Goal: Information Seeking & Learning: Learn about a topic

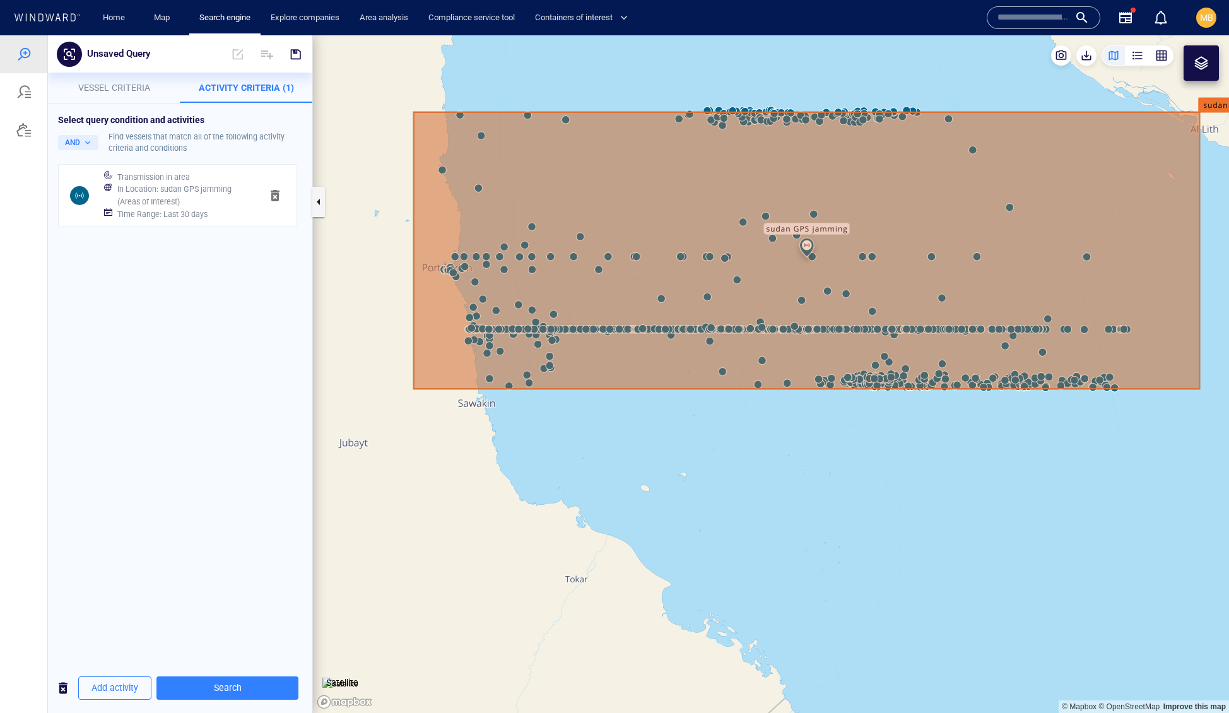
click at [851, 515] on canvas "Map" at bounding box center [771, 374] width 916 height 678
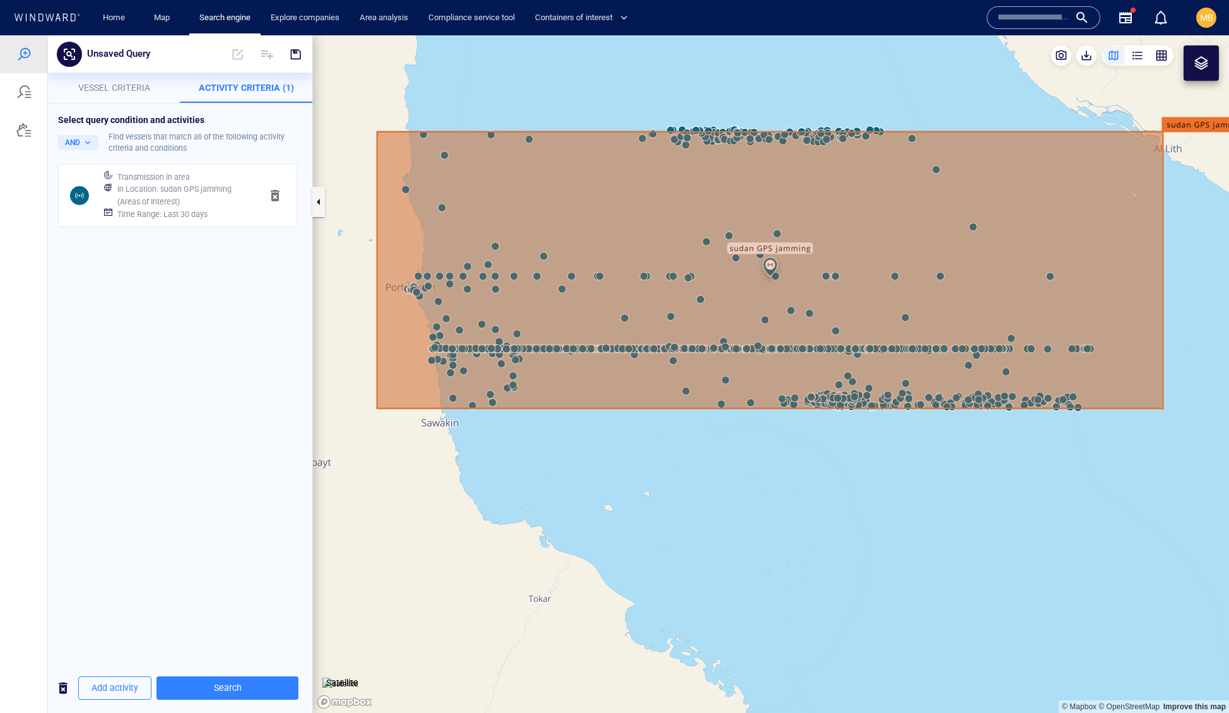
drag, startPoint x: 896, startPoint y: 513, endPoint x: 860, endPoint y: 533, distance: 41.5
click at [860, 533] on canvas "Map" at bounding box center [771, 374] width 916 height 678
click at [345, 678] on img at bounding box center [341, 684] width 36 height 13
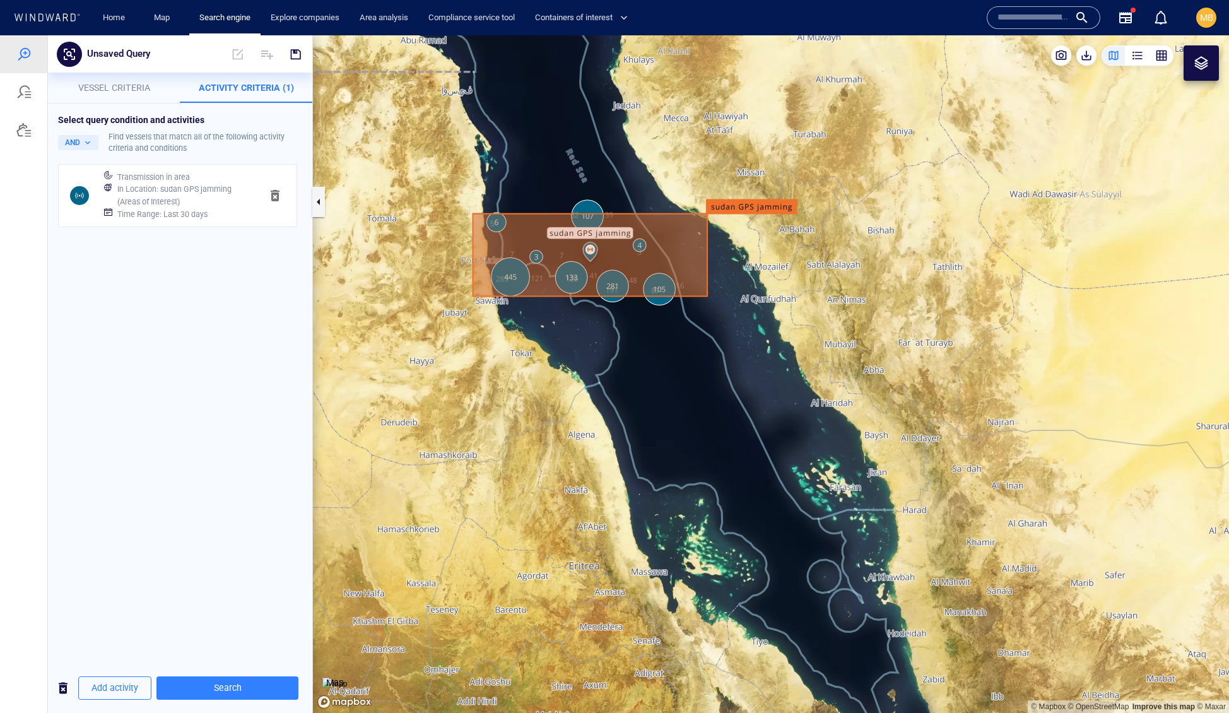
click at [347, 678] on img at bounding box center [335, 684] width 25 height 13
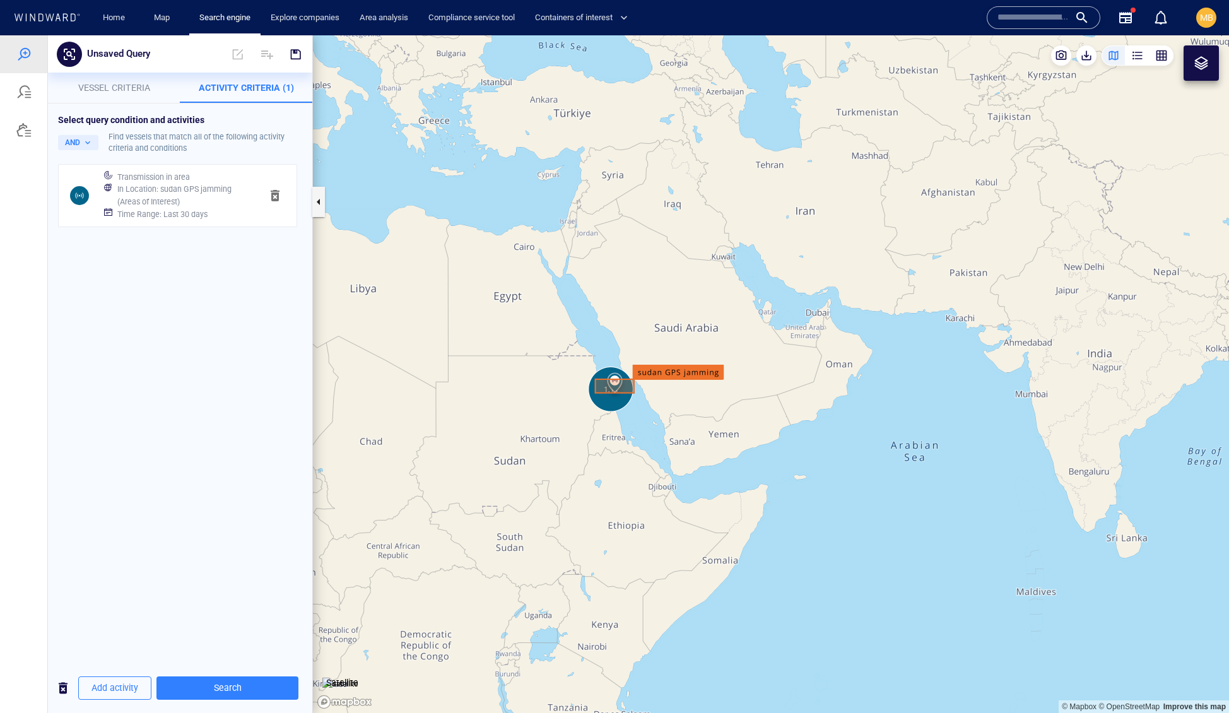
drag, startPoint x: 667, startPoint y: 291, endPoint x: 667, endPoint y: 440, distance: 149.0
click at [667, 440] on canvas "Map" at bounding box center [771, 374] width 916 height 678
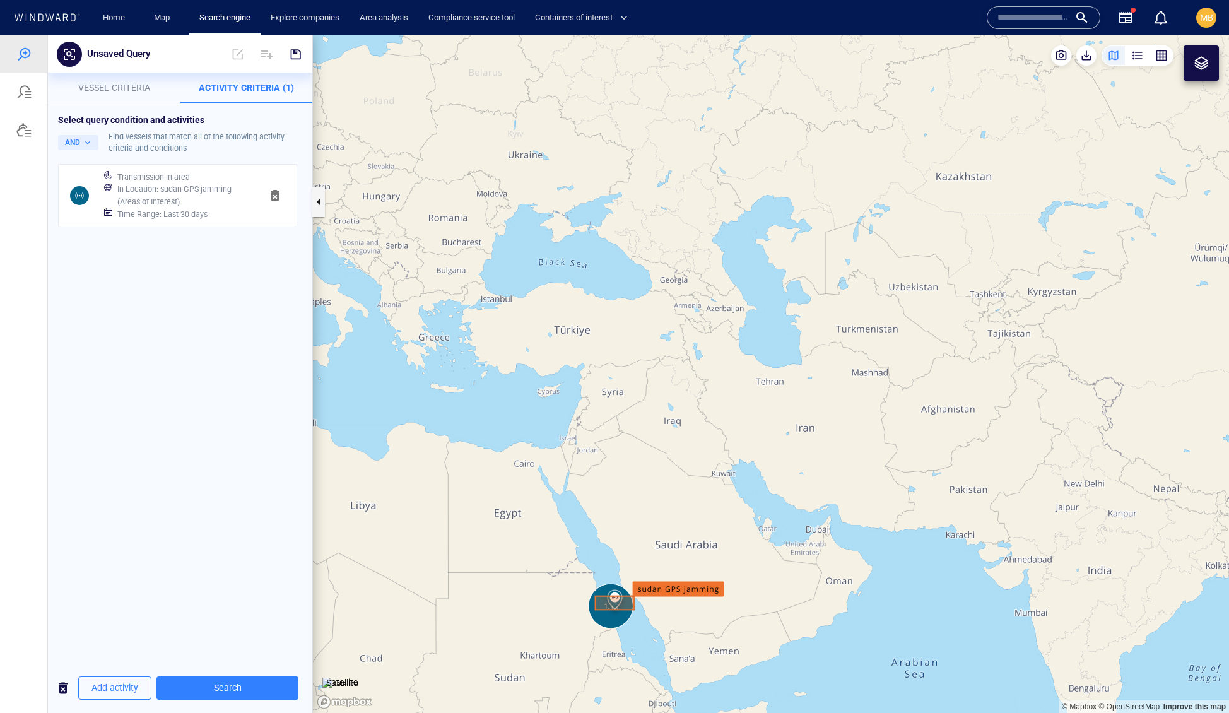
drag, startPoint x: 669, startPoint y: 444, endPoint x: 670, endPoint y: 488, distance: 43.6
click at [672, 487] on canvas "Map" at bounding box center [771, 374] width 916 height 678
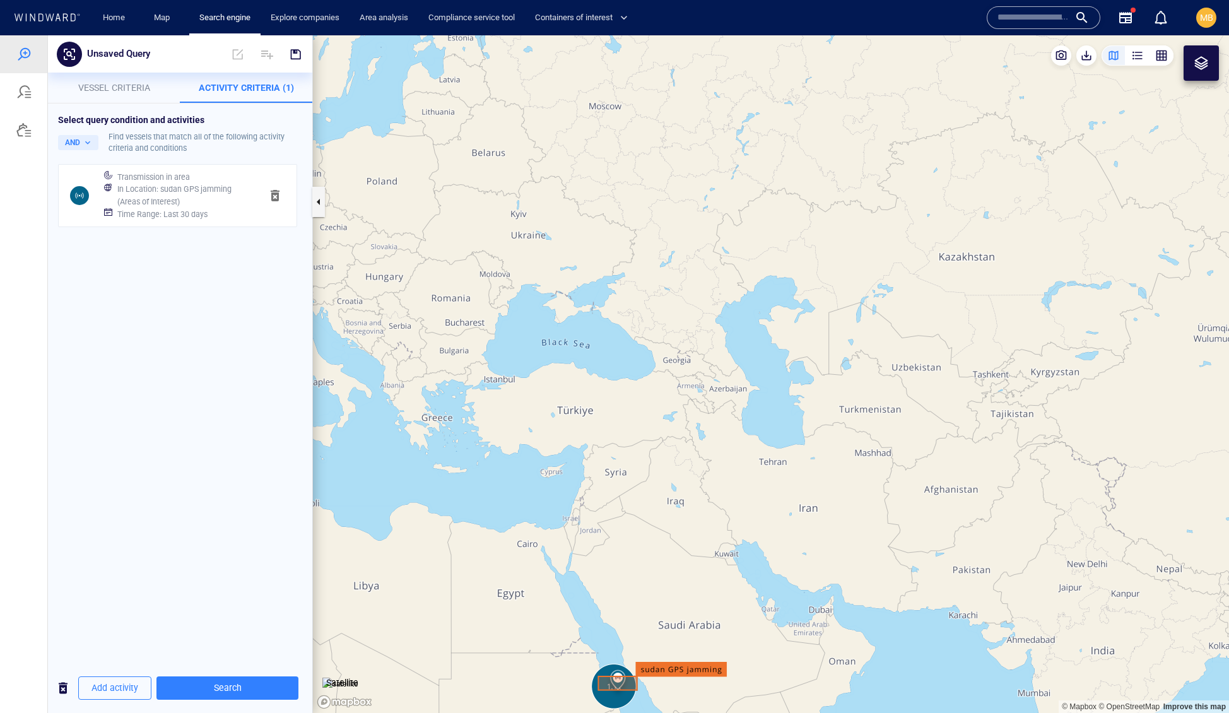
click at [271, 203] on span "button" at bounding box center [275, 195] width 15 height 15
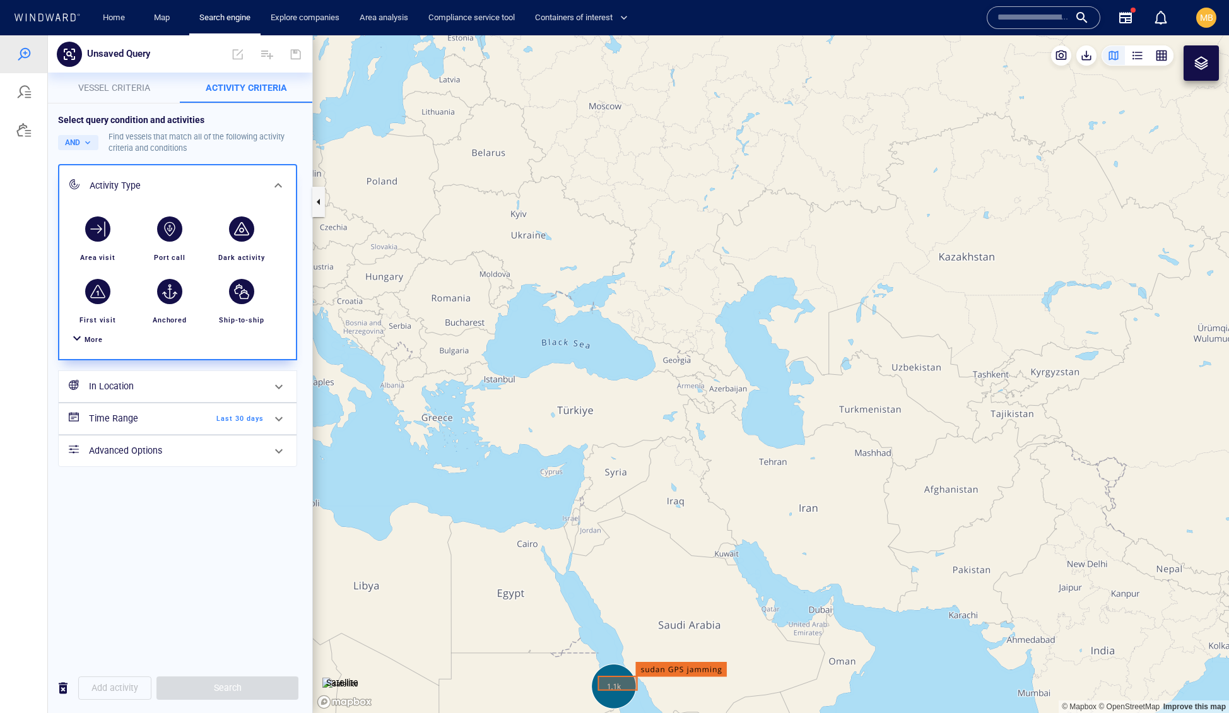
click at [140, 394] on h6 "In Location" at bounding box center [176, 387] width 175 height 16
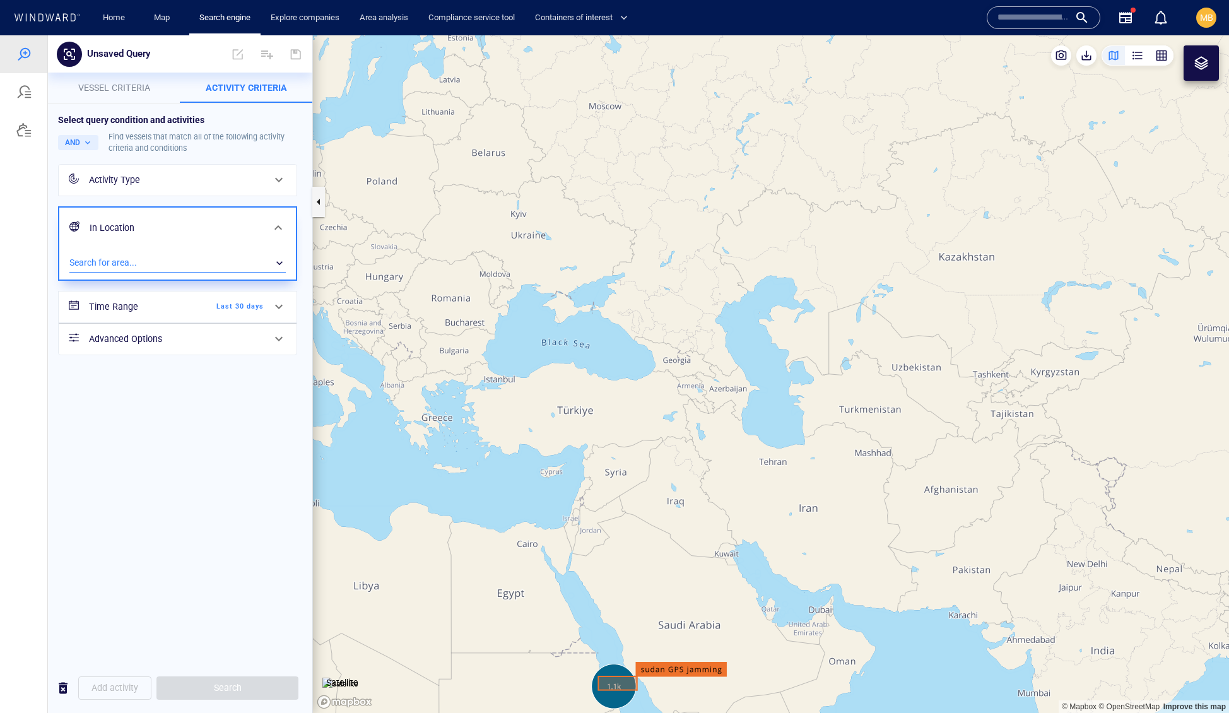
click at [225, 273] on div "​" at bounding box center [177, 263] width 216 height 19
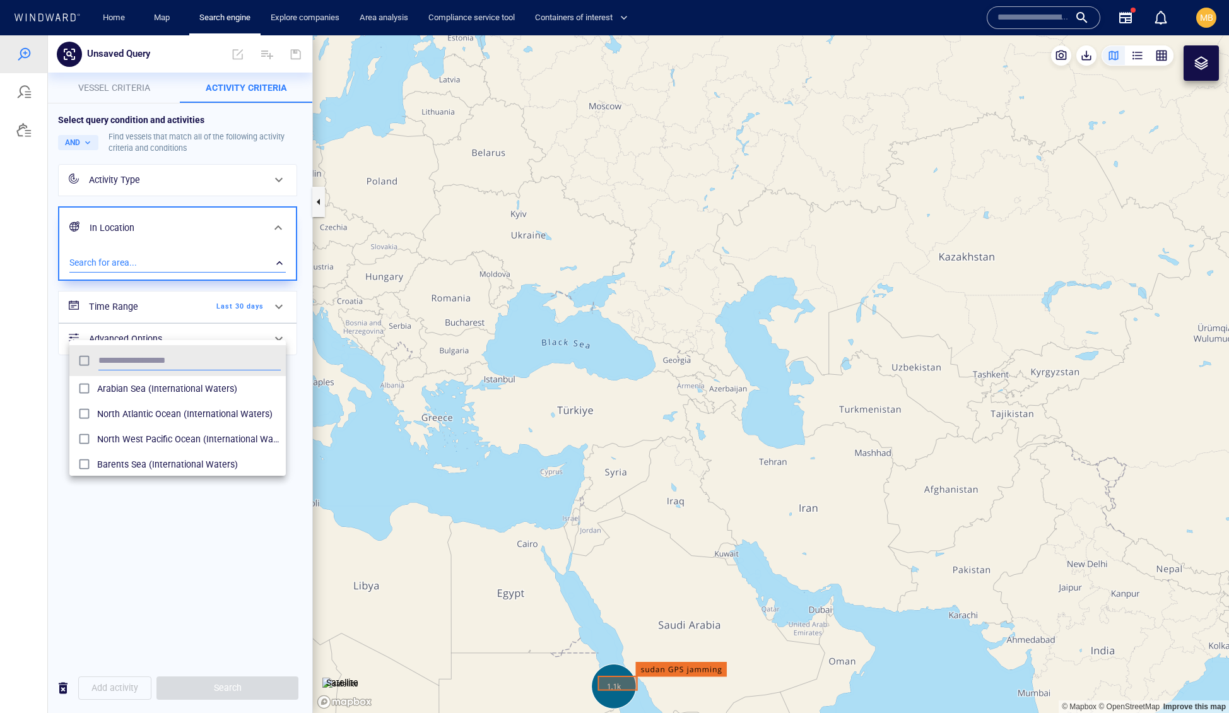
scroll to position [138, 217]
type input "*"
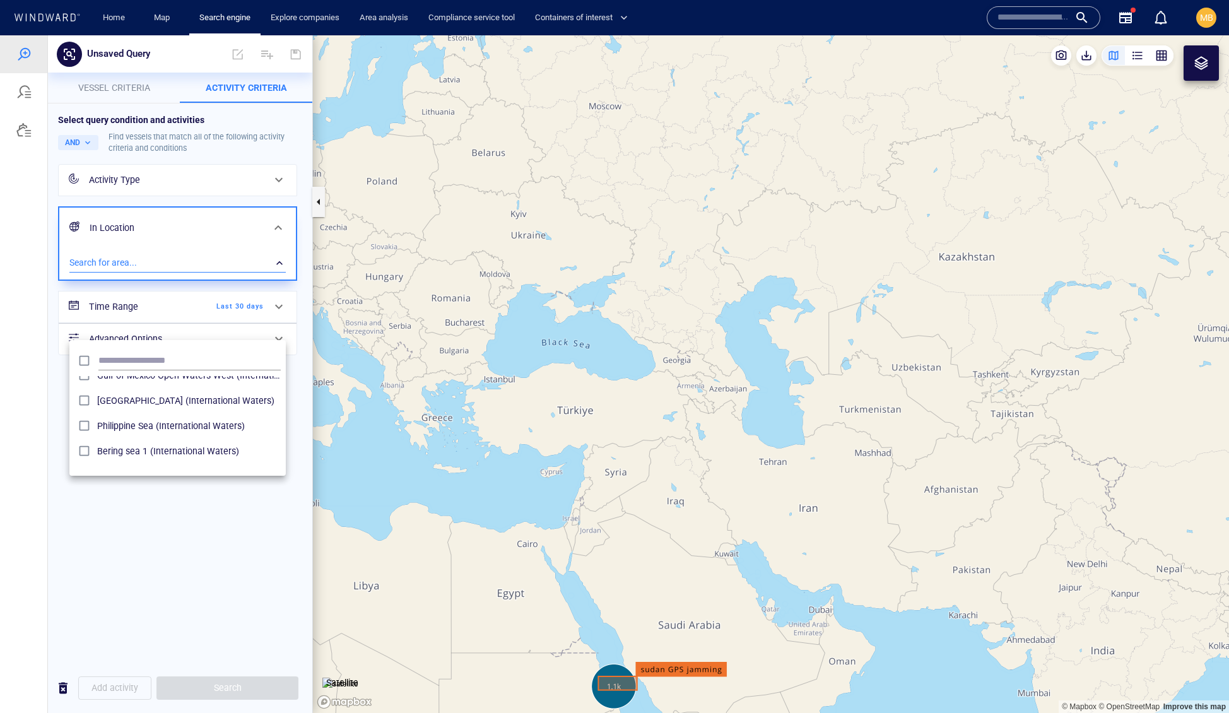
click at [1202, 64] on div at bounding box center [614, 374] width 1229 height 678
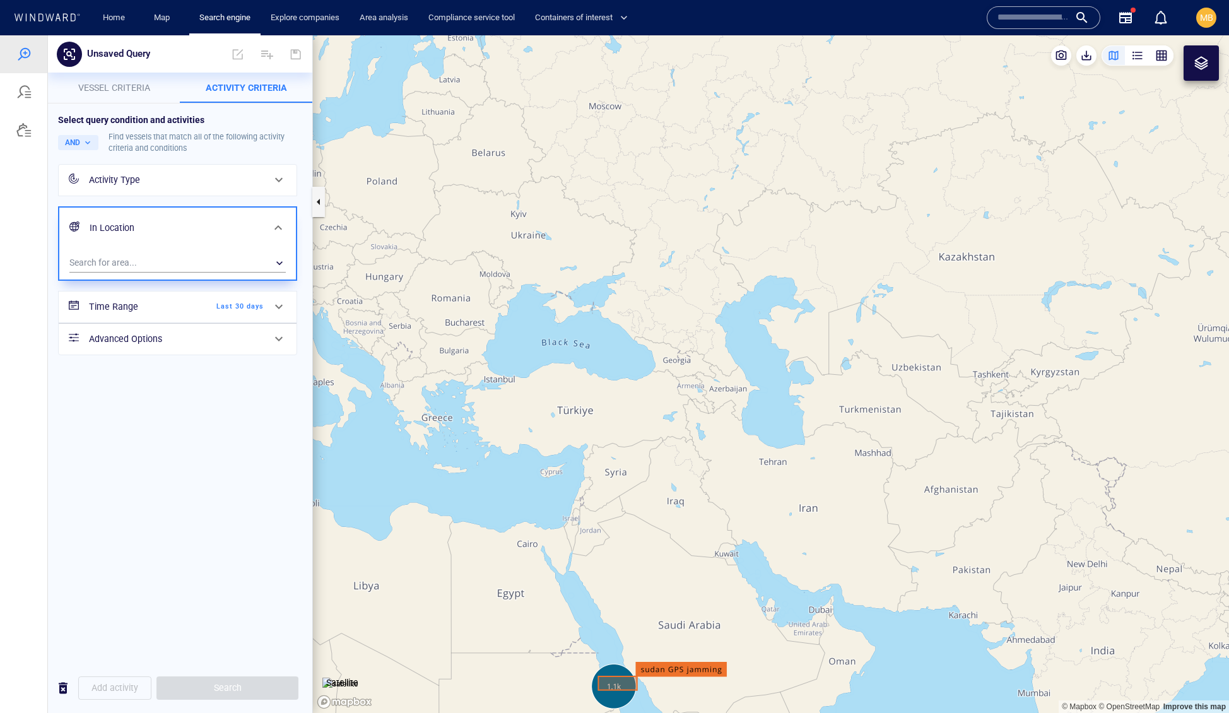
click at [1200, 64] on div at bounding box center [1201, 63] width 15 height 15
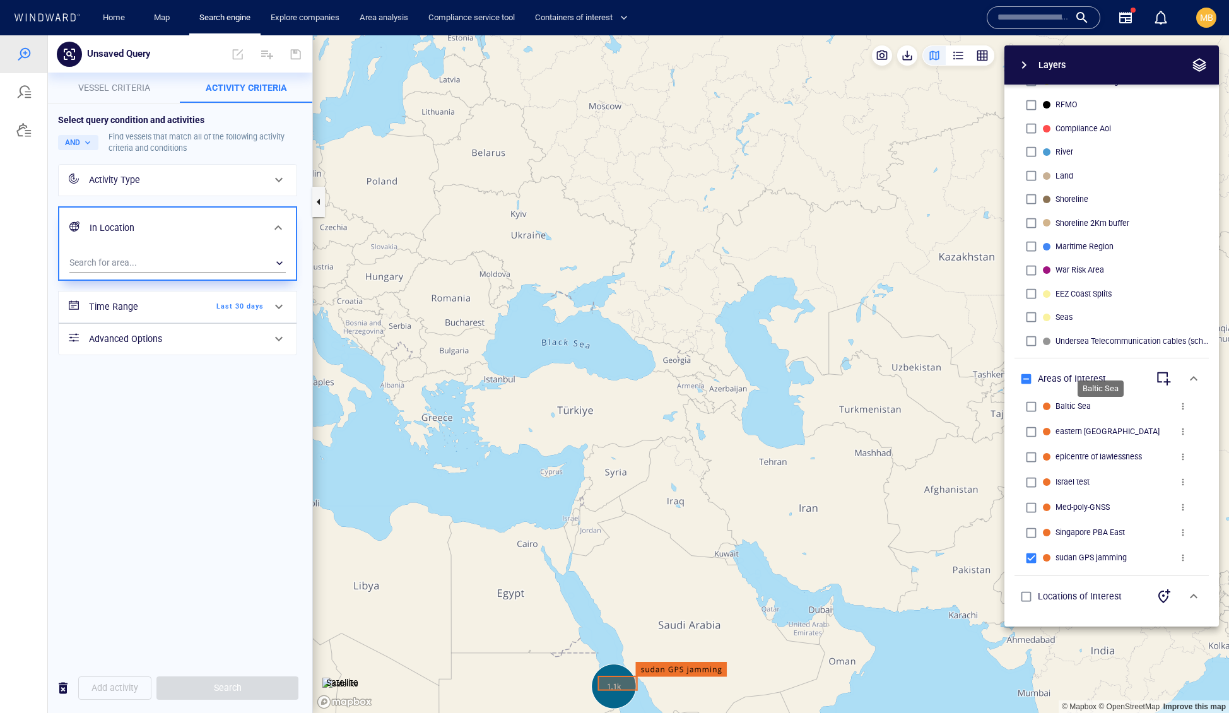
scroll to position [0, 0]
click at [1193, 589] on span "button" at bounding box center [1194, 596] width 15 height 15
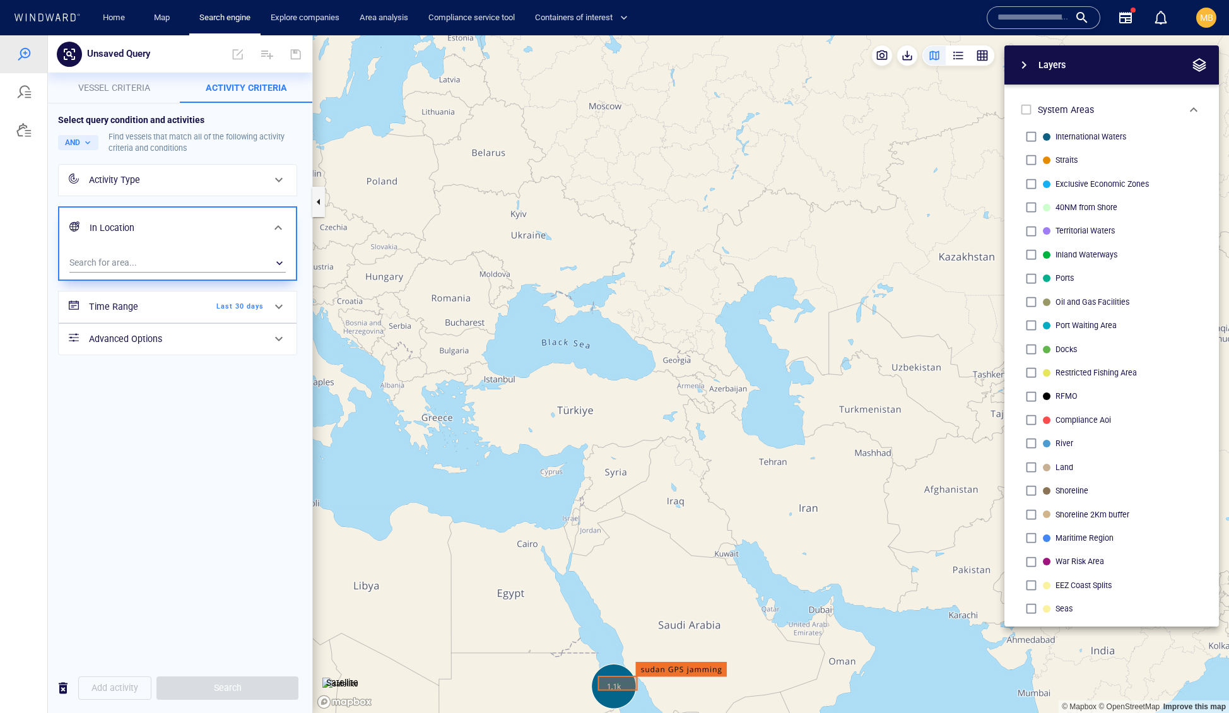
click at [246, 347] on h6 "Advanced Options" at bounding box center [176, 339] width 175 height 16
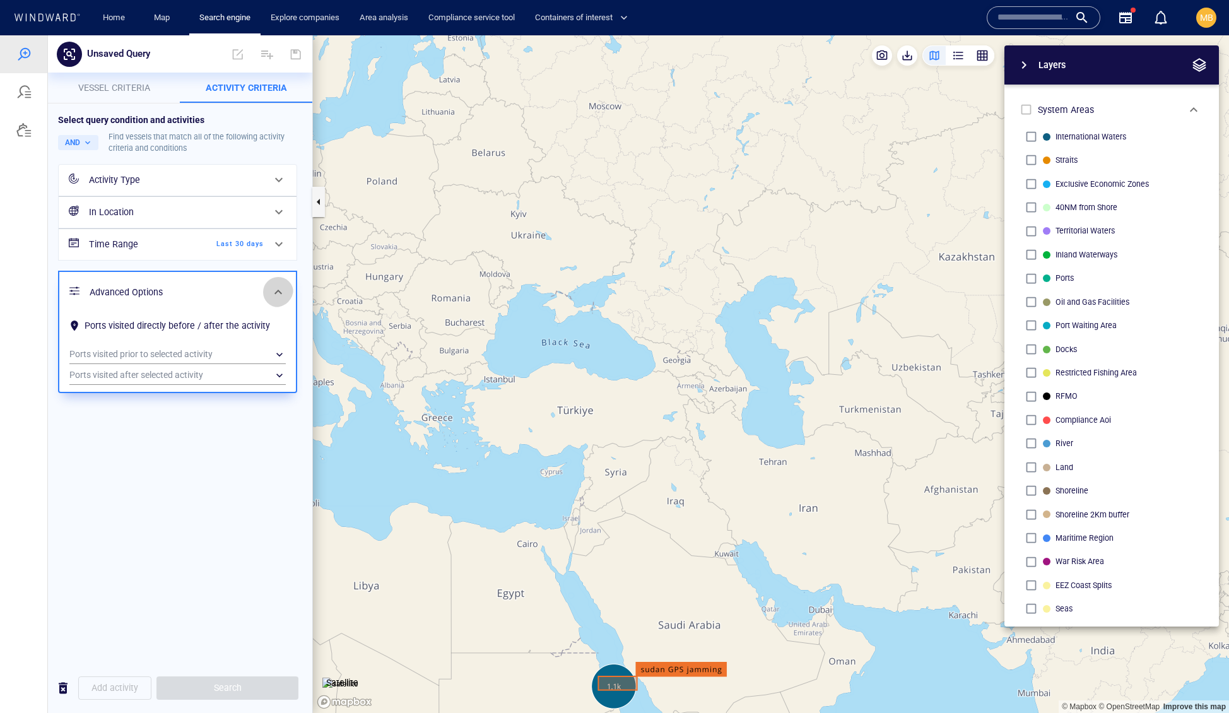
click at [273, 300] on span at bounding box center [278, 292] width 15 height 15
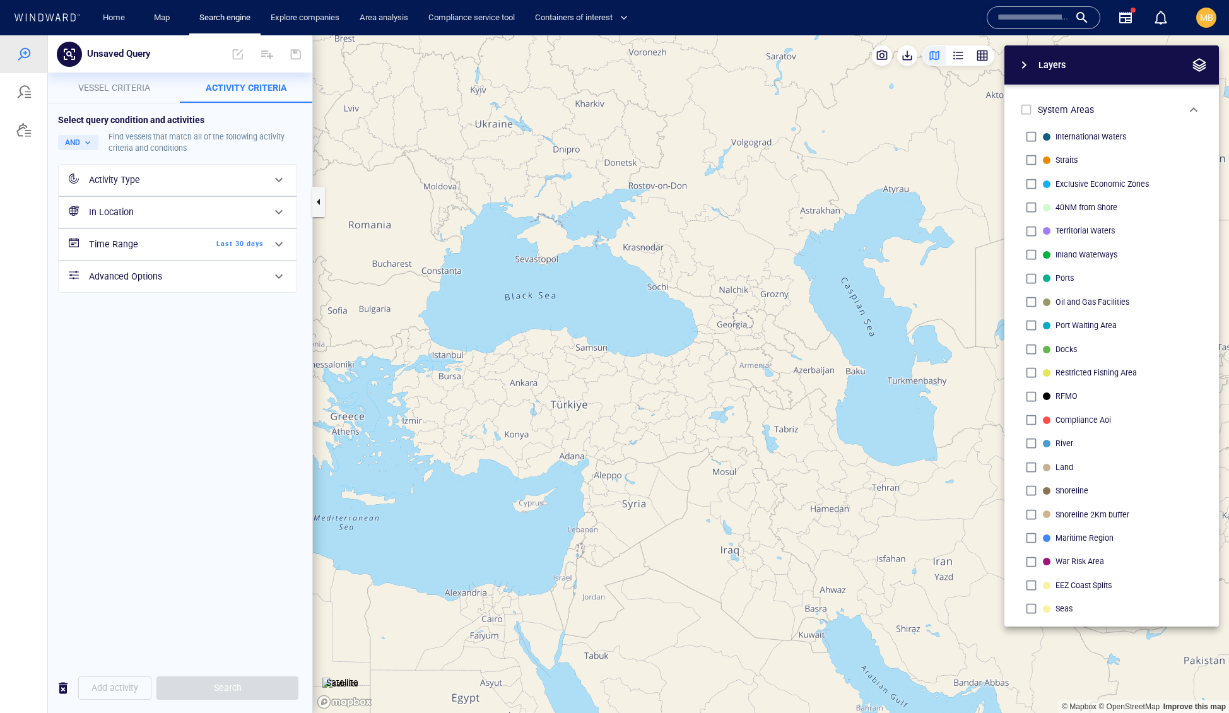
click at [225, 188] on div "Activity Type" at bounding box center [176, 180] width 175 height 16
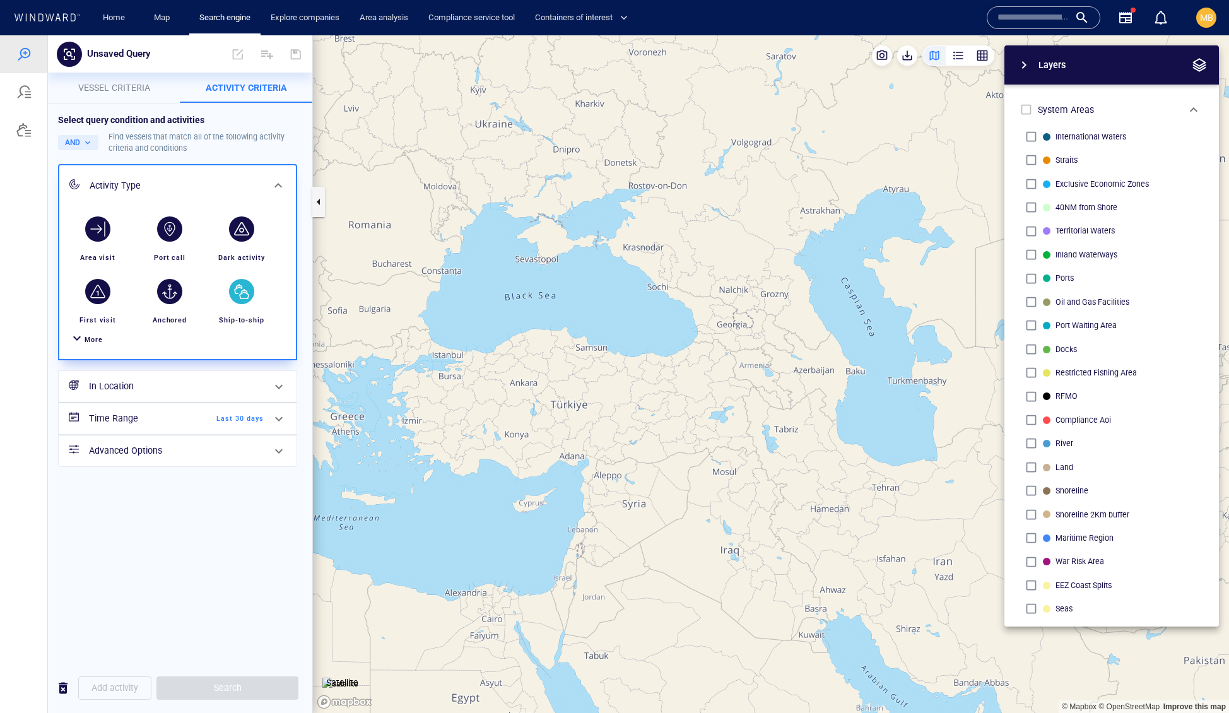
click at [241, 304] on div "button" at bounding box center [241, 291] width 25 height 25
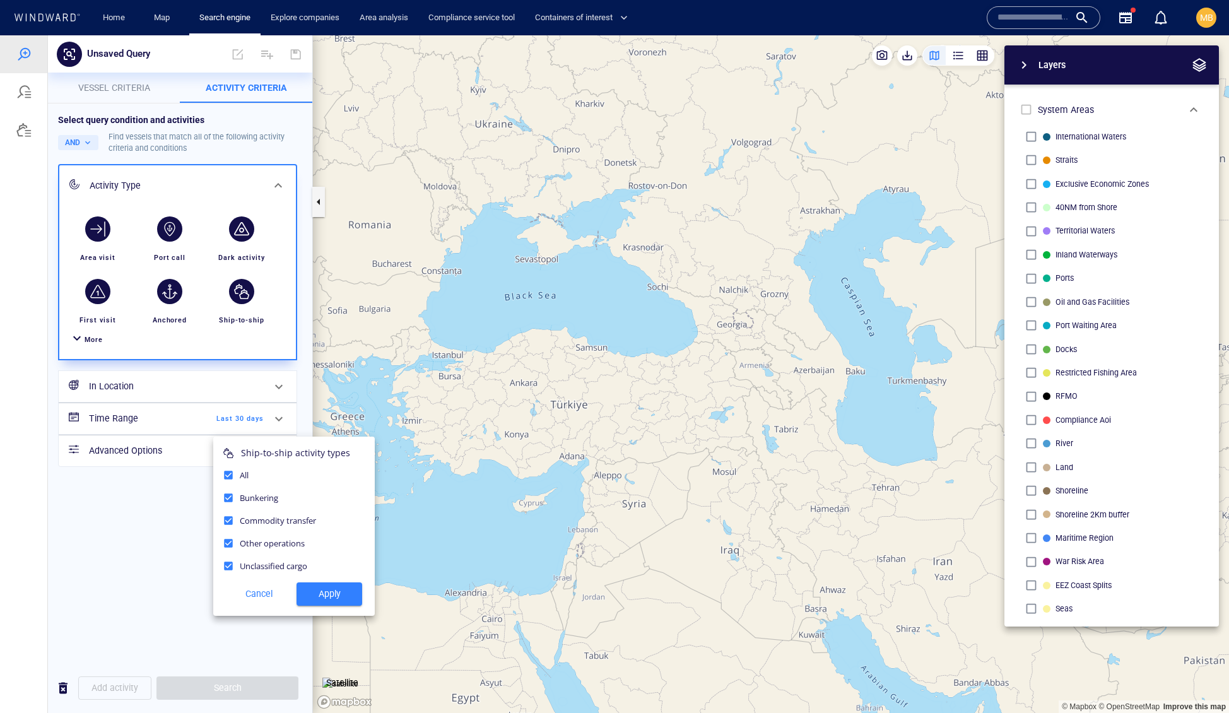
click at [319, 602] on span "Apply" at bounding box center [329, 594] width 45 height 16
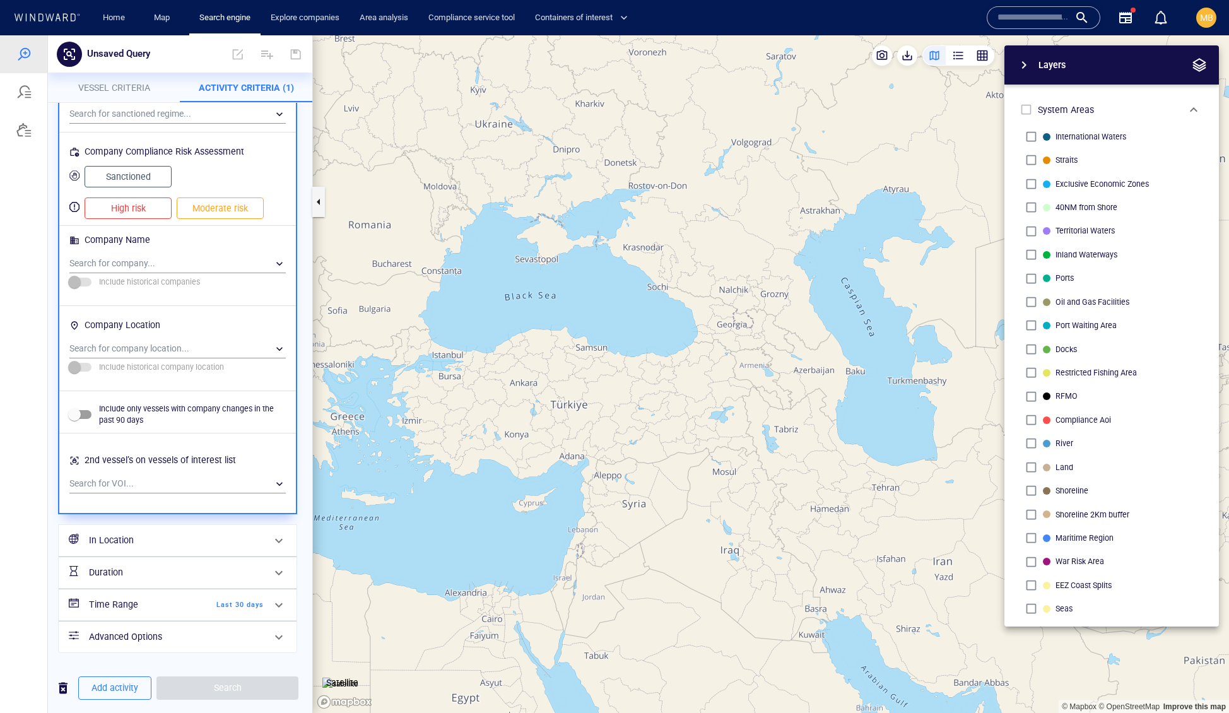
scroll to position [596, 0]
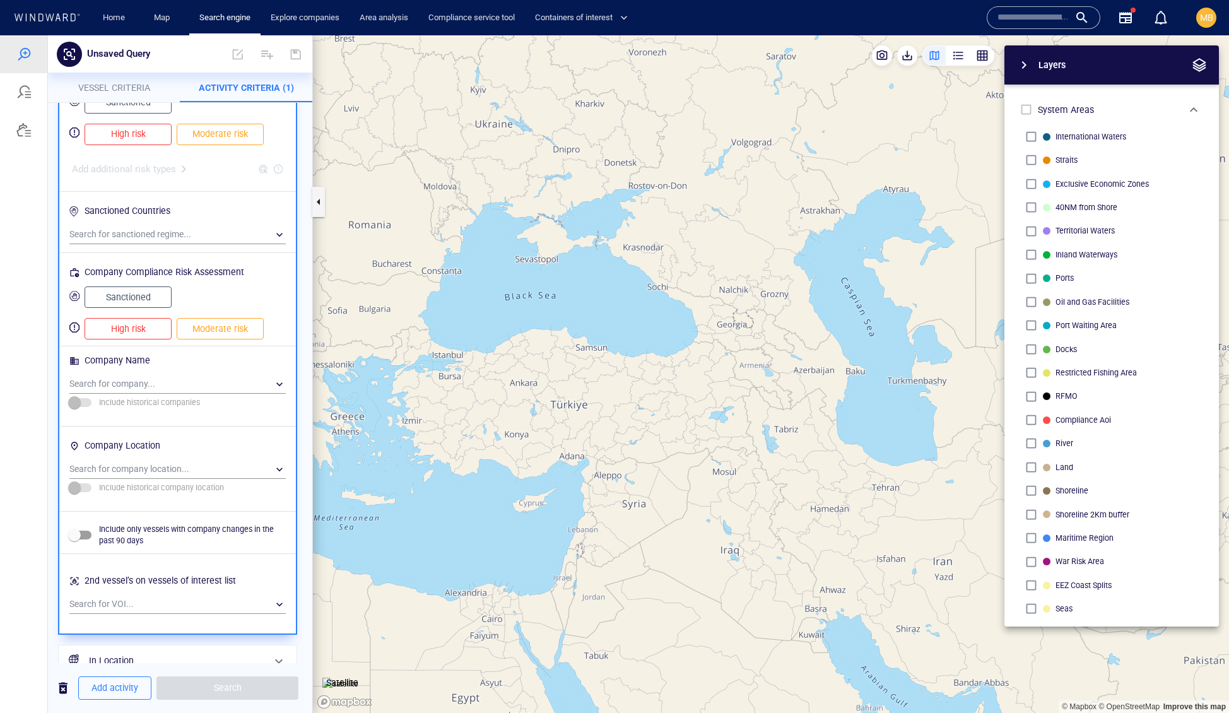
click at [141, 91] on span "Vessel criteria" at bounding box center [114, 88] width 72 height 10
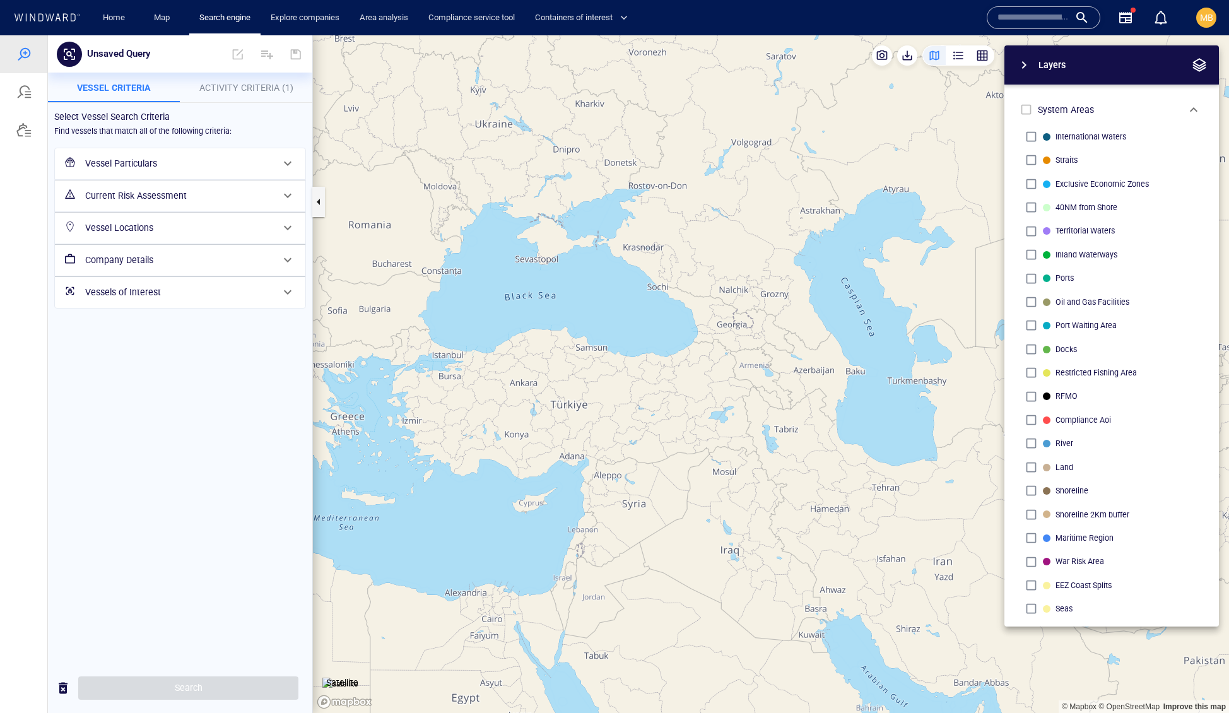
click at [167, 172] on h6 "Vessel Particulars" at bounding box center [178, 164] width 187 height 16
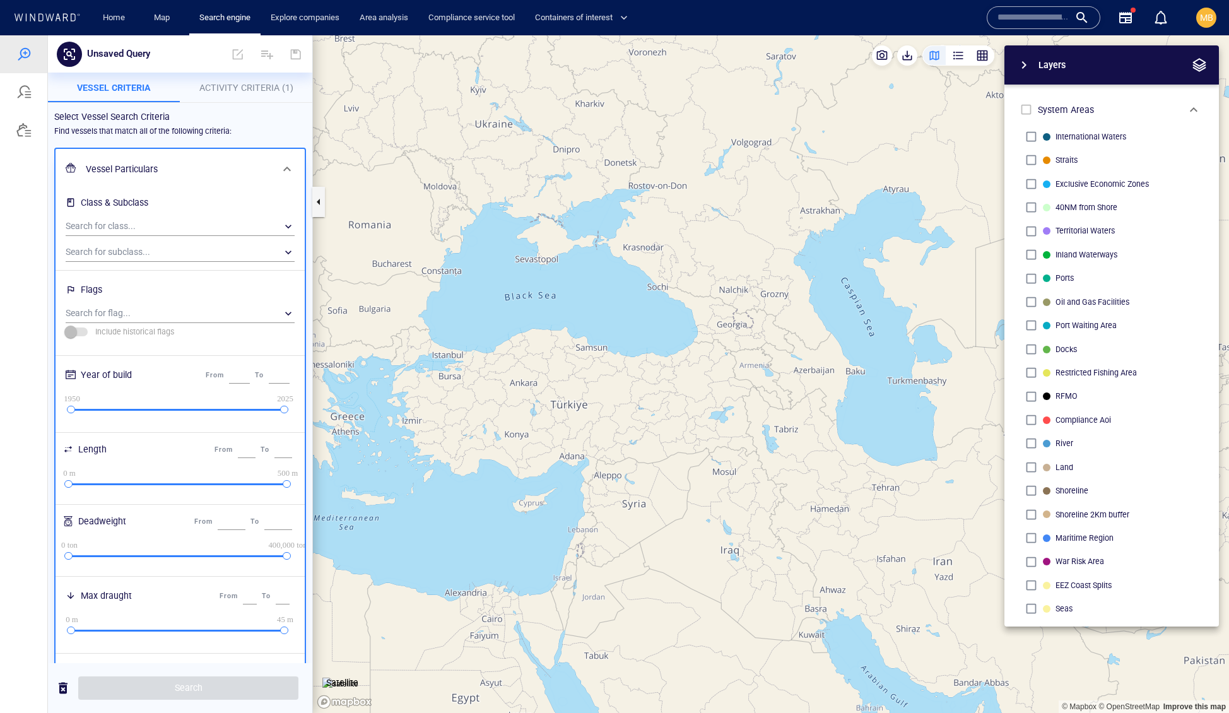
click at [167, 177] on h6 "Vessel Particulars" at bounding box center [179, 170] width 186 height 16
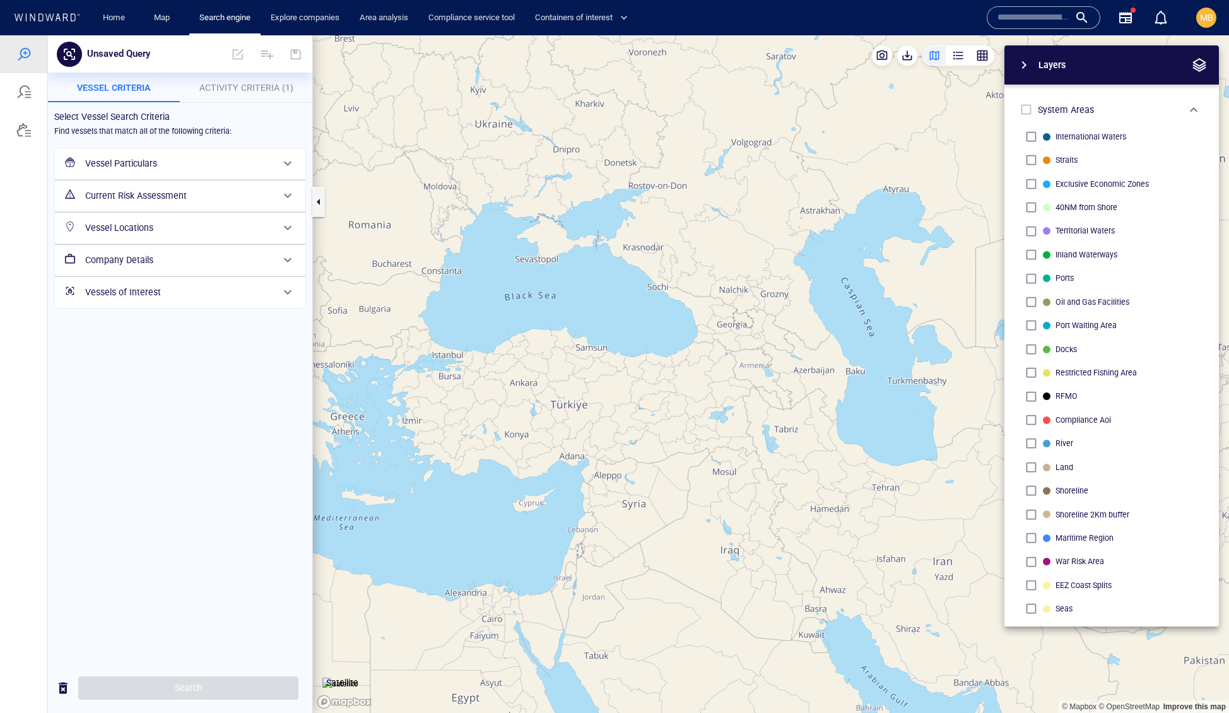
click at [190, 172] on h6 "Vessel Particulars" at bounding box center [178, 164] width 187 height 16
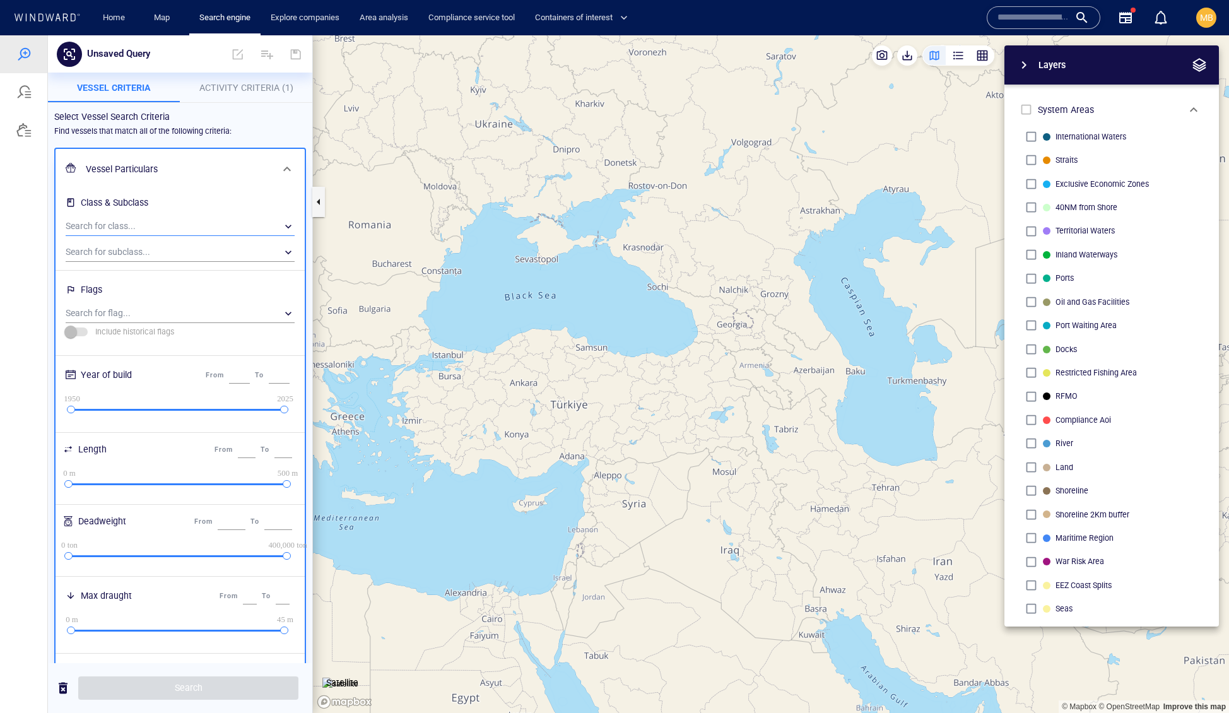
click at [183, 236] on div "​" at bounding box center [180, 226] width 229 height 19
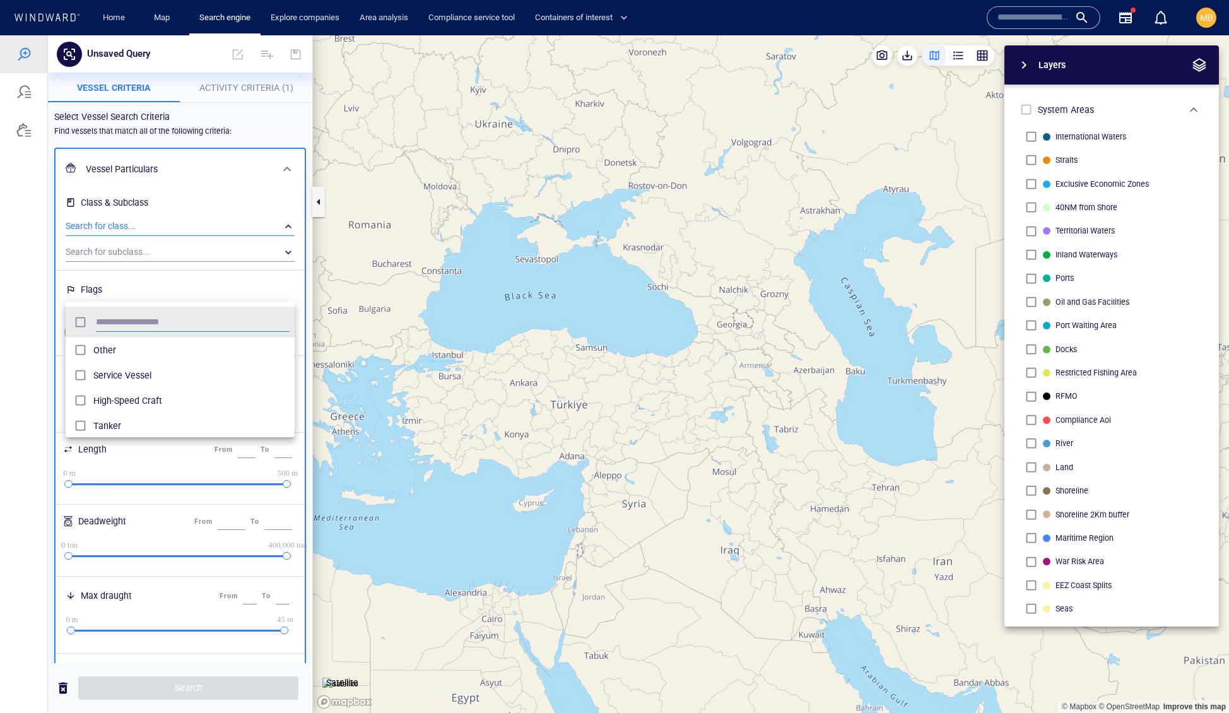
scroll to position [138, 230]
type input "****"
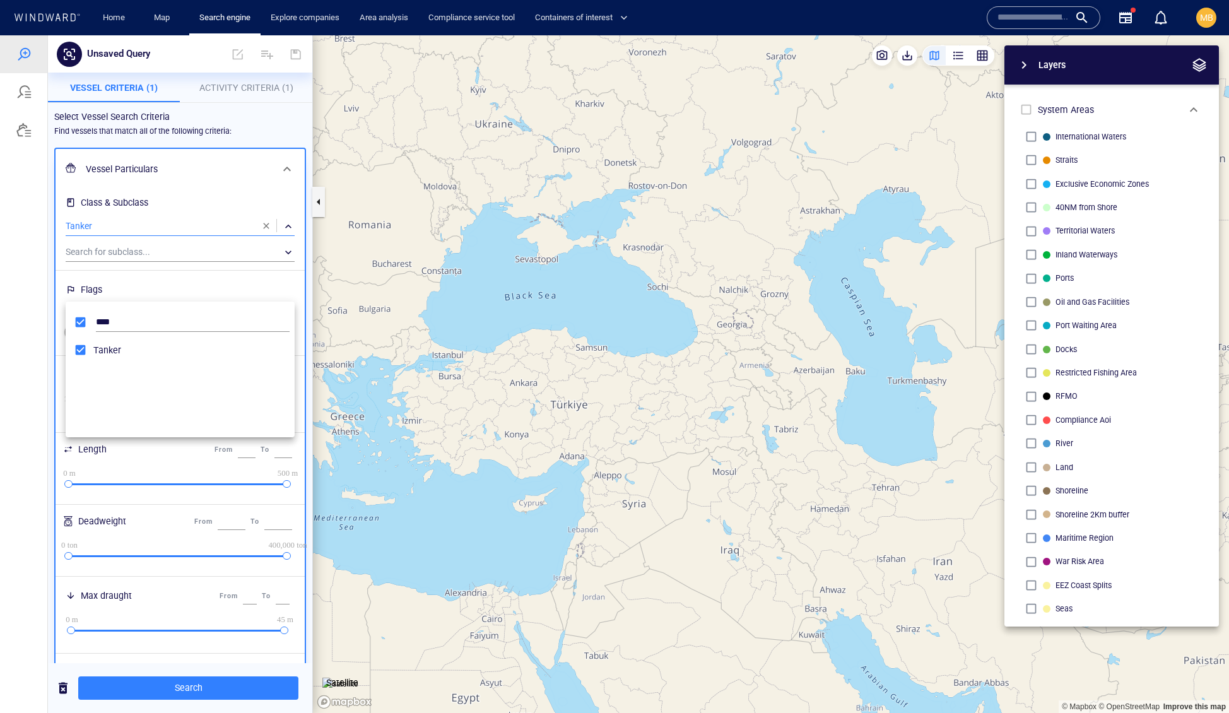
click at [191, 689] on div at bounding box center [614, 374] width 1229 height 678
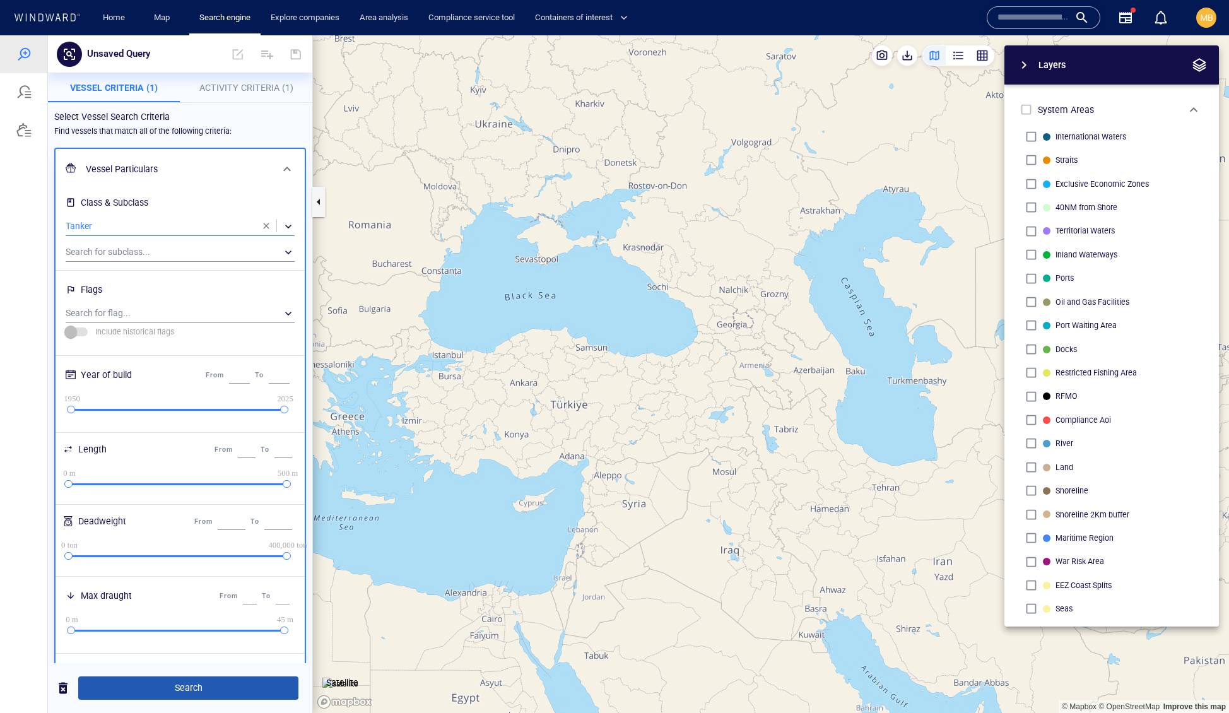
click at [203, 684] on span "Search" at bounding box center [188, 688] width 200 height 16
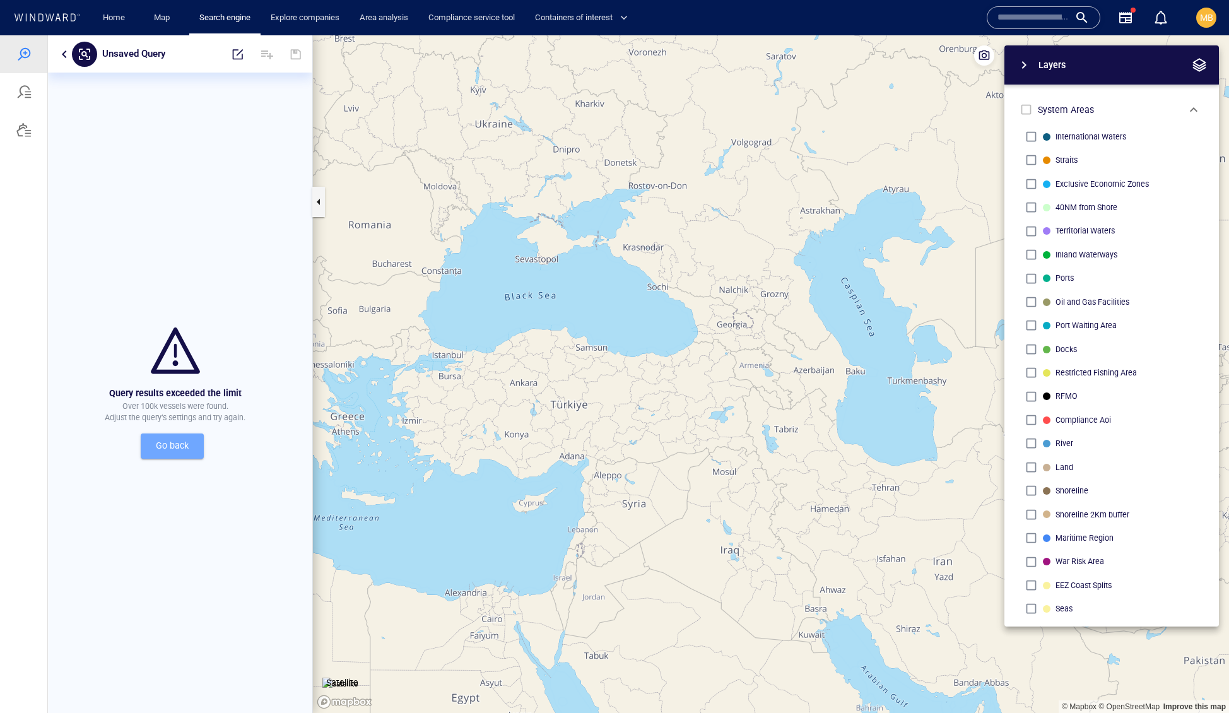
click at [185, 454] on span "Go back" at bounding box center [172, 446] width 43 height 16
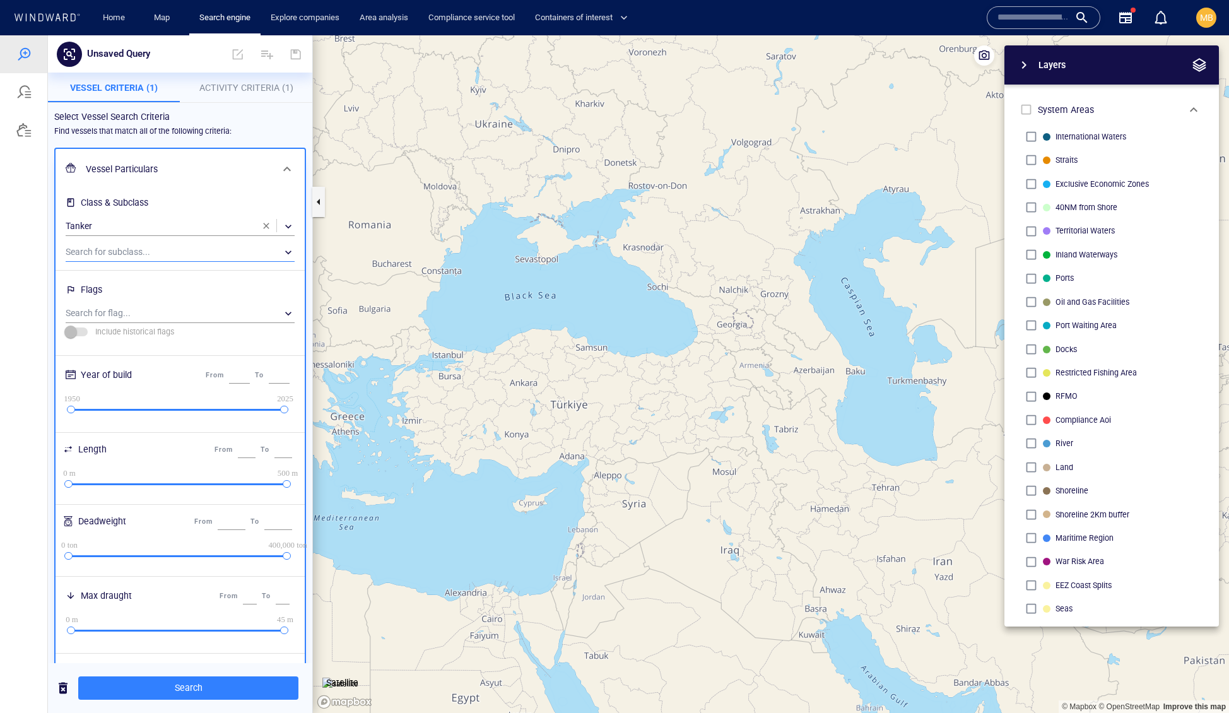
click at [222, 262] on div "​" at bounding box center [180, 252] width 229 height 19
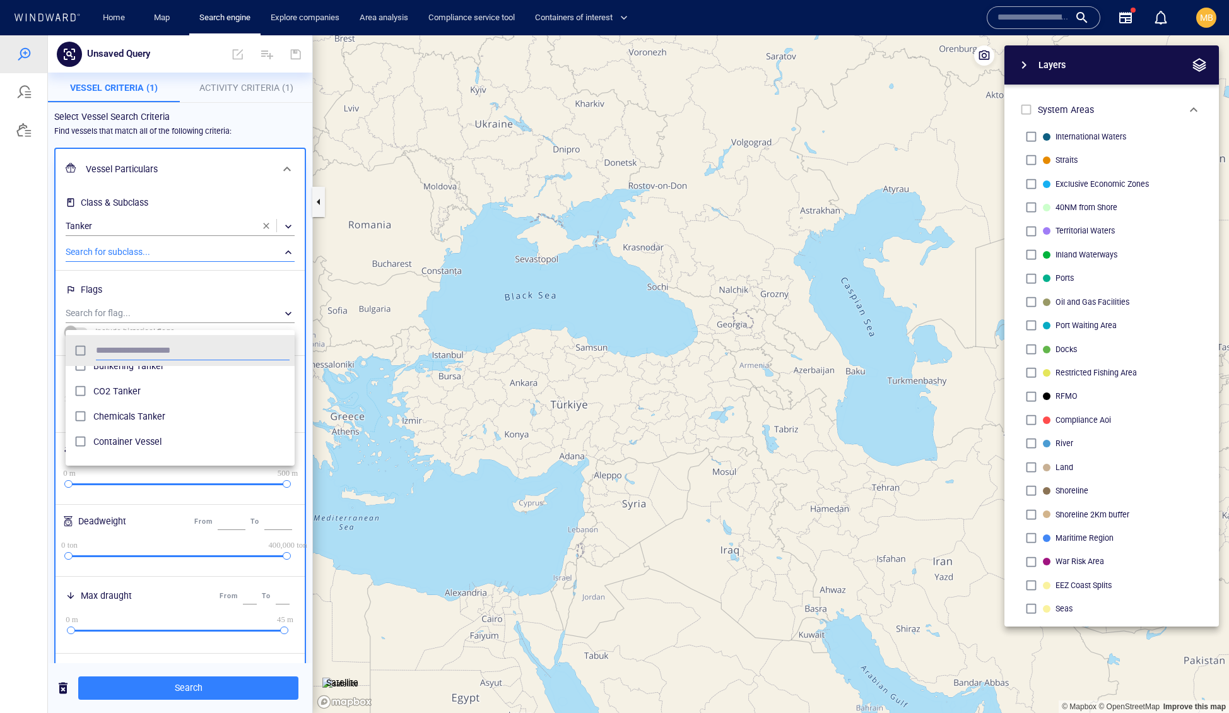
scroll to position [182, 0]
click at [199, 687] on div at bounding box center [614, 374] width 1229 height 678
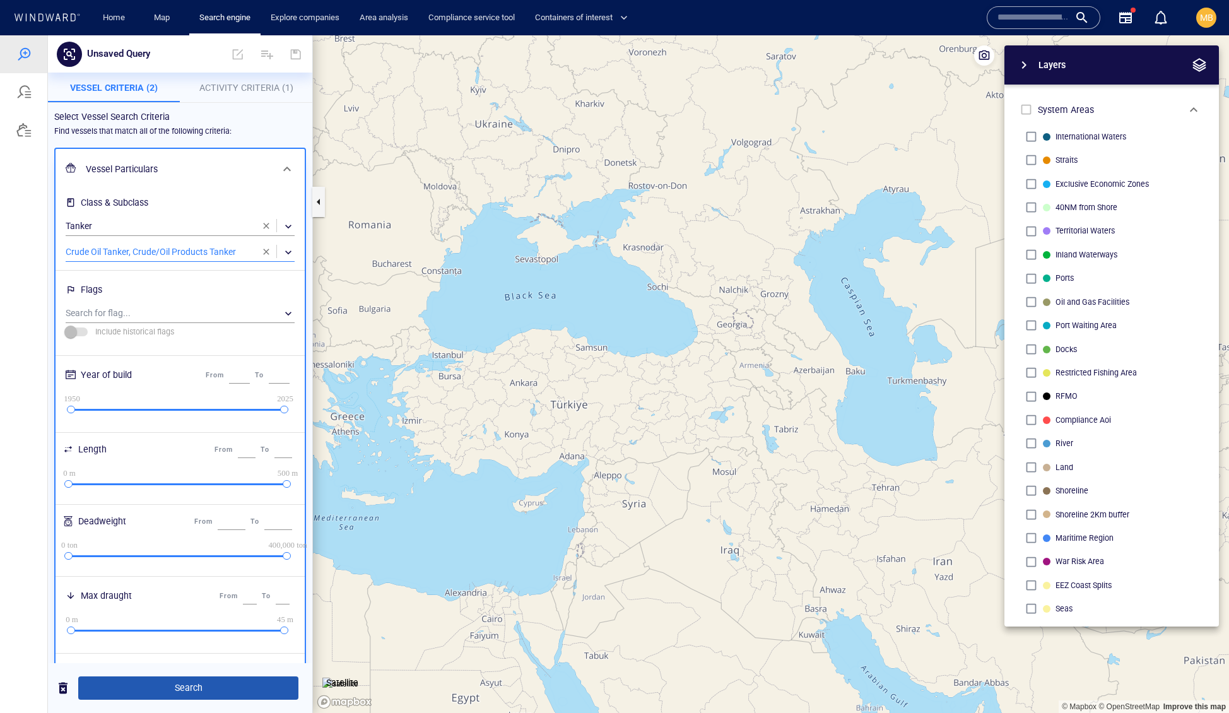
click at [198, 688] on span "Search" at bounding box center [188, 688] width 200 height 16
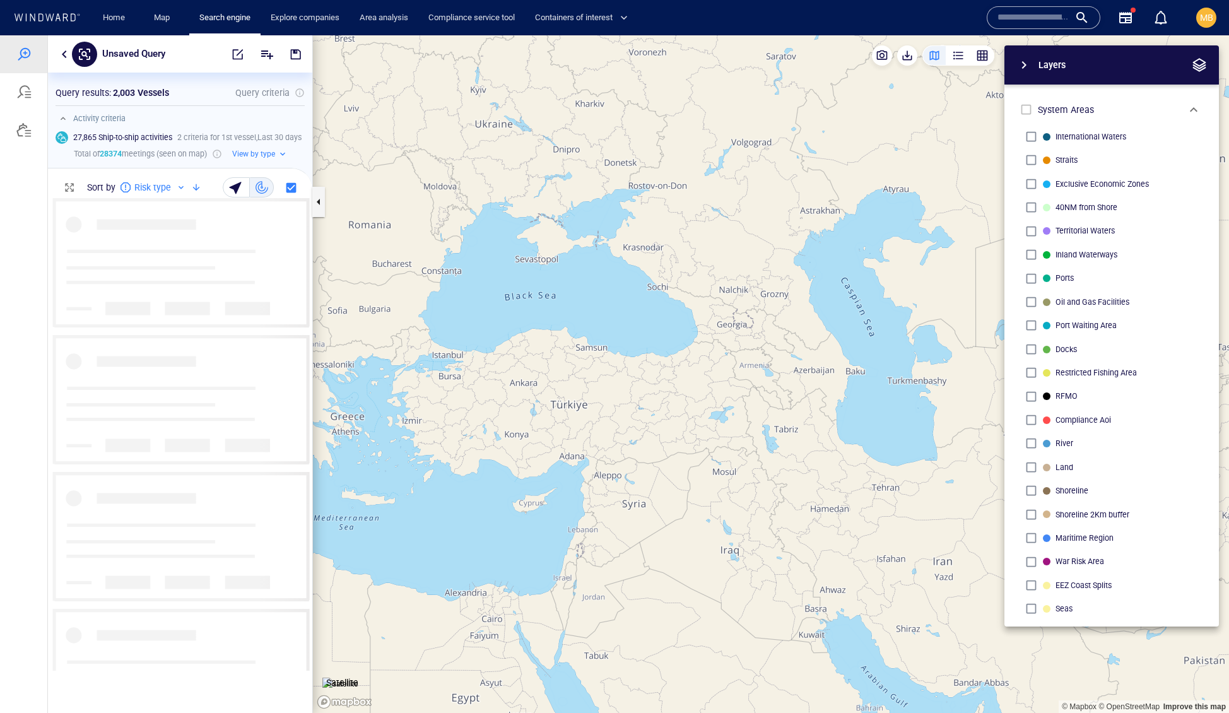
scroll to position [1, 1]
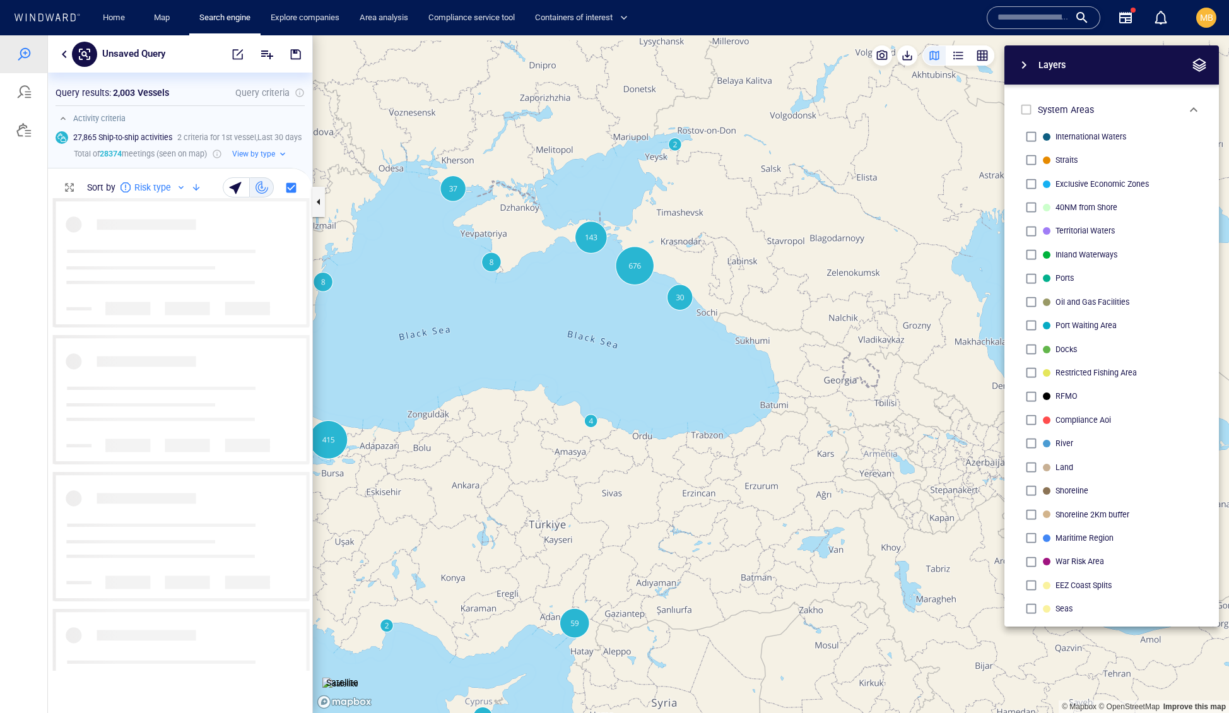
drag, startPoint x: 625, startPoint y: 263, endPoint x: 622, endPoint y: 364, distance: 101.0
click at [624, 361] on canvas "Map" at bounding box center [771, 374] width 916 height 678
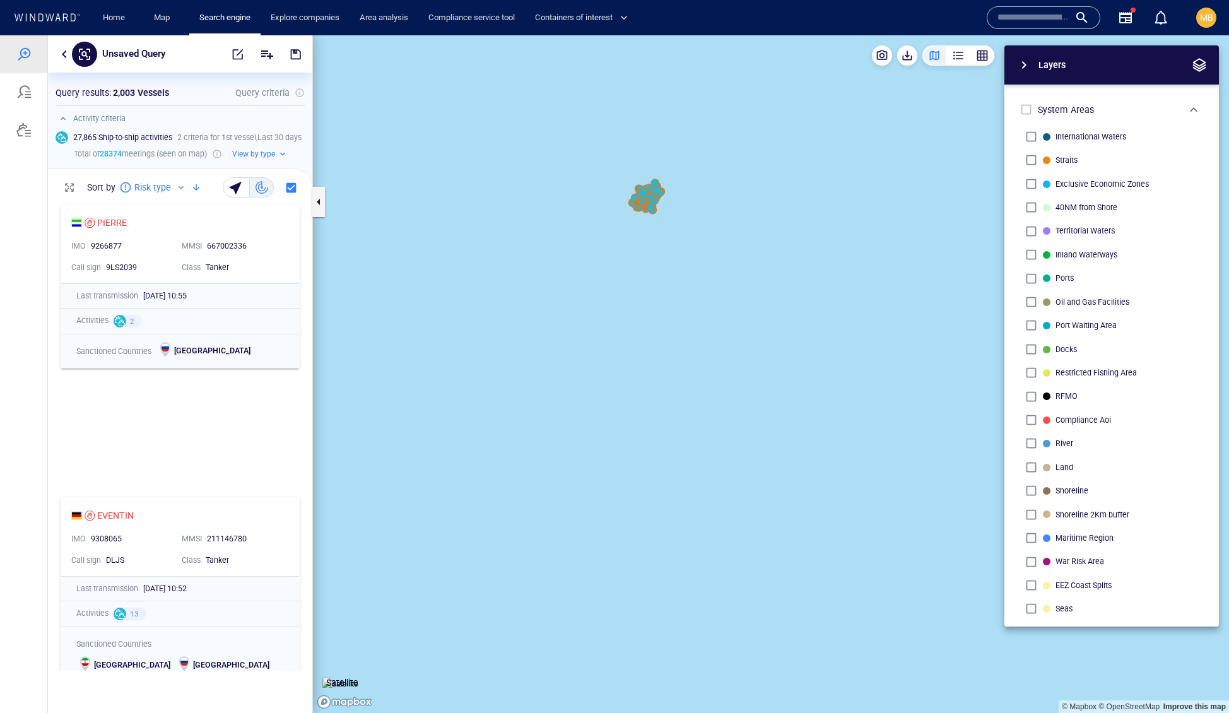
drag, startPoint x: 687, startPoint y: 256, endPoint x: 673, endPoint y: 367, distance: 111.9
click at [675, 366] on canvas "Map" at bounding box center [771, 374] width 916 height 678
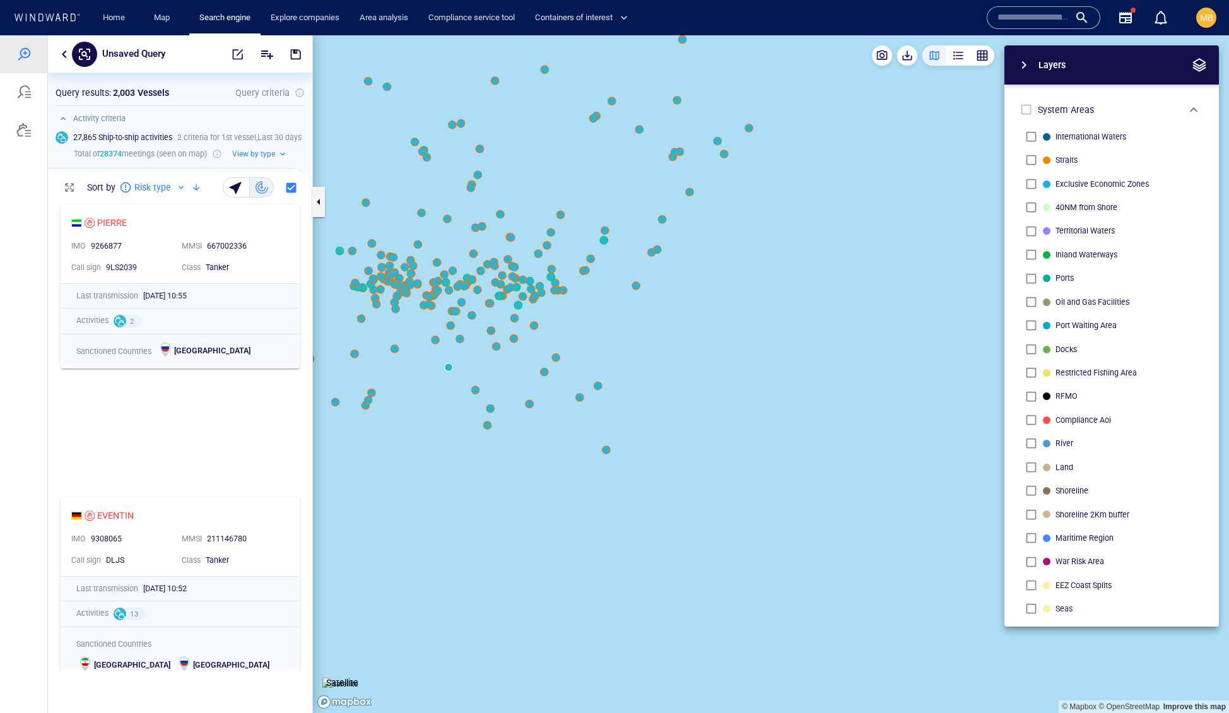
click at [598, 387] on canvas "Map" at bounding box center [771, 374] width 916 height 678
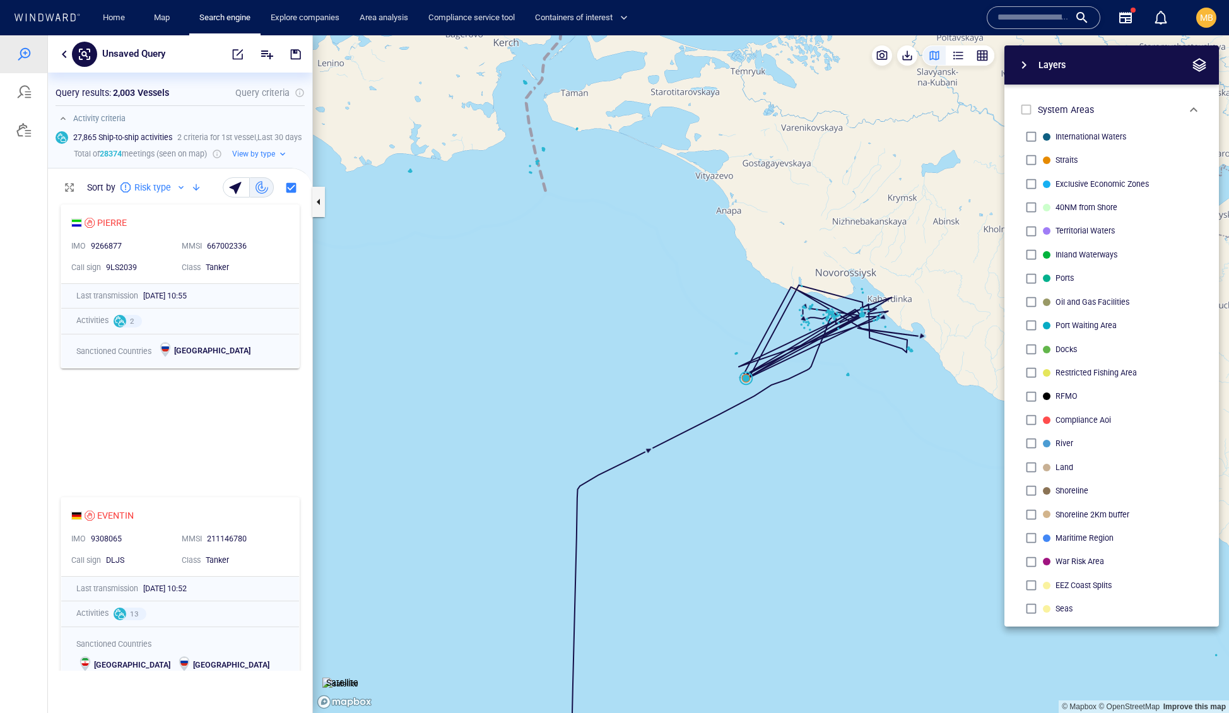
drag, startPoint x: 745, startPoint y: 379, endPoint x: 619, endPoint y: 390, distance: 126.7
click at [619, 390] on canvas "Map" at bounding box center [771, 374] width 916 height 678
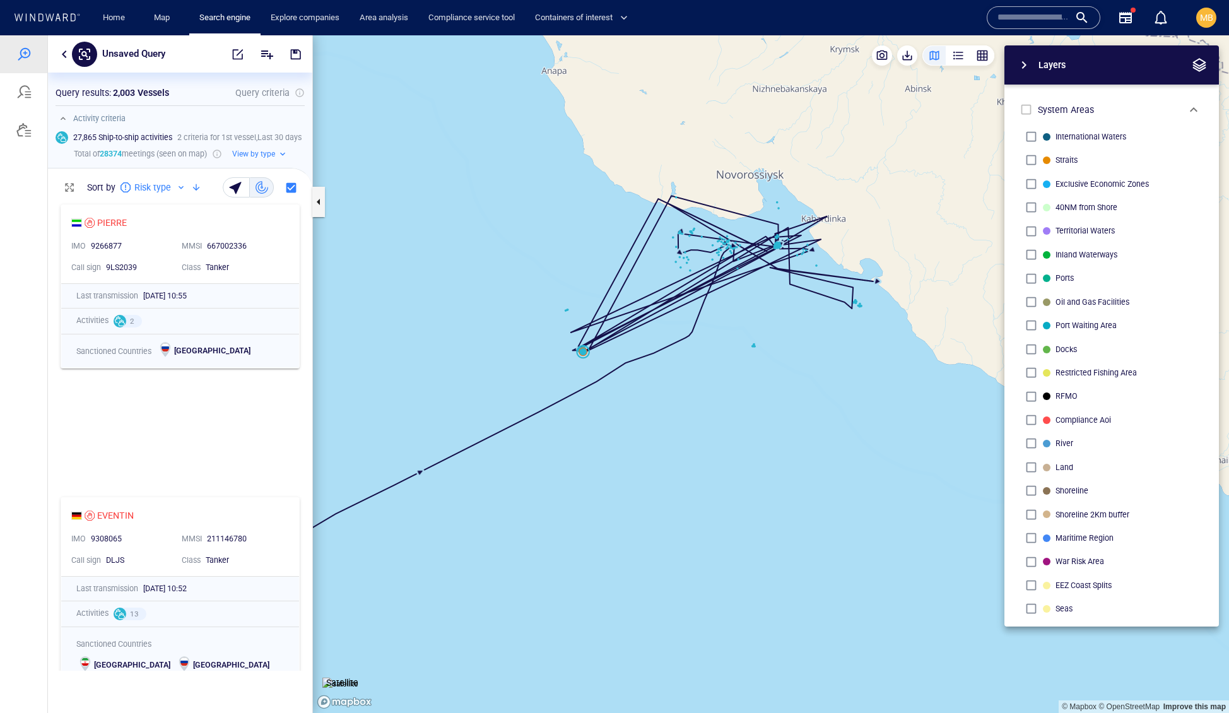
drag, startPoint x: 670, startPoint y: 428, endPoint x: 619, endPoint y: 531, distance: 115.7
click at [619, 531] on canvas "Map" at bounding box center [771, 374] width 916 height 678
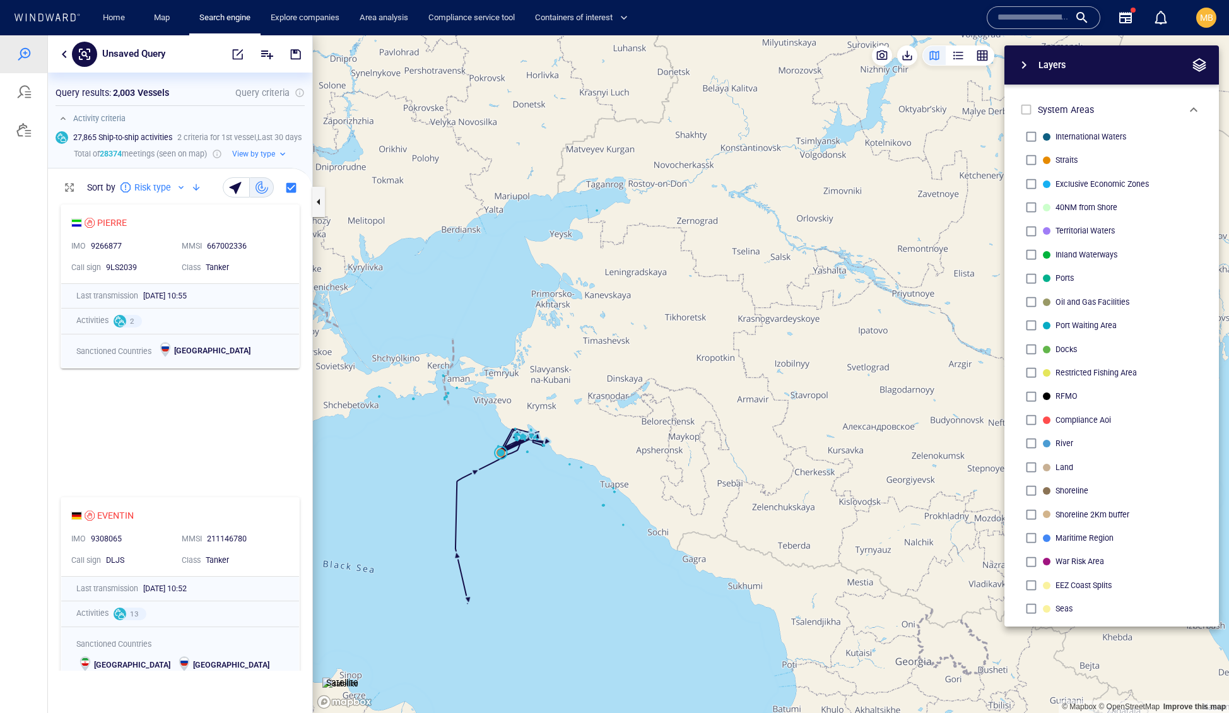
drag, startPoint x: 451, startPoint y: 420, endPoint x: 655, endPoint y: 548, distance: 241.3
click at [655, 548] on canvas "Map" at bounding box center [771, 374] width 916 height 678
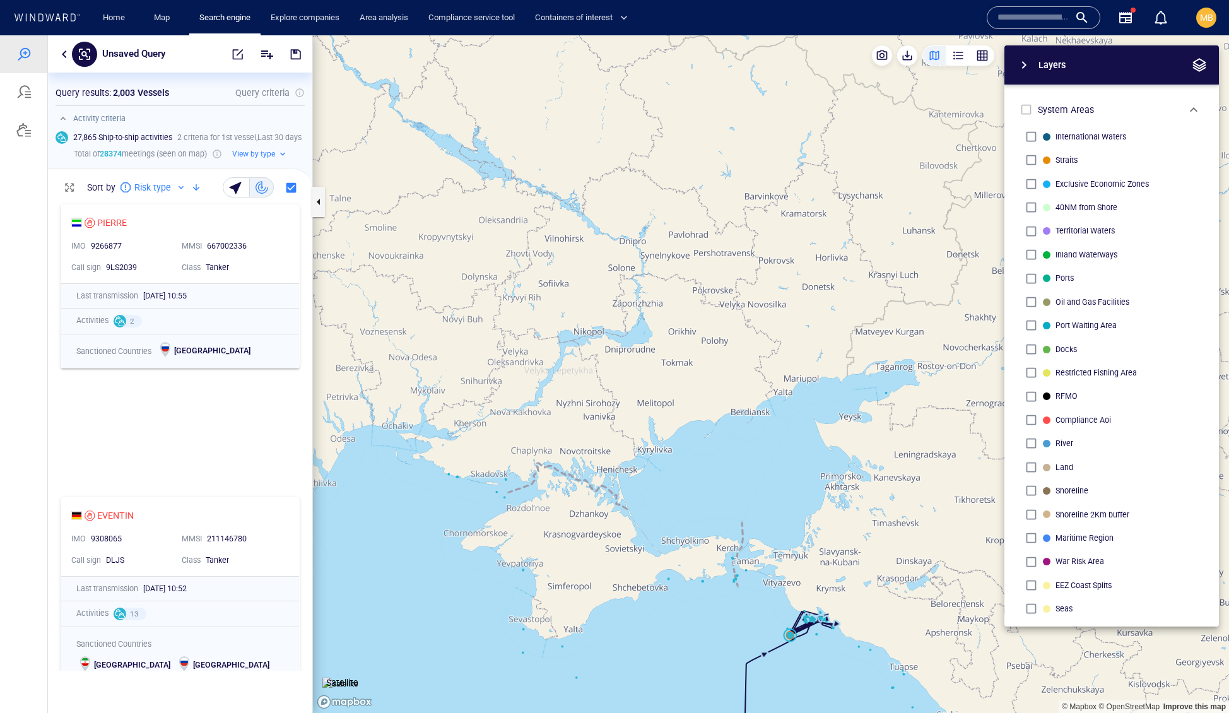
drag, startPoint x: 612, startPoint y: 485, endPoint x: 690, endPoint y: 609, distance: 146.9
click at [690, 609] on canvas "Map" at bounding box center [771, 374] width 916 height 678
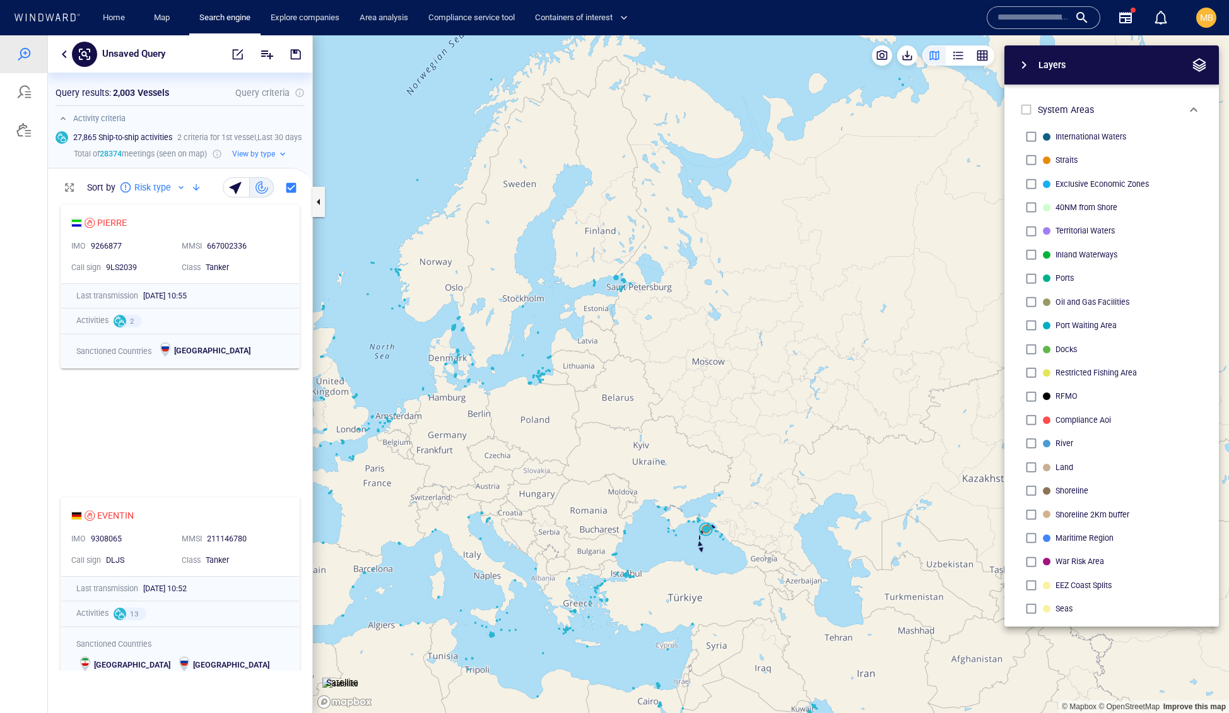
drag, startPoint x: 634, startPoint y: 364, endPoint x: 636, endPoint y: 488, distance: 123.7
click at [637, 485] on canvas "Map" at bounding box center [771, 374] width 916 height 678
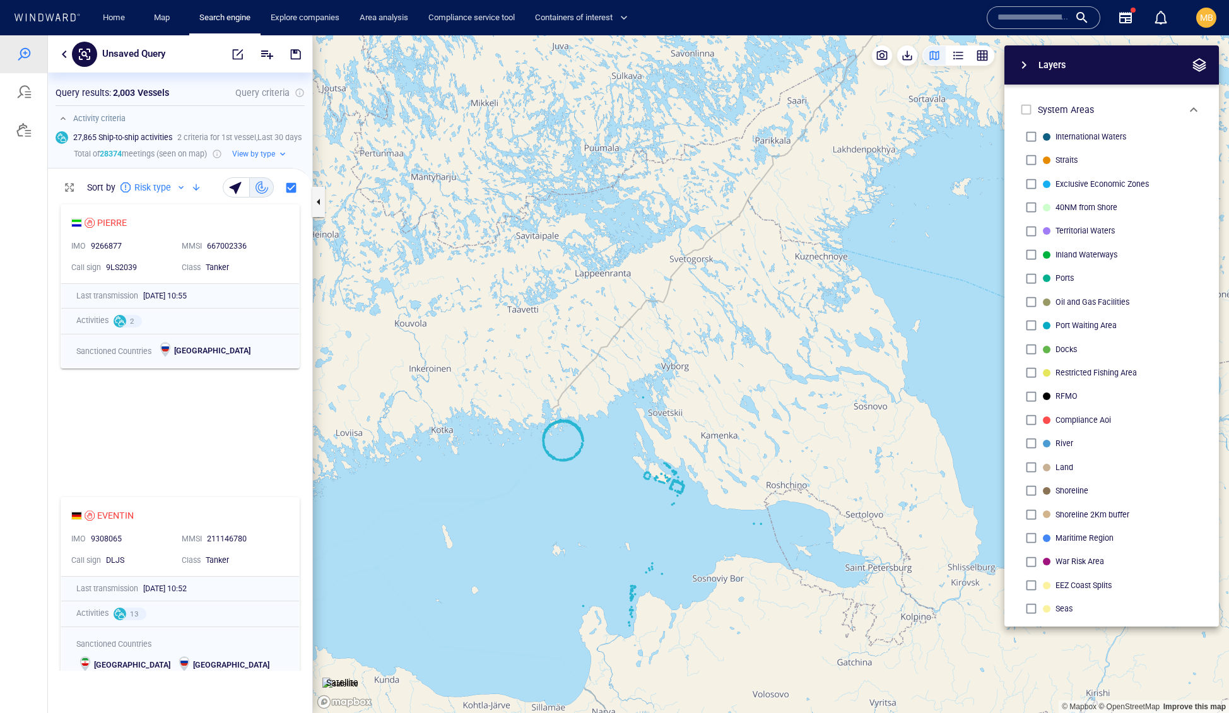
scroll to position [0, 0]
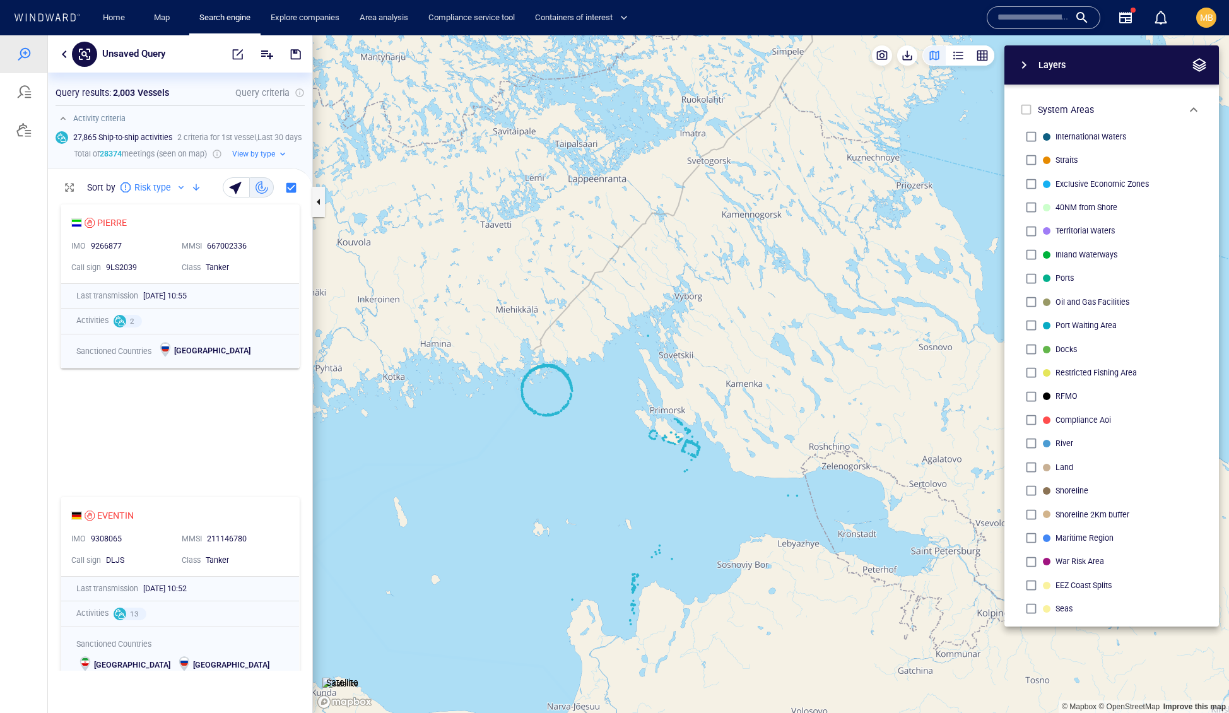
drag, startPoint x: 573, startPoint y: 553, endPoint x: 574, endPoint y: 478, distance: 74.5
click at [573, 480] on canvas "Map" at bounding box center [771, 374] width 916 height 678
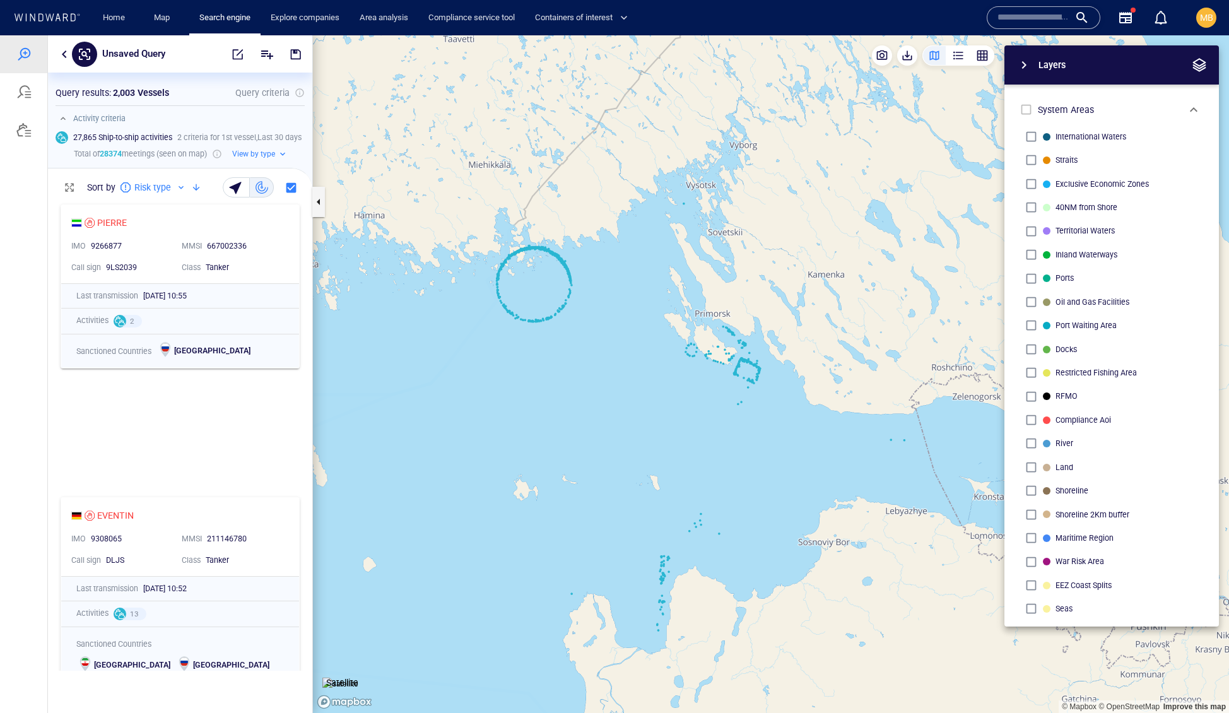
click at [571, 415] on canvas "Map" at bounding box center [771, 374] width 916 height 678
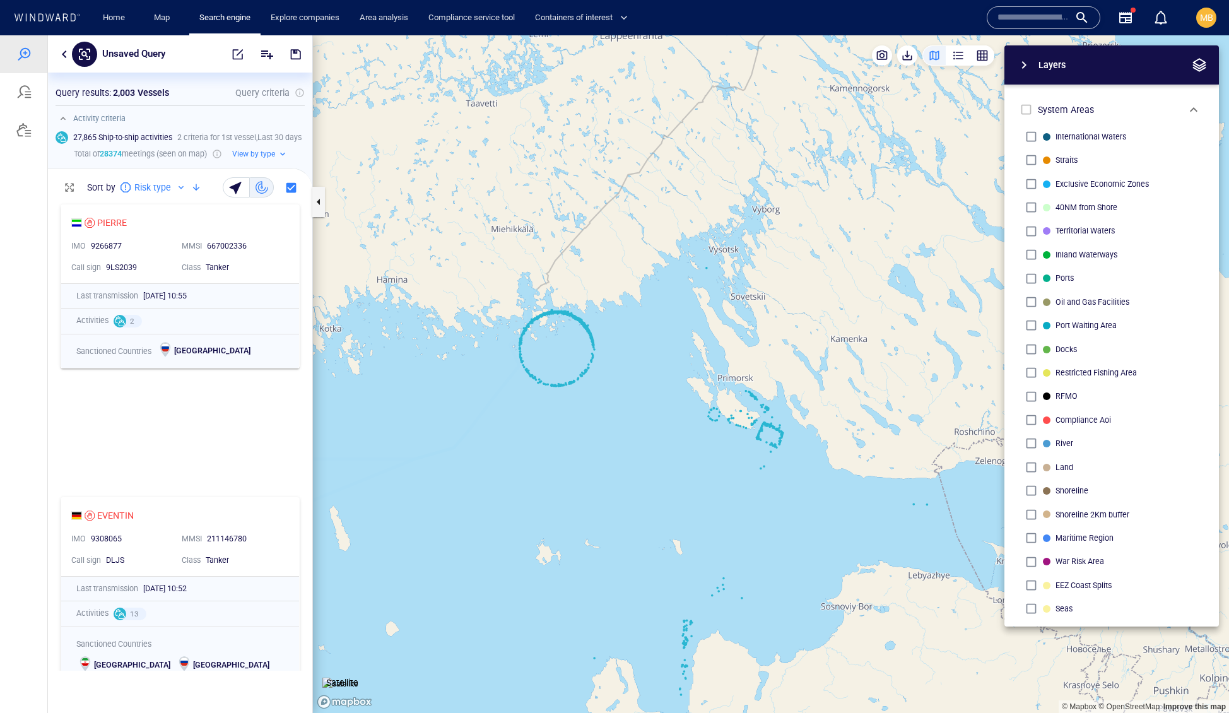
drag, startPoint x: 545, startPoint y: 392, endPoint x: 574, endPoint y: 492, distance: 104.5
click at [576, 492] on canvas "Map" at bounding box center [771, 374] width 916 height 678
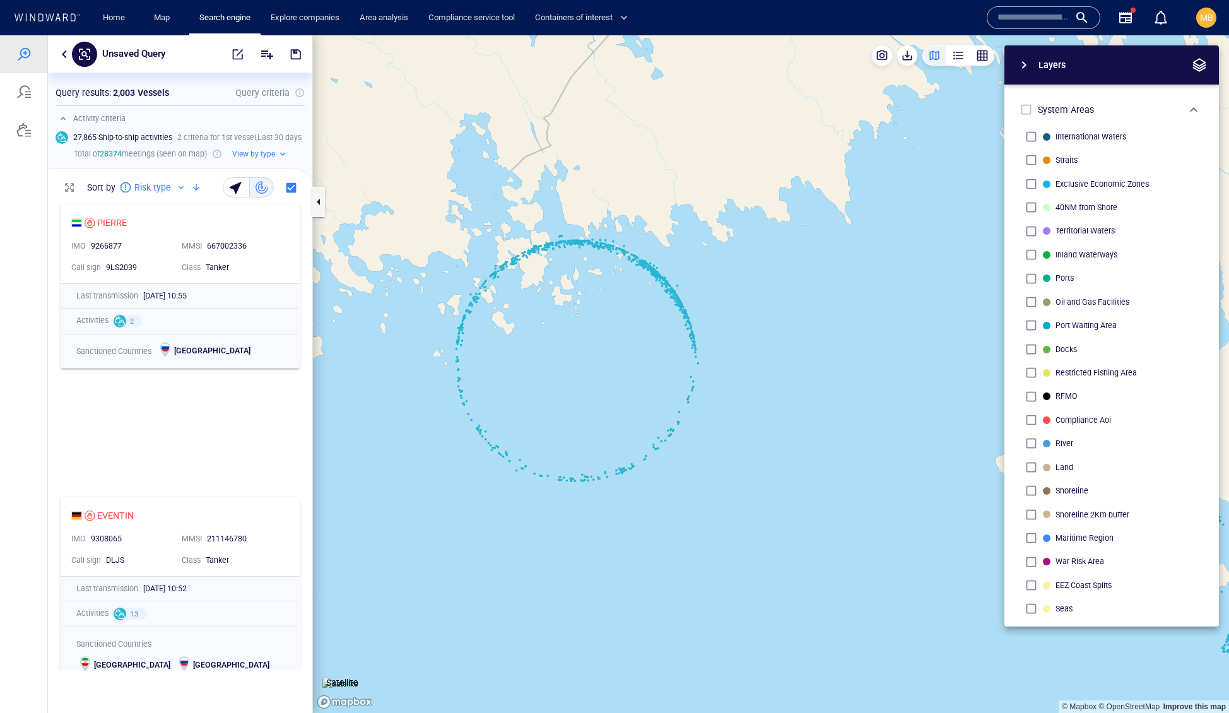
drag, startPoint x: 574, startPoint y: 492, endPoint x: 574, endPoint y: 586, distance: 93.4
click at [574, 586] on canvas "Map" at bounding box center [771, 374] width 916 height 678
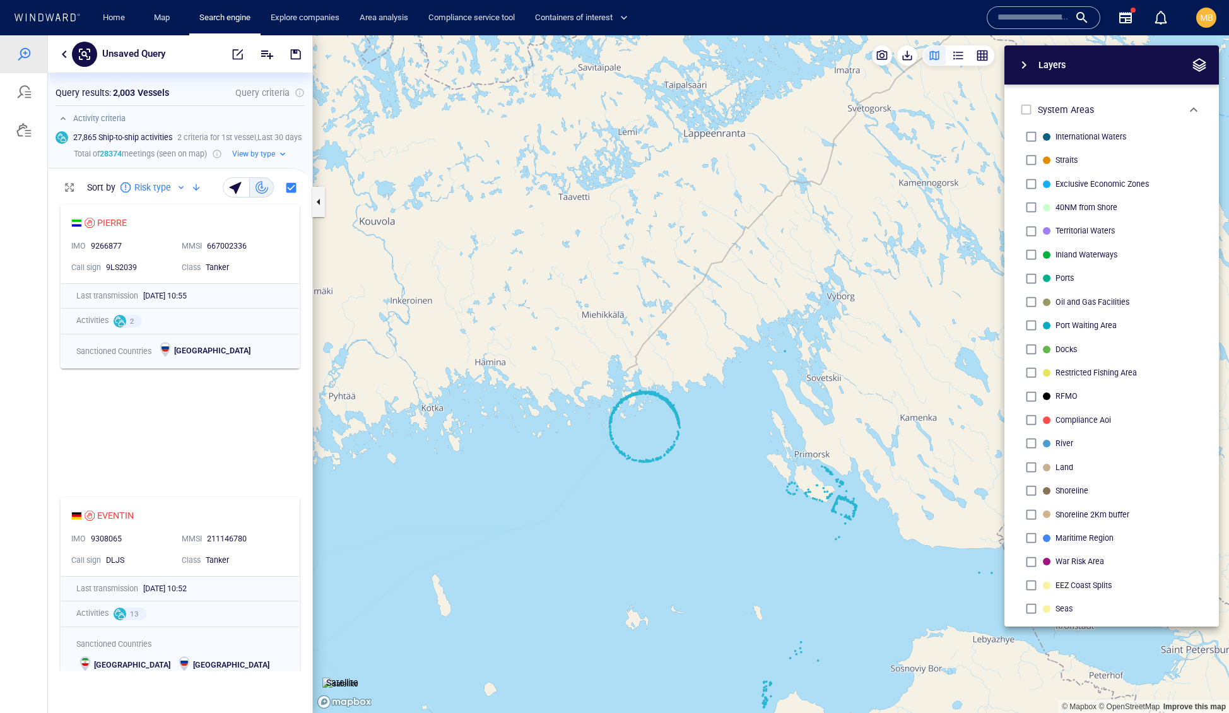
drag, startPoint x: 723, startPoint y: 499, endPoint x: 702, endPoint y: 423, distance: 78.6
click at [702, 424] on canvas "Map" at bounding box center [771, 374] width 916 height 678
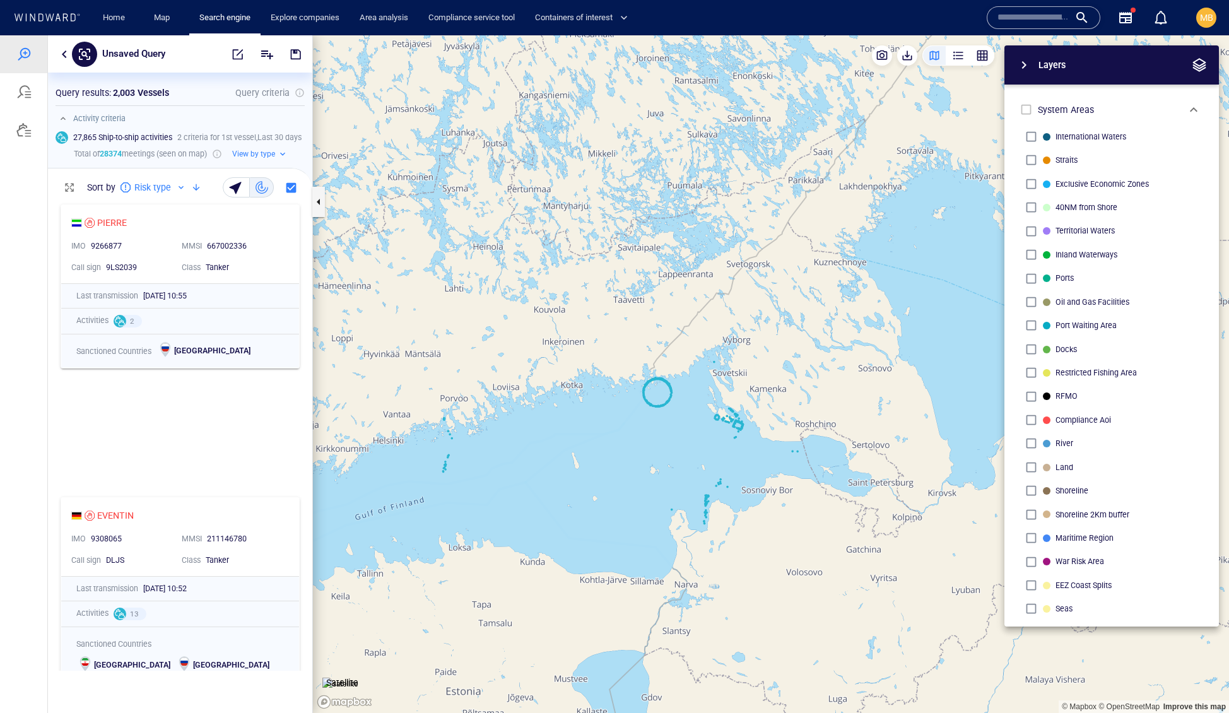
drag, startPoint x: 675, startPoint y: 422, endPoint x: 653, endPoint y: 538, distance: 117.6
click at [653, 538] on canvas "Map" at bounding box center [771, 374] width 916 height 678
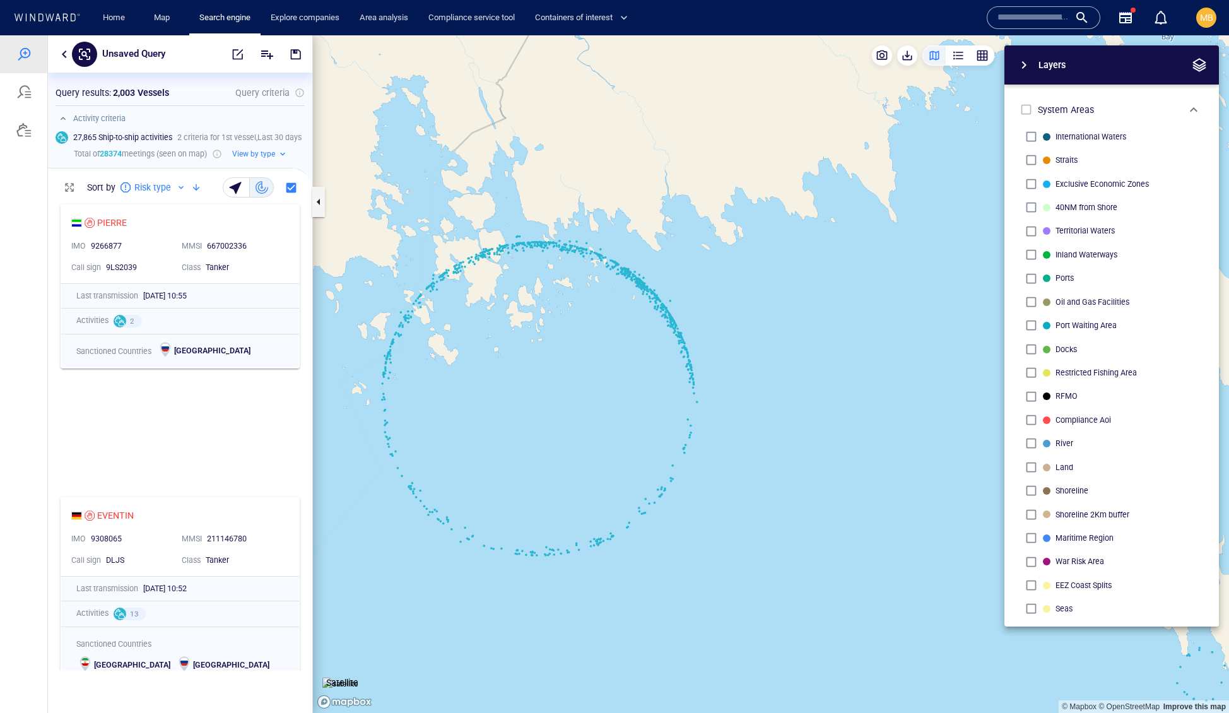
click at [598, 549] on canvas "Map" at bounding box center [771, 374] width 916 height 678
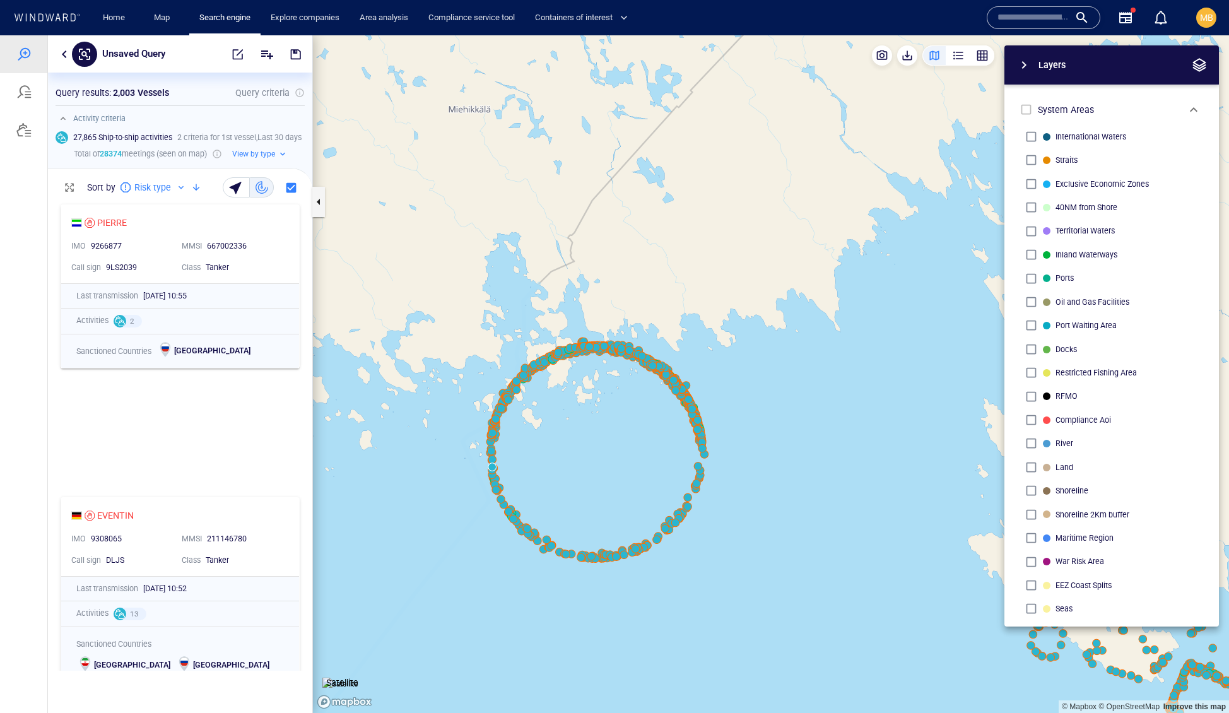
drag, startPoint x: 720, startPoint y: 566, endPoint x: 652, endPoint y: 451, distance: 133.6
click at [652, 451] on canvas "Map" at bounding box center [771, 374] width 916 height 678
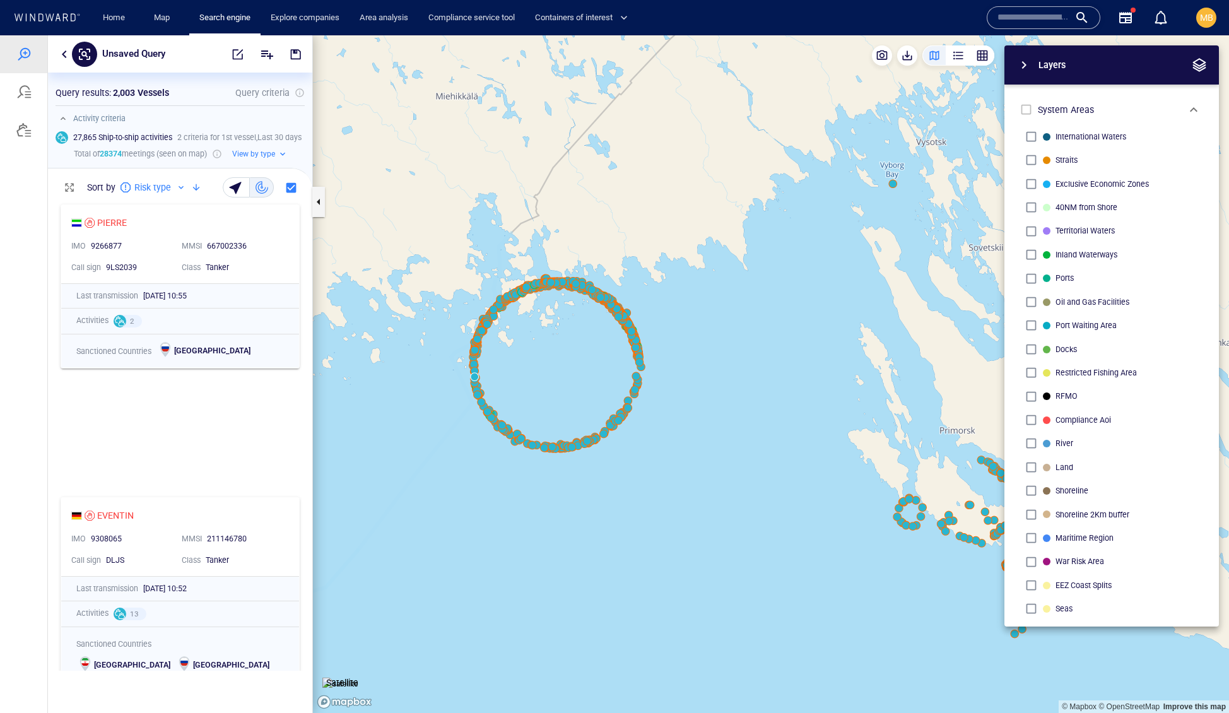
drag, startPoint x: 680, startPoint y: 495, endPoint x: 568, endPoint y: 470, distance: 114.5
click at [568, 468] on canvas "Map" at bounding box center [771, 374] width 916 height 678
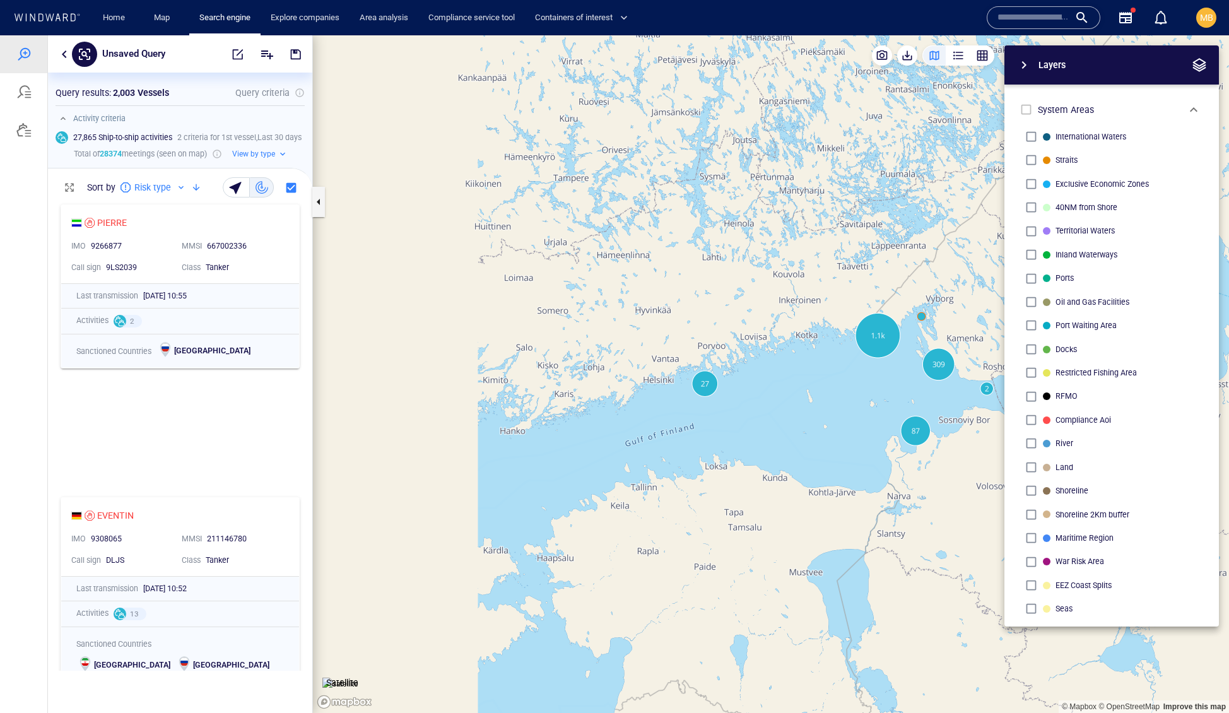
drag, startPoint x: 661, startPoint y: 586, endPoint x: 884, endPoint y: 391, distance: 295.7
click at [884, 391] on div "© Mapbox © OpenStreetMap Improve this map Satellite Layers System Areas Interna…" at bounding box center [771, 374] width 916 height 678
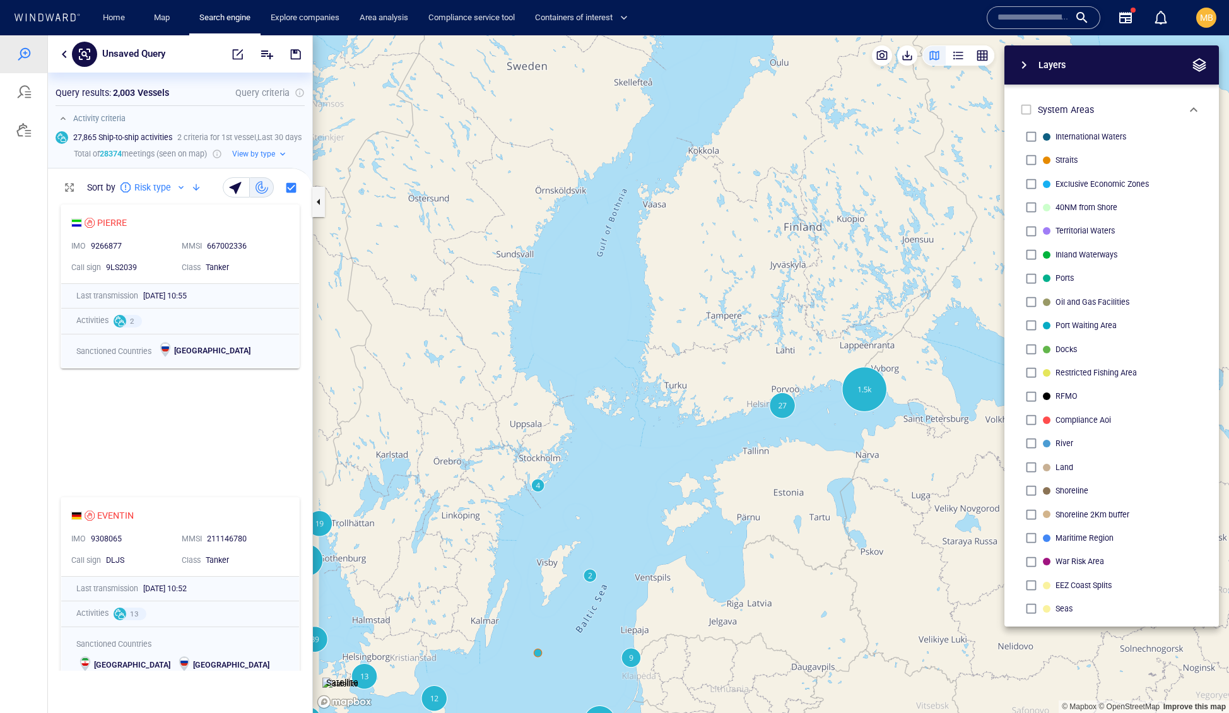
drag, startPoint x: 665, startPoint y: 581, endPoint x: 702, endPoint y: 435, distance: 151.1
click at [702, 435] on canvas "Map" at bounding box center [771, 374] width 916 height 678
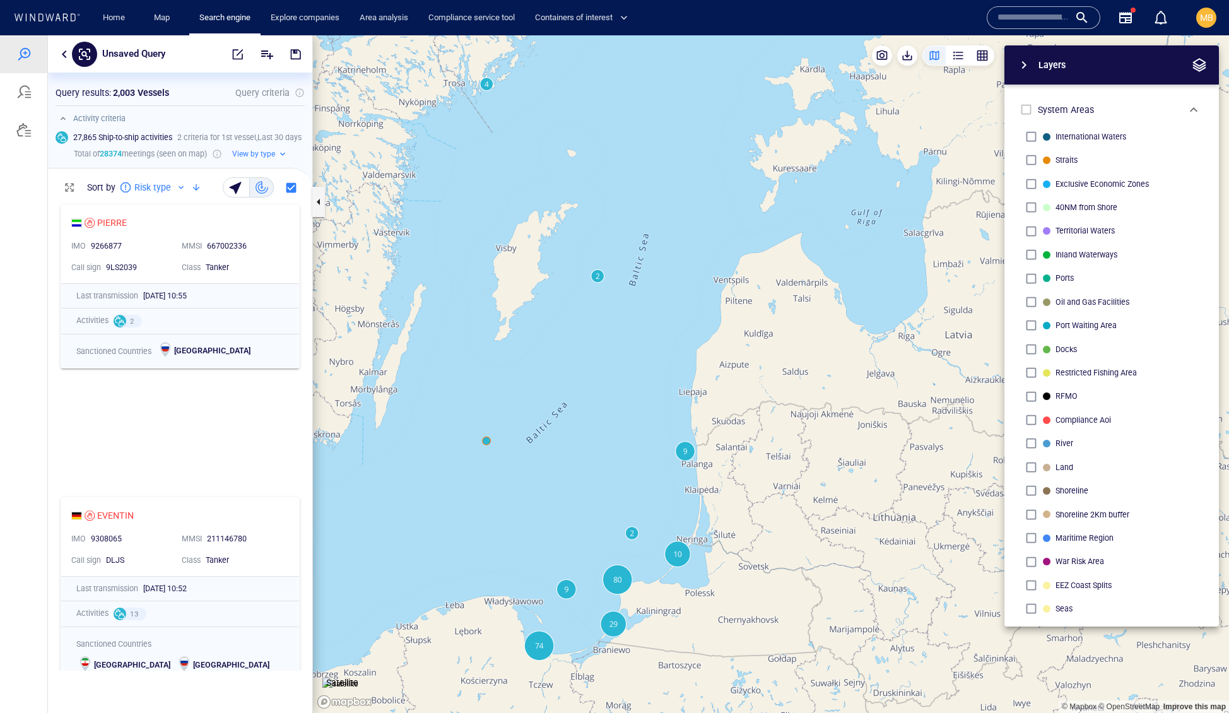
drag, startPoint x: 653, startPoint y: 535, endPoint x: 660, endPoint y: 403, distance: 132.7
click at [660, 406] on canvas "Map" at bounding box center [771, 374] width 916 height 678
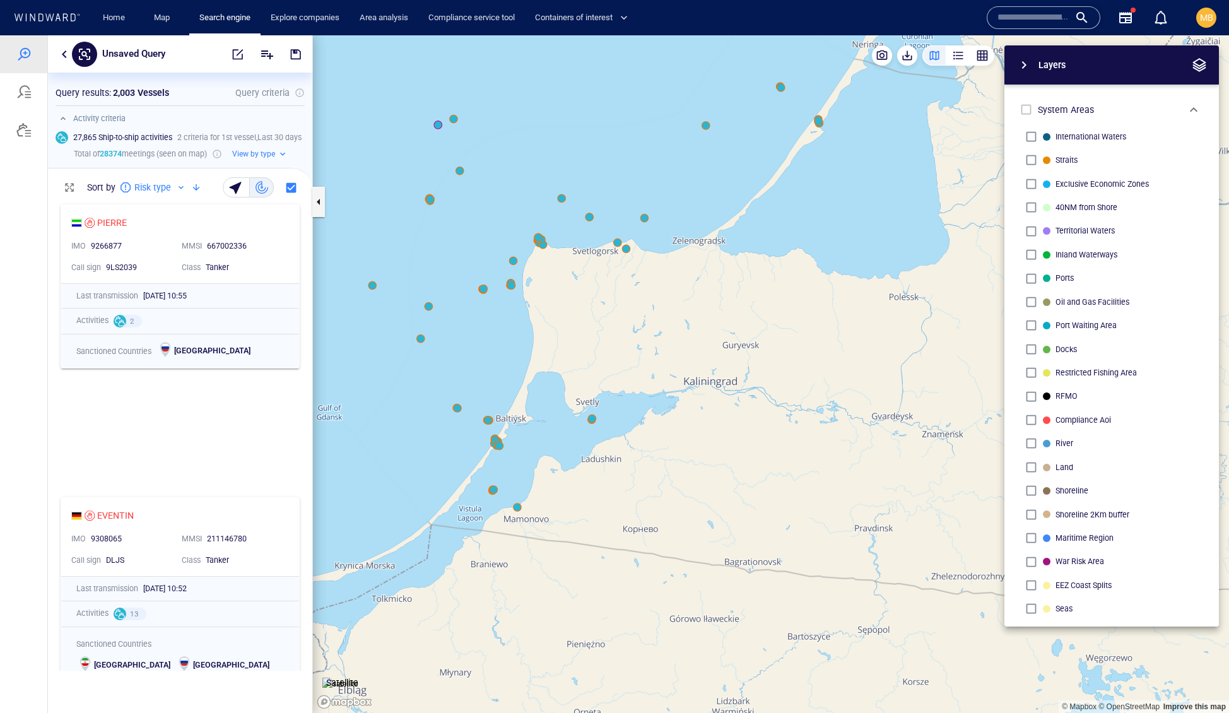
drag, startPoint x: 617, startPoint y: 340, endPoint x: 629, endPoint y: 409, distance: 70.6
click at [629, 409] on canvas "Map" at bounding box center [771, 374] width 916 height 678
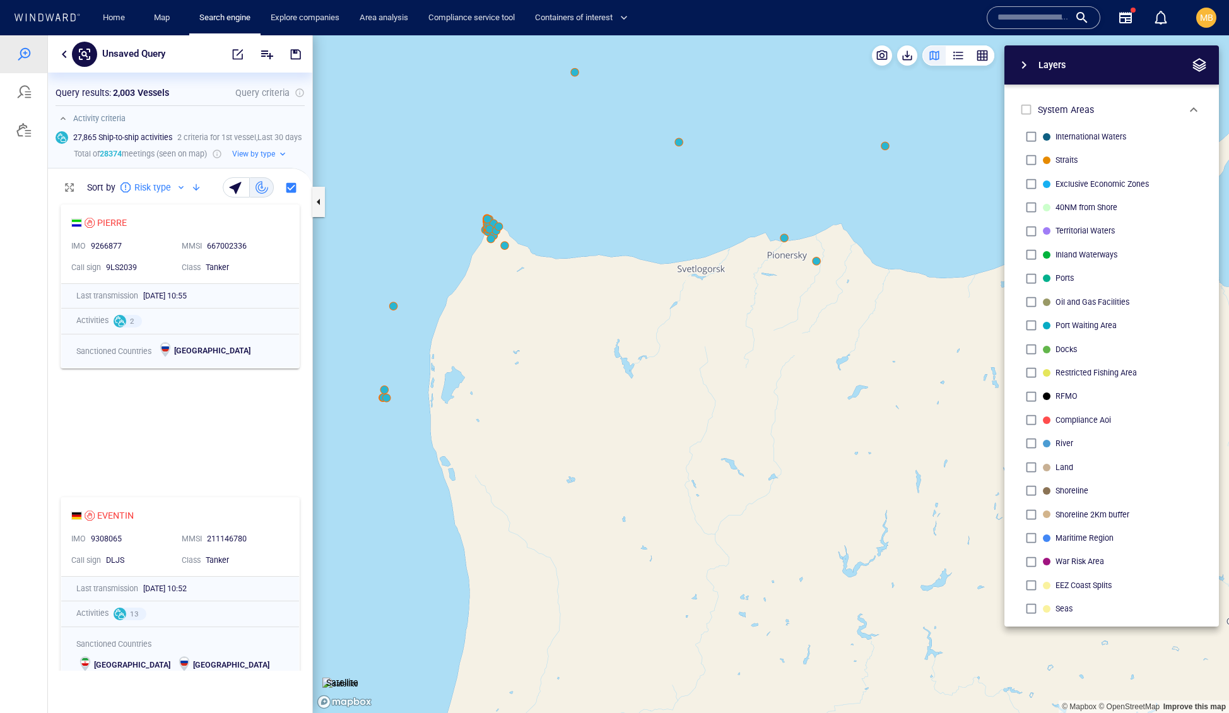
drag, startPoint x: 531, startPoint y: 329, endPoint x: 607, endPoint y: 465, distance: 154.5
click at [607, 465] on canvas "Map" at bounding box center [771, 374] width 916 height 678
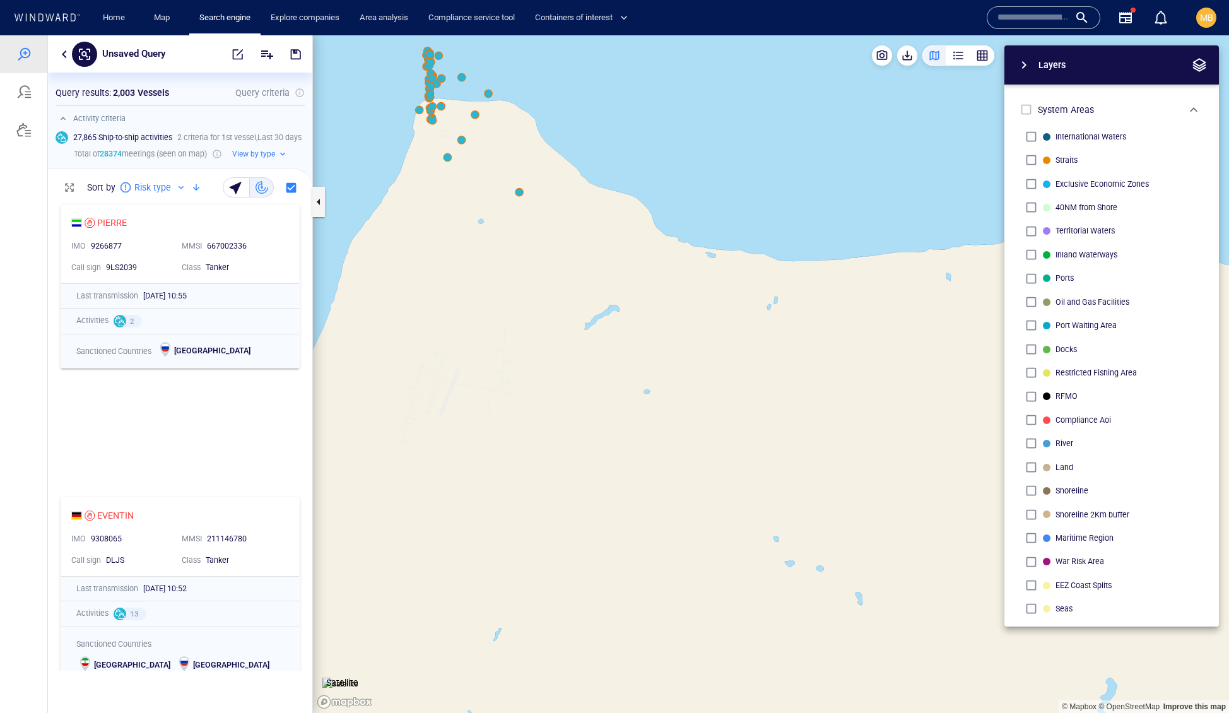
drag, startPoint x: 478, startPoint y: 305, endPoint x: 599, endPoint y: 530, distance: 255.0
click at [599, 530] on canvas "Map" at bounding box center [771, 374] width 916 height 678
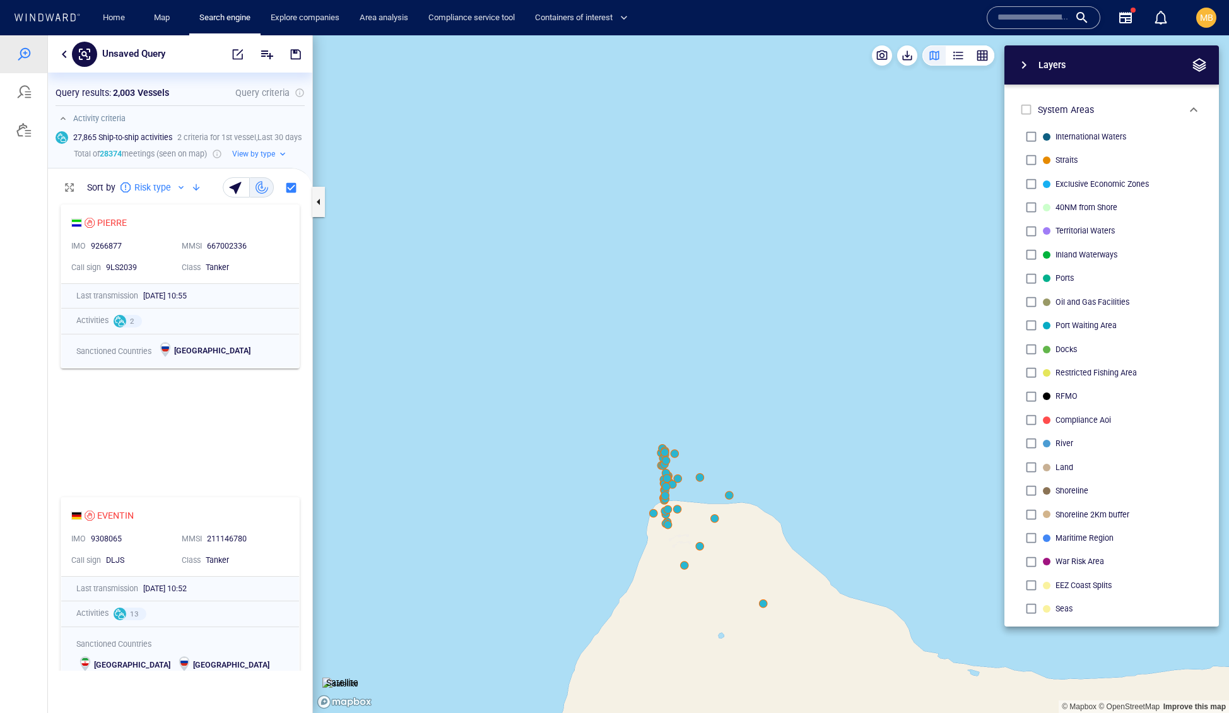
drag, startPoint x: 670, startPoint y: 538, endPoint x: 642, endPoint y: 403, distance: 138.5
click at [642, 403] on canvas "Map" at bounding box center [771, 374] width 916 height 678
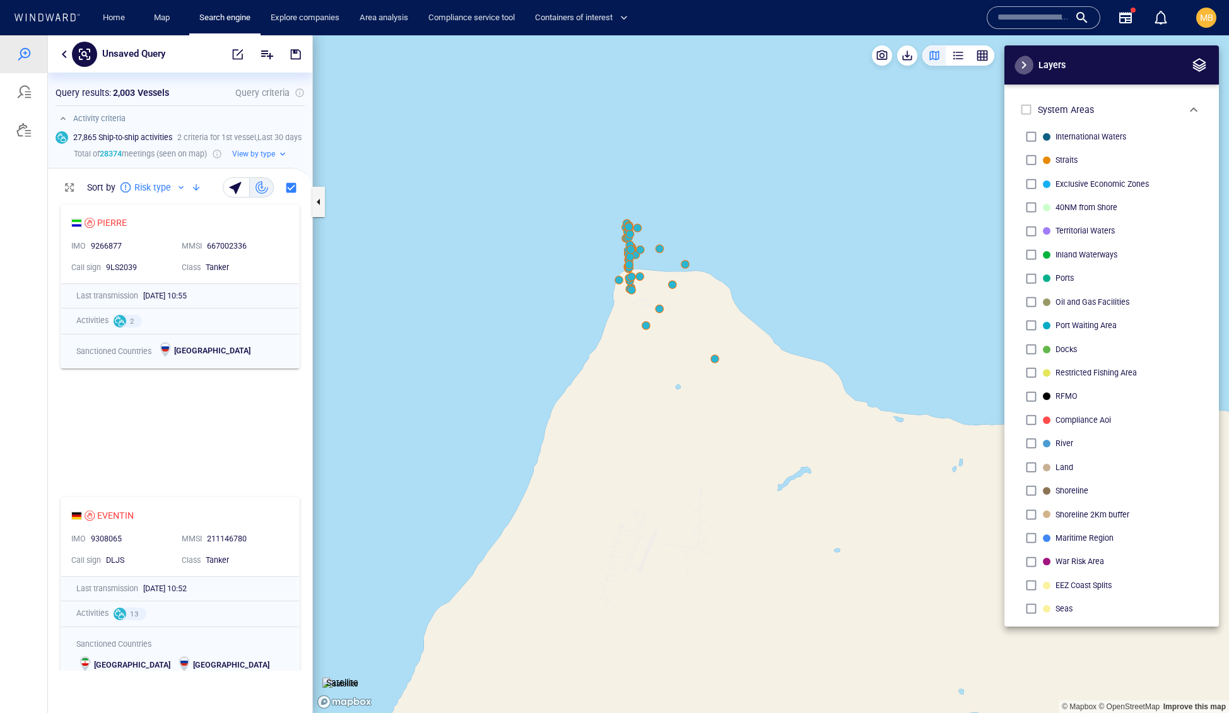
click at [1026, 66] on span "button" at bounding box center [1024, 64] width 15 height 15
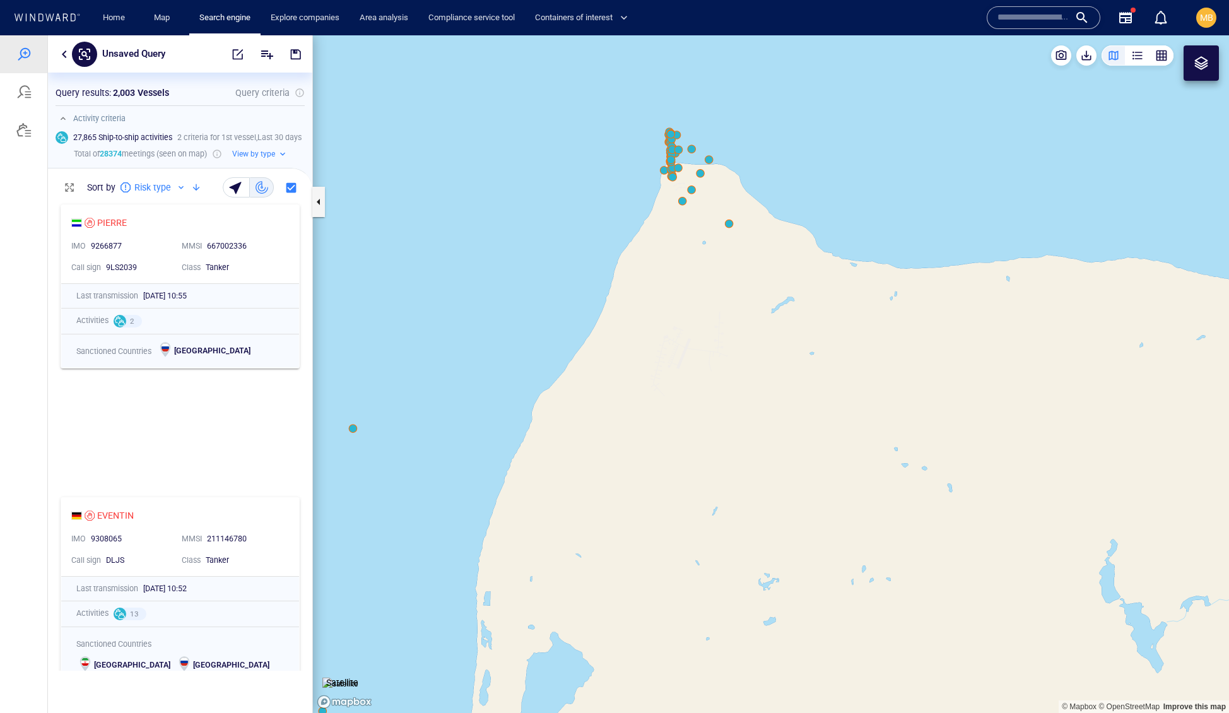
drag, startPoint x: 975, startPoint y: 280, endPoint x: 902, endPoint y: 162, distance: 139.1
click at [902, 162] on canvas "Map" at bounding box center [771, 374] width 916 height 678
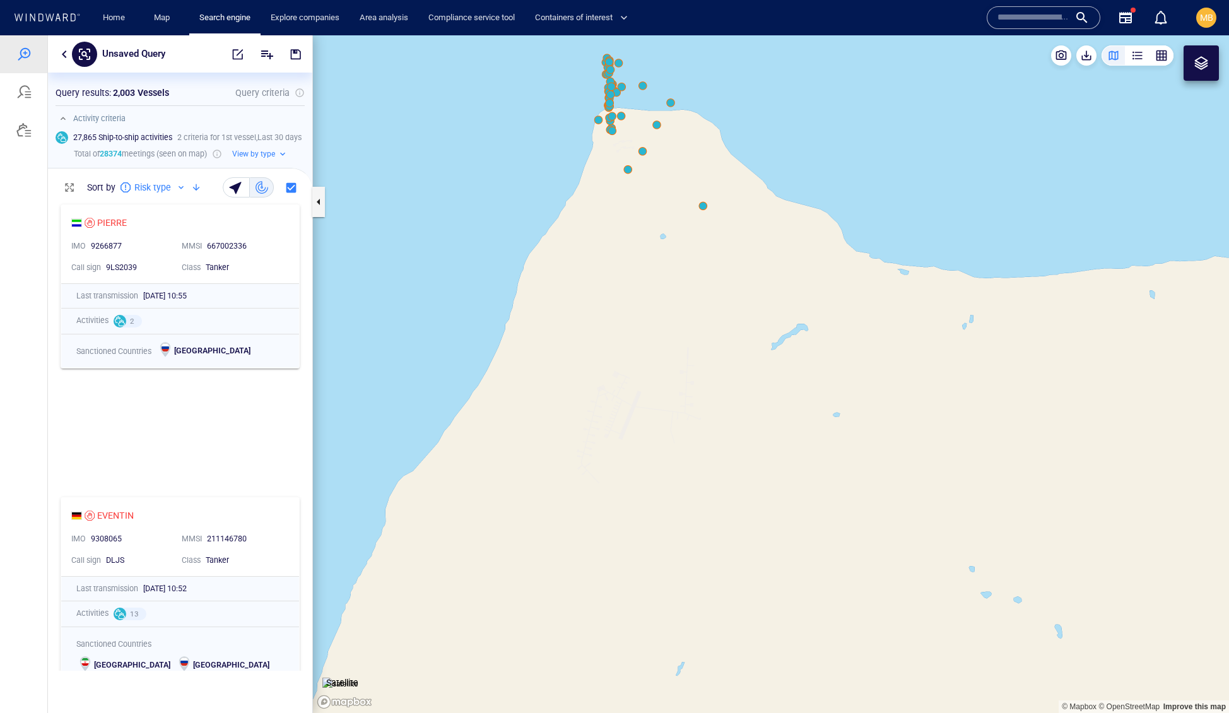
drag, startPoint x: 622, startPoint y: 287, endPoint x: 684, endPoint y: 415, distance: 142.3
click at [684, 415] on canvas "Map" at bounding box center [771, 374] width 916 height 678
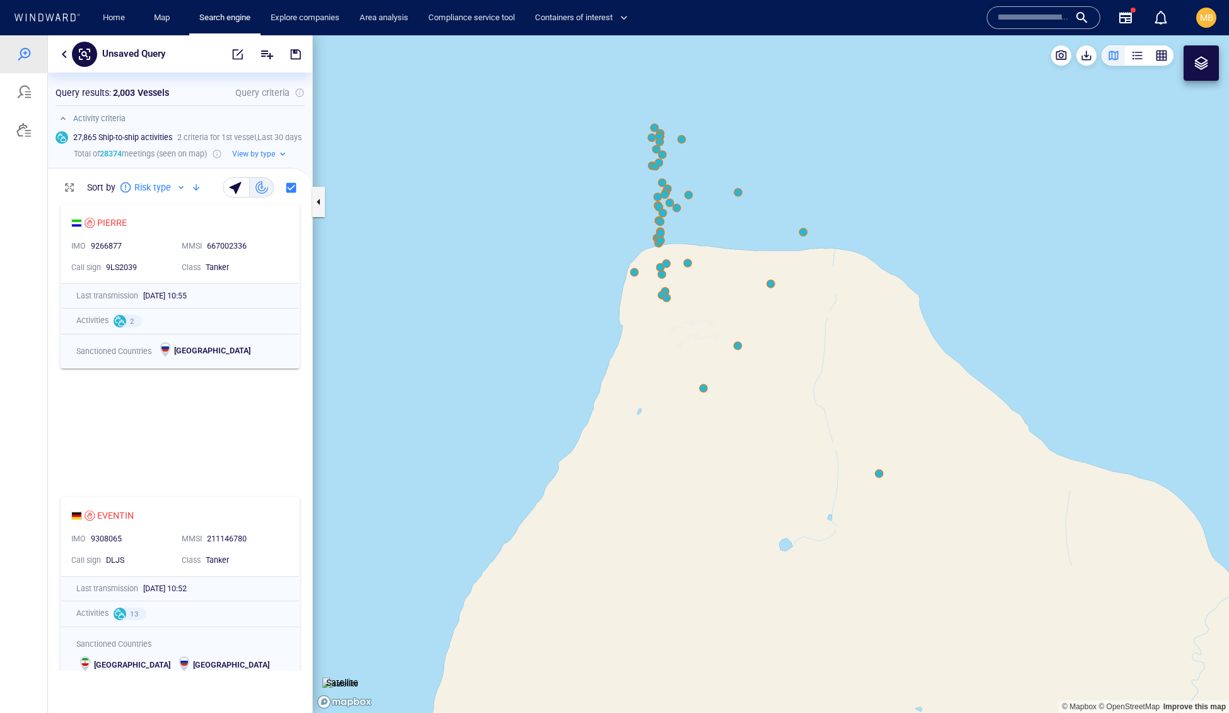
click at [659, 223] on canvas "Map" at bounding box center [771, 374] width 916 height 678
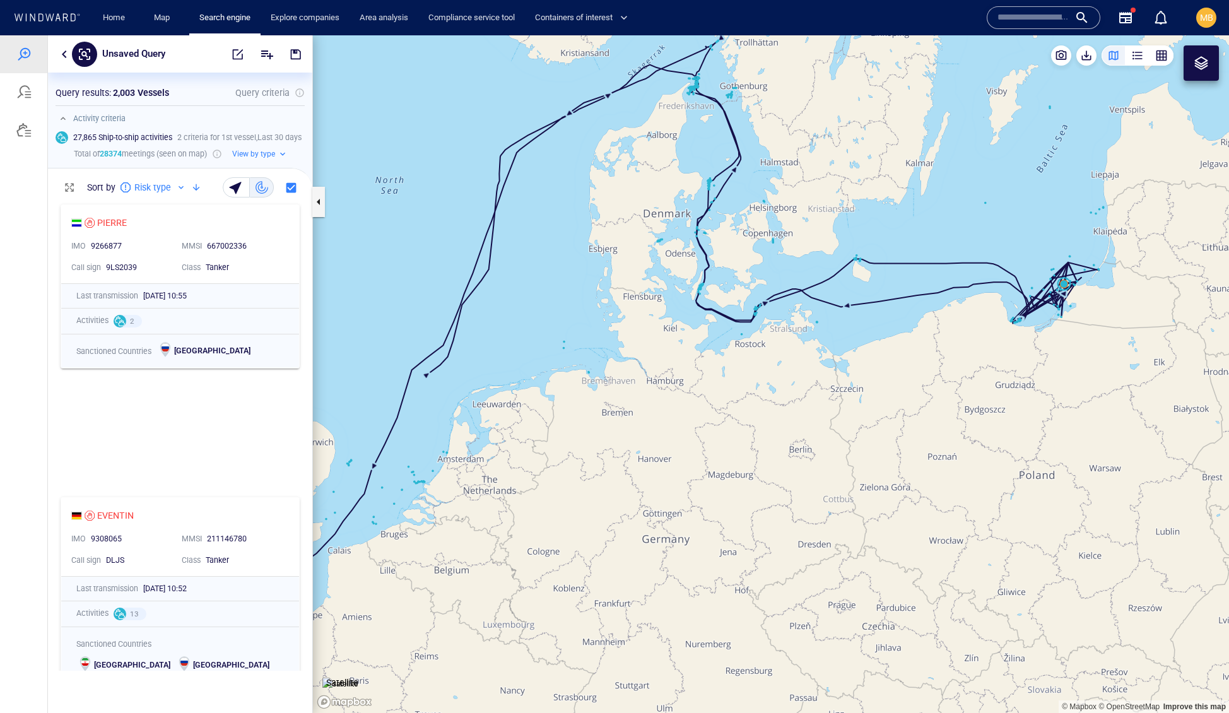
drag, startPoint x: 982, startPoint y: 273, endPoint x: 800, endPoint y: 266, distance: 181.9
click at [801, 266] on canvas "Map" at bounding box center [771, 374] width 916 height 678
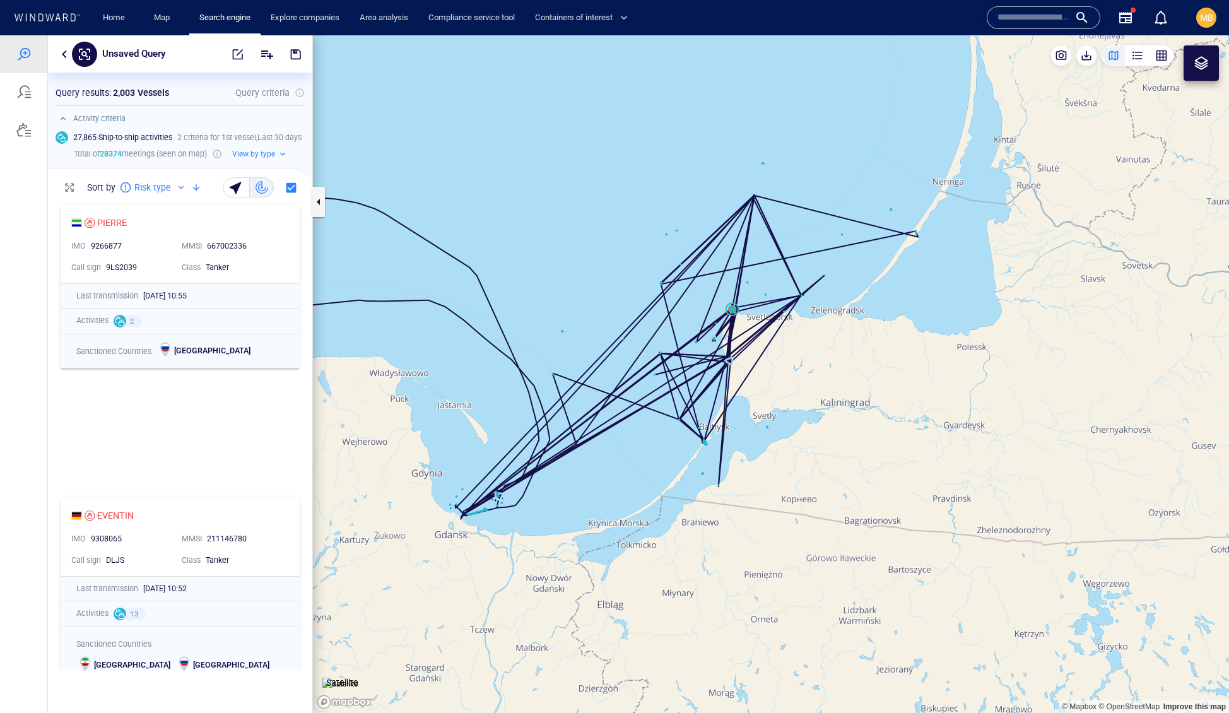
click at [848, 312] on canvas "Map" at bounding box center [771, 374] width 916 height 678
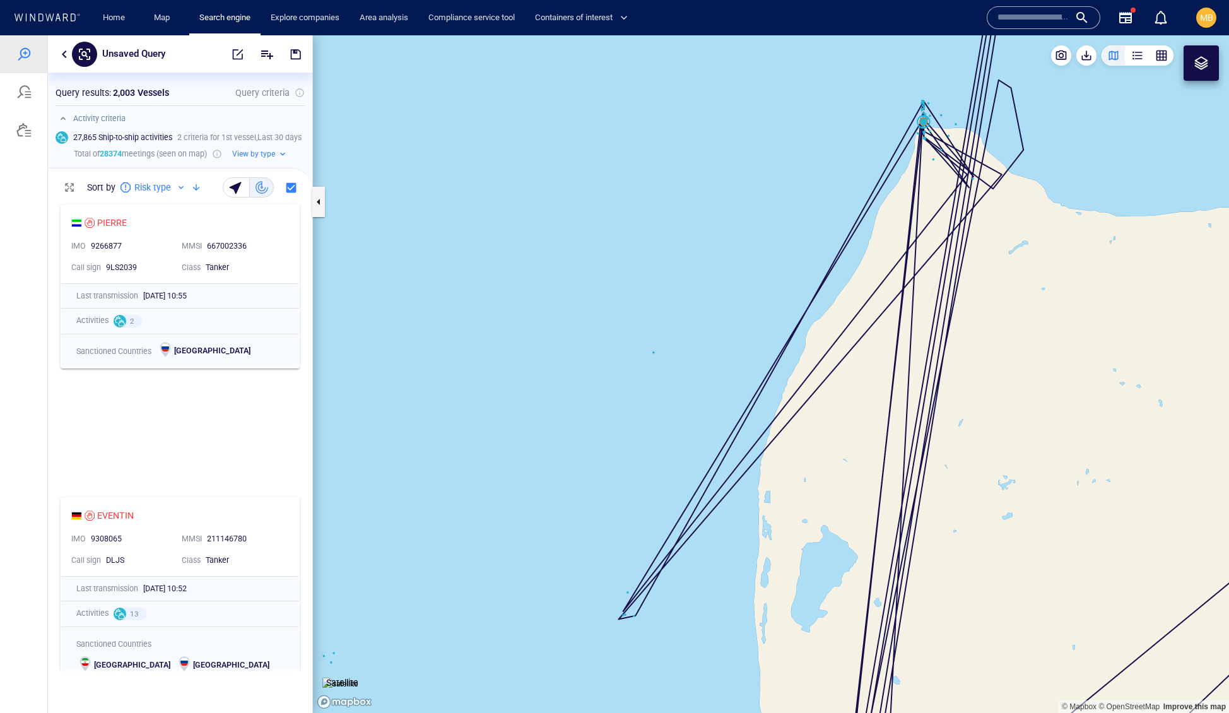
drag, startPoint x: 922, startPoint y: 235, endPoint x: 852, endPoint y: 384, distance: 164.0
click at [852, 384] on canvas "Map" at bounding box center [771, 374] width 916 height 678
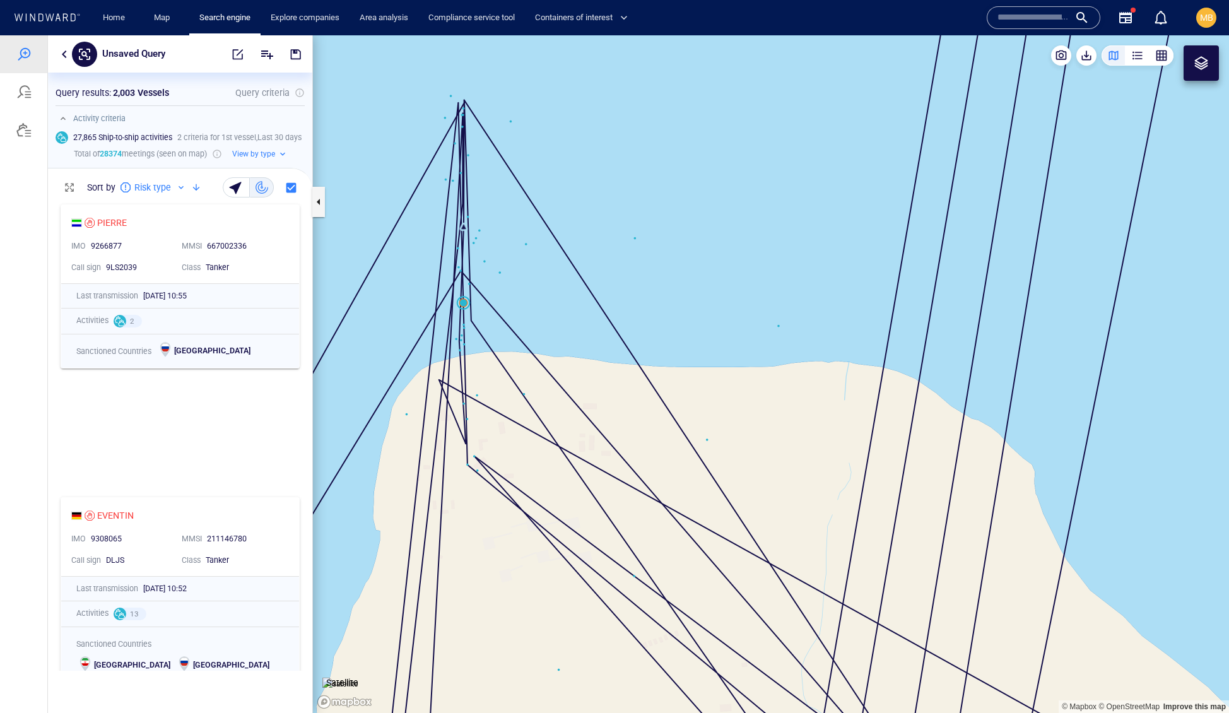
drag, startPoint x: 549, startPoint y: 381, endPoint x: 644, endPoint y: 420, distance: 102.2
click at [644, 420] on canvas "Map" at bounding box center [771, 374] width 916 height 678
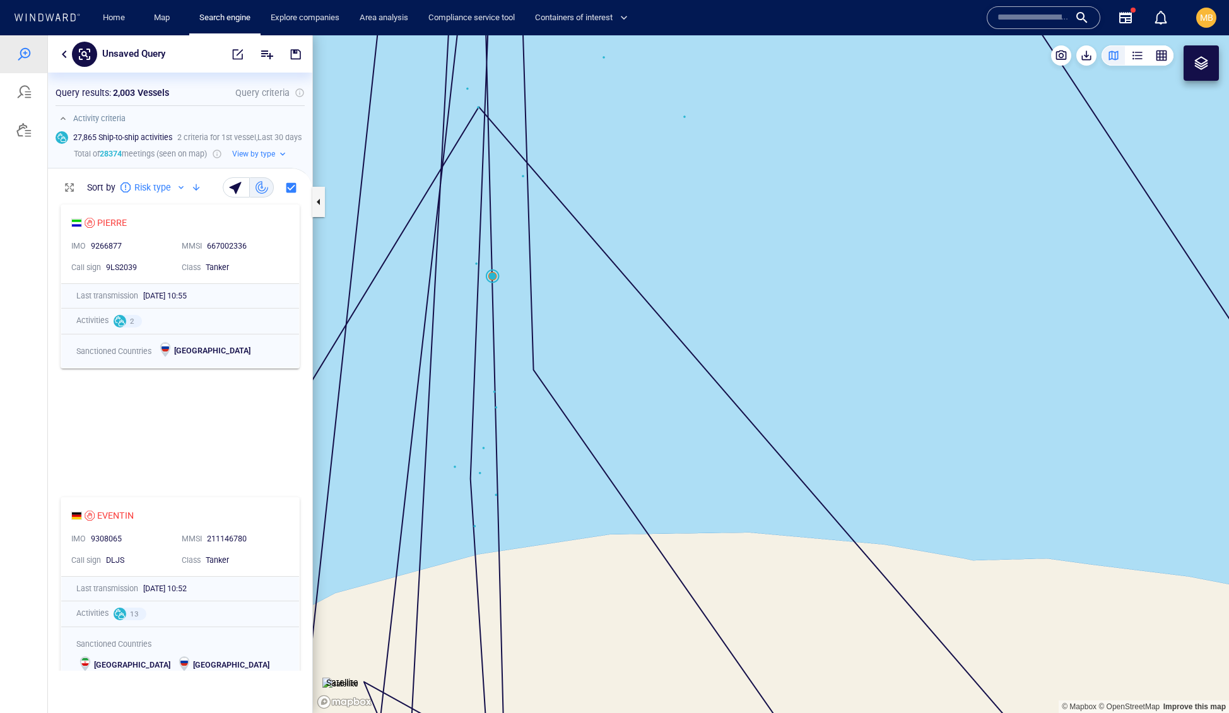
click at [483, 478] on canvas "Map" at bounding box center [771, 374] width 916 height 678
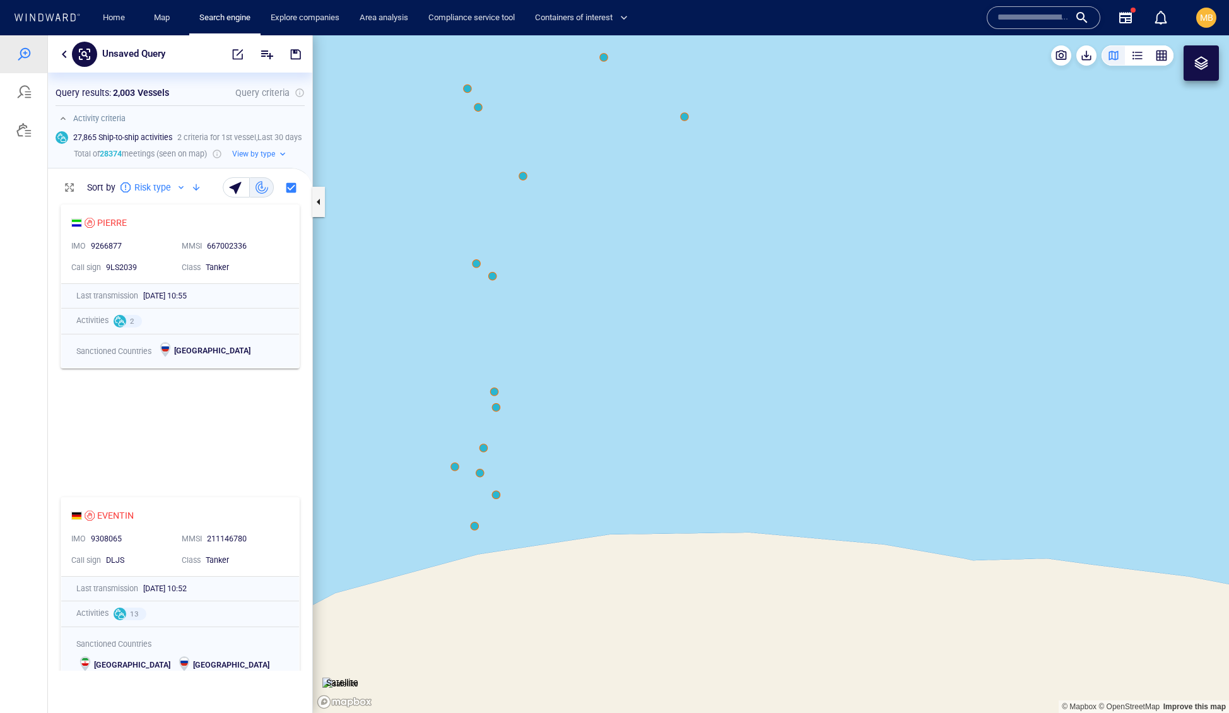
click at [483, 480] on canvas "Map" at bounding box center [771, 374] width 916 height 678
click at [480, 478] on canvas "Map" at bounding box center [771, 374] width 916 height 678
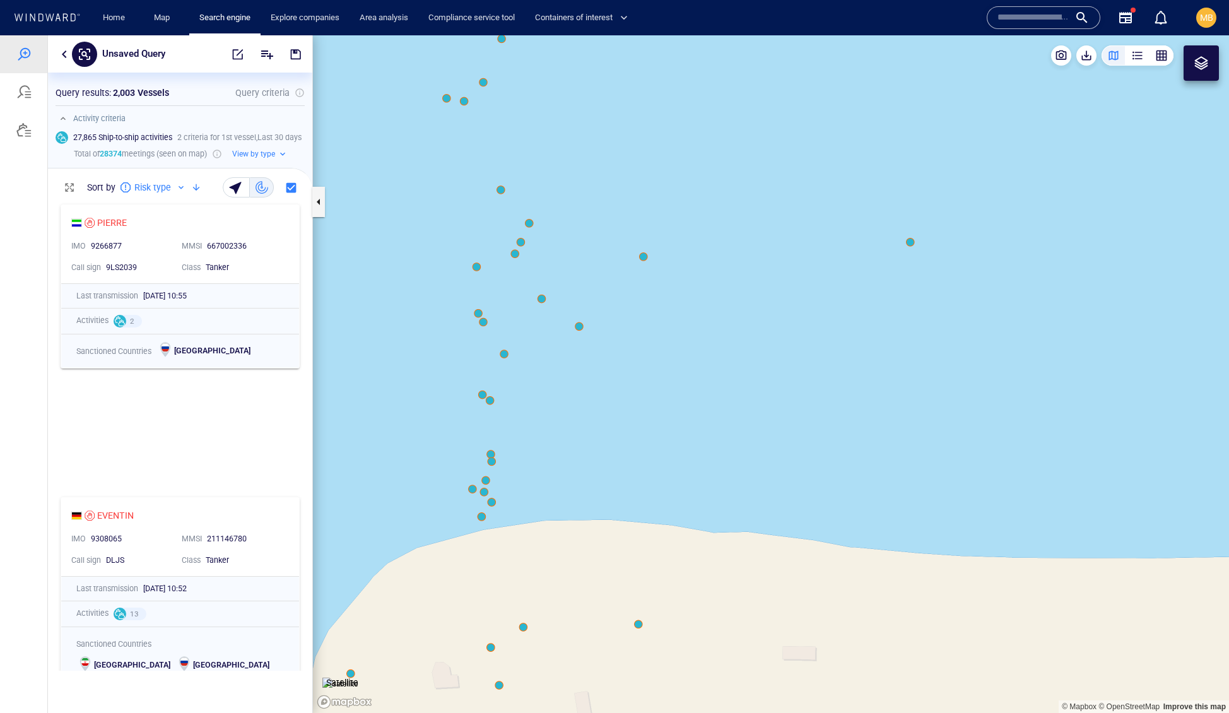
click at [526, 630] on canvas "Map" at bounding box center [771, 374] width 916 height 678
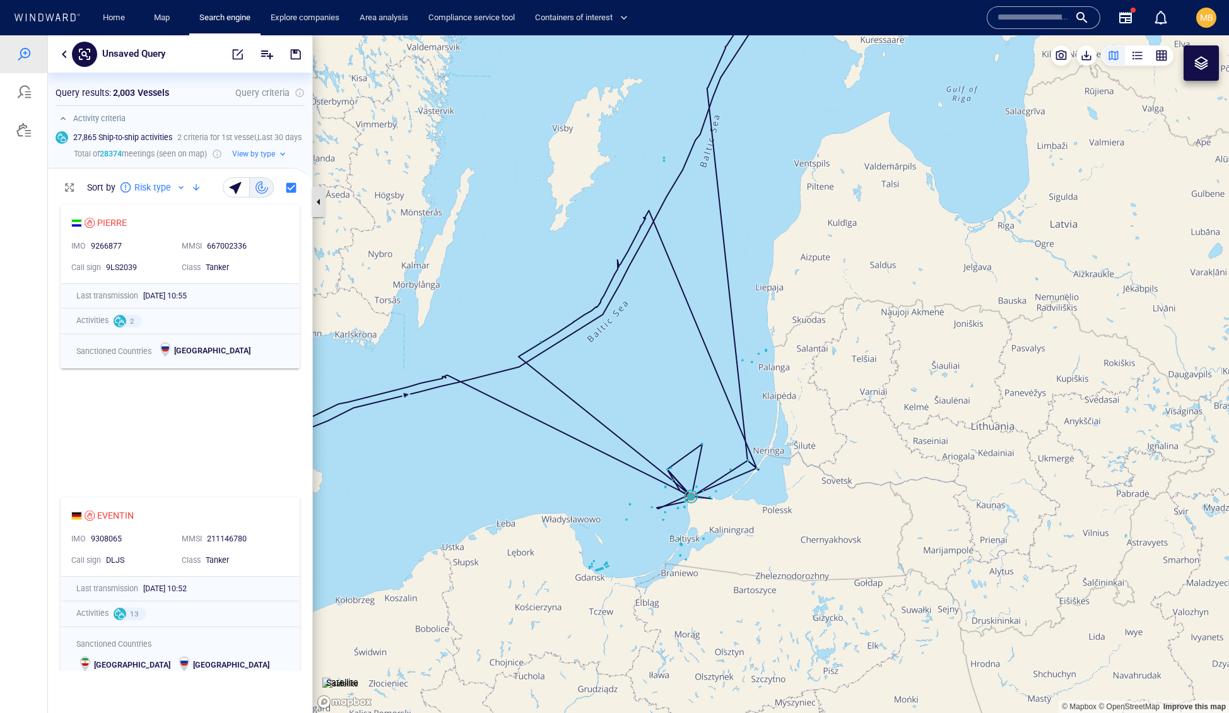
click at [319, 203] on button "button" at bounding box center [318, 202] width 13 height 30
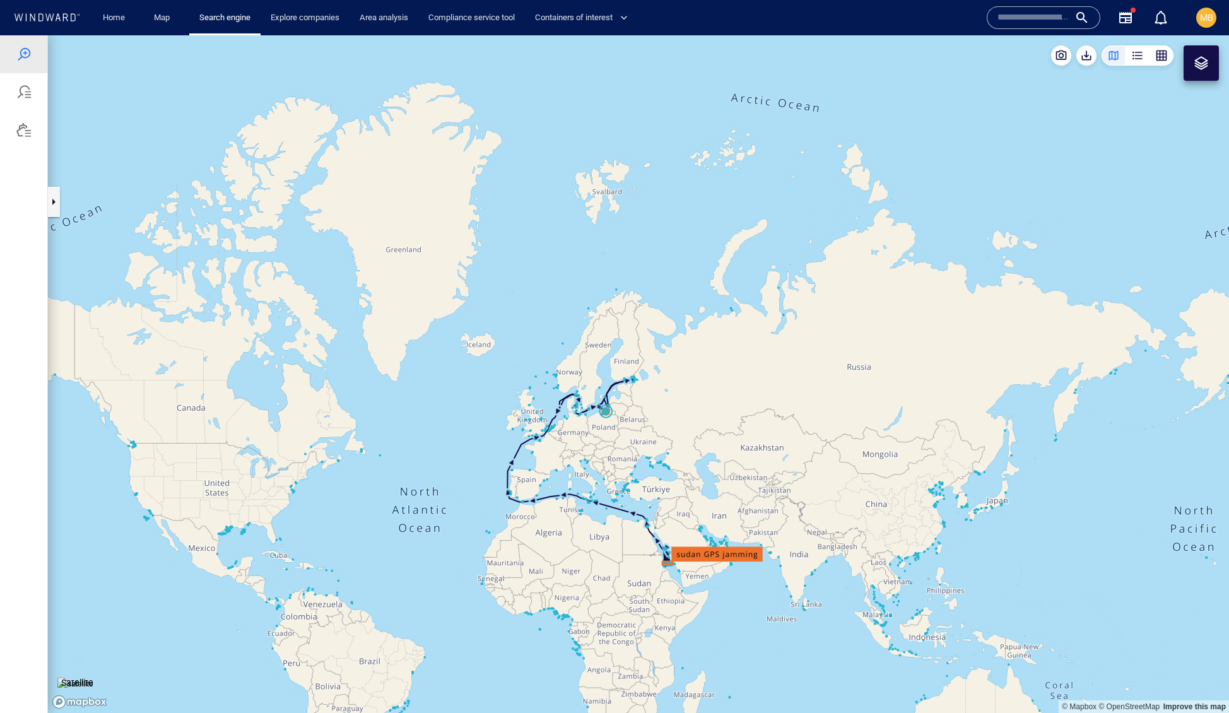
drag, startPoint x: 848, startPoint y: 448, endPoint x: 750, endPoint y: 384, distance: 117.6
click at [750, 384] on canvas "Map" at bounding box center [639, 374] width 1182 height 678
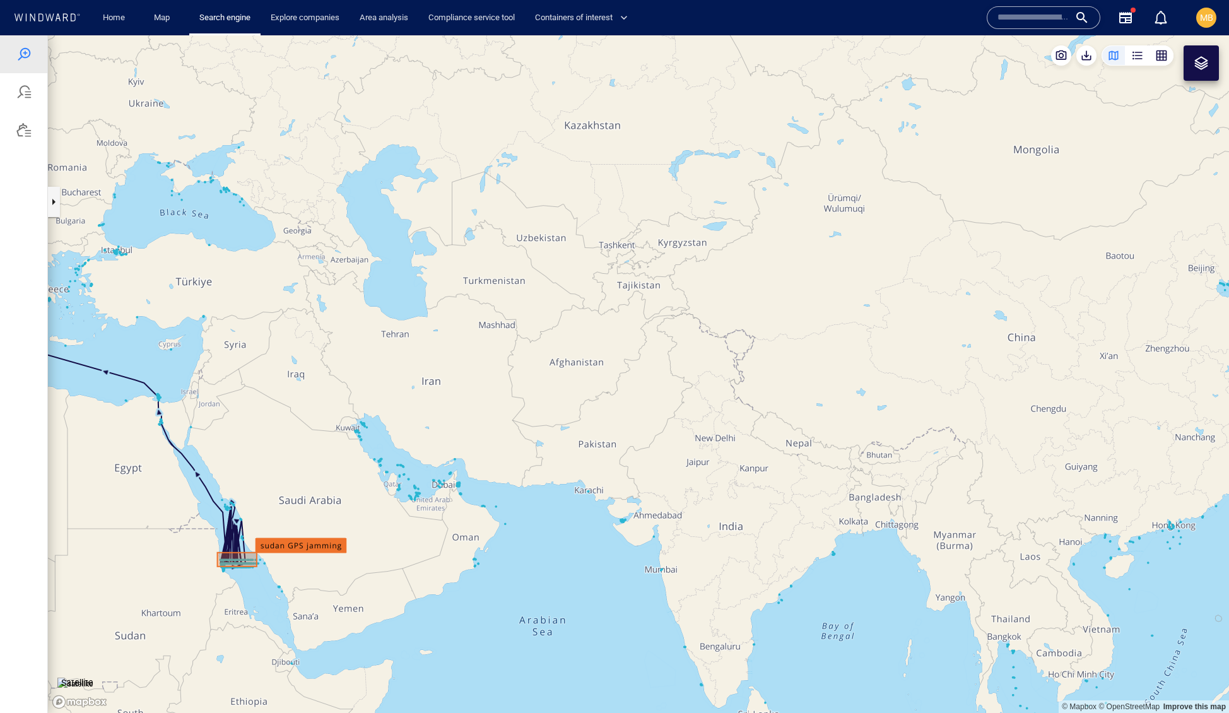
drag, startPoint x: 499, startPoint y: 475, endPoint x: 683, endPoint y: 432, distance: 189.4
click at [683, 432] on canvas "Map" at bounding box center [639, 374] width 1182 height 678
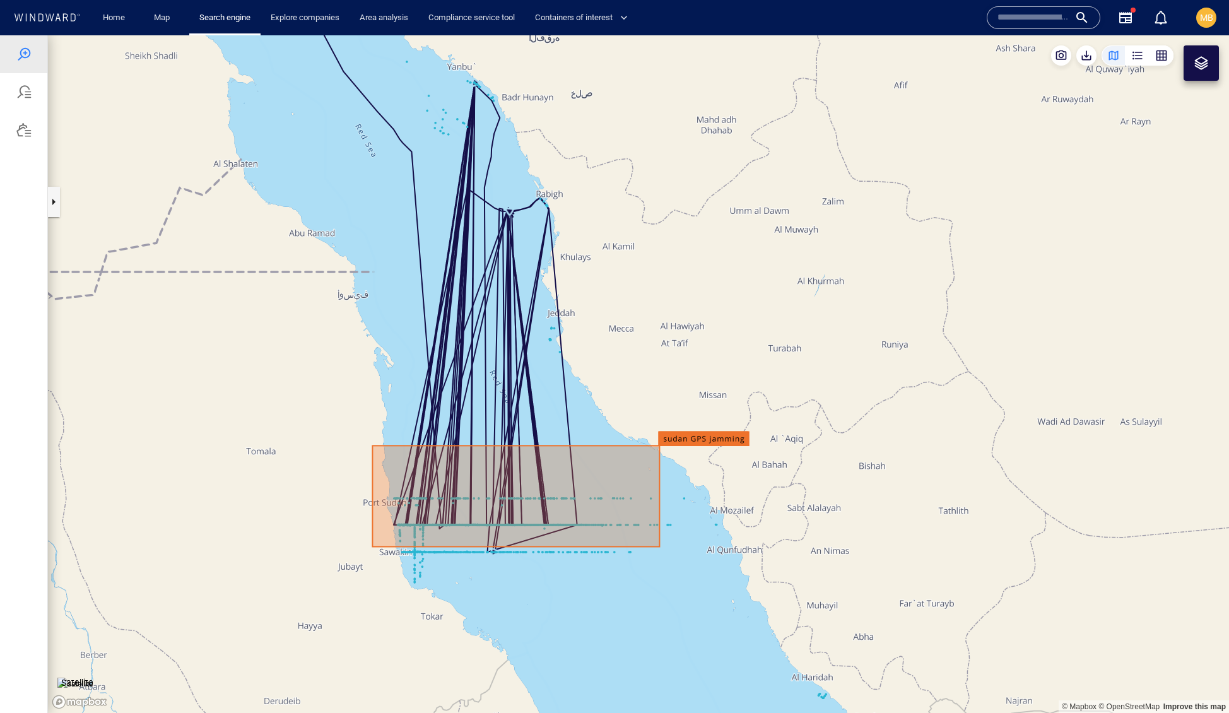
drag, startPoint x: 446, startPoint y: 468, endPoint x: 666, endPoint y: 379, distance: 237.9
click at [666, 379] on canvas "Map" at bounding box center [639, 374] width 1182 height 678
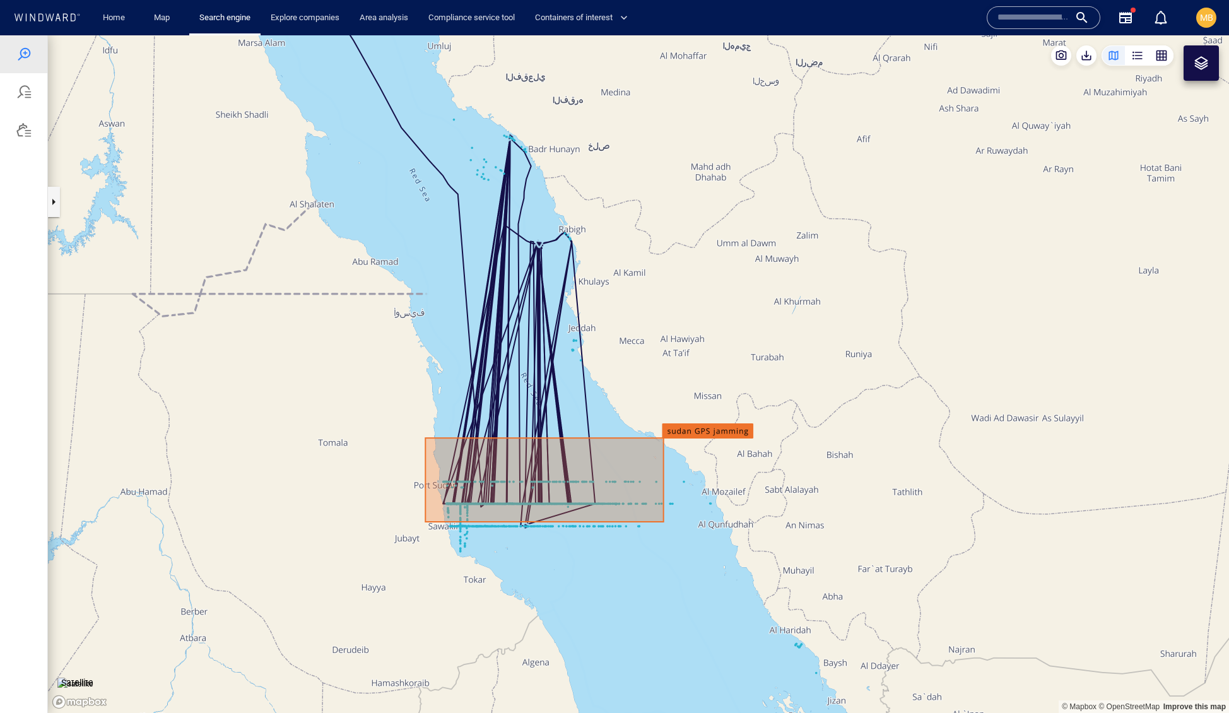
click at [1203, 71] on div at bounding box center [1201, 63] width 15 height 15
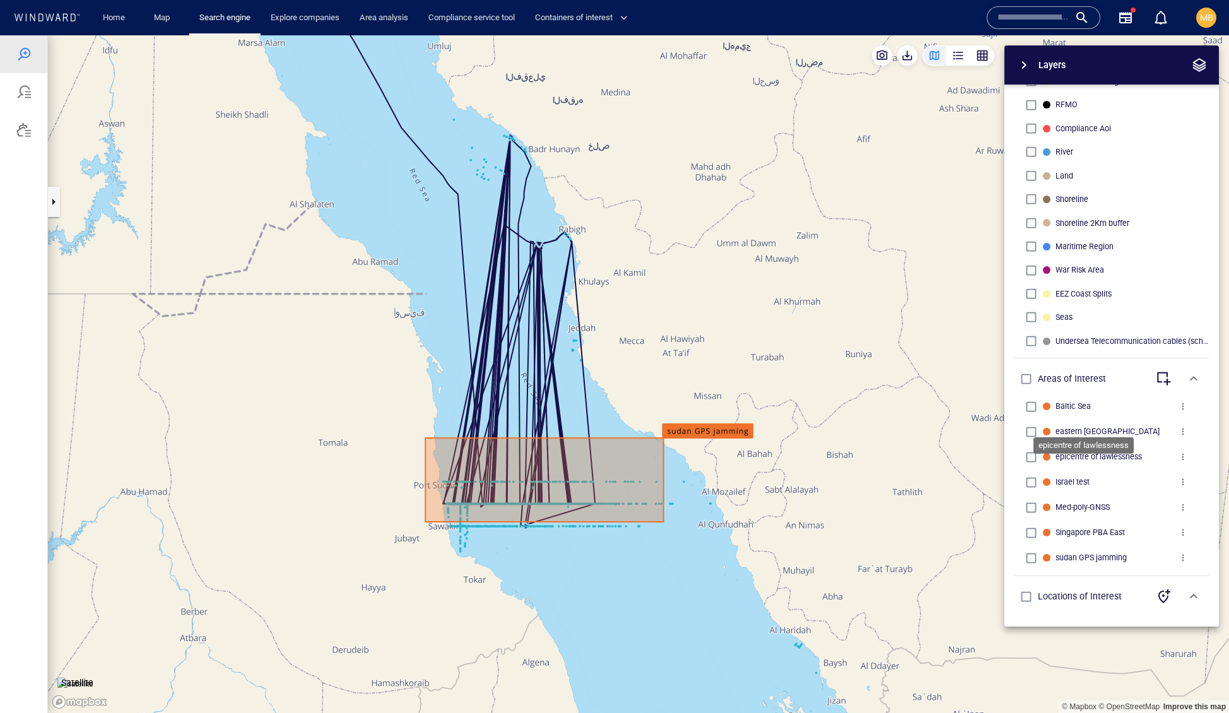
scroll to position [475, 0]
click at [54, 202] on button "button" at bounding box center [53, 202] width 13 height 30
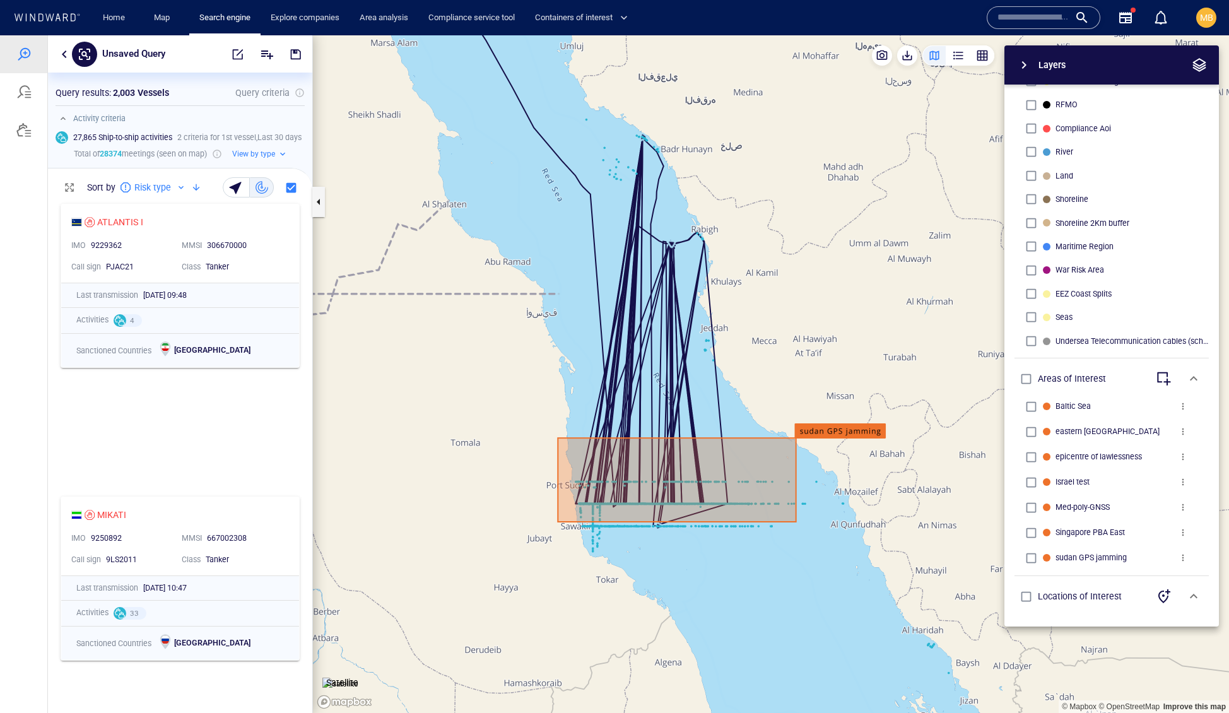
scroll to position [3492, 0]
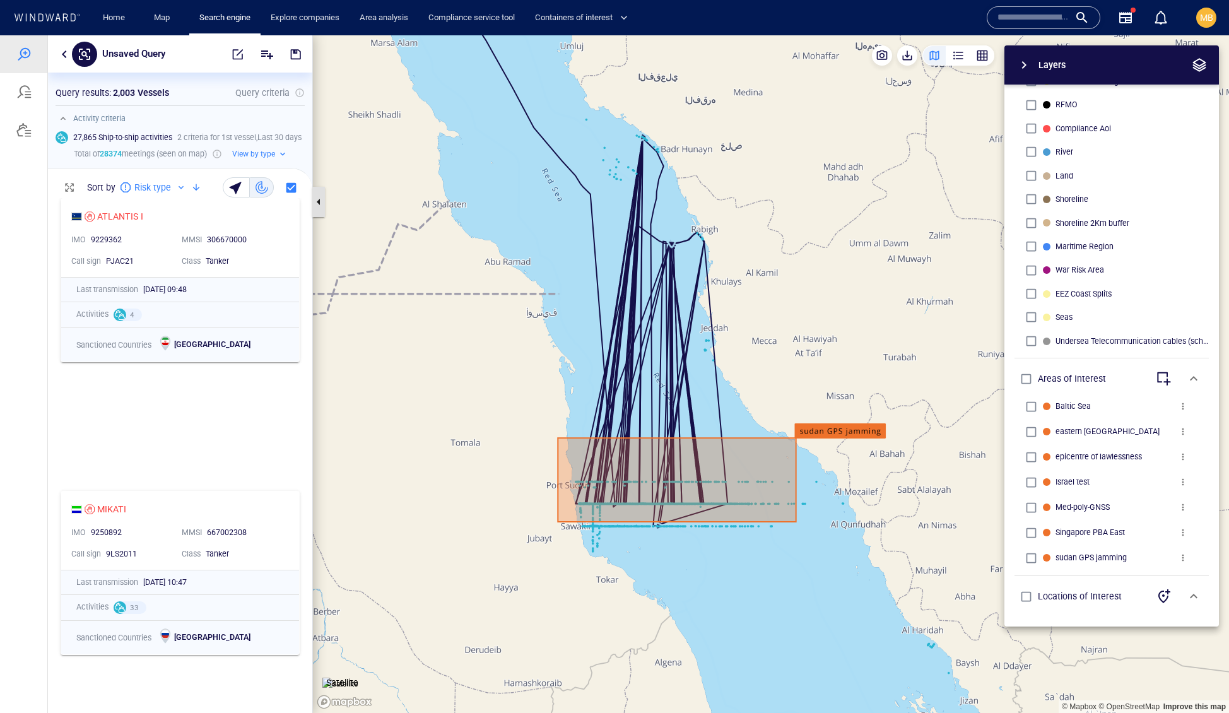
click at [321, 203] on button "button" at bounding box center [318, 202] width 13 height 30
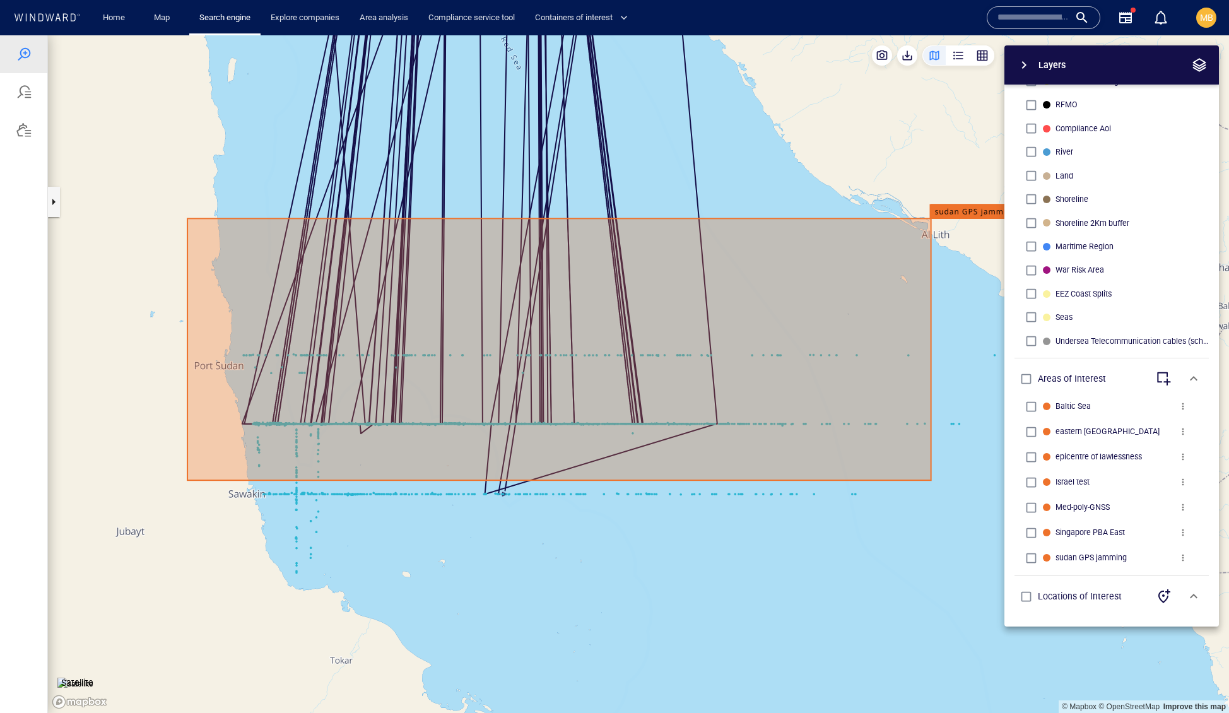
click at [556, 497] on canvas "Map" at bounding box center [639, 374] width 1182 height 678
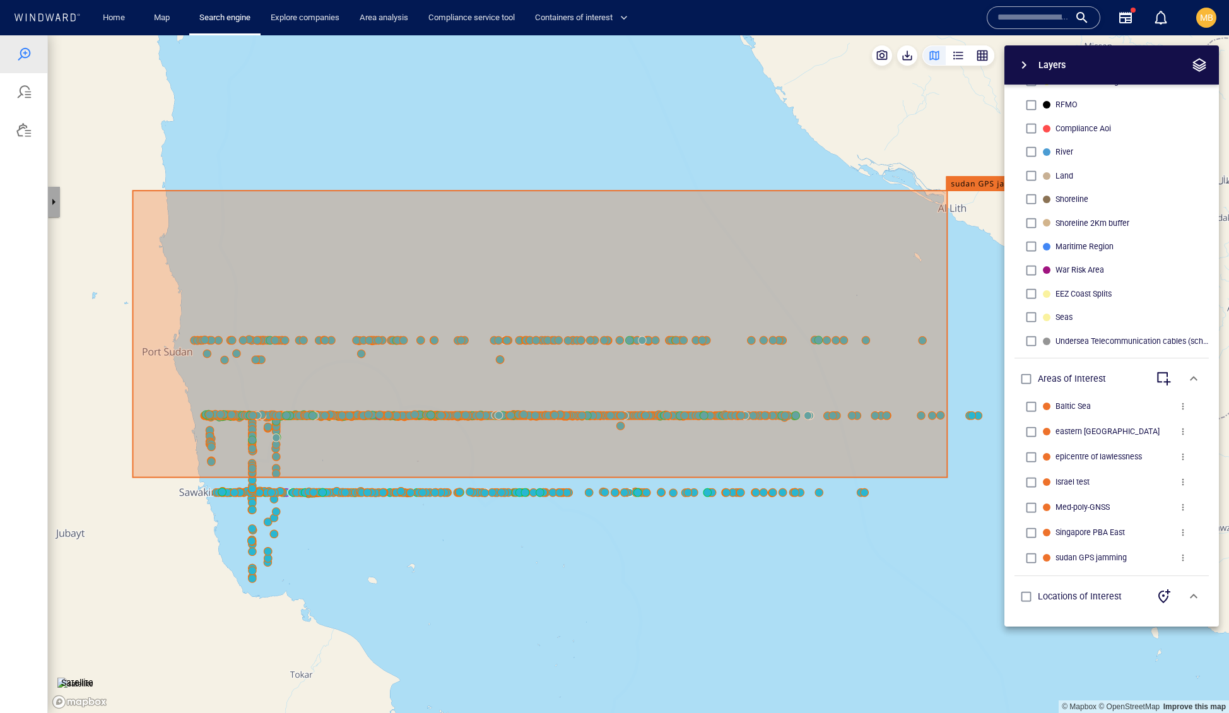
click at [56, 200] on button "button" at bounding box center [53, 202] width 13 height 30
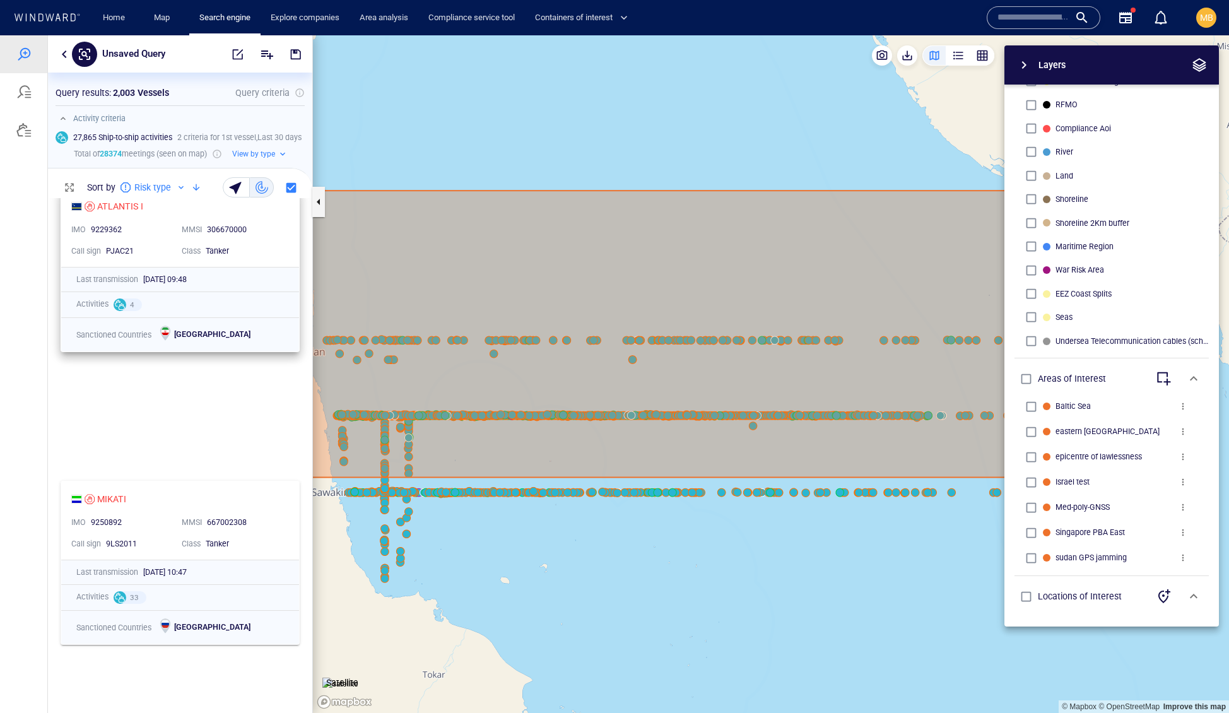
scroll to position [3507, 0]
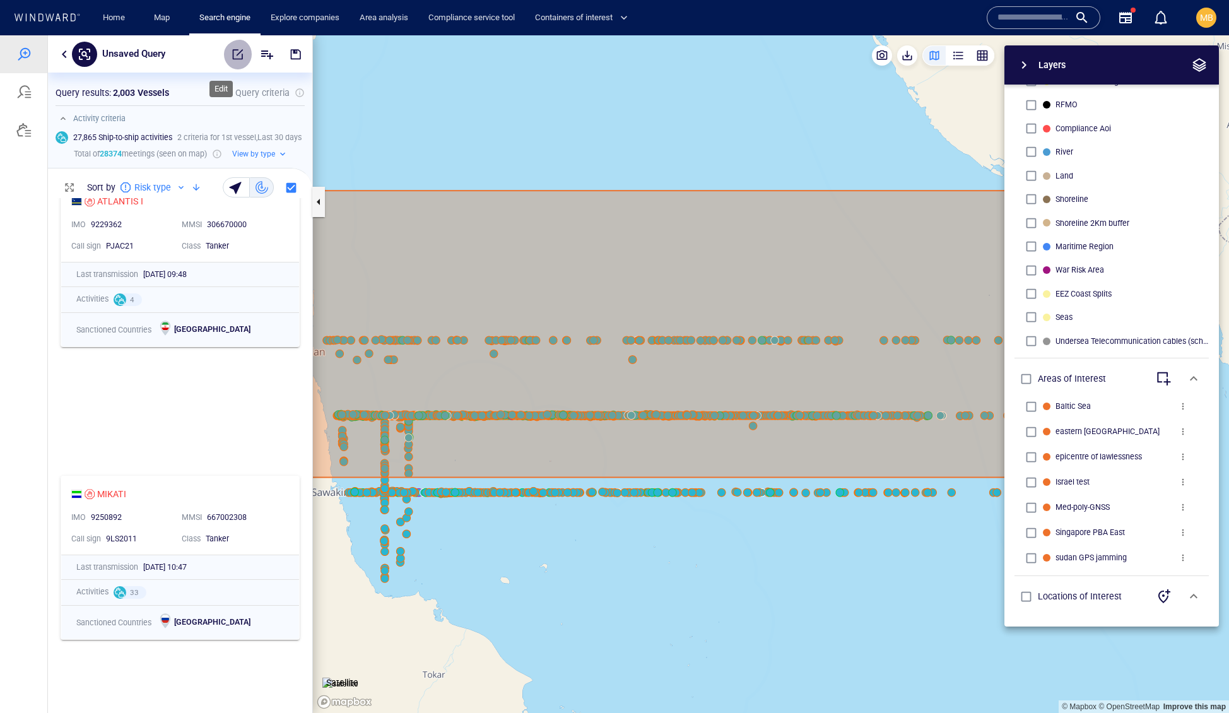
click at [232, 57] on span "button" at bounding box center [238, 54] width 13 height 13
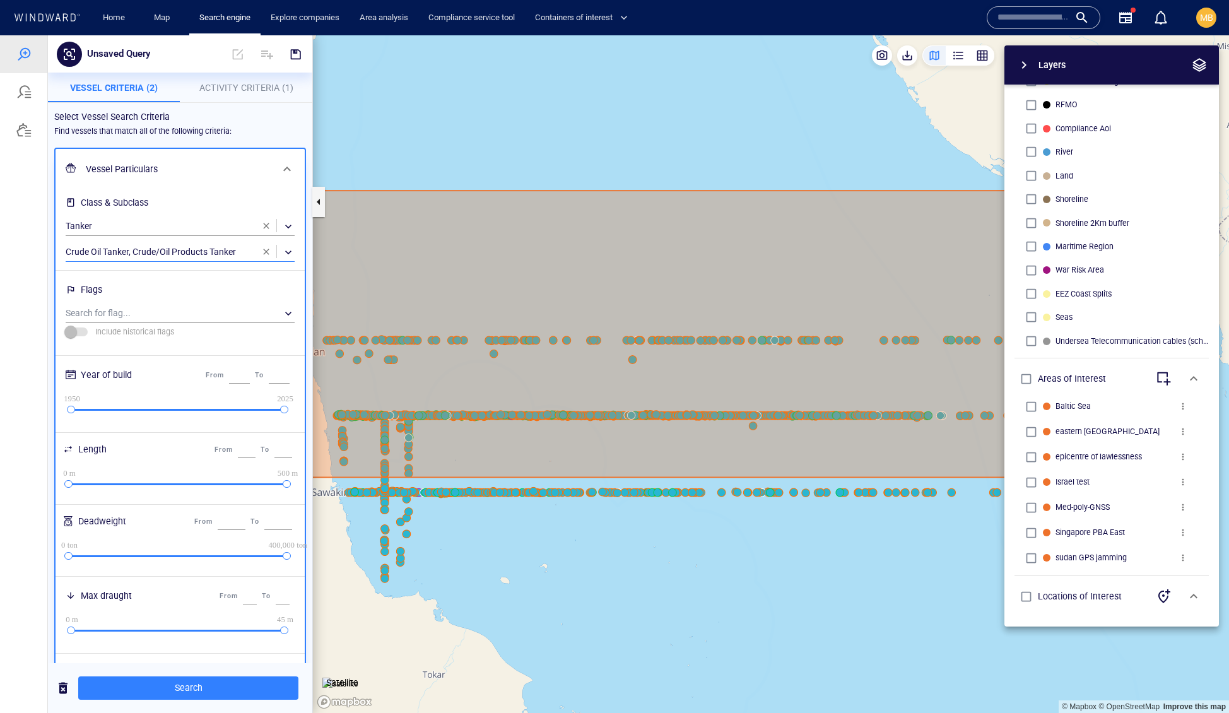
scroll to position [0, 0]
click at [319, 200] on button "button" at bounding box center [318, 202] width 13 height 30
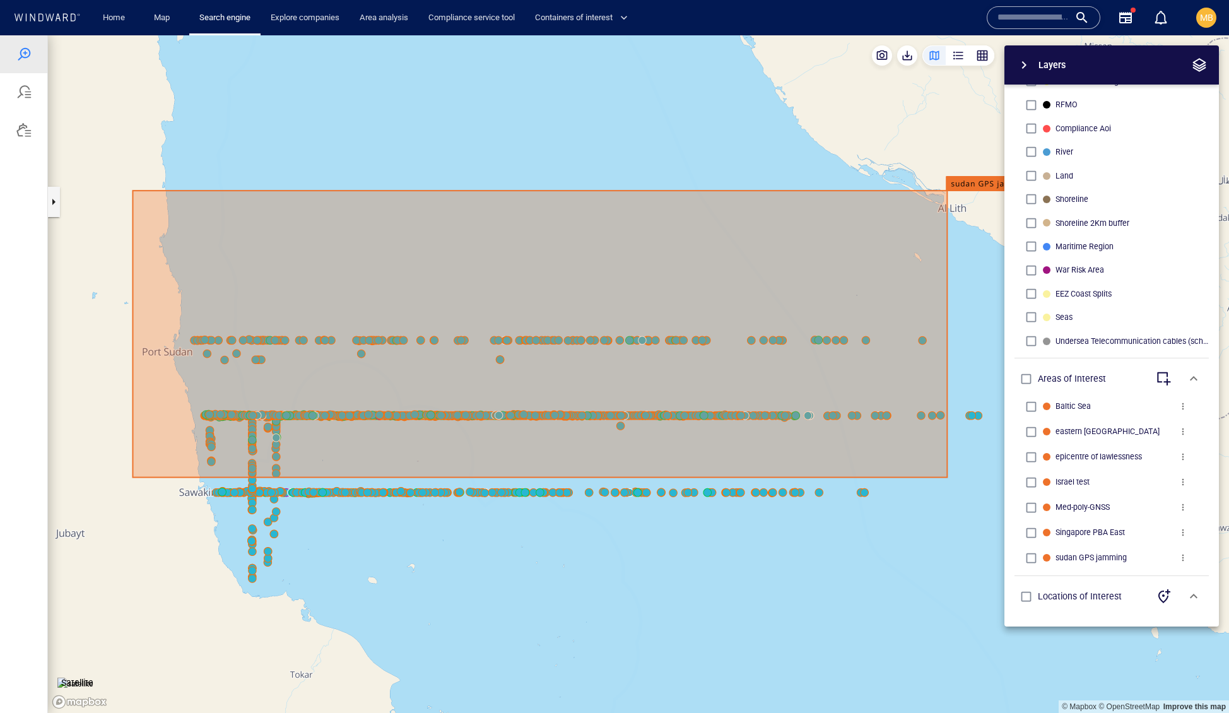
click at [1028, 69] on span "button" at bounding box center [1024, 64] width 15 height 15
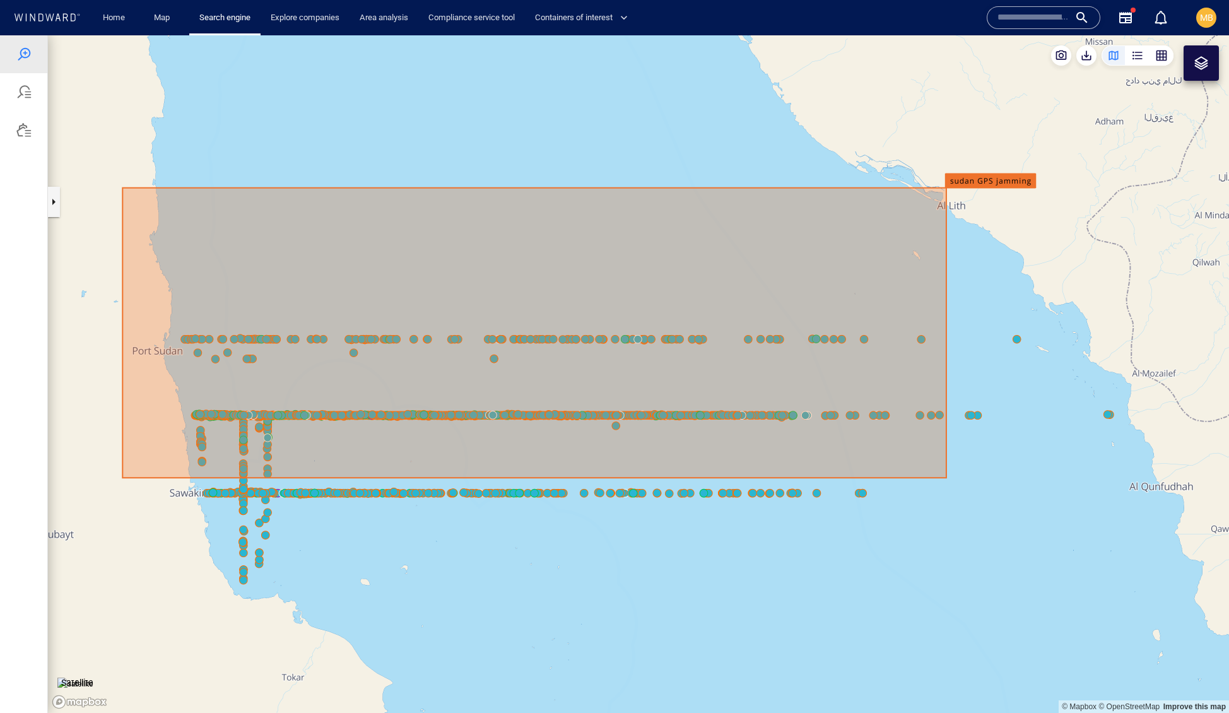
click at [948, 203] on canvas "Map" at bounding box center [639, 374] width 1182 height 678
click at [958, 182] on canvas "Map" at bounding box center [639, 374] width 1182 height 678
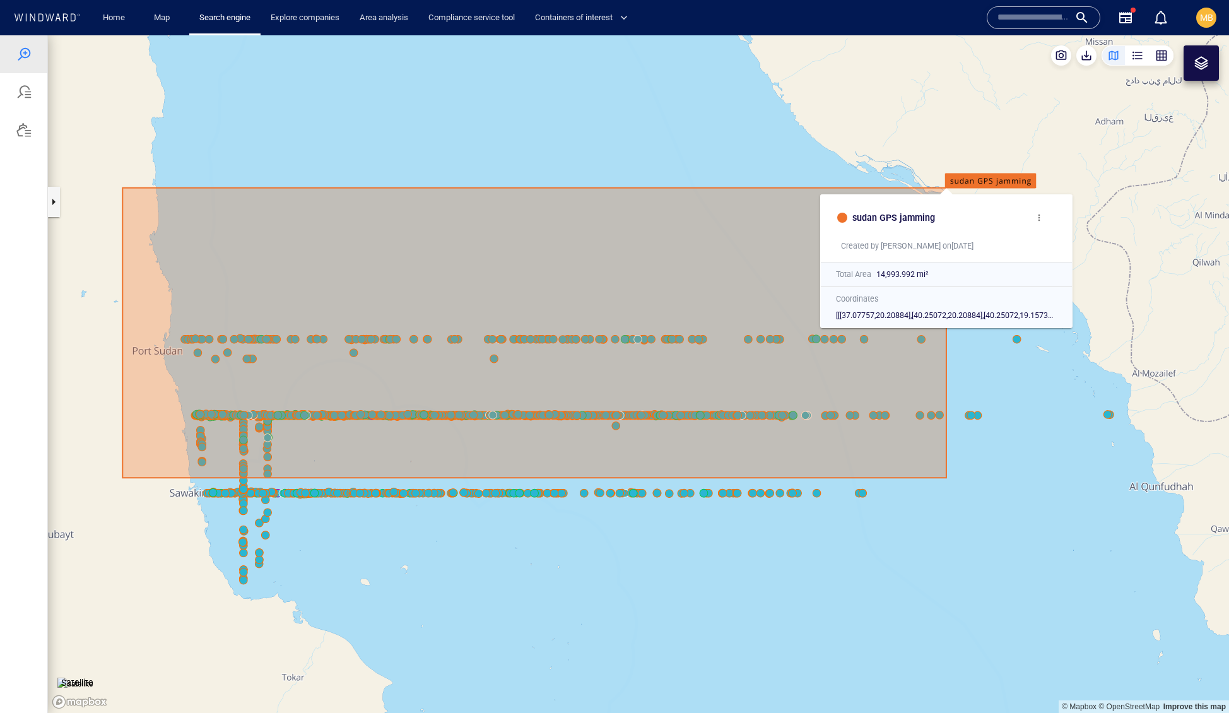
click at [1094, 136] on canvas "Map" at bounding box center [639, 374] width 1182 height 678
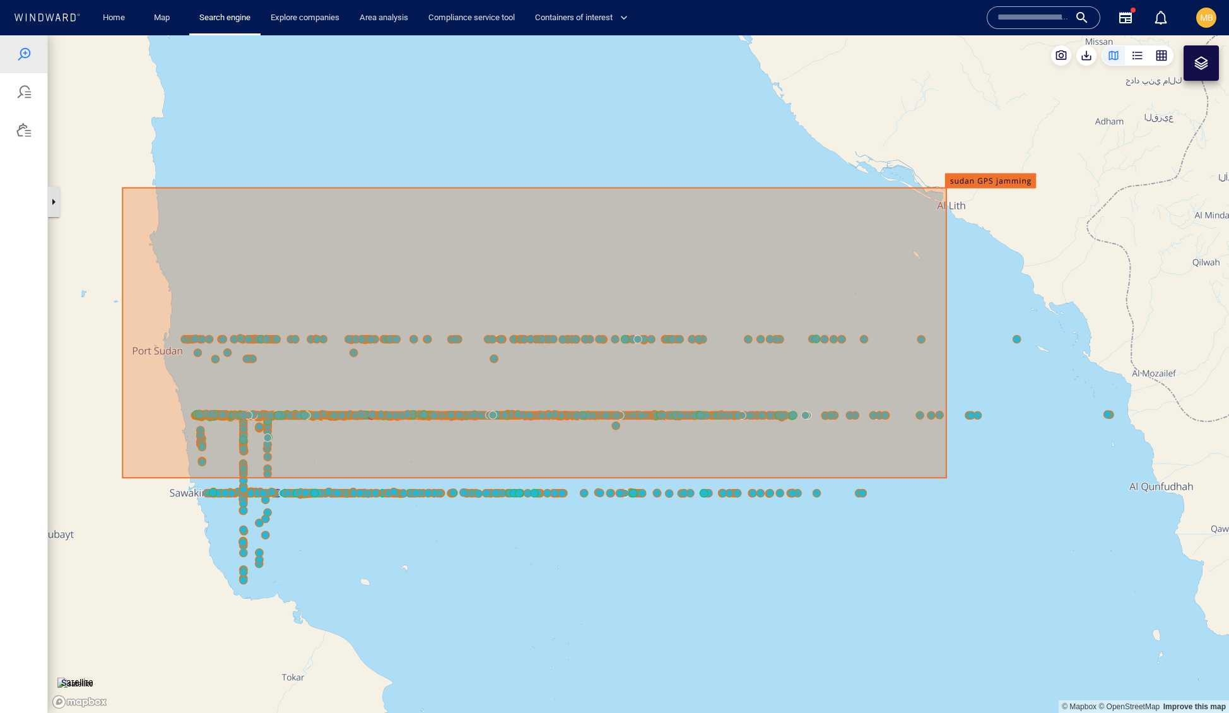
click at [54, 203] on button "button" at bounding box center [53, 202] width 13 height 30
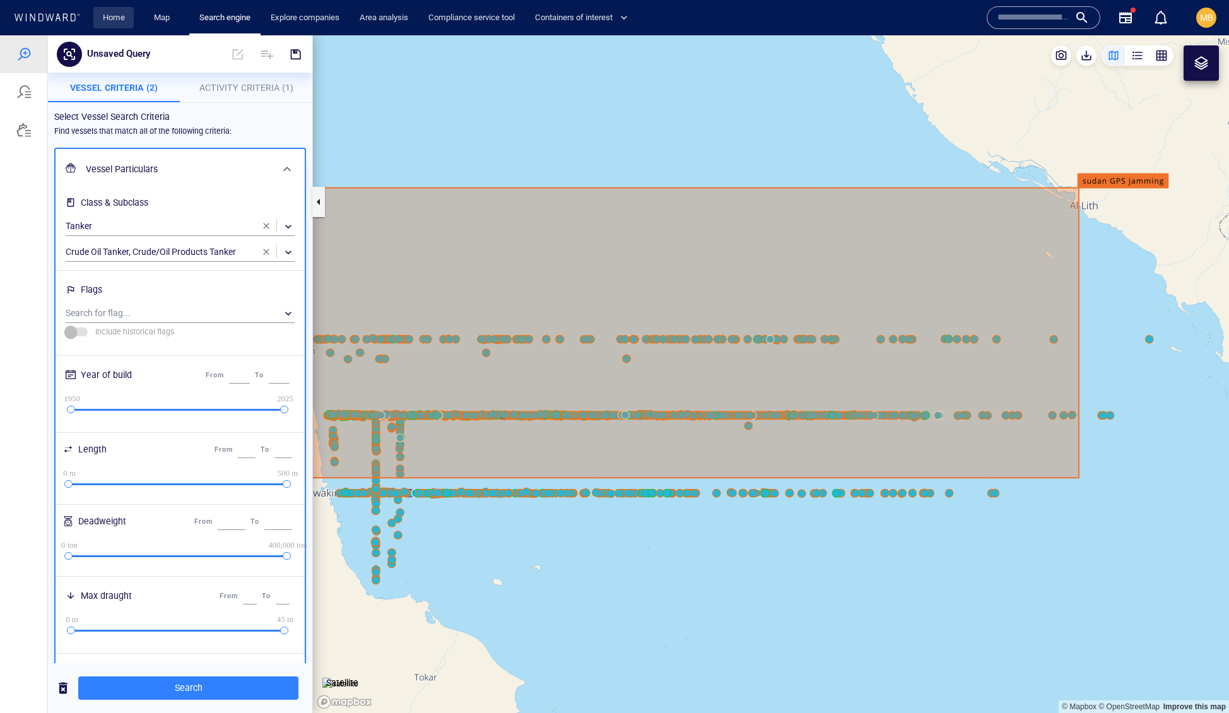
click at [120, 10] on link "Home" at bounding box center [114, 18] width 32 height 22
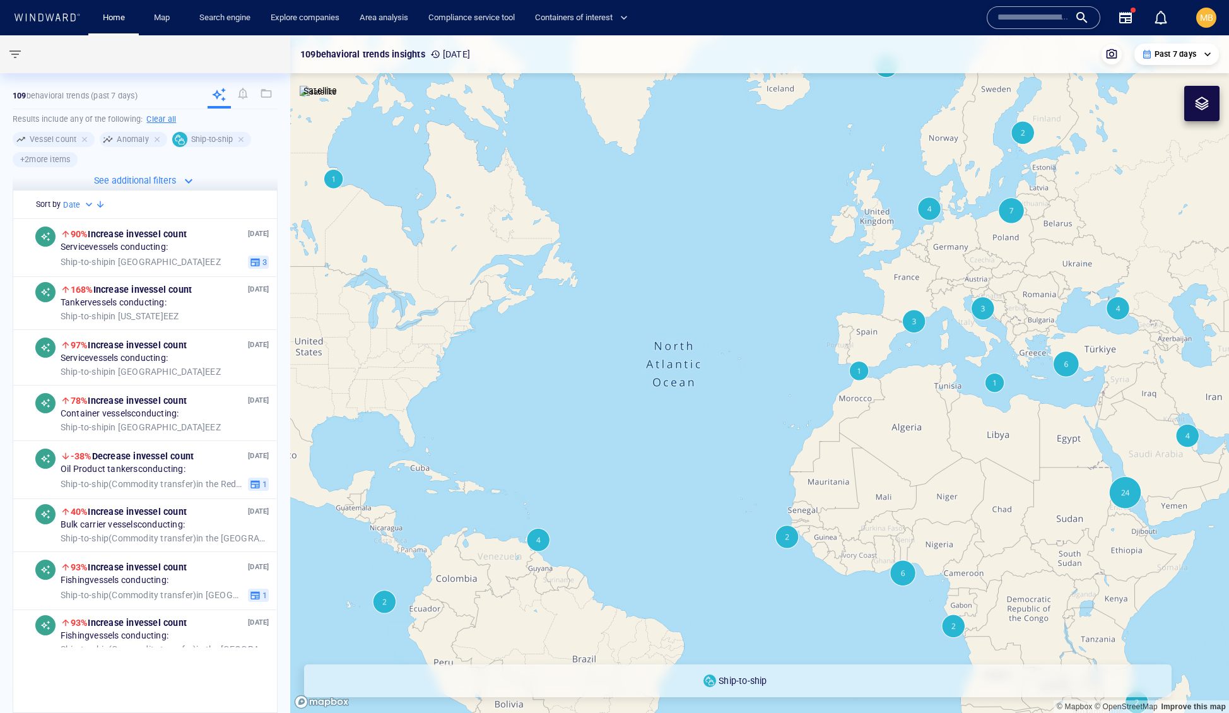
drag, startPoint x: 922, startPoint y: 367, endPoint x: 708, endPoint y: 287, distance: 229.3
click at [713, 288] on canvas "Map" at bounding box center [759, 374] width 939 height 678
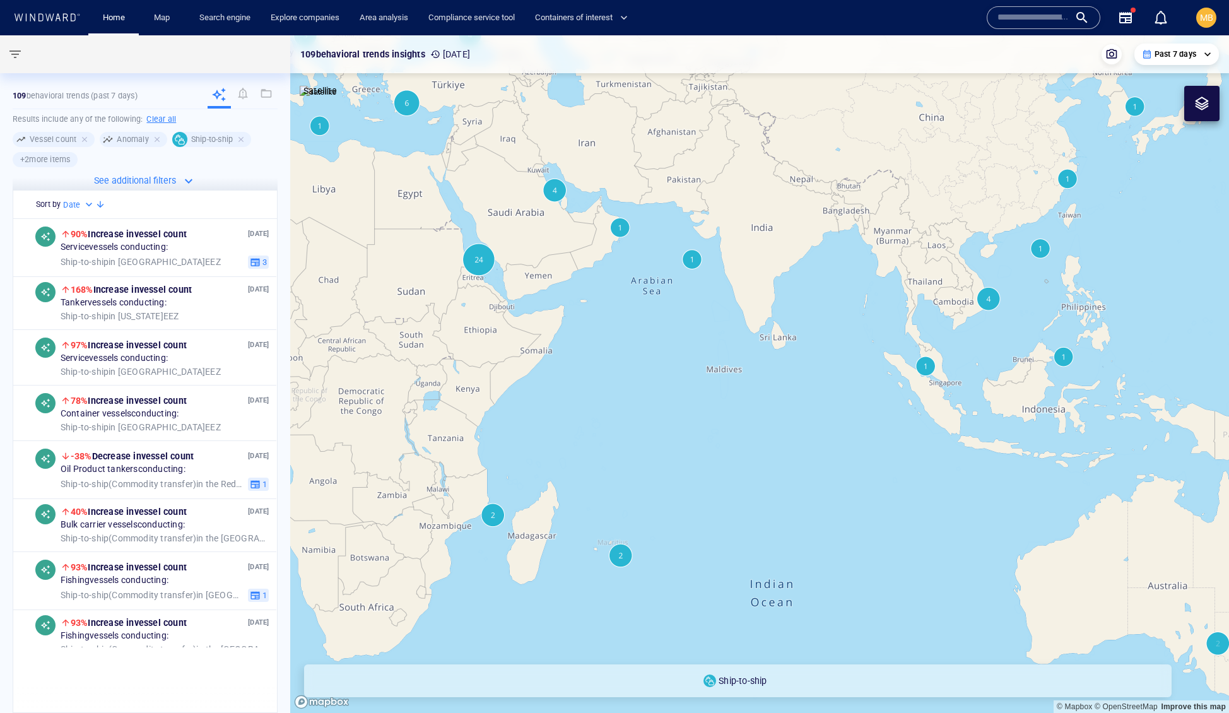
drag, startPoint x: 745, startPoint y: 302, endPoint x: 900, endPoint y: 339, distance: 159.7
click at [900, 339] on canvas "Map" at bounding box center [759, 374] width 939 height 678
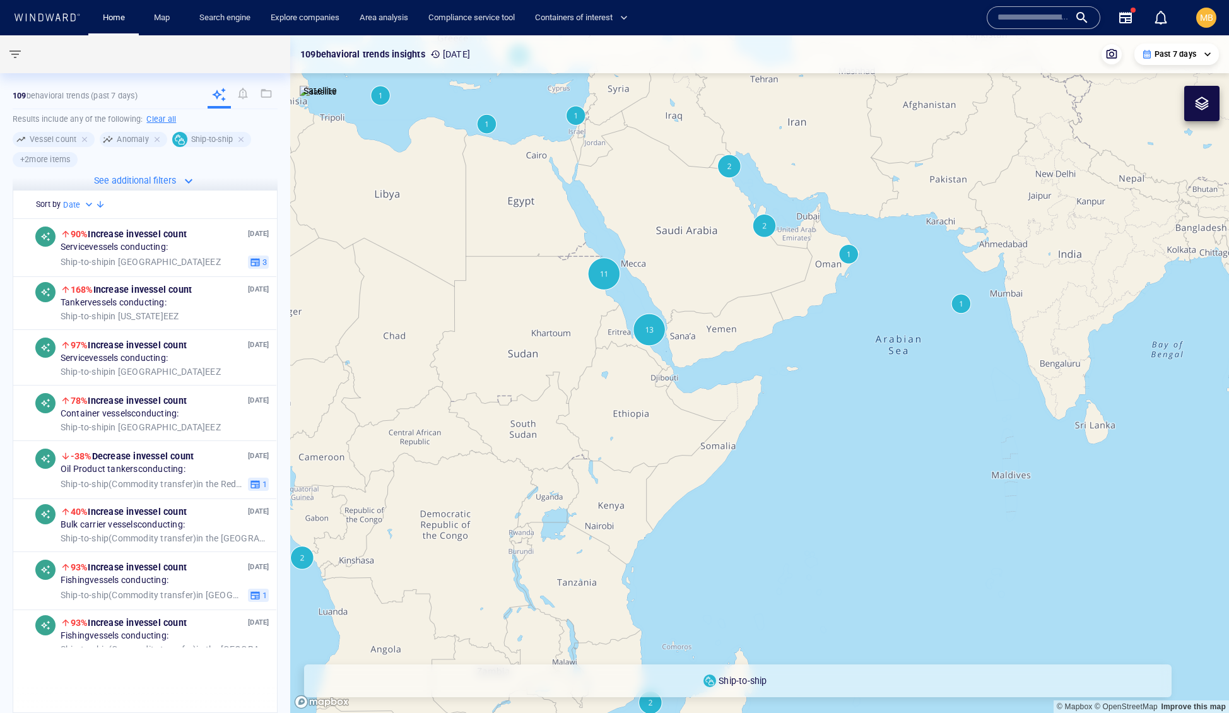
drag, startPoint x: 801, startPoint y: 331, endPoint x: 889, endPoint y: 335, distance: 88.4
click at [889, 335] on canvas "Map" at bounding box center [759, 374] width 939 height 678
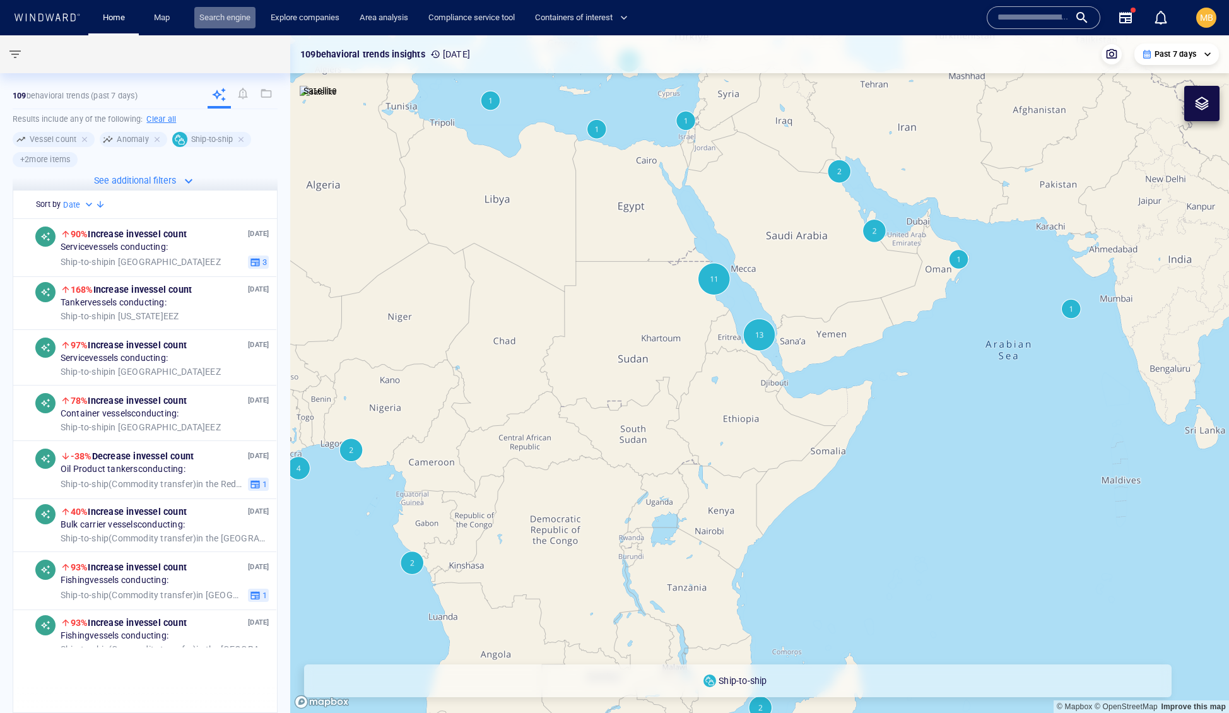
click at [243, 13] on link "Search engine" at bounding box center [224, 18] width 61 height 22
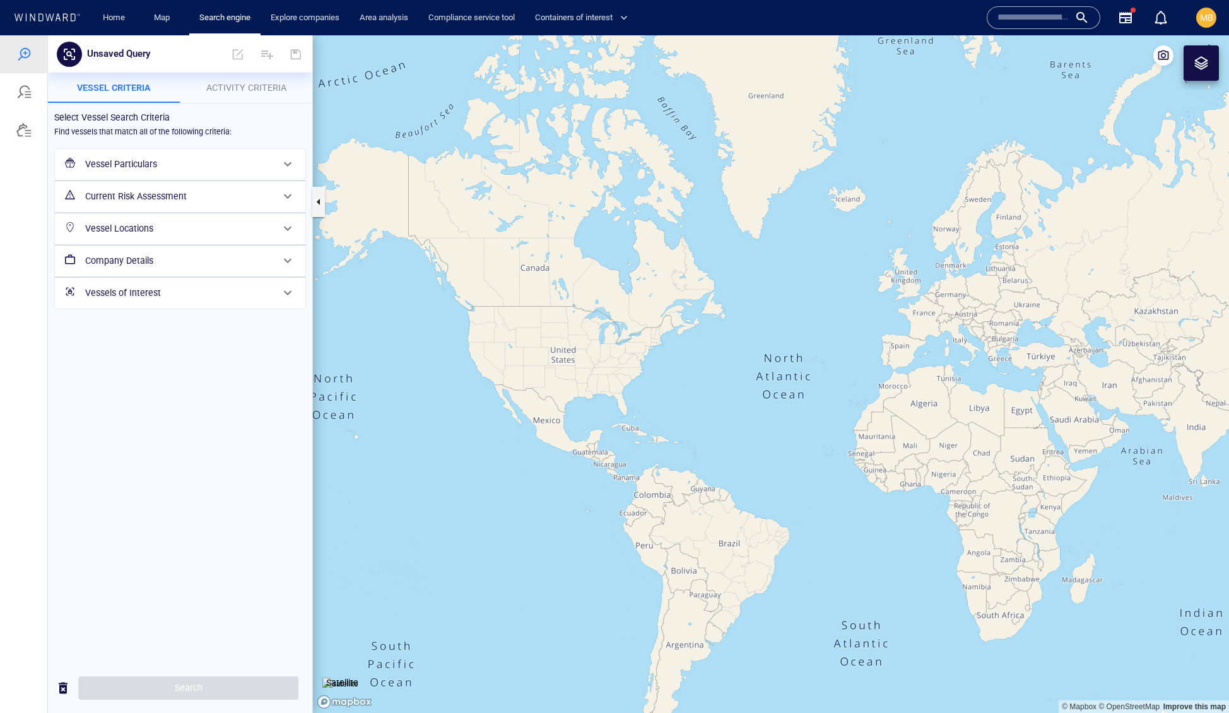
click at [146, 172] on h6 "Vessel Particulars" at bounding box center [178, 165] width 187 height 16
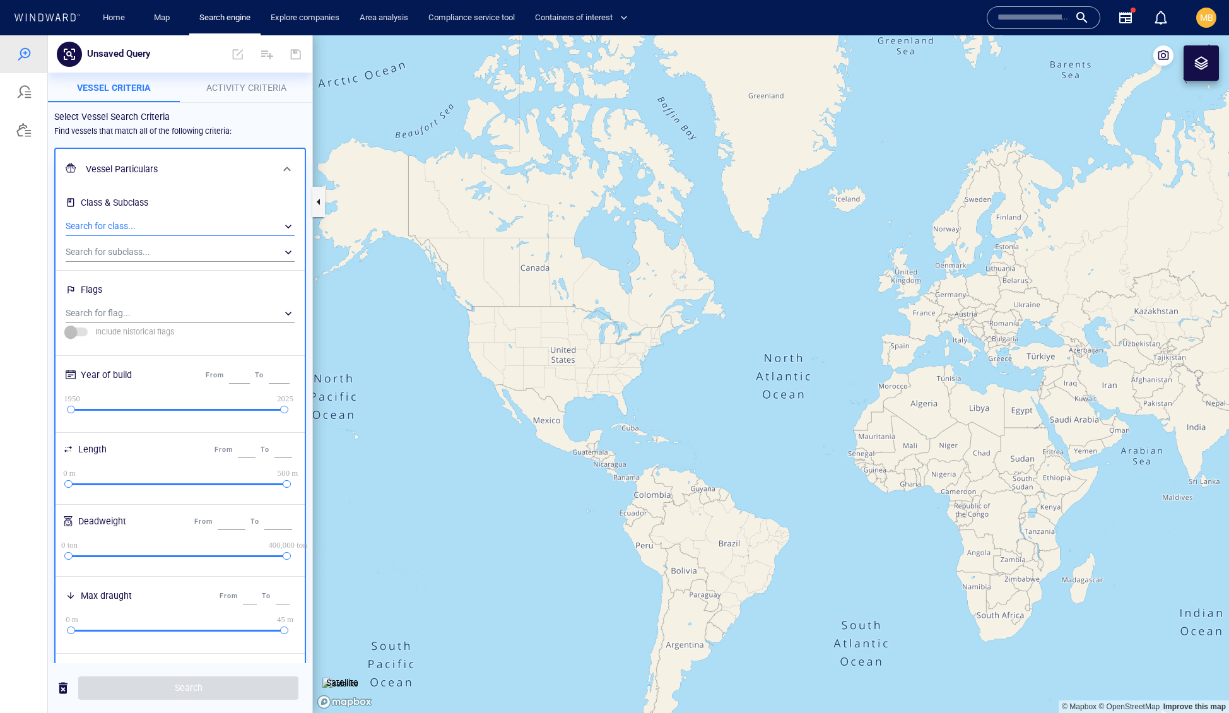
click at [165, 236] on div "​" at bounding box center [180, 226] width 229 height 19
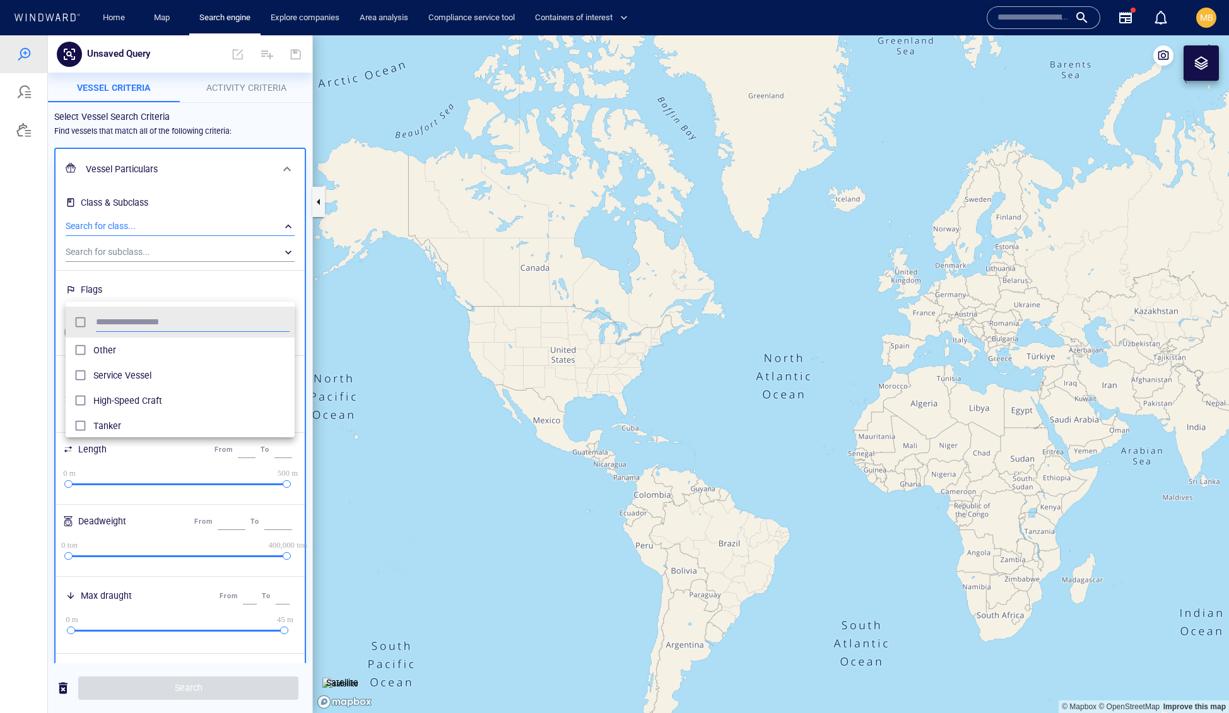
scroll to position [138, 230]
type input "******"
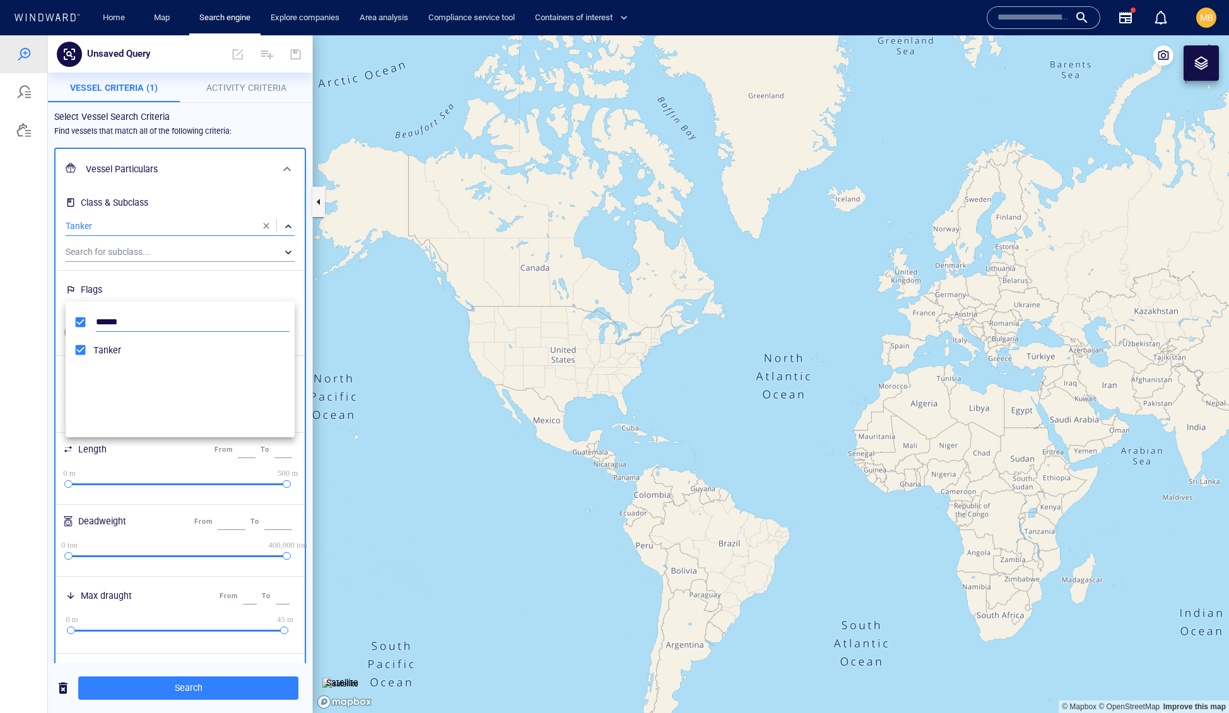
click at [223, 321] on input "******" at bounding box center [193, 322] width 194 height 19
click at [217, 358] on span "Tanker" at bounding box center [191, 350] width 196 height 15
click at [221, 287] on div at bounding box center [614, 374] width 1229 height 678
click at [228, 262] on div "​" at bounding box center [180, 252] width 229 height 19
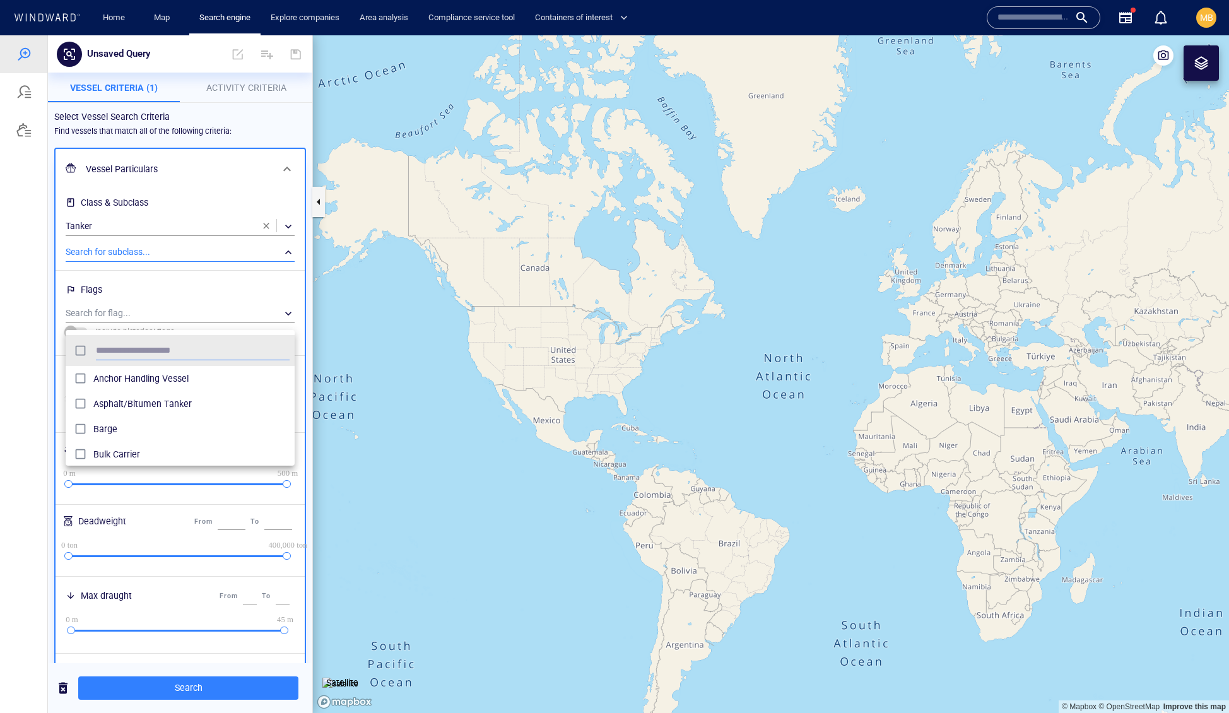
scroll to position [138, 230]
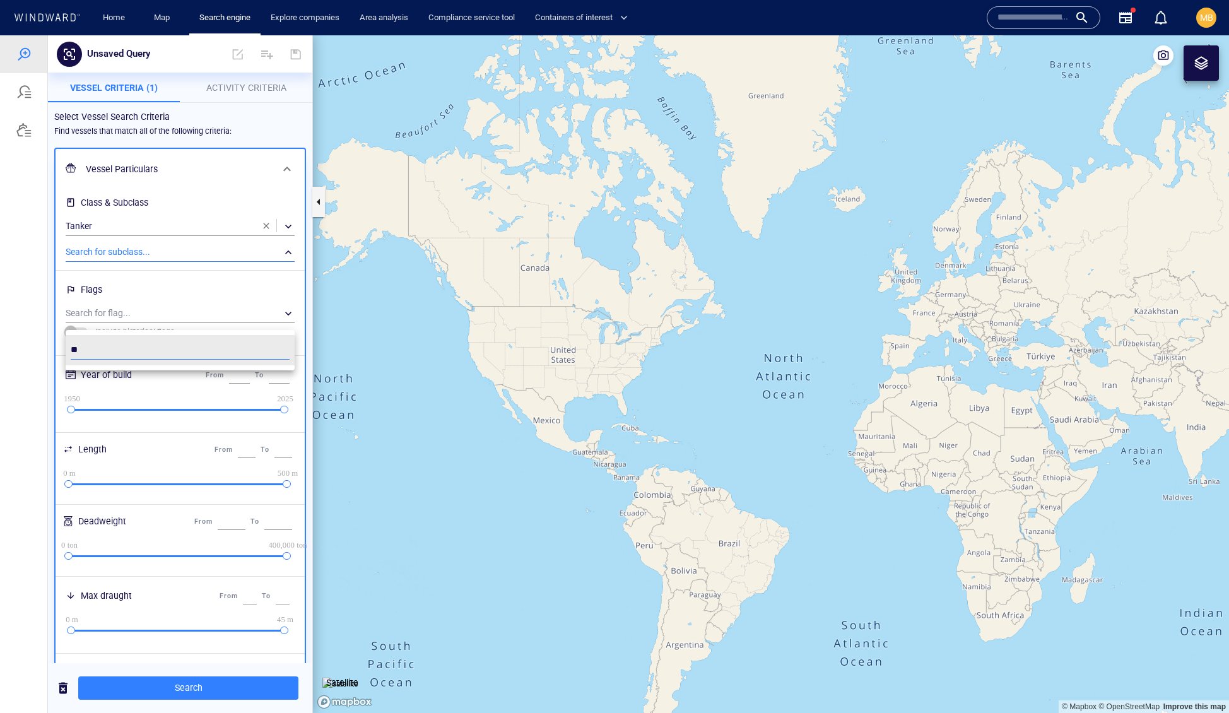
type input "*"
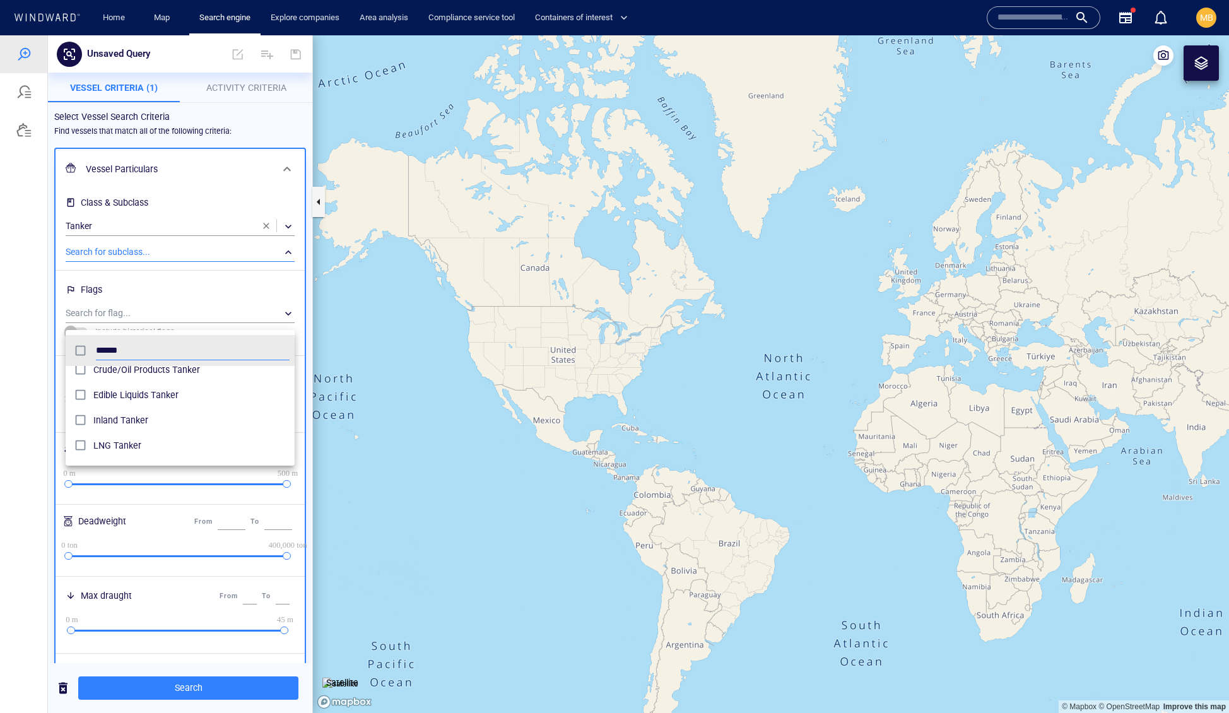
scroll to position [97, 0]
type input "******"
click at [244, 83] on div at bounding box center [614, 374] width 1229 height 678
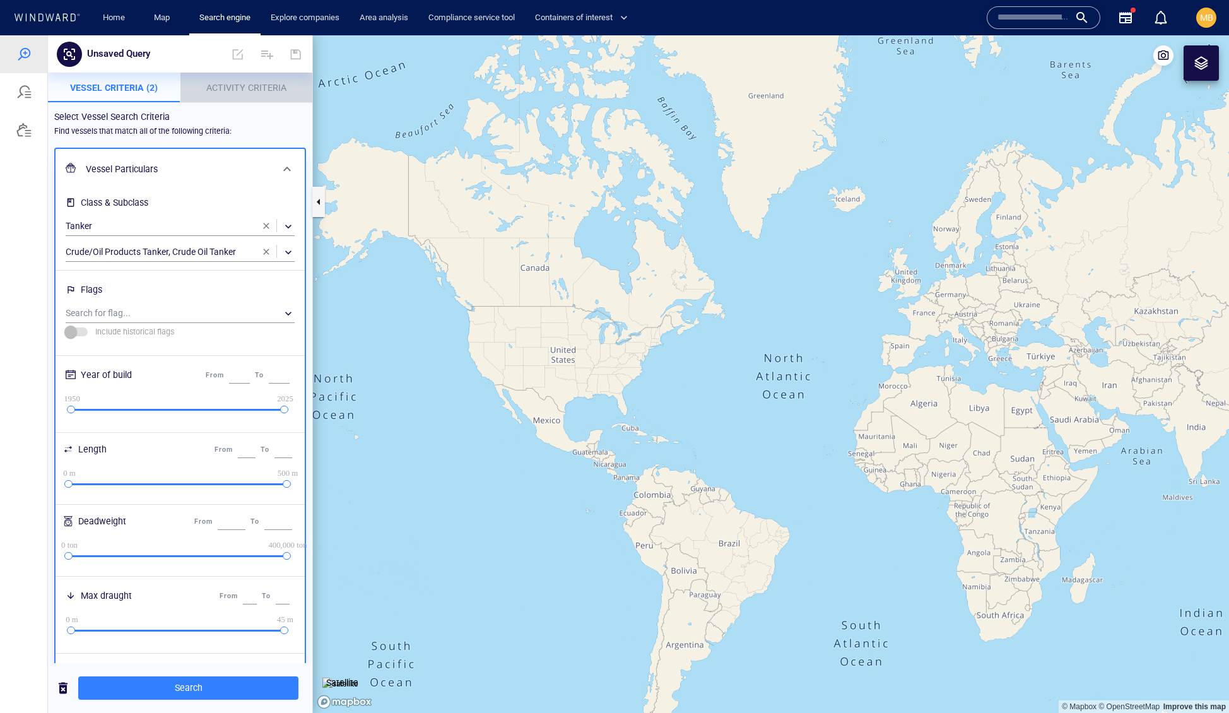
click at [247, 86] on span "Activity Criteria" at bounding box center [246, 88] width 80 height 10
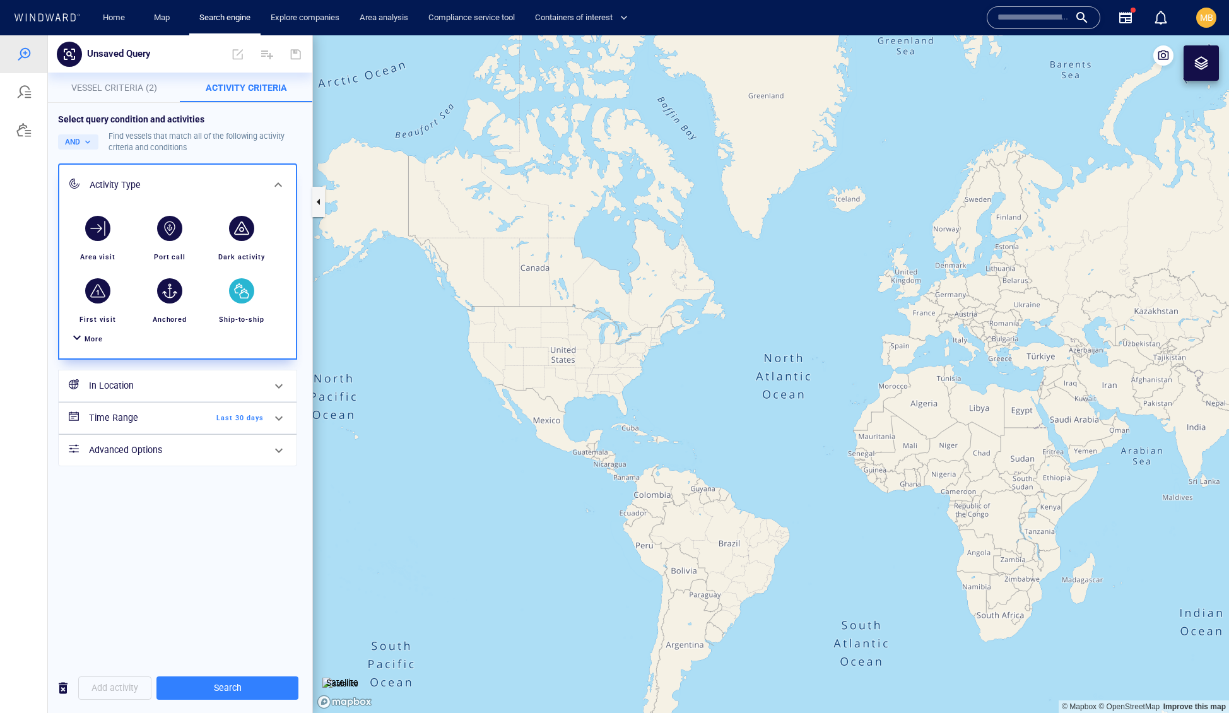
click at [240, 304] on div "button" at bounding box center [241, 290] width 25 height 25
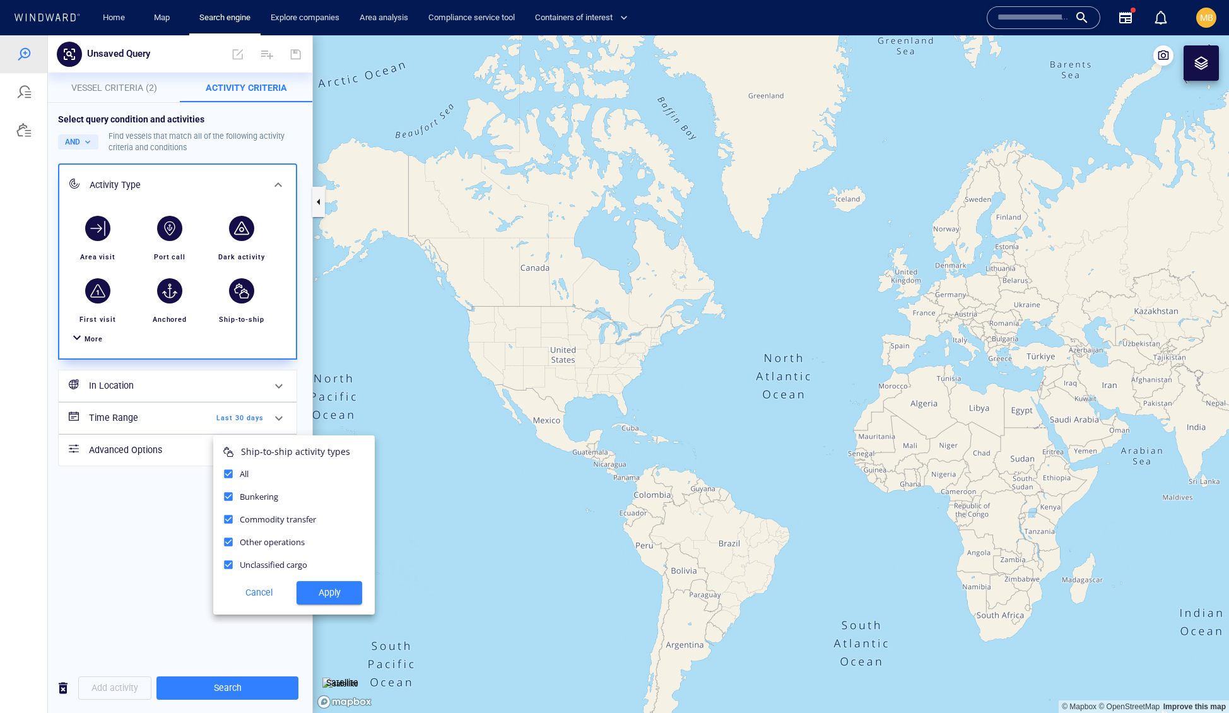
click at [328, 601] on span "Apply" at bounding box center [329, 593] width 45 height 16
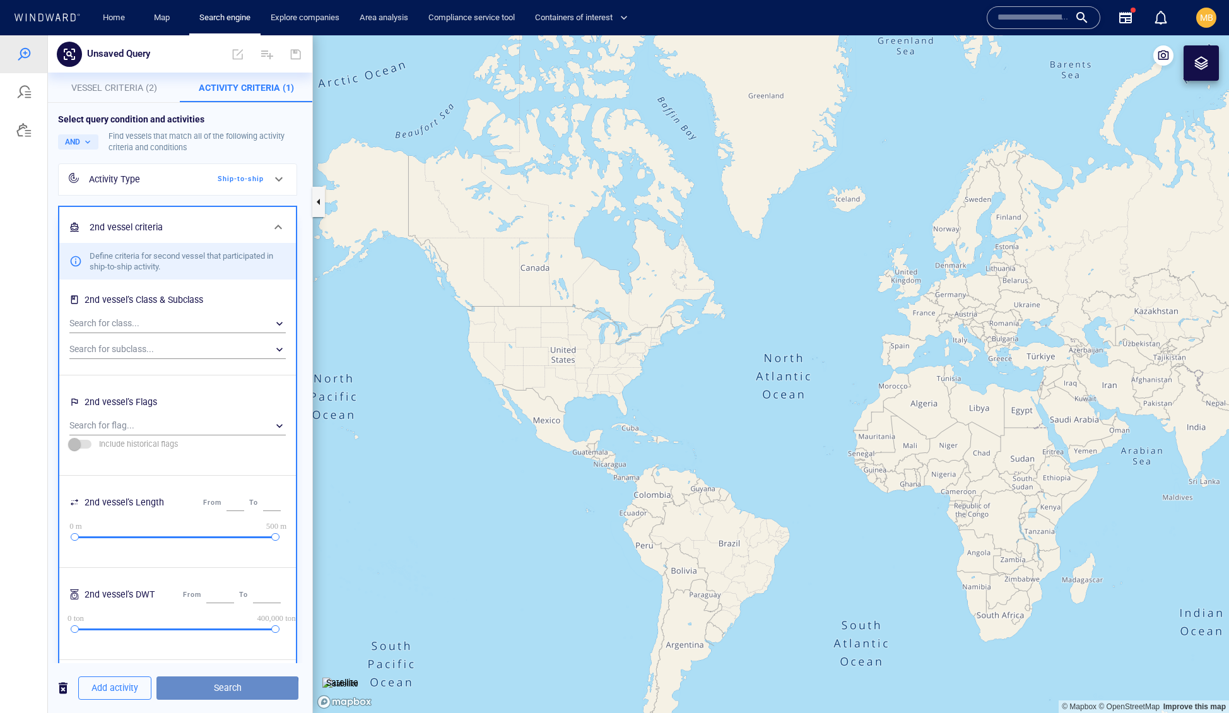
click at [255, 688] on span "Search" at bounding box center [228, 688] width 122 height 16
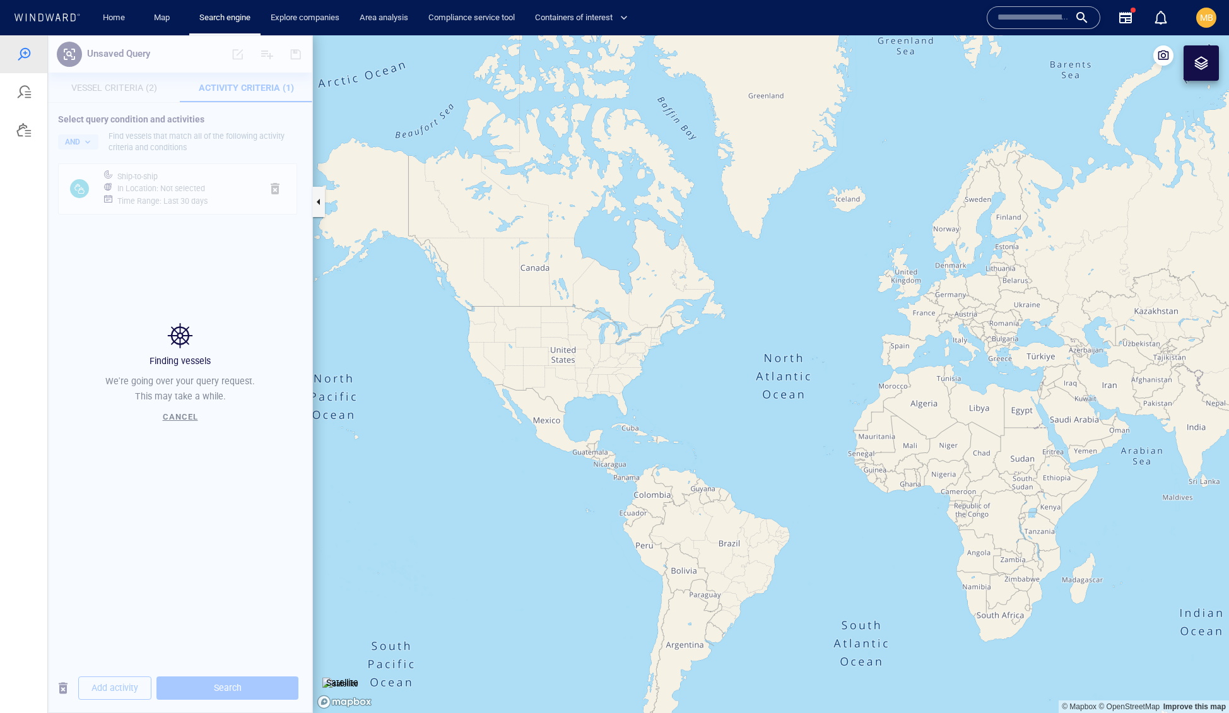
drag, startPoint x: 975, startPoint y: 478, endPoint x: 740, endPoint y: 478, distance: 234.2
click at [743, 478] on canvas "Map" at bounding box center [771, 374] width 916 height 678
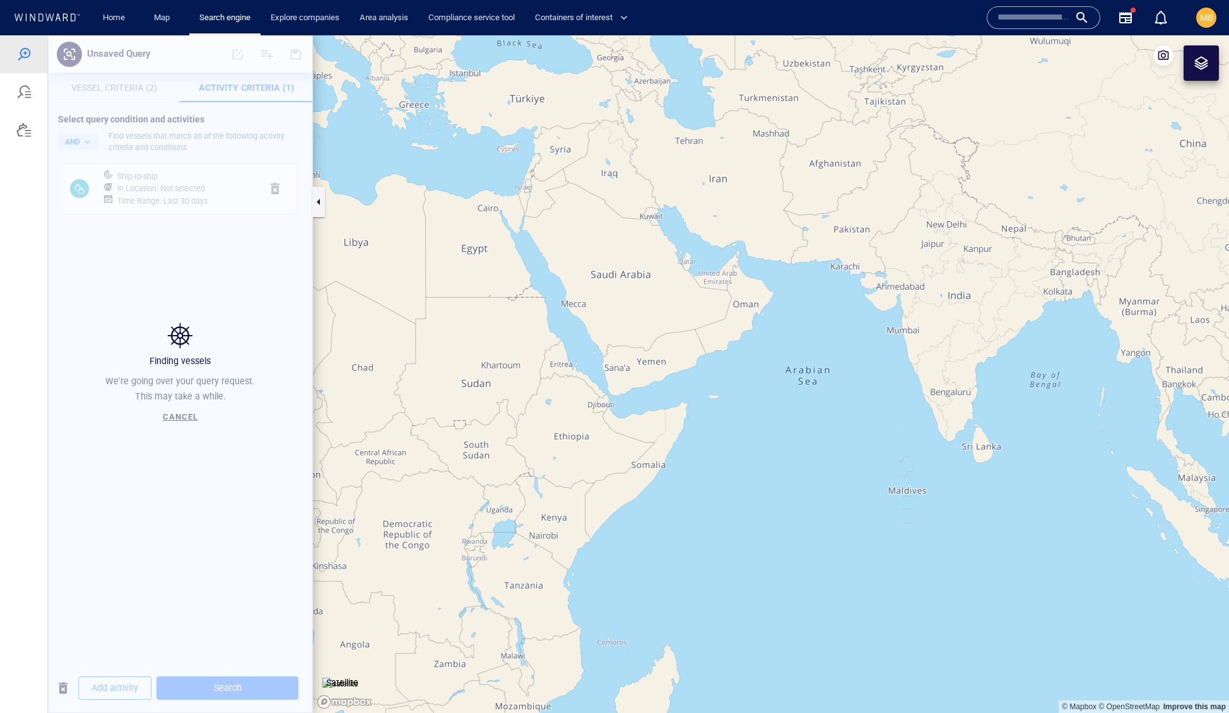
drag, startPoint x: 602, startPoint y: 424, endPoint x: 698, endPoint y: 480, distance: 111.2
click at [698, 481] on canvas "Map" at bounding box center [771, 374] width 916 height 678
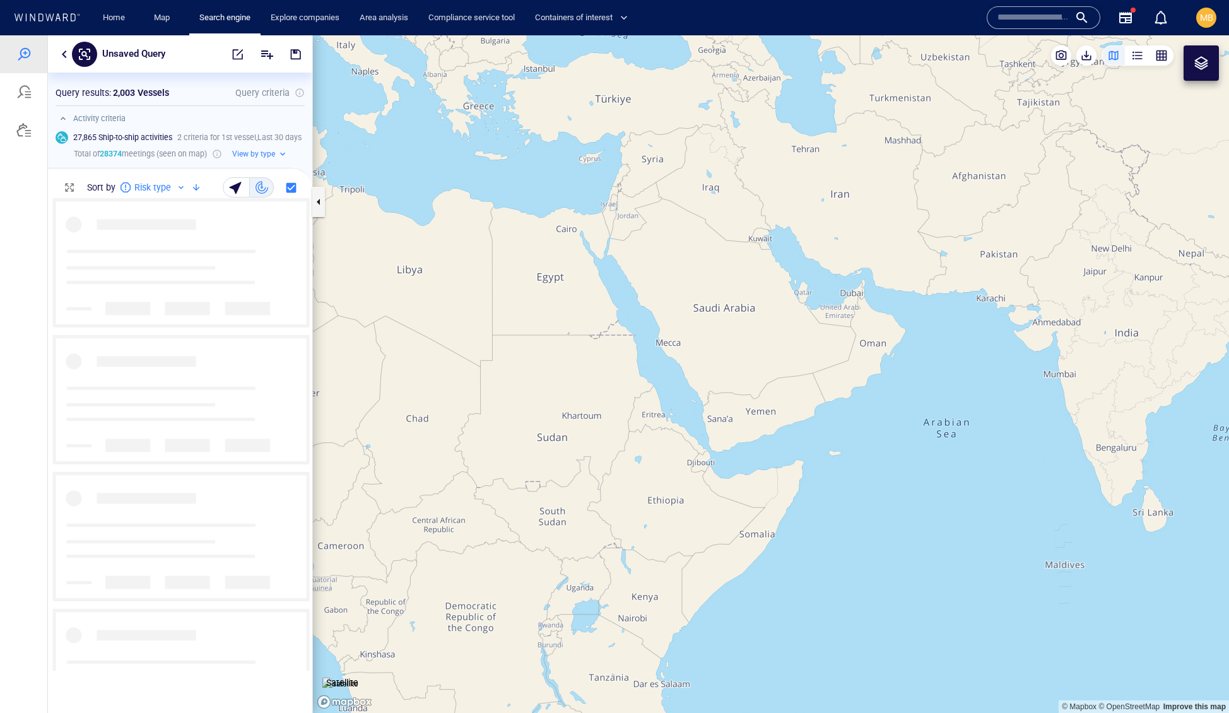
scroll to position [1, 1]
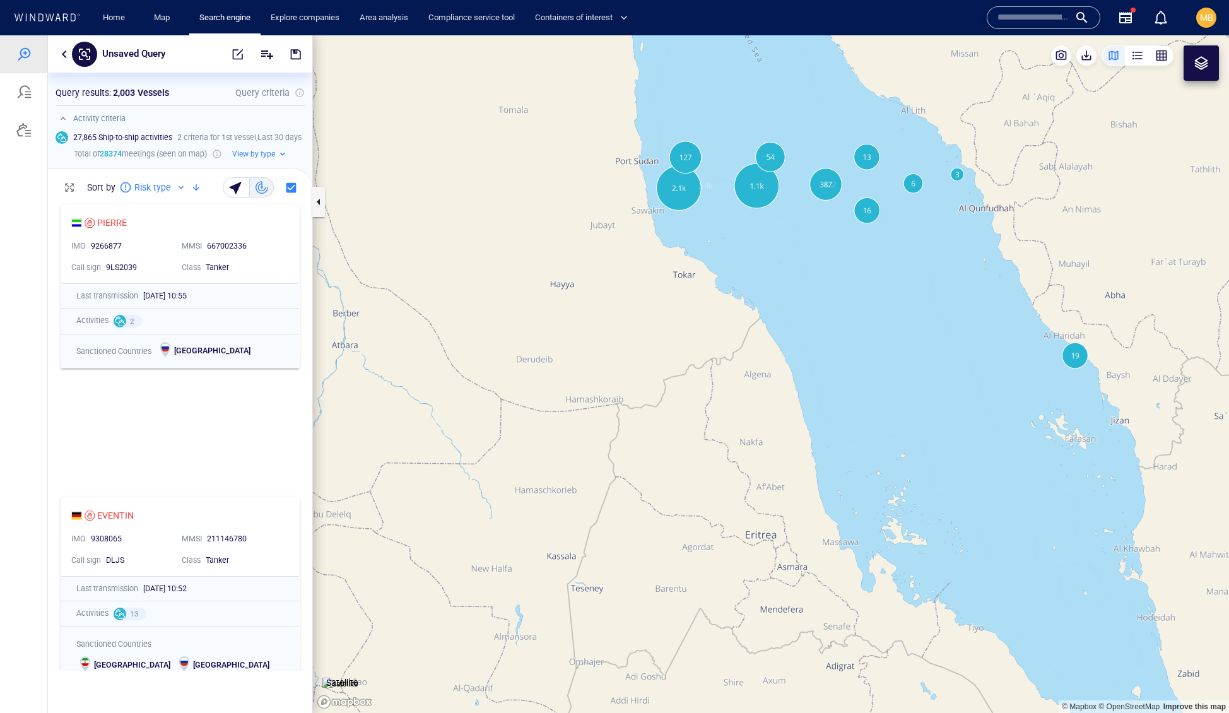
drag, startPoint x: 809, startPoint y: 258, endPoint x: 749, endPoint y: 344, distance: 105.2
click at [750, 344] on canvas "Map" at bounding box center [771, 374] width 916 height 678
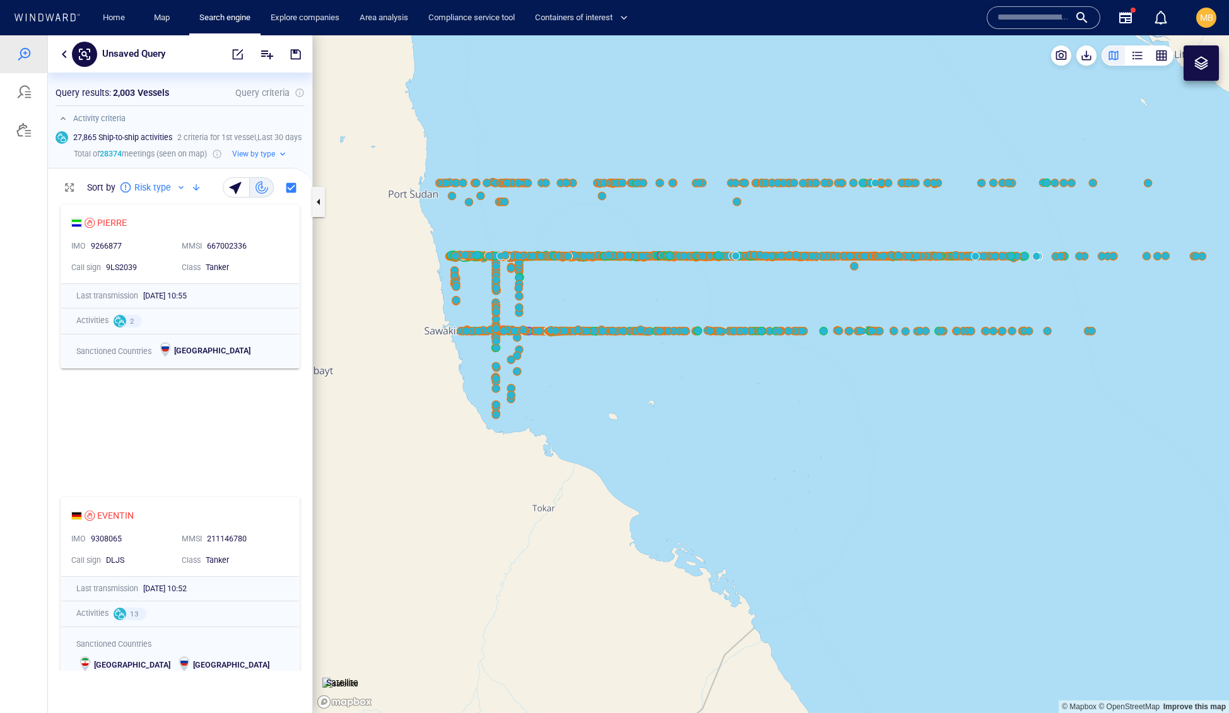
drag, startPoint x: 704, startPoint y: 327, endPoint x: 833, endPoint y: 423, distance: 160.6
click at [833, 423] on canvas "Map" at bounding box center [771, 374] width 916 height 678
click at [833, 422] on canvas "Map" at bounding box center [771, 374] width 916 height 678
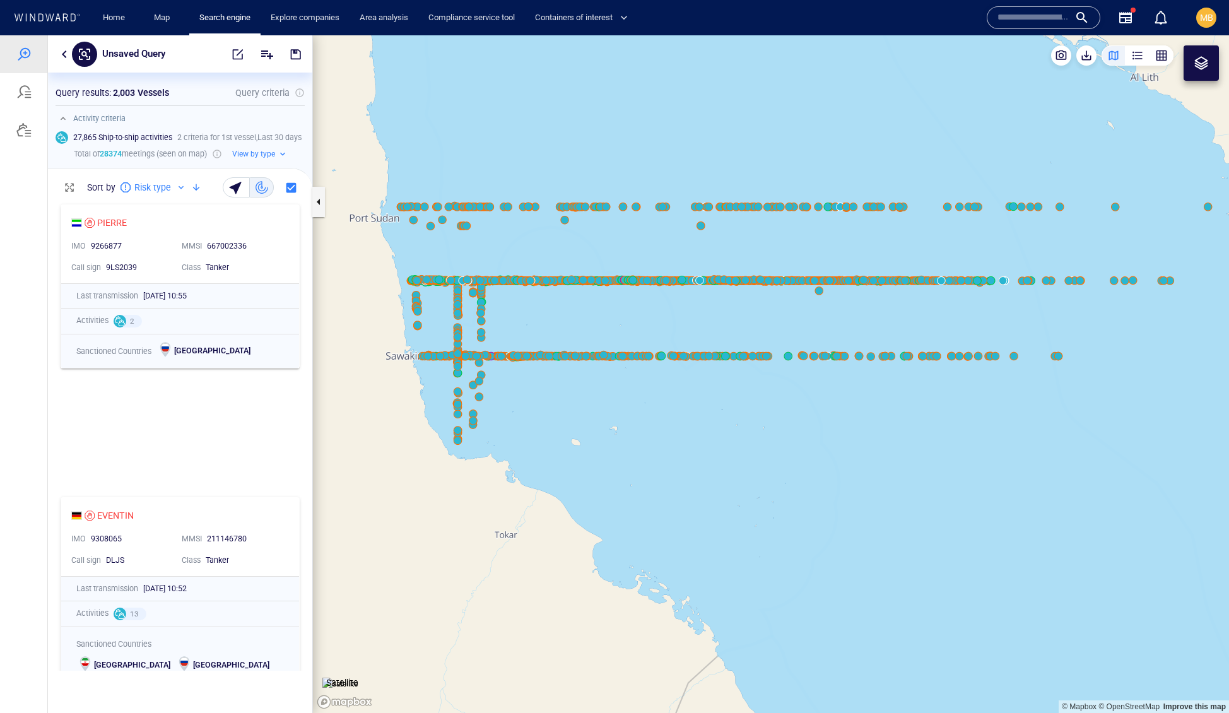
drag, startPoint x: 910, startPoint y: 470, endPoint x: 875, endPoint y: 496, distance: 43.8
click at [875, 496] on canvas "Map" at bounding box center [771, 374] width 916 height 678
click at [323, 206] on button "button" at bounding box center [318, 202] width 13 height 30
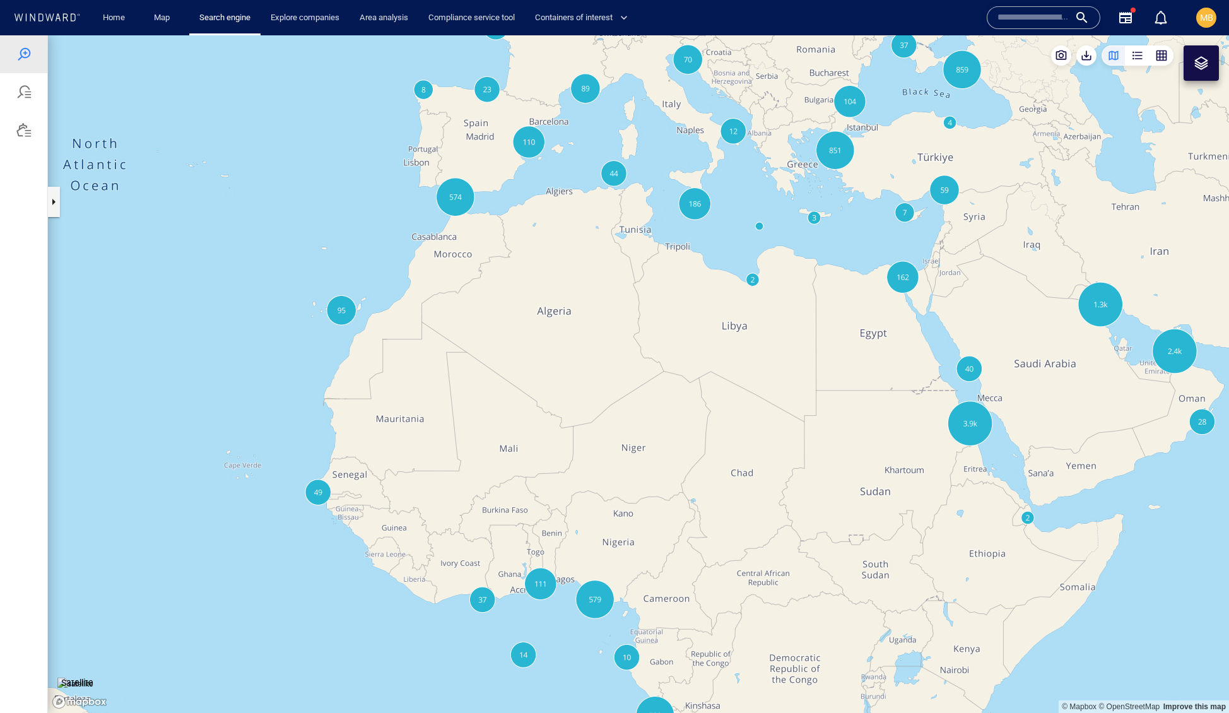
drag, startPoint x: 1082, startPoint y: 384, endPoint x: 862, endPoint y: 391, distance: 220.4
click at [862, 391] on canvas "Map" at bounding box center [639, 374] width 1182 height 678
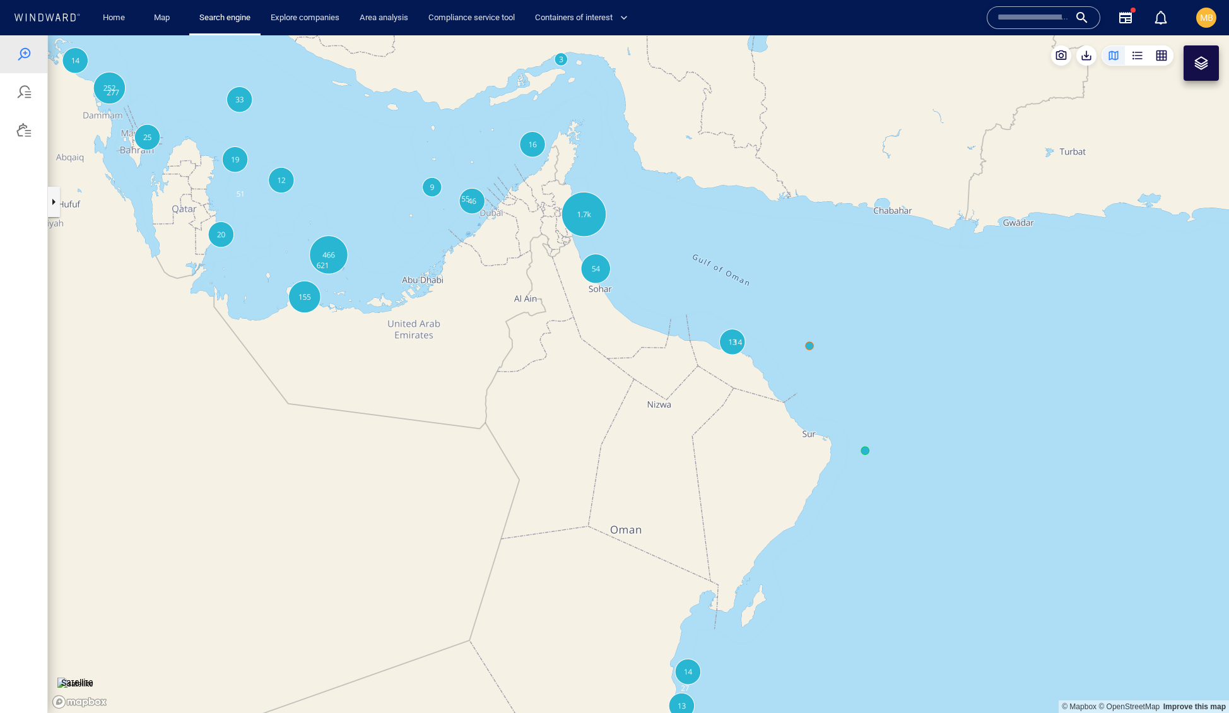
drag, startPoint x: 668, startPoint y: 331, endPoint x: 752, endPoint y: 422, distance: 124.6
click at [752, 422] on canvas "Map" at bounding box center [639, 374] width 1182 height 678
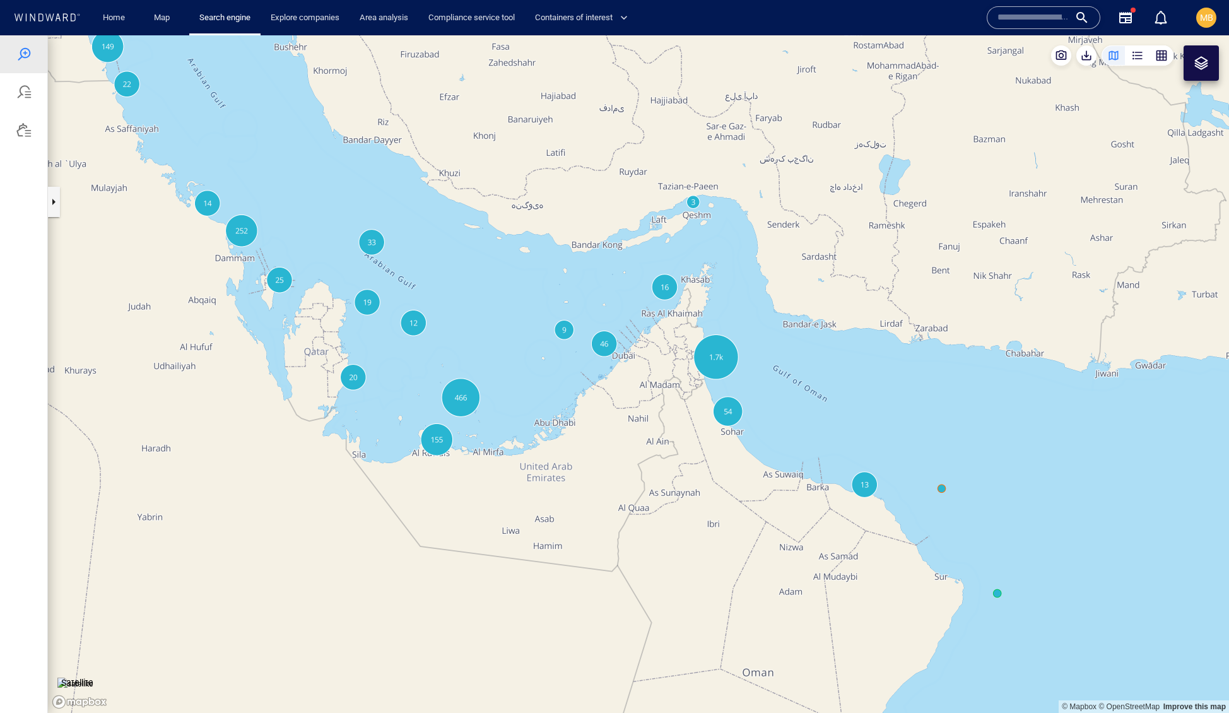
drag, startPoint x: 529, startPoint y: 367, endPoint x: 655, endPoint y: 435, distance: 143.5
click at [655, 435] on canvas "Map" at bounding box center [639, 374] width 1182 height 678
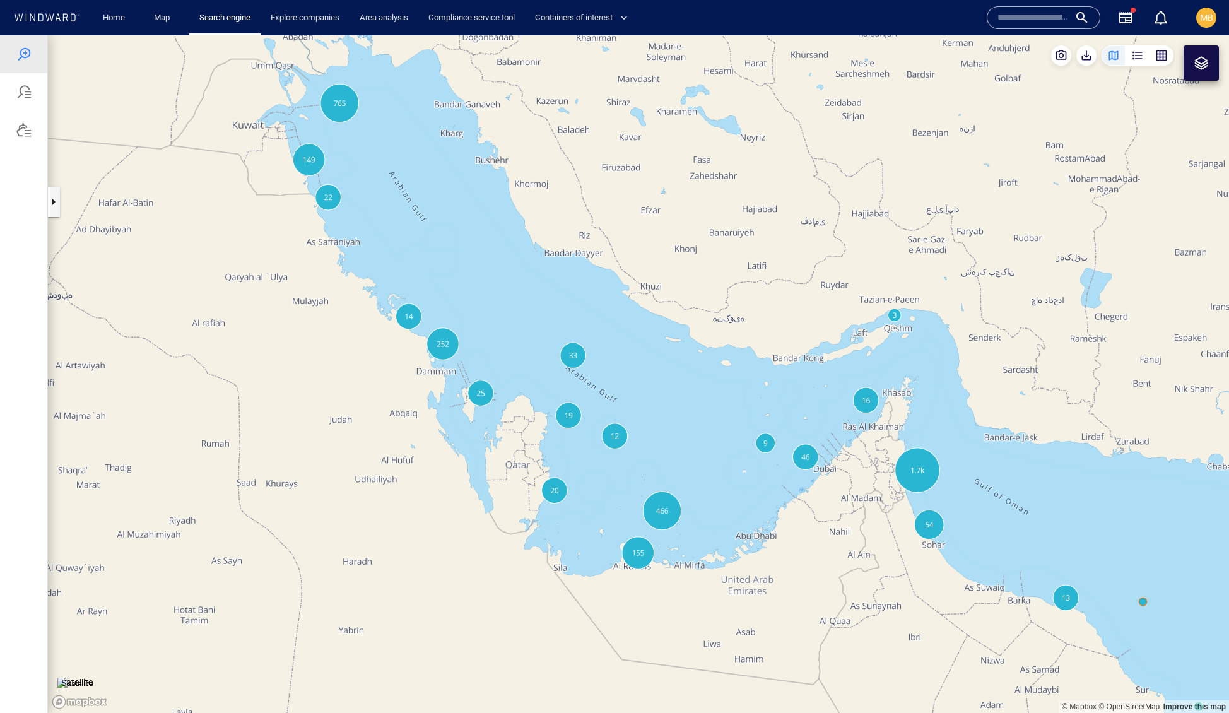
click at [485, 304] on canvas "Map" at bounding box center [639, 374] width 1182 height 678
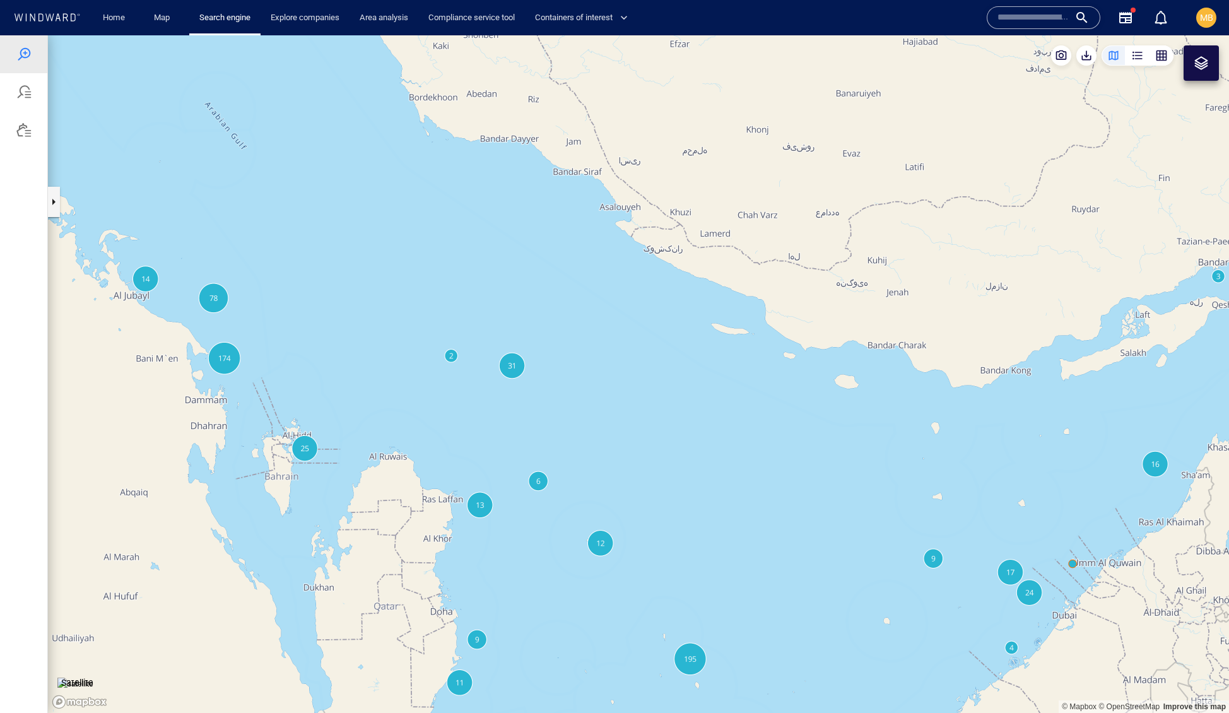
drag, startPoint x: 1066, startPoint y: 442, endPoint x: 927, endPoint y: 412, distance: 142.1
click at [929, 414] on canvas "Map" at bounding box center [639, 374] width 1182 height 678
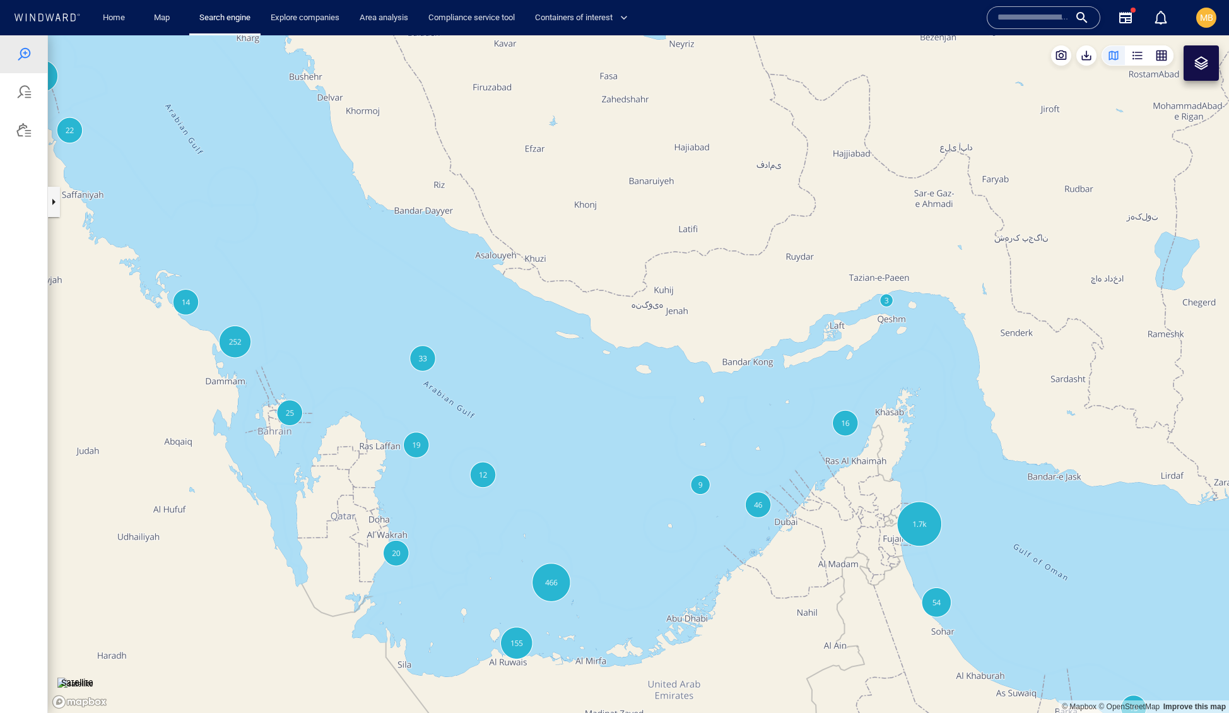
drag, startPoint x: 412, startPoint y: 312, endPoint x: 468, endPoint y: 452, distance: 151.0
click at [515, 420] on canvas "Map" at bounding box center [639, 374] width 1182 height 678
click at [414, 412] on canvas "Map" at bounding box center [639, 374] width 1182 height 678
drag, startPoint x: 468, startPoint y: 452, endPoint x: 473, endPoint y: 457, distance: 6.7
click at [473, 457] on canvas "Map" at bounding box center [639, 374] width 1182 height 678
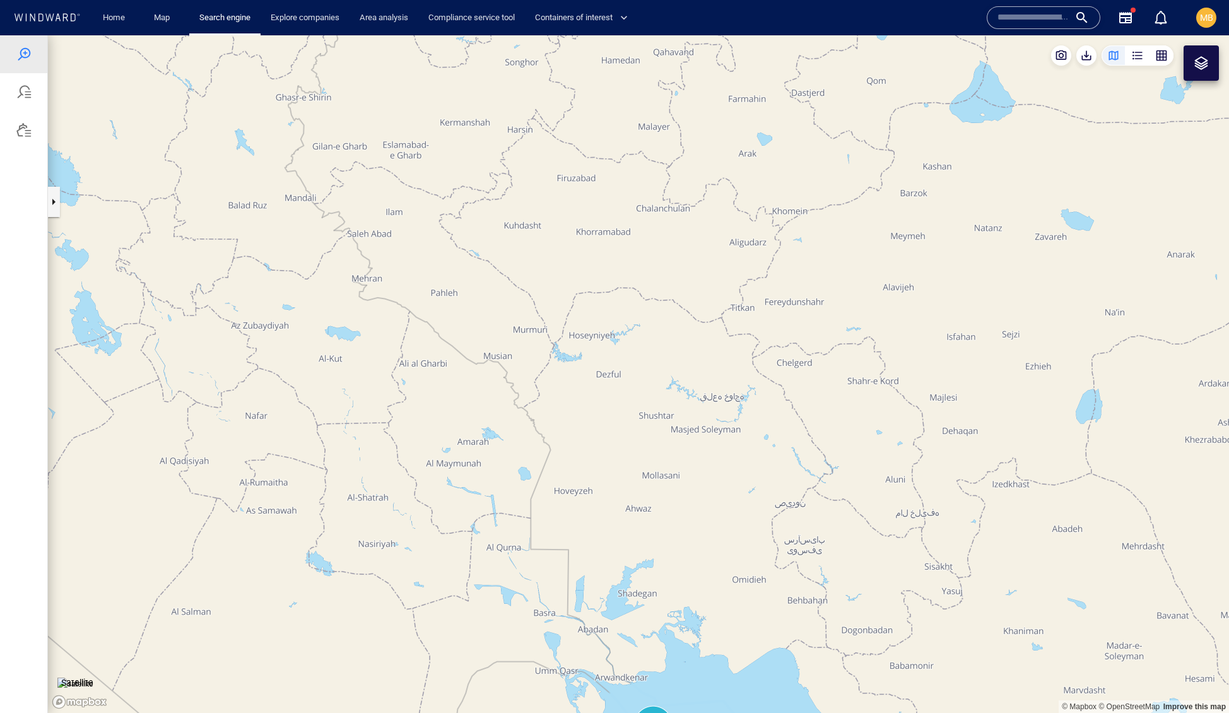
drag, startPoint x: 488, startPoint y: 433, endPoint x: 376, endPoint y: 225, distance: 236.3
click at [376, 225] on canvas "Map" at bounding box center [639, 374] width 1182 height 678
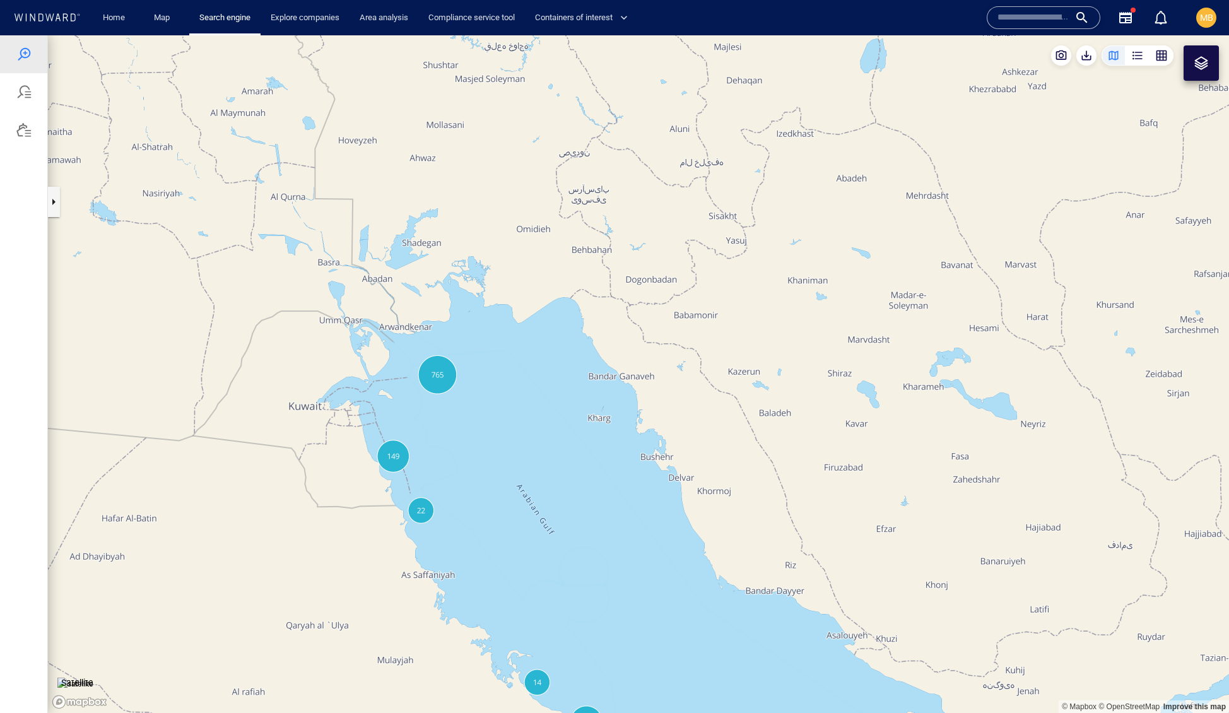
drag, startPoint x: 595, startPoint y: 401, endPoint x: 489, endPoint y: 266, distance: 172.2
click at [489, 268] on canvas "Map" at bounding box center [639, 374] width 1182 height 678
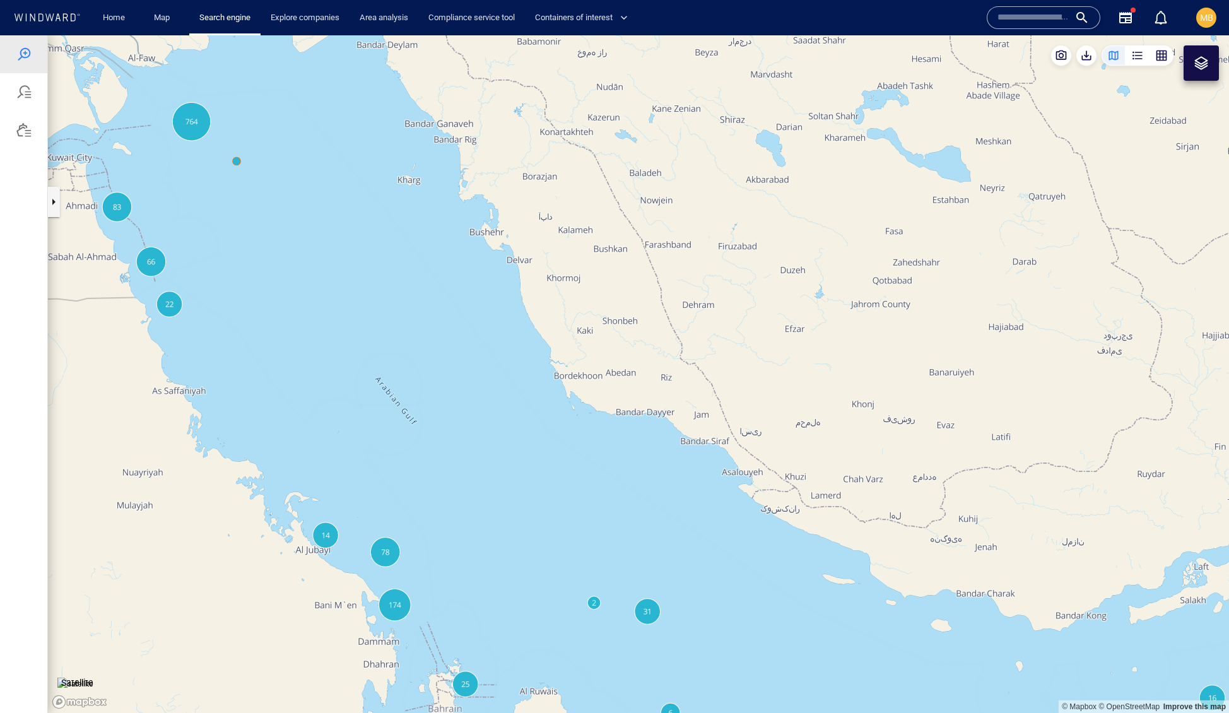
drag, startPoint x: 490, startPoint y: 417, endPoint x: 425, endPoint y: 271, distance: 160.0
click at [425, 273] on canvas "Map" at bounding box center [639, 374] width 1182 height 678
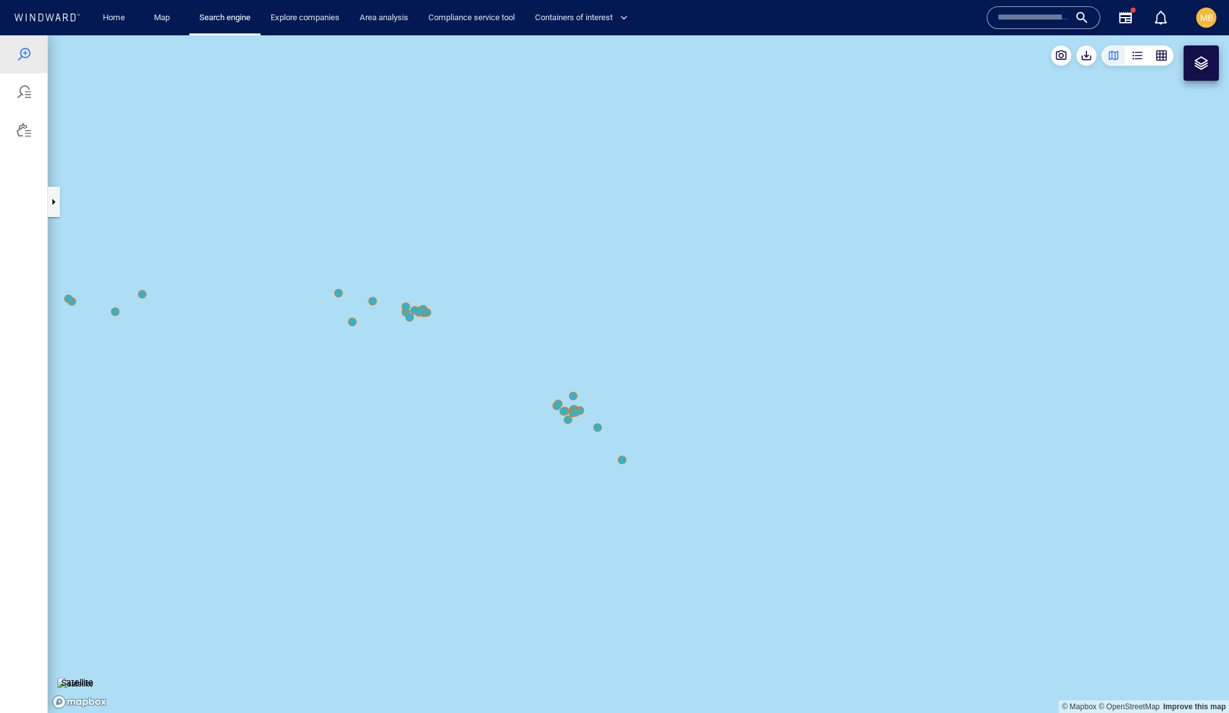
click at [622, 463] on canvas "Map" at bounding box center [639, 374] width 1182 height 678
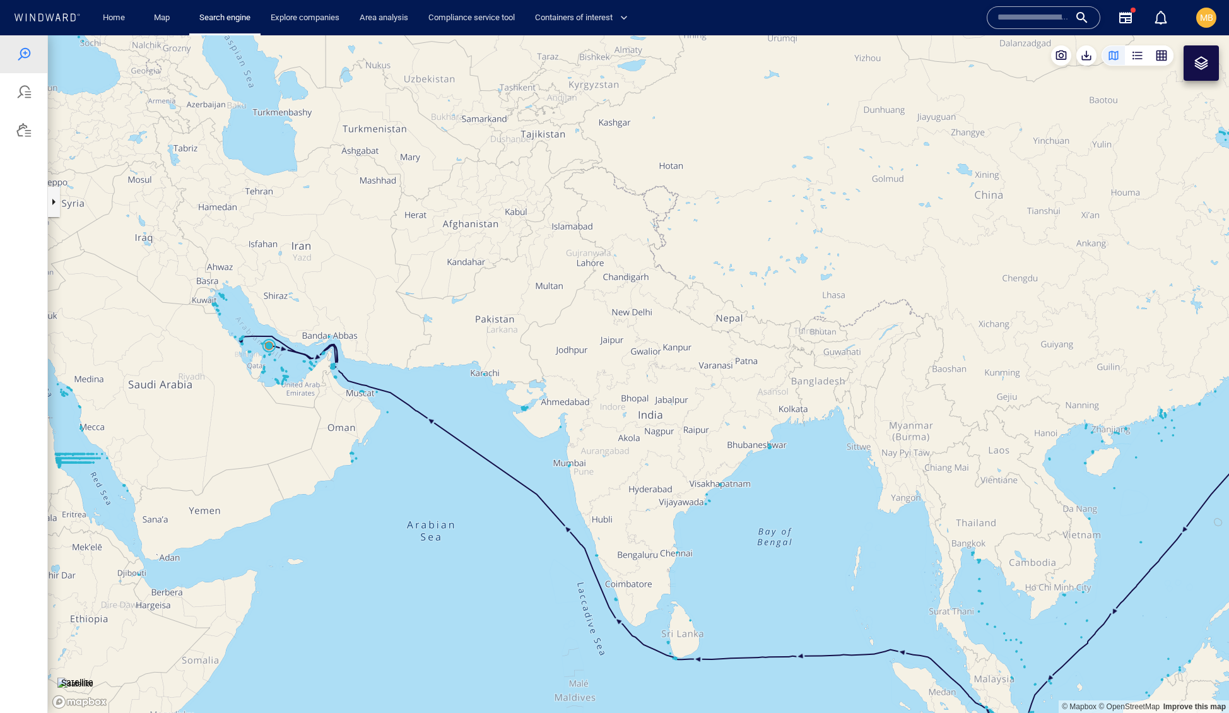
drag, startPoint x: 548, startPoint y: 465, endPoint x: 742, endPoint y: 506, distance: 198.7
click at [742, 506] on canvas "Map" at bounding box center [639, 374] width 1182 height 678
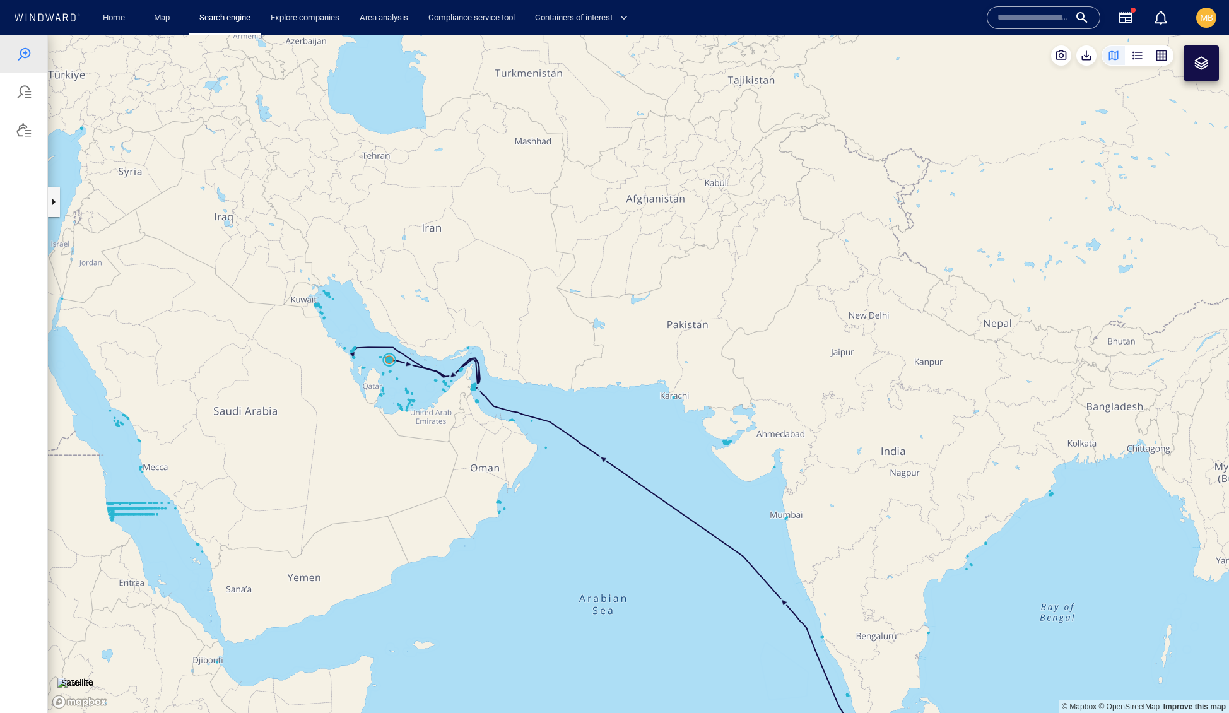
drag, startPoint x: 418, startPoint y: 449, endPoint x: 507, endPoint y: 497, distance: 101.7
click at [507, 499] on canvas "Map" at bounding box center [639, 374] width 1182 height 678
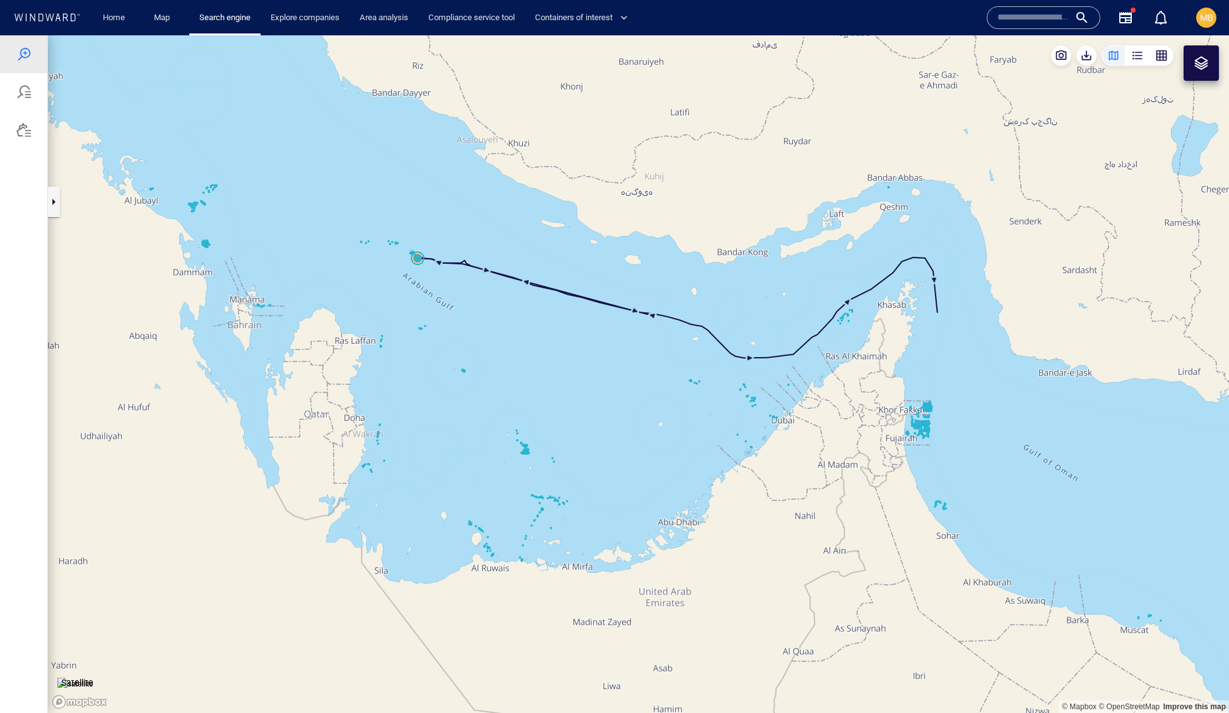
drag, startPoint x: 456, startPoint y: 340, endPoint x: 508, endPoint y: 423, distance: 98.4
click at [508, 423] on canvas "Map" at bounding box center [639, 374] width 1182 height 678
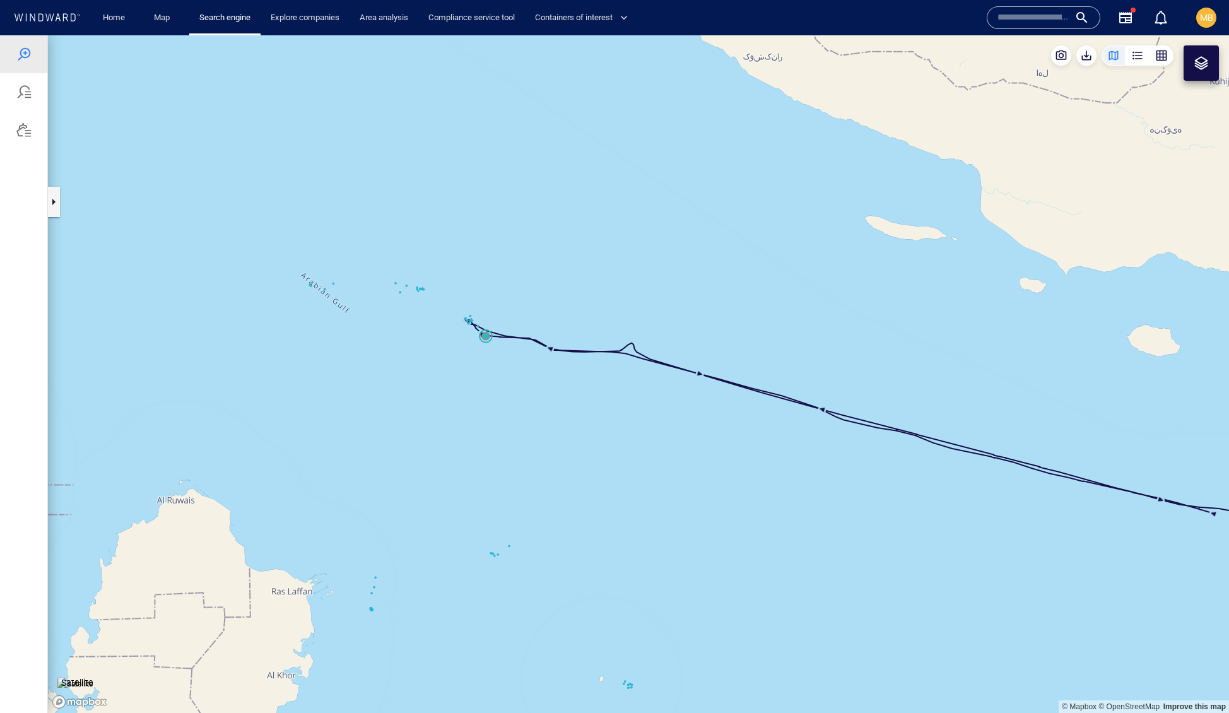
drag, startPoint x: 465, startPoint y: 338, endPoint x: 544, endPoint y: 442, distance: 131.0
click at [544, 442] on canvas "Map" at bounding box center [639, 374] width 1182 height 678
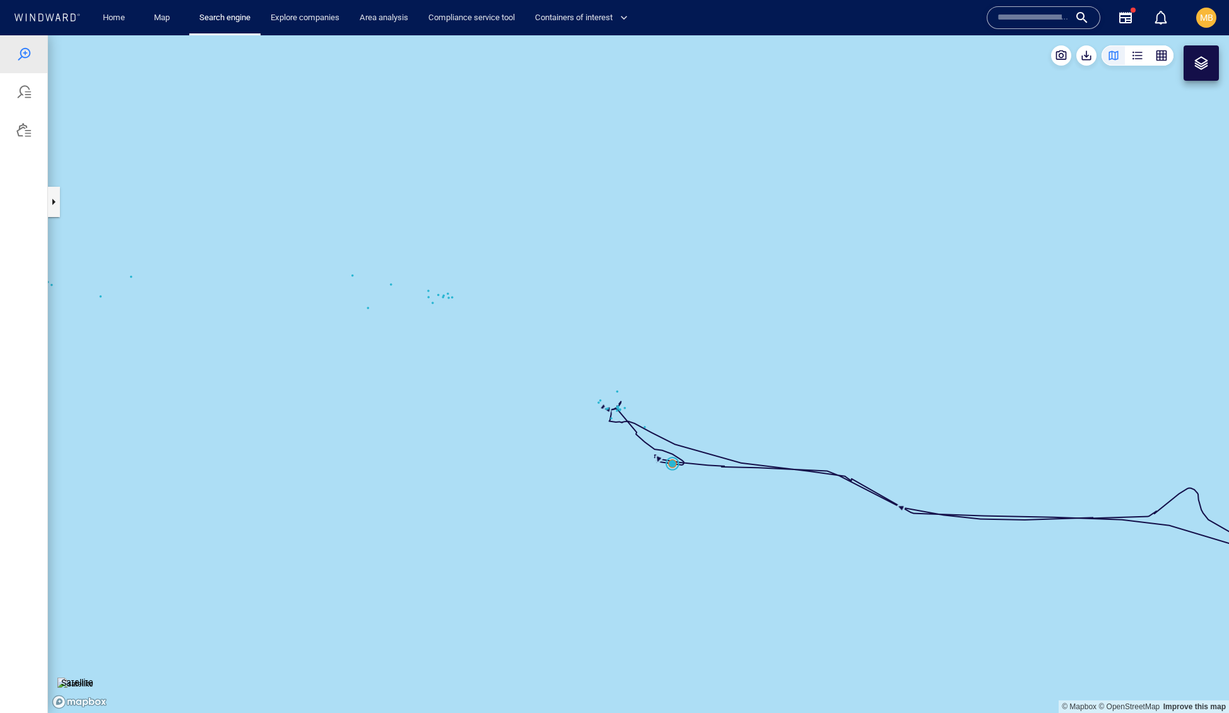
click at [442, 288] on canvas "Map" at bounding box center [639, 374] width 1182 height 678
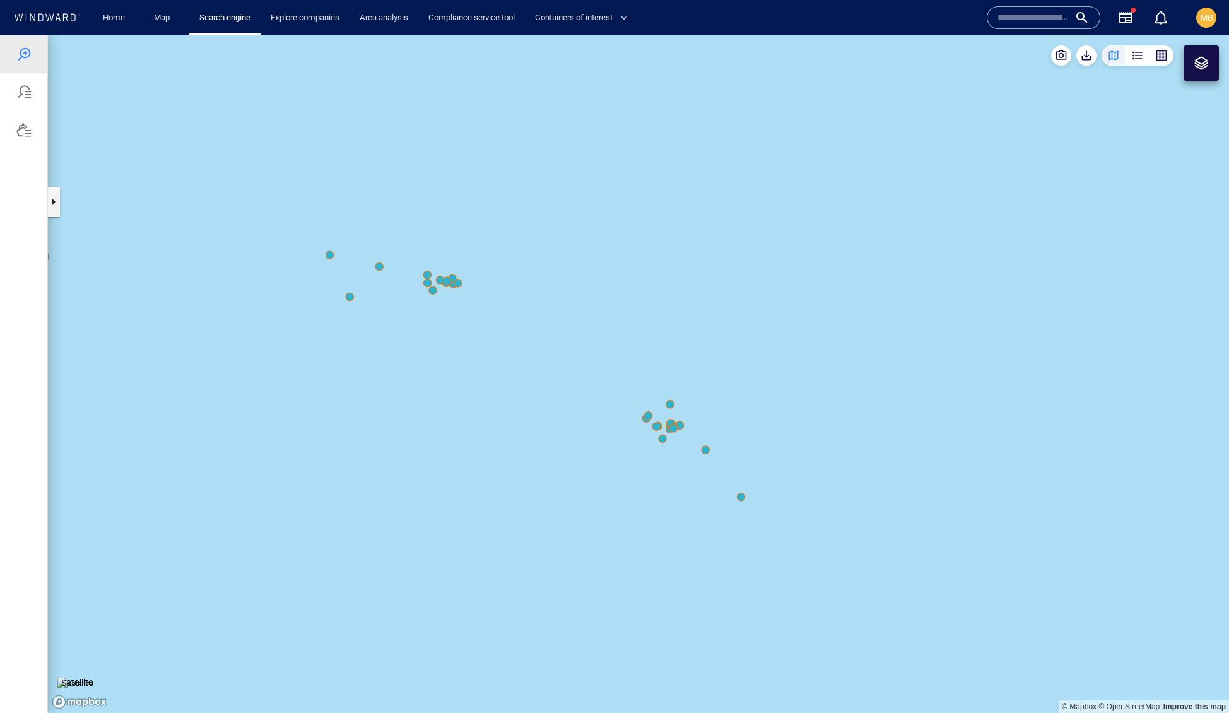
click at [433, 291] on canvas "Map" at bounding box center [639, 374] width 1182 height 678
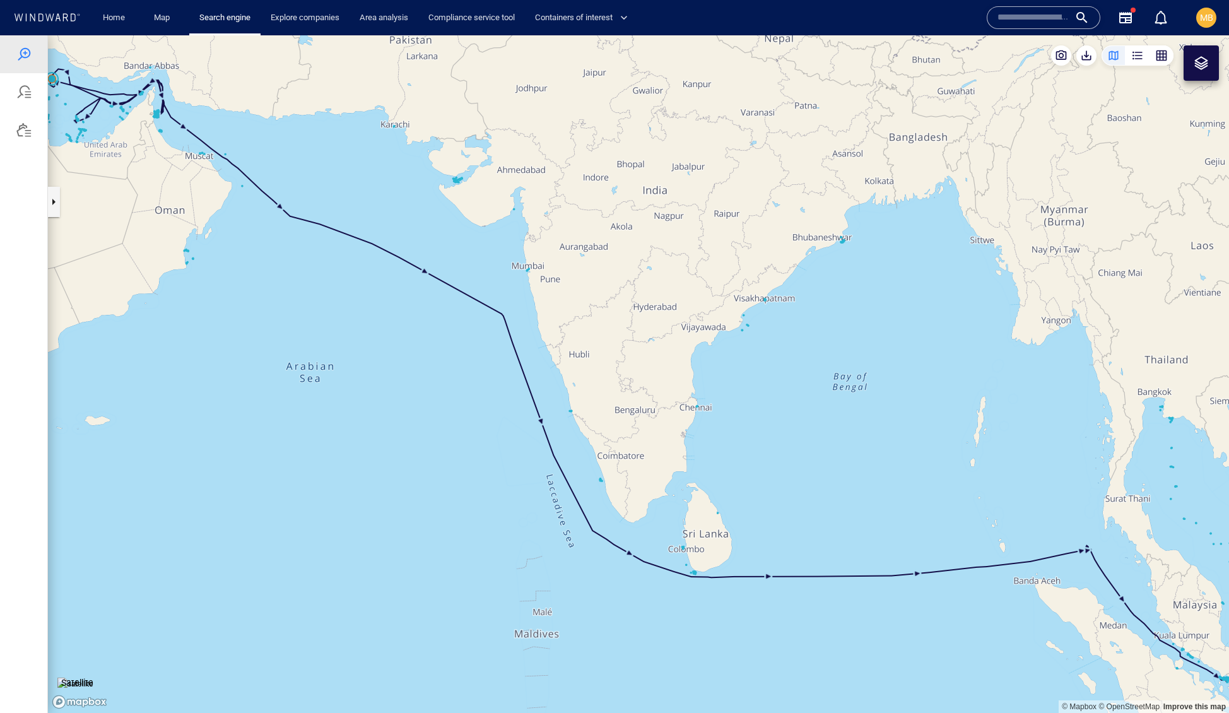
click at [1207, 69] on div at bounding box center [1201, 63] width 15 height 15
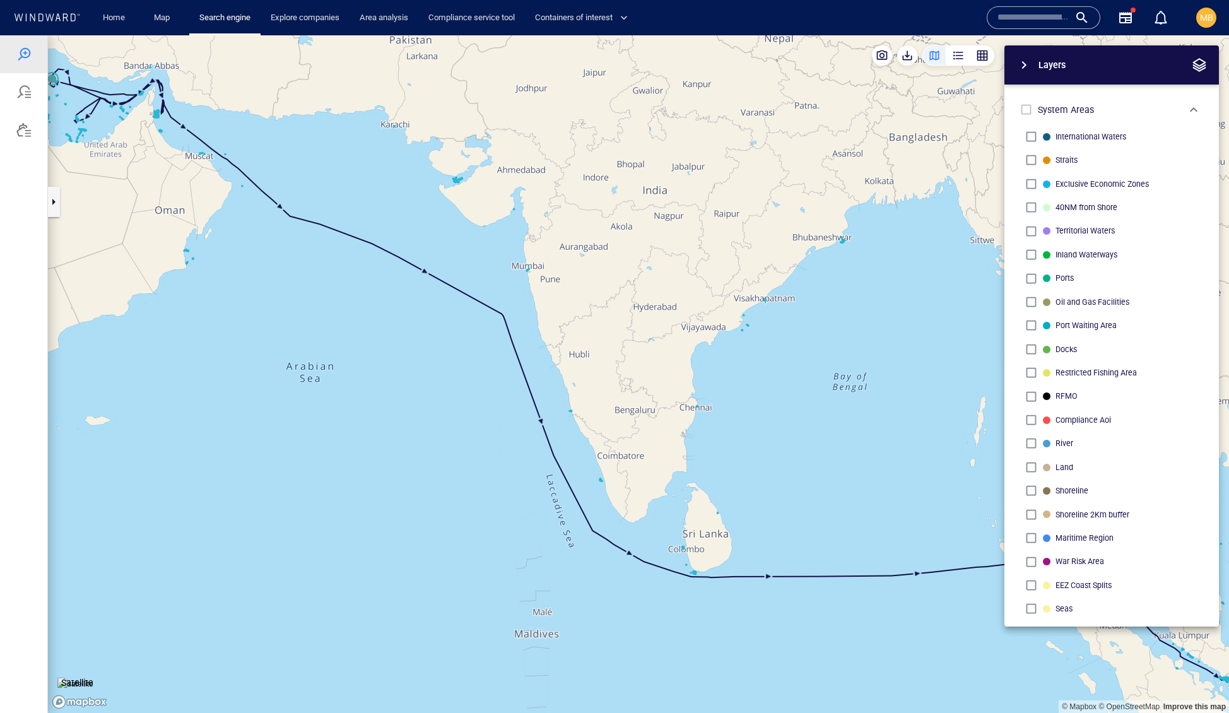
click at [1029, 69] on span "button" at bounding box center [1024, 64] width 15 height 15
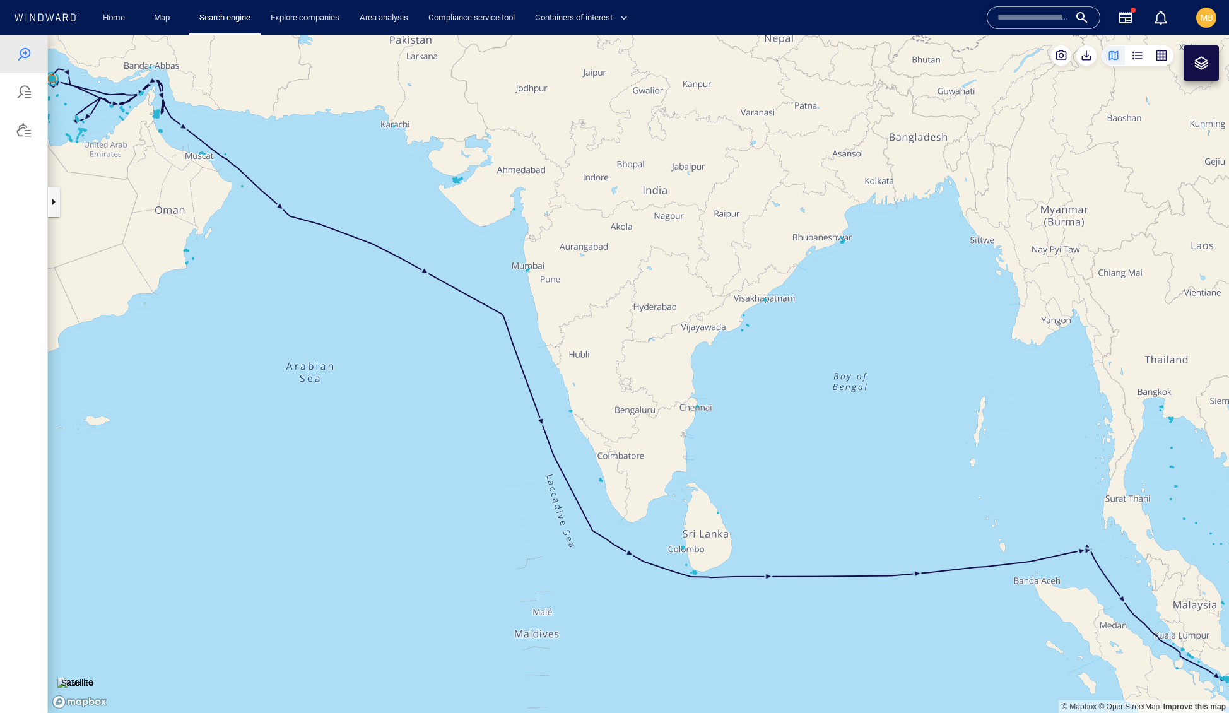
click at [1206, 58] on div at bounding box center [1201, 63] width 15 height 15
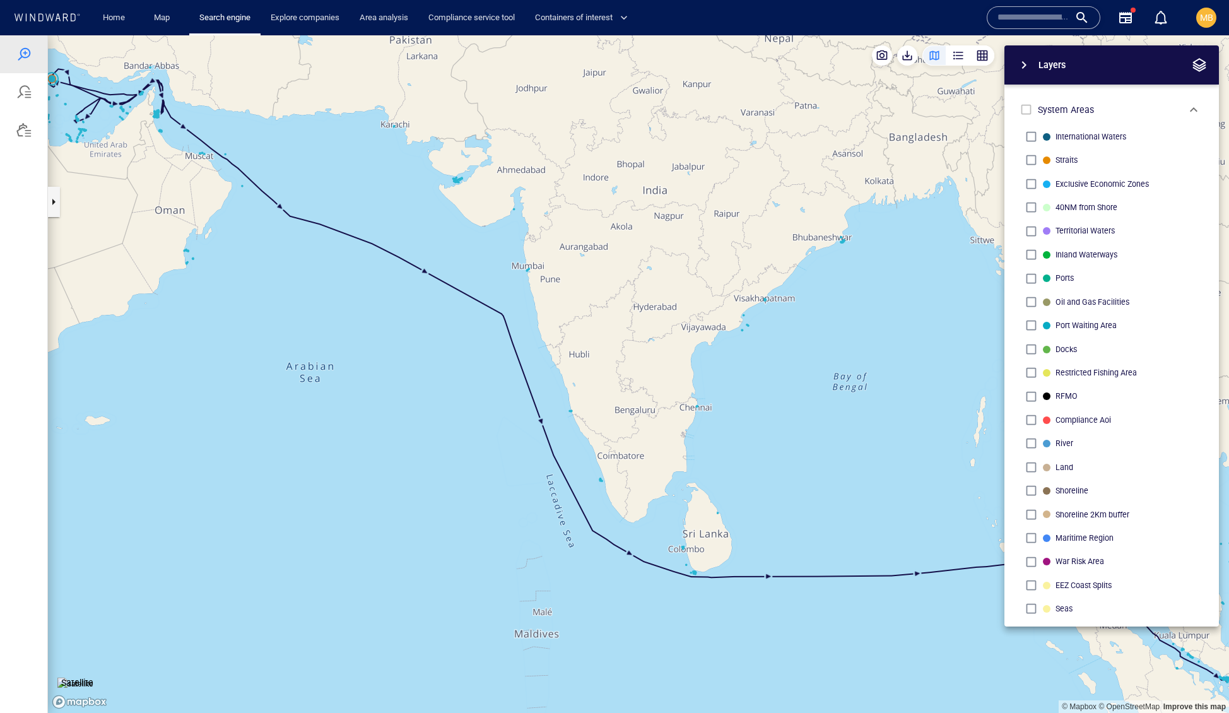
scroll to position [0, 0]
click at [1021, 71] on span "button" at bounding box center [1024, 64] width 15 height 15
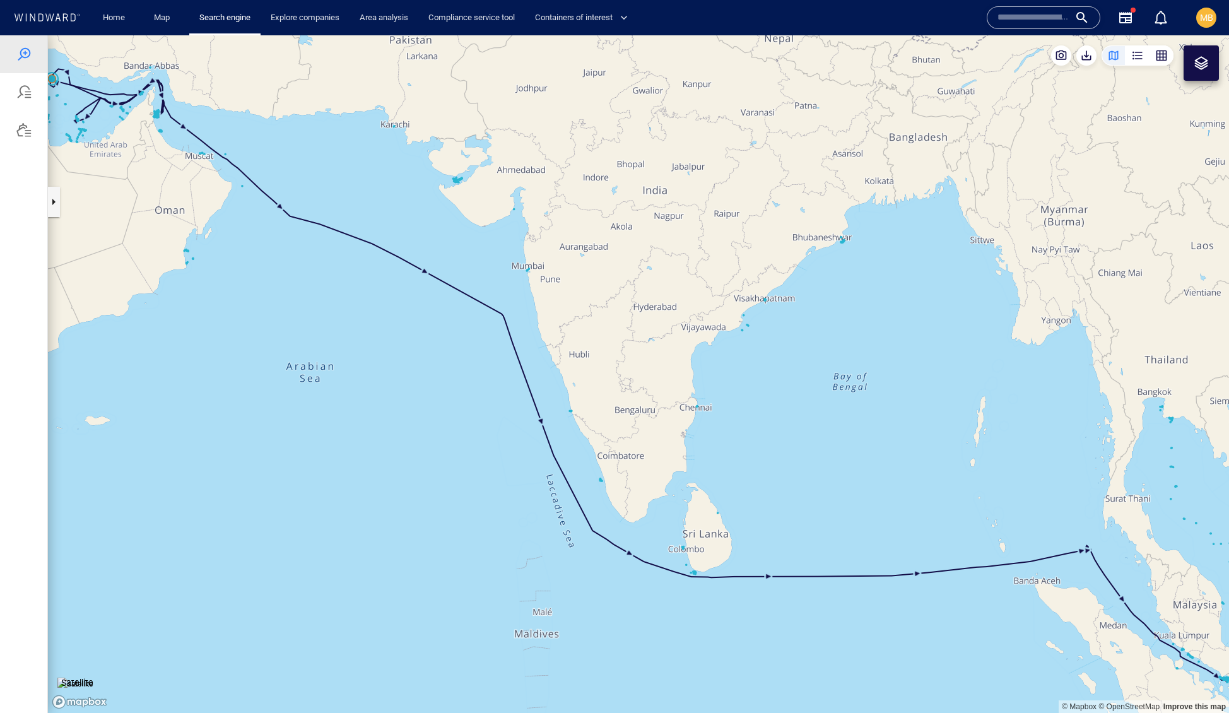
click at [1193, 62] on div at bounding box center [1201, 62] width 35 height 35
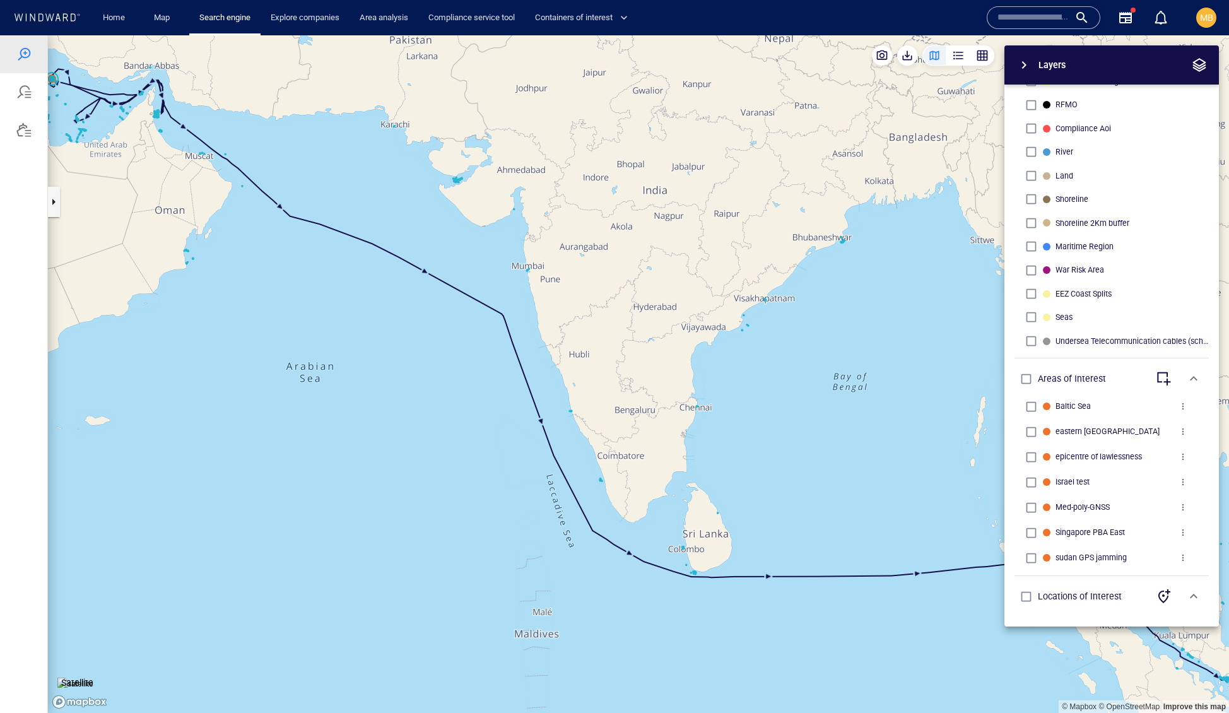
drag, startPoint x: 700, startPoint y: 445, endPoint x: 955, endPoint y: 587, distance: 291.9
click at [953, 586] on div "© Mapbox © OpenStreetMap Improve this map Satellite Layers System Areas Interna…" at bounding box center [639, 374] width 1182 height 678
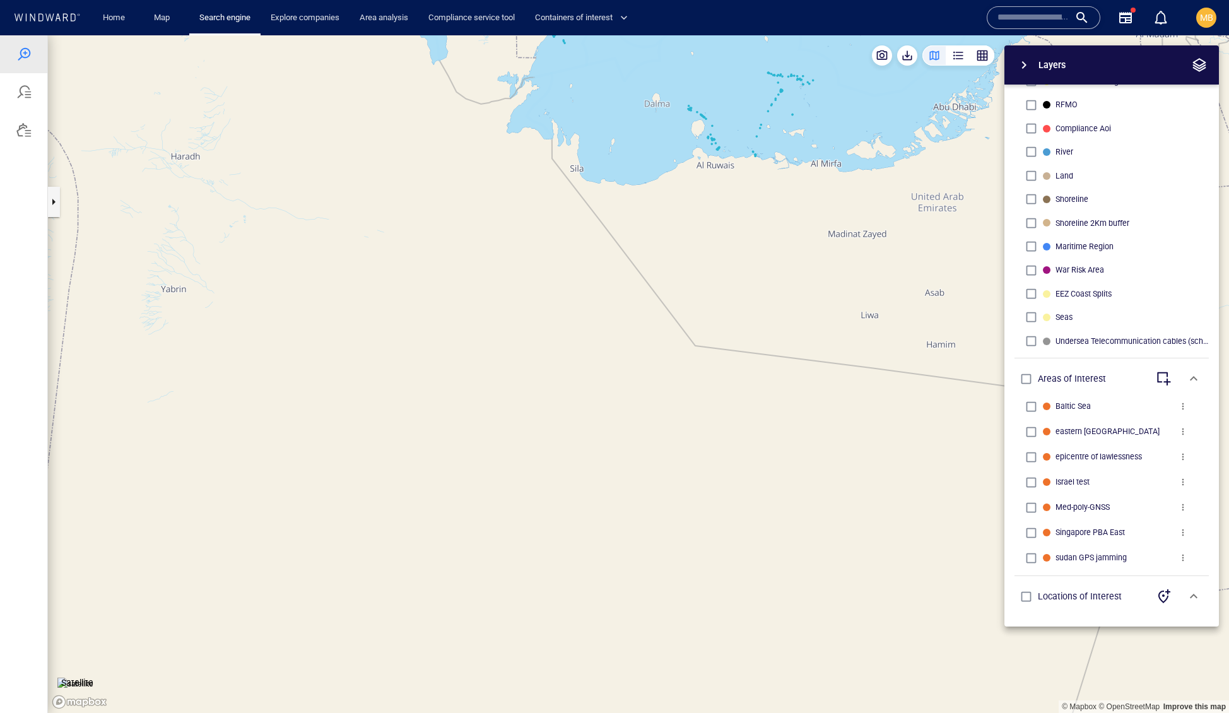
drag, startPoint x: 621, startPoint y: 443, endPoint x: 586, endPoint y: 634, distance: 194.4
click at [586, 634] on canvas "Map" at bounding box center [639, 374] width 1182 height 678
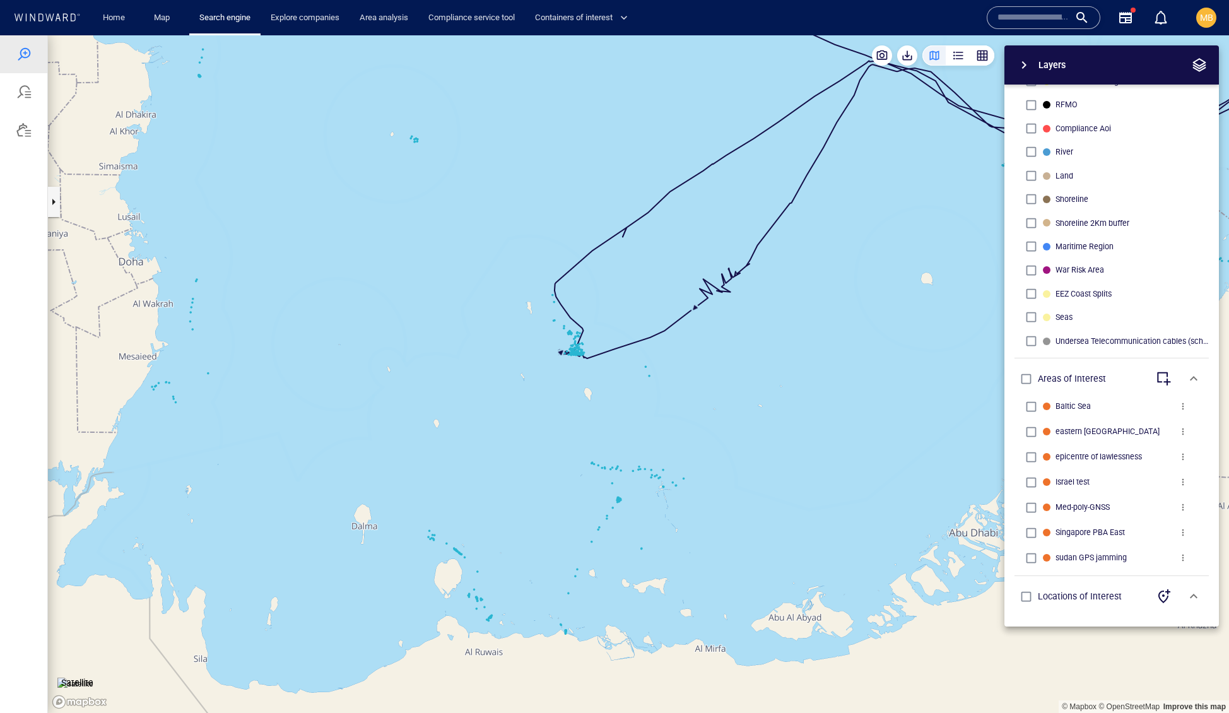
drag, startPoint x: 791, startPoint y: 326, endPoint x: 661, endPoint y: 463, distance: 189.3
click at [661, 463] on canvas "Map" at bounding box center [639, 374] width 1182 height 678
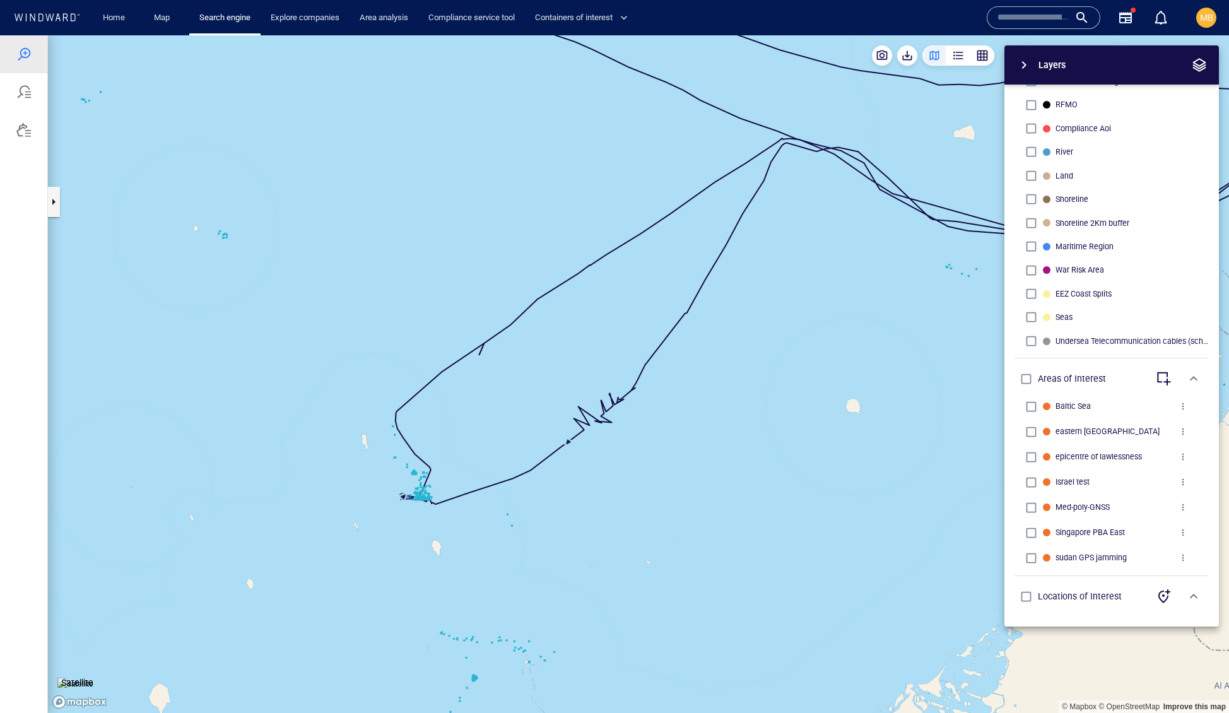
drag, startPoint x: 660, startPoint y: 463, endPoint x: 723, endPoint y: 352, distance: 127.2
click at [716, 357] on canvas "Map" at bounding box center [639, 374] width 1182 height 678
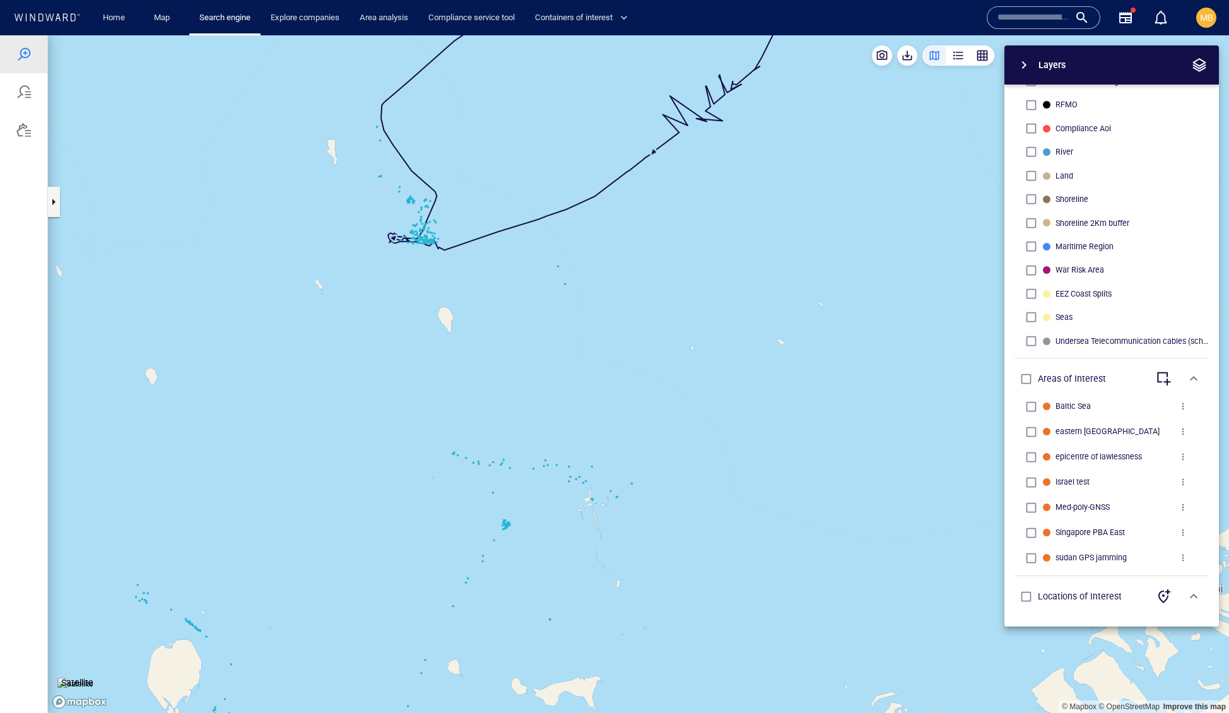
drag, startPoint x: 429, startPoint y: 294, endPoint x: 452, endPoint y: 389, distance: 98.0
click at [452, 389] on canvas "Map" at bounding box center [639, 374] width 1182 height 678
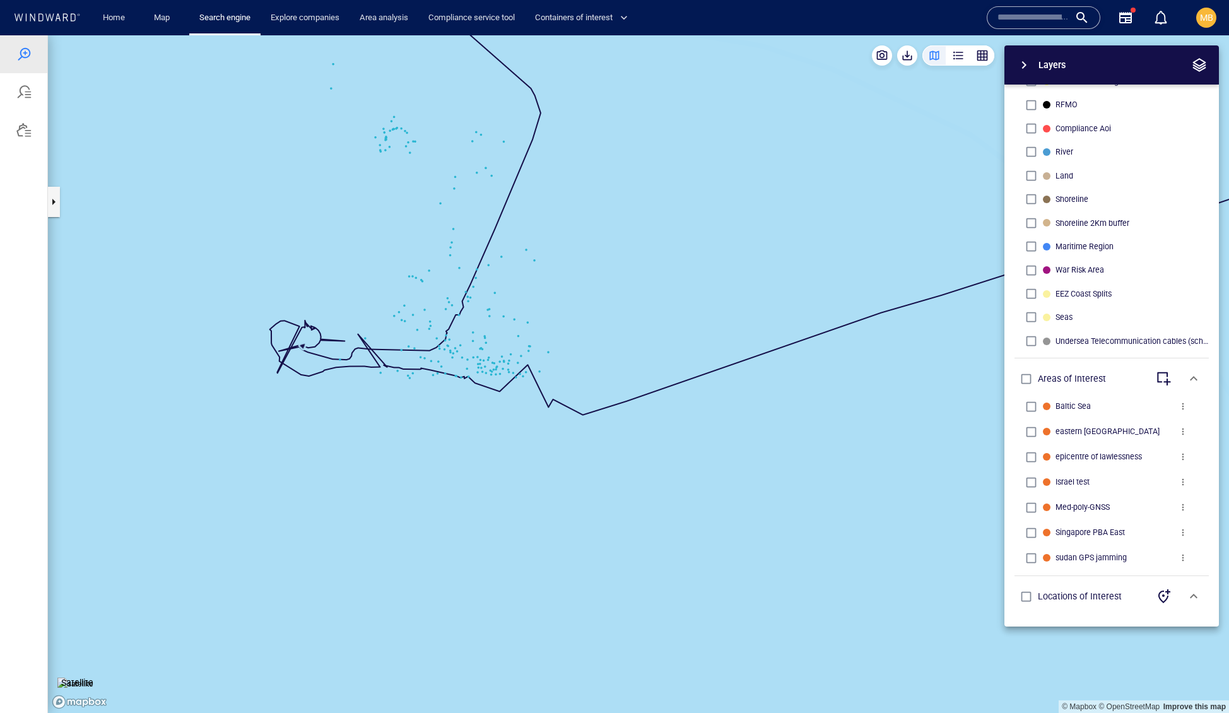
click at [490, 365] on canvas "Map" at bounding box center [639, 374] width 1182 height 678
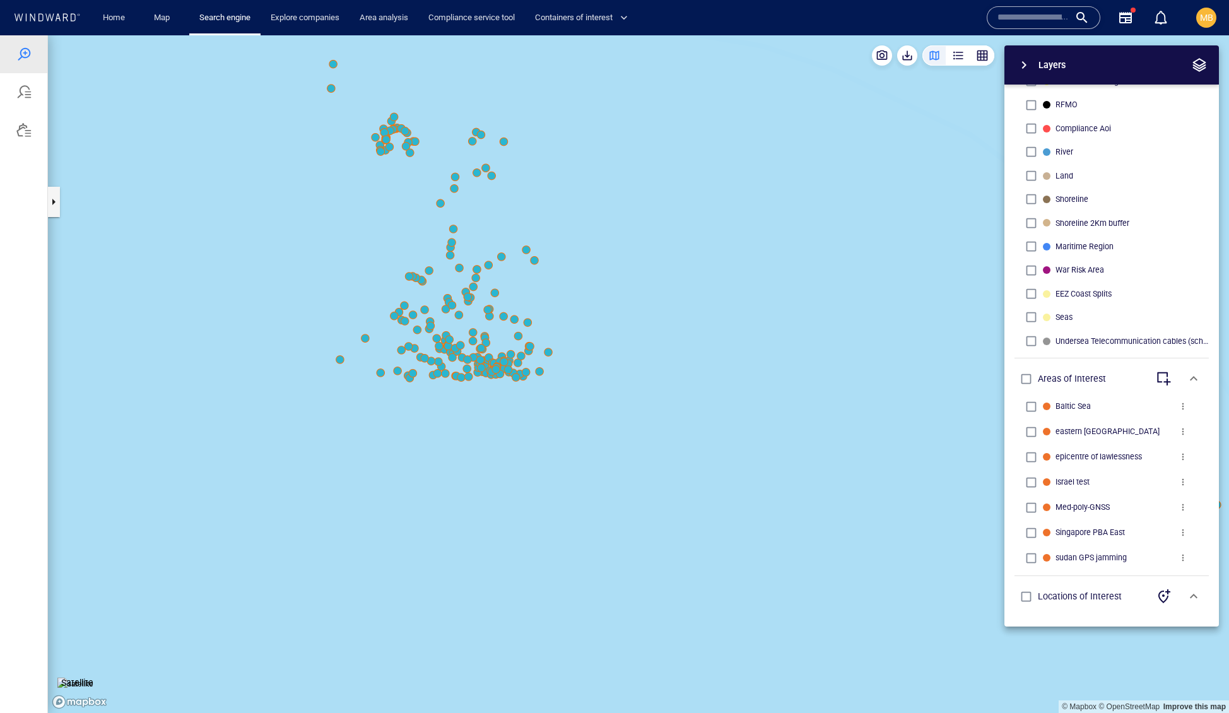
click at [481, 347] on canvas "Map" at bounding box center [639, 374] width 1182 height 678
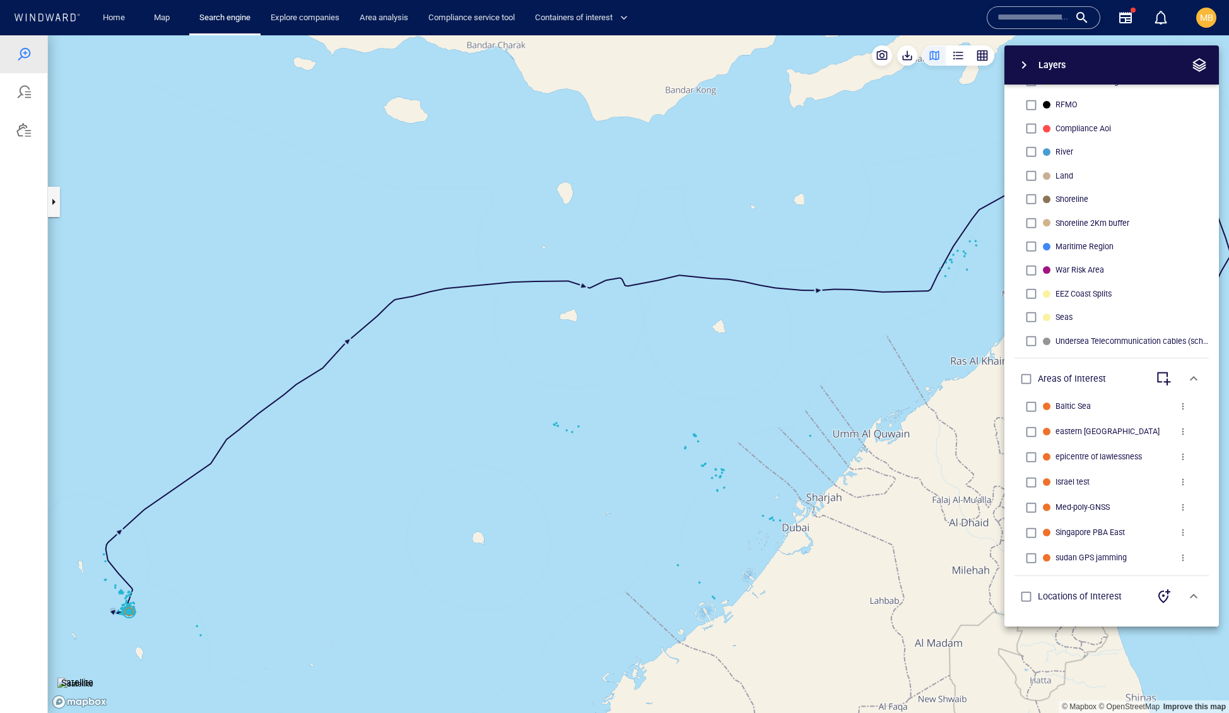
drag, startPoint x: 481, startPoint y: 347, endPoint x: 672, endPoint y: 300, distance: 196.1
click at [672, 300] on canvas "Map" at bounding box center [639, 374] width 1182 height 678
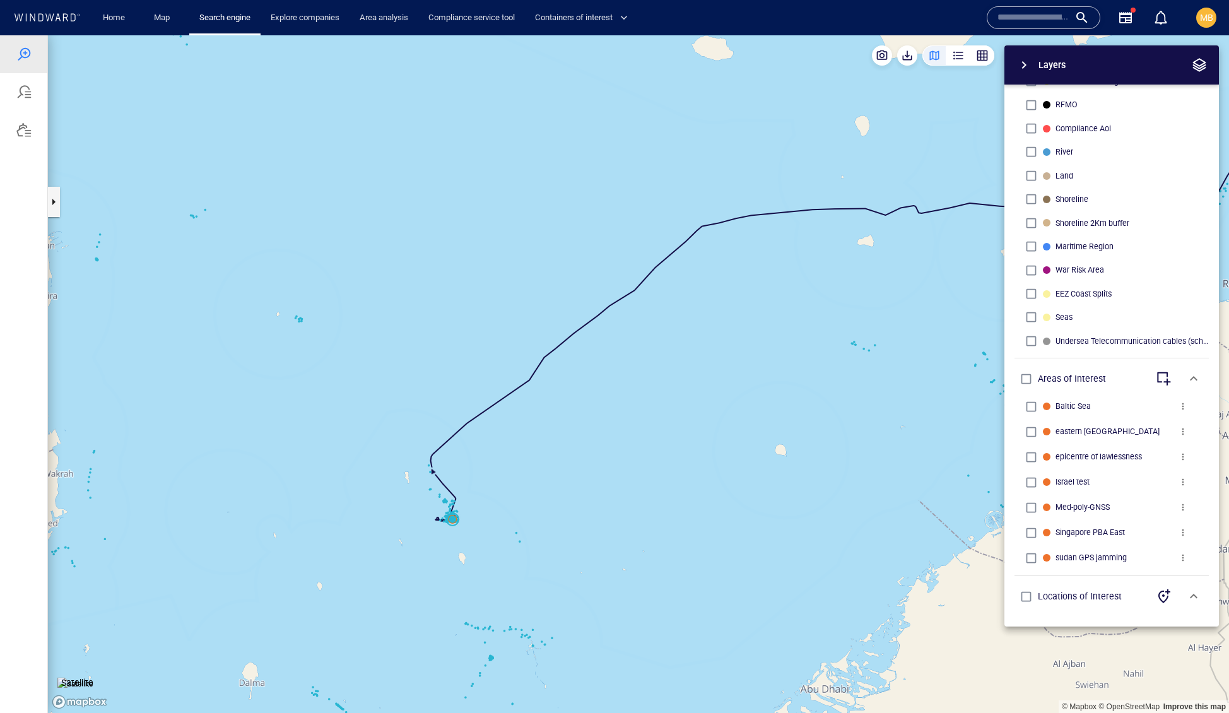
drag, startPoint x: 498, startPoint y: 463, endPoint x: 569, endPoint y: 454, distance: 71.2
click at [569, 454] on canvas "Map" at bounding box center [639, 374] width 1182 height 678
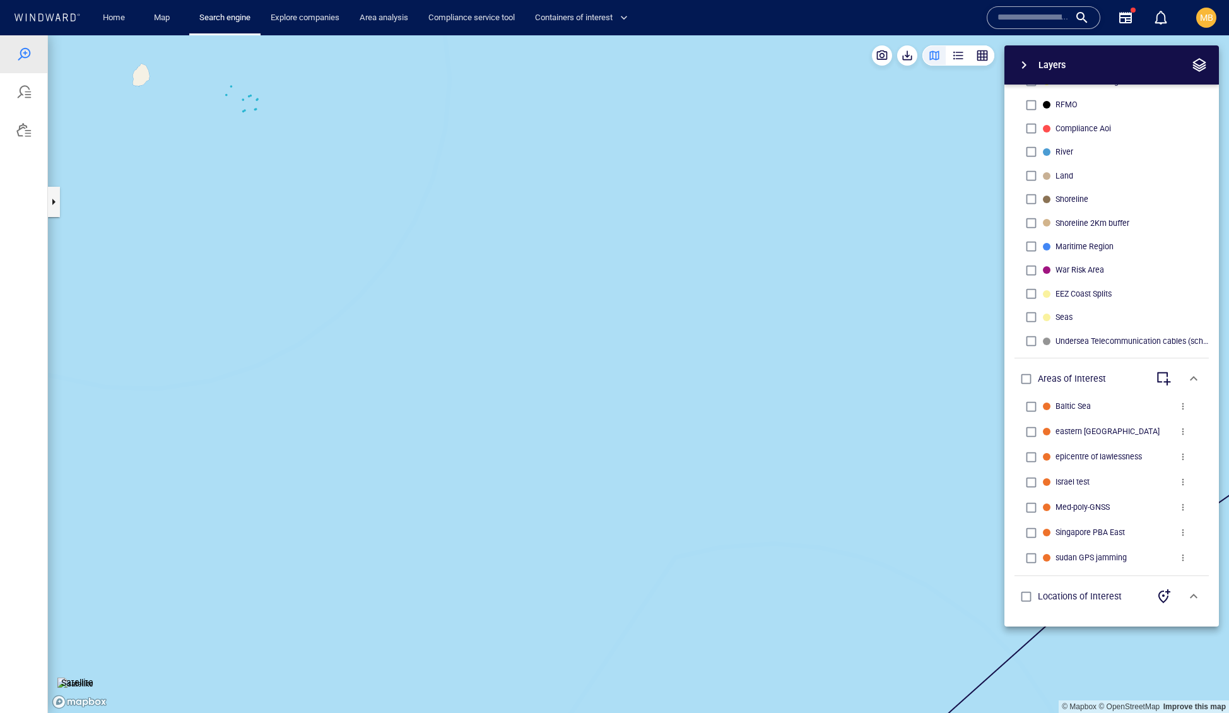
drag, startPoint x: 341, startPoint y: 273, endPoint x: 486, endPoint y: 430, distance: 213.5
click at [486, 430] on canvas "Map" at bounding box center [639, 374] width 1182 height 678
click at [548, 370] on canvas "Map" at bounding box center [639, 374] width 1182 height 678
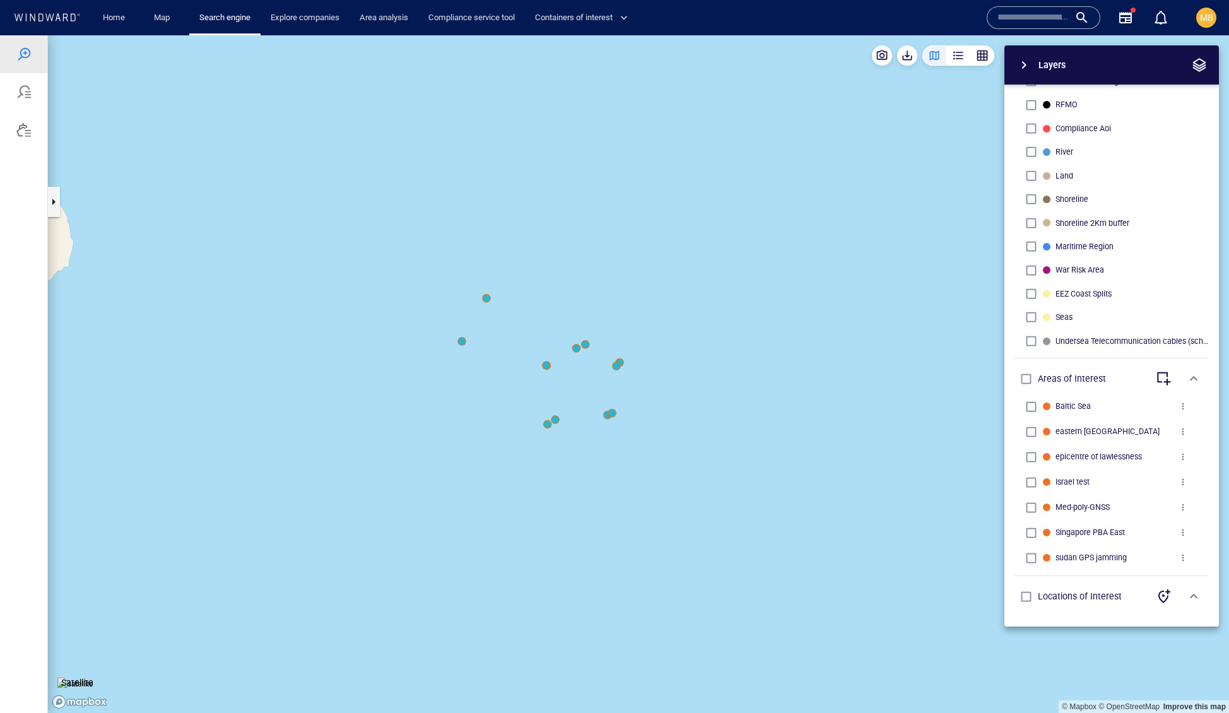
click at [548, 370] on canvas "Map" at bounding box center [639, 374] width 1182 height 678
click at [551, 370] on canvas "Map" at bounding box center [639, 374] width 1182 height 678
click at [607, 420] on canvas "Map" at bounding box center [639, 374] width 1182 height 678
click at [588, 415] on canvas "Map" at bounding box center [639, 374] width 1182 height 678
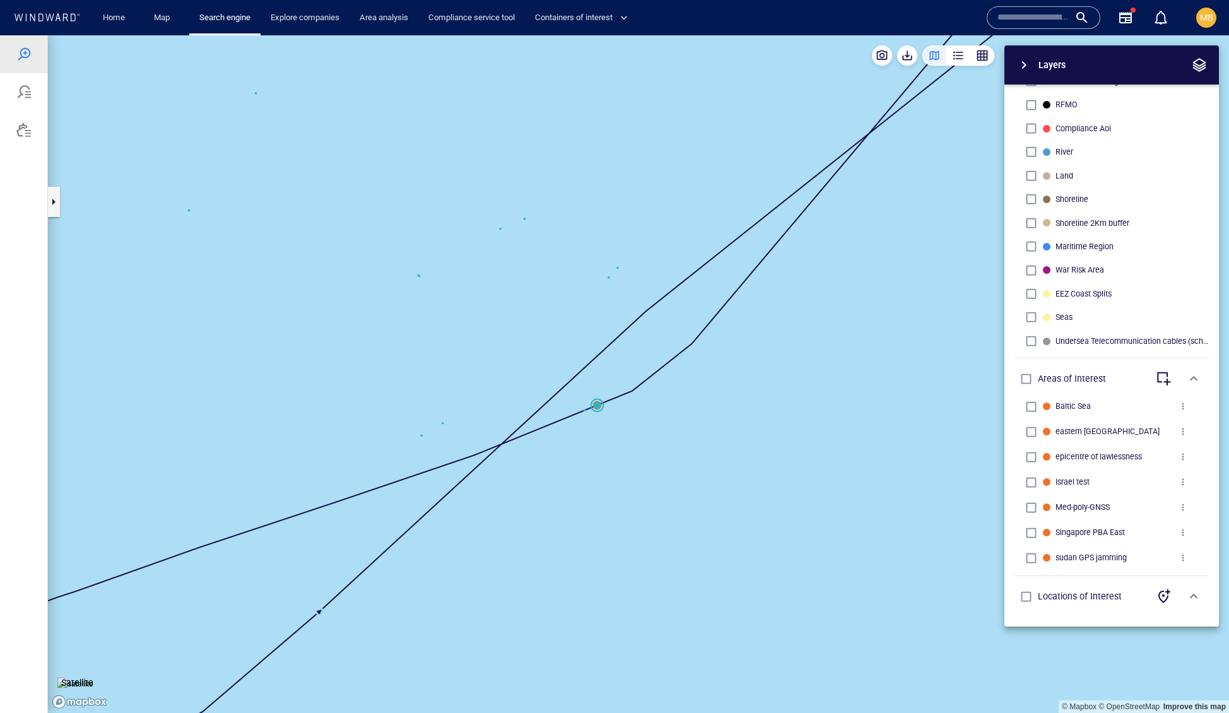
click at [588, 415] on canvas "Map" at bounding box center [639, 374] width 1182 height 678
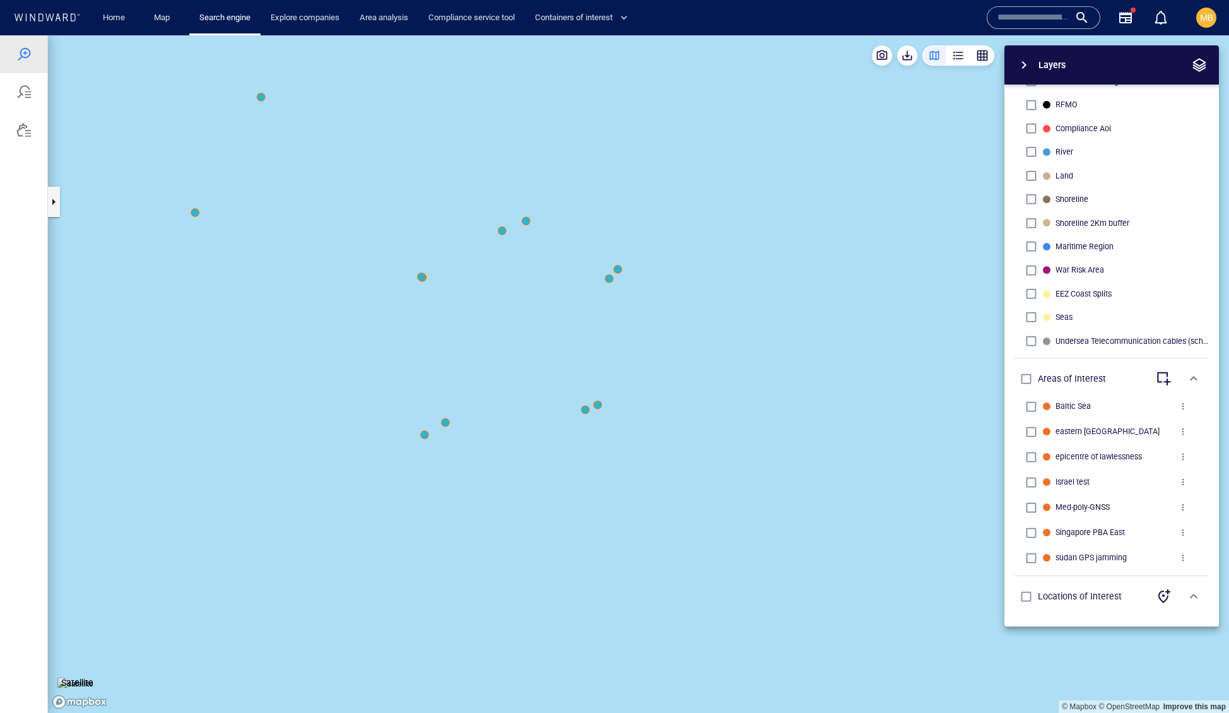
click at [601, 406] on canvas "Map" at bounding box center [639, 374] width 1182 height 678
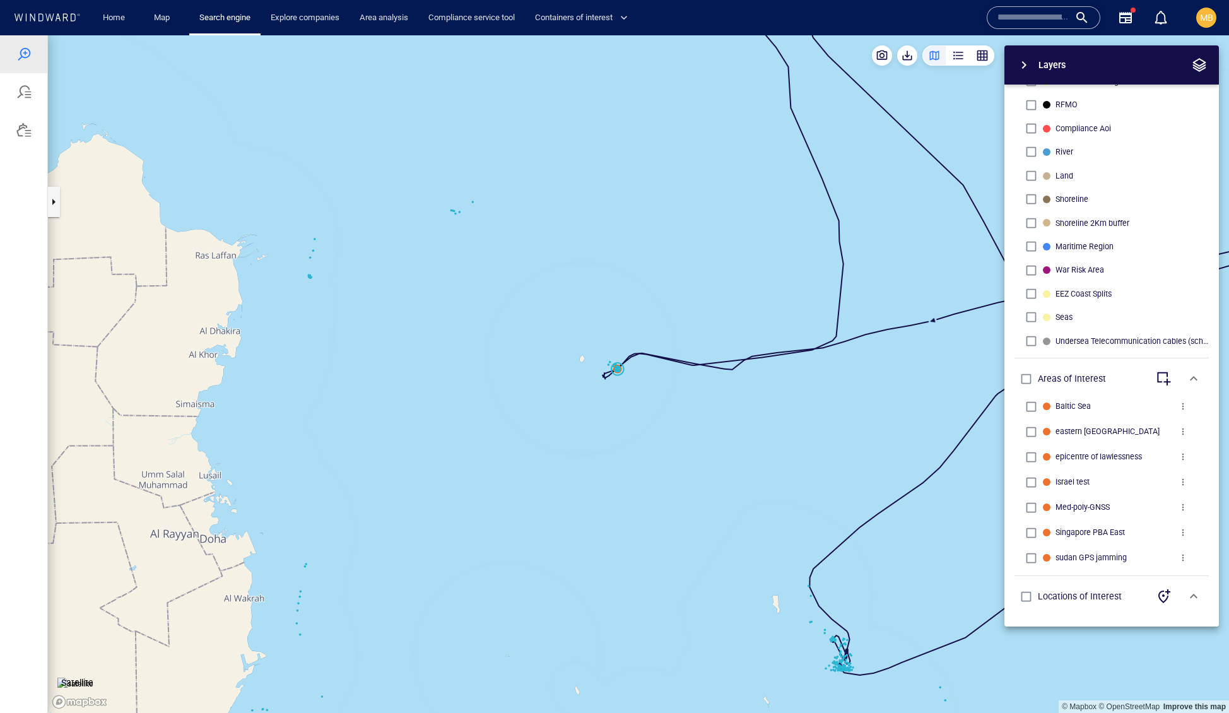
drag, startPoint x: 711, startPoint y: 430, endPoint x: 576, endPoint y: 417, distance: 135.0
click at [577, 418] on canvas "Map" at bounding box center [639, 374] width 1182 height 678
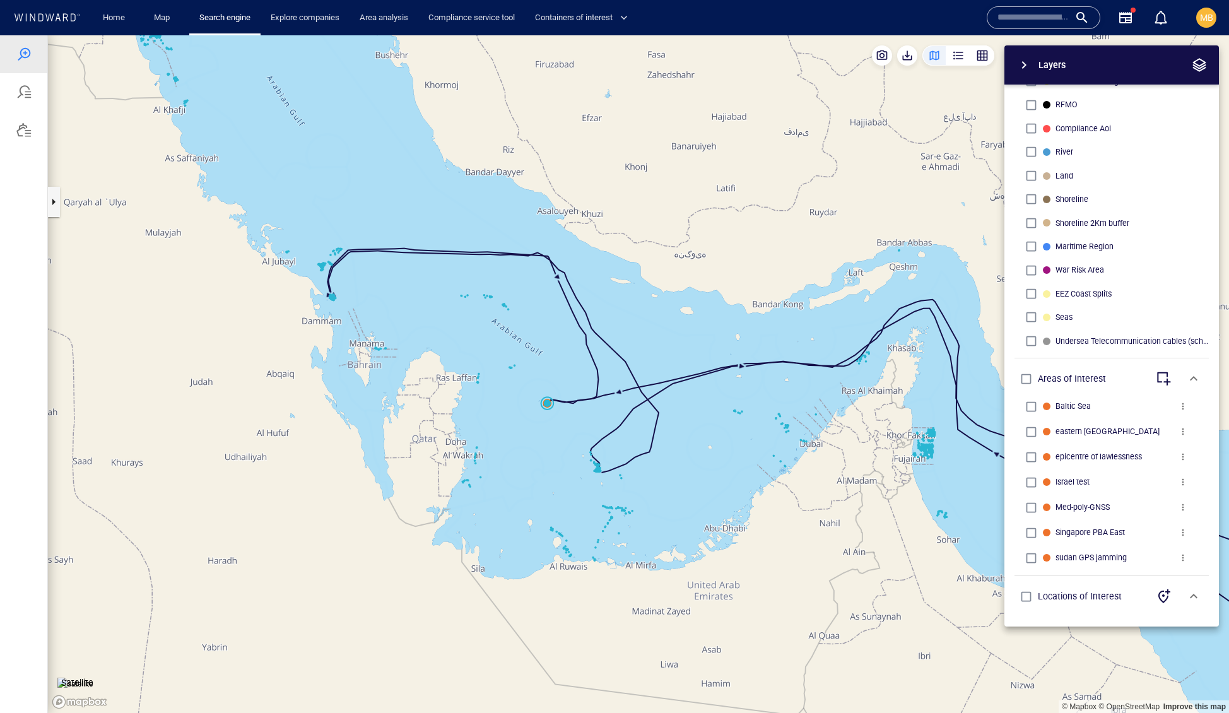
drag, startPoint x: 523, startPoint y: 352, endPoint x: 554, endPoint y: 506, distance: 156.5
click at [554, 506] on canvas "Map" at bounding box center [639, 374] width 1182 height 678
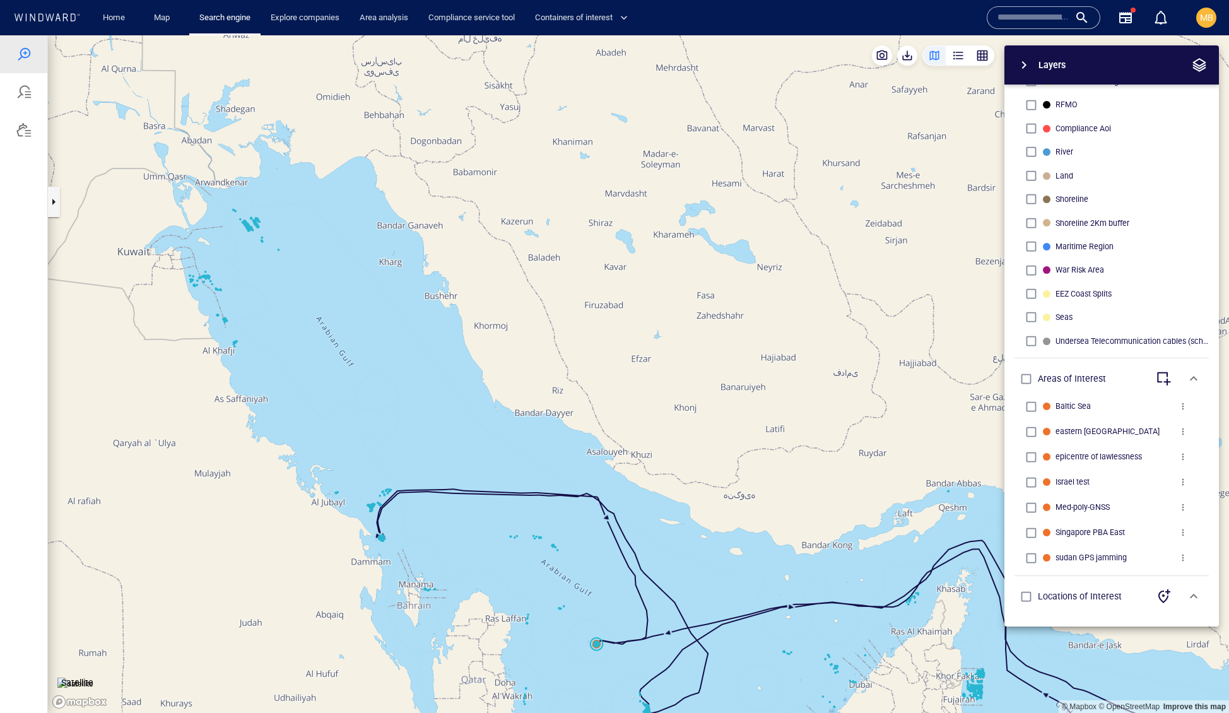
drag, startPoint x: 334, startPoint y: 367, endPoint x: 460, endPoint y: 500, distance: 183.5
click at [460, 500] on canvas "Map" at bounding box center [639, 374] width 1182 height 678
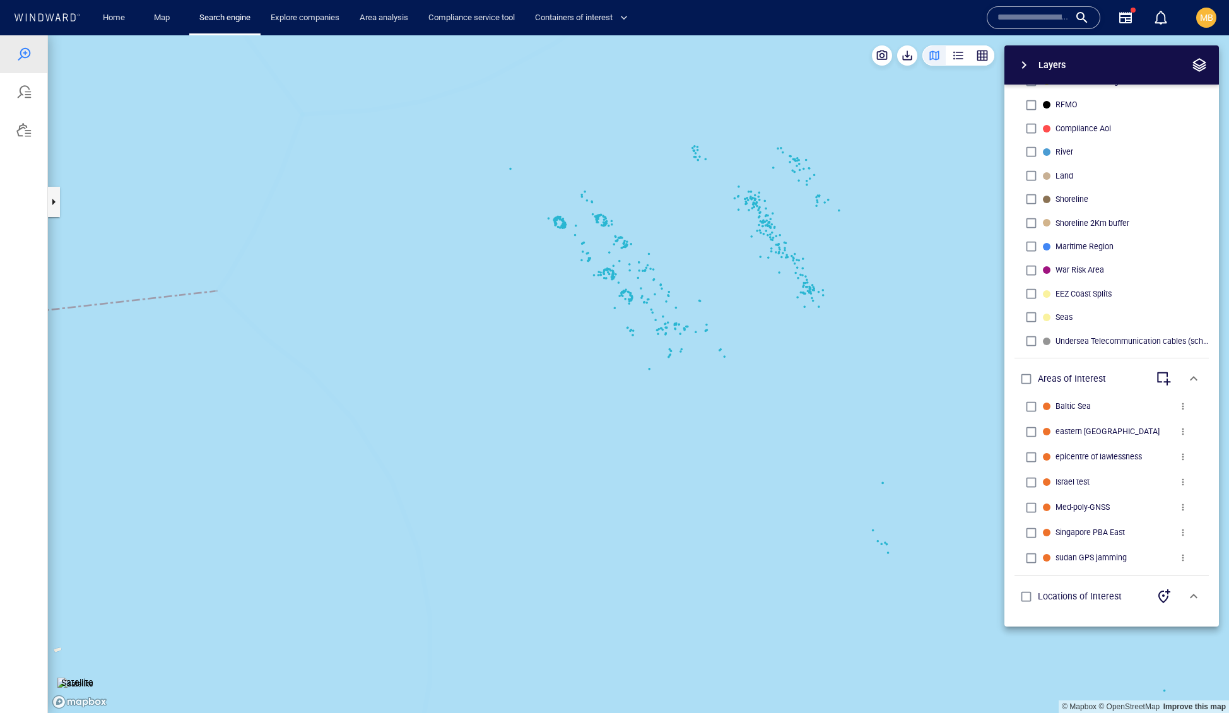
drag, startPoint x: 711, startPoint y: 451, endPoint x: 668, endPoint y: 447, distance: 43.0
click at [669, 449] on canvas "Map" at bounding box center [639, 374] width 1182 height 678
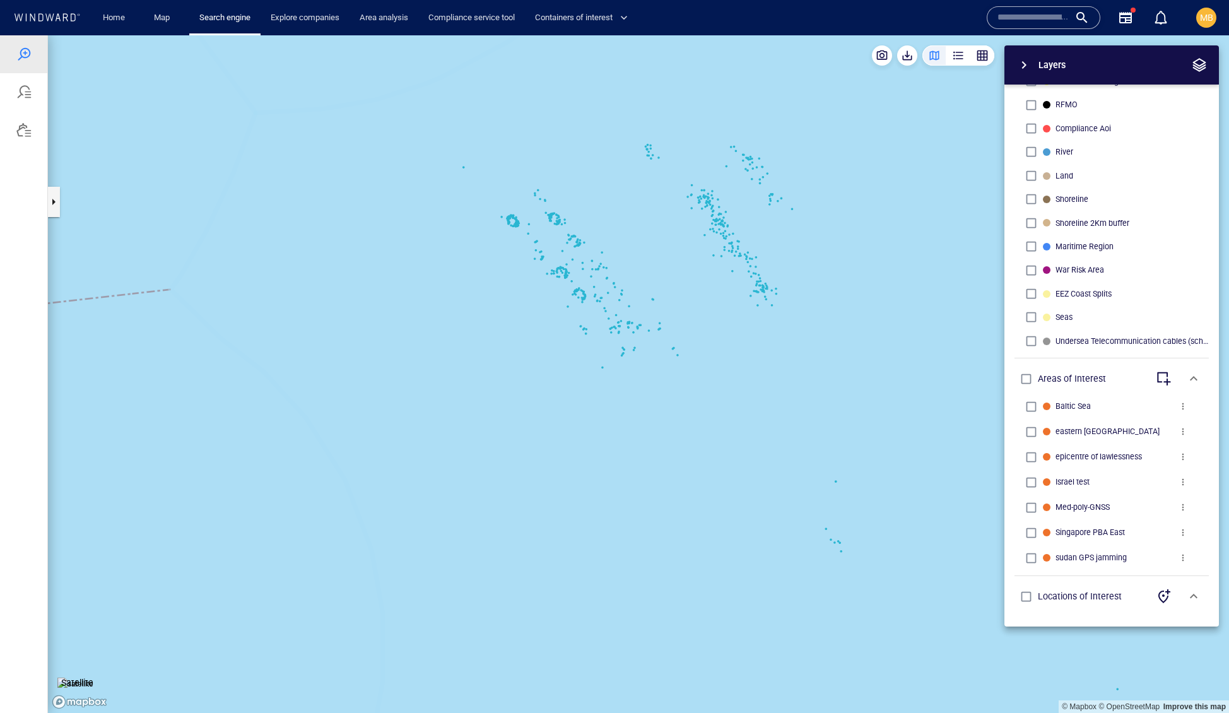
click at [641, 346] on canvas "Map" at bounding box center [639, 374] width 1182 height 678
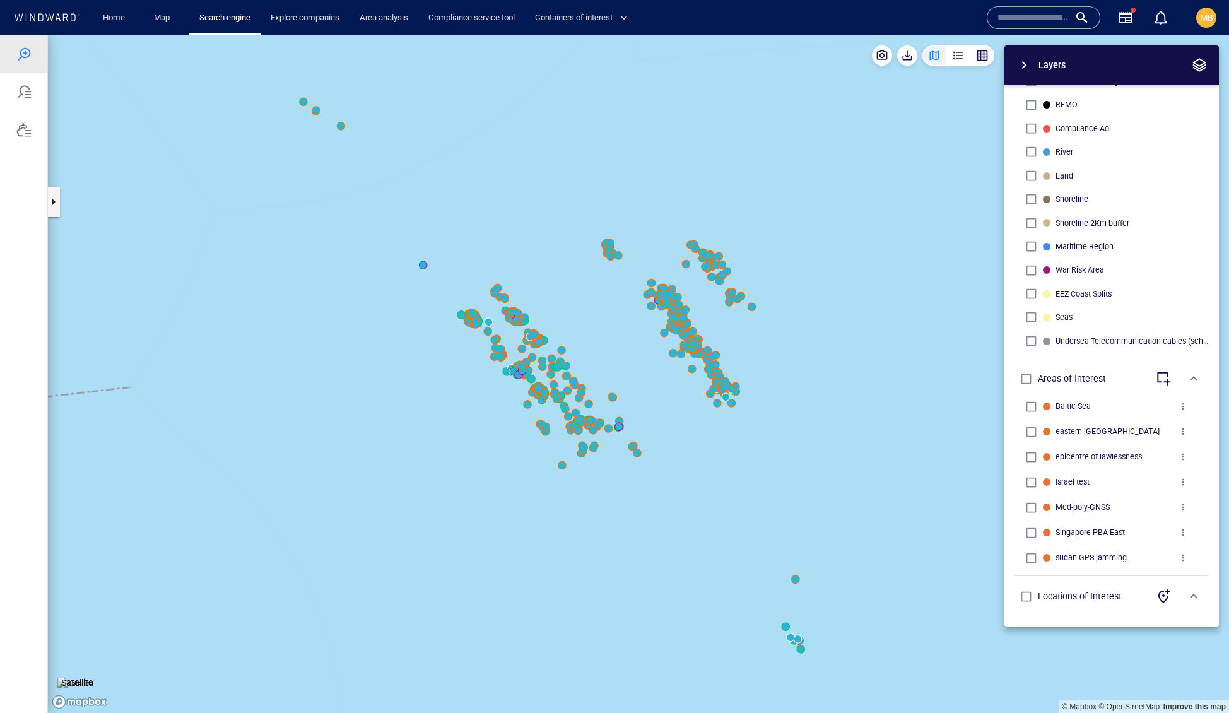
drag, startPoint x: 791, startPoint y: 432, endPoint x: 741, endPoint y: 547, distance: 124.9
click at [742, 546] on canvas "Map" at bounding box center [639, 374] width 1182 height 678
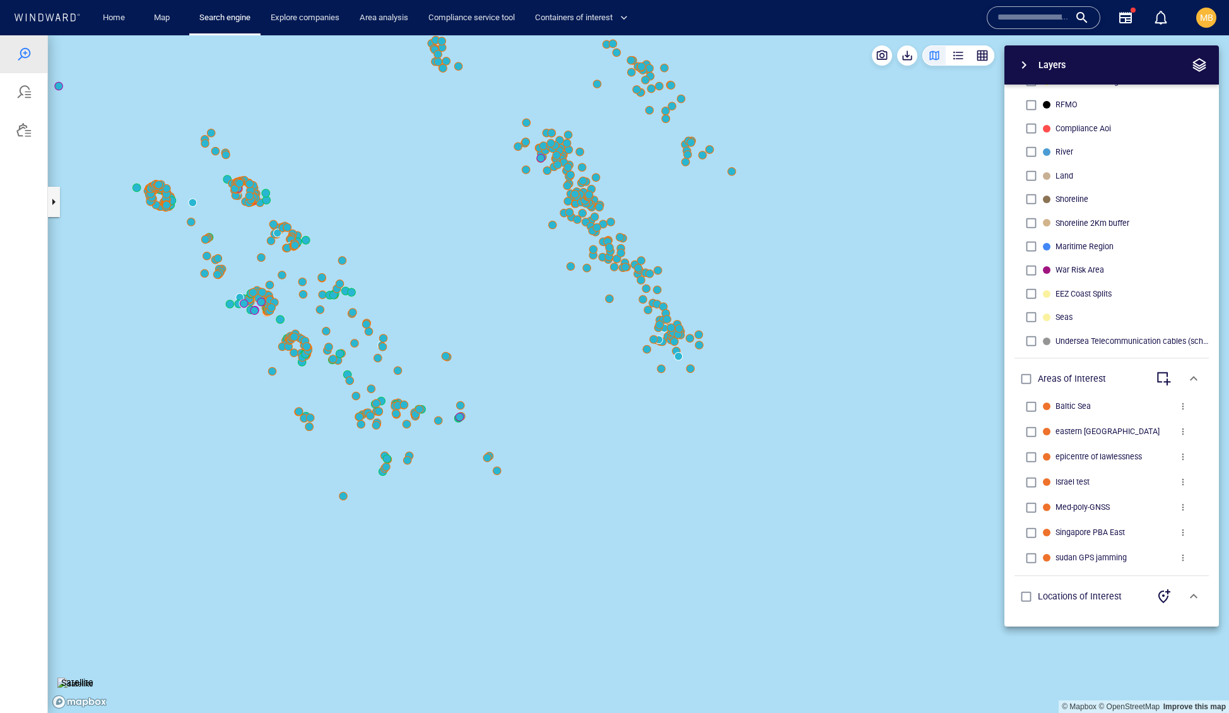
click at [693, 374] on canvas "Map" at bounding box center [639, 374] width 1182 height 678
click at [692, 374] on canvas "Map" at bounding box center [639, 374] width 1182 height 678
click at [697, 372] on canvas "Map" at bounding box center [639, 374] width 1182 height 678
click at [692, 370] on canvas "Map" at bounding box center [639, 374] width 1182 height 678
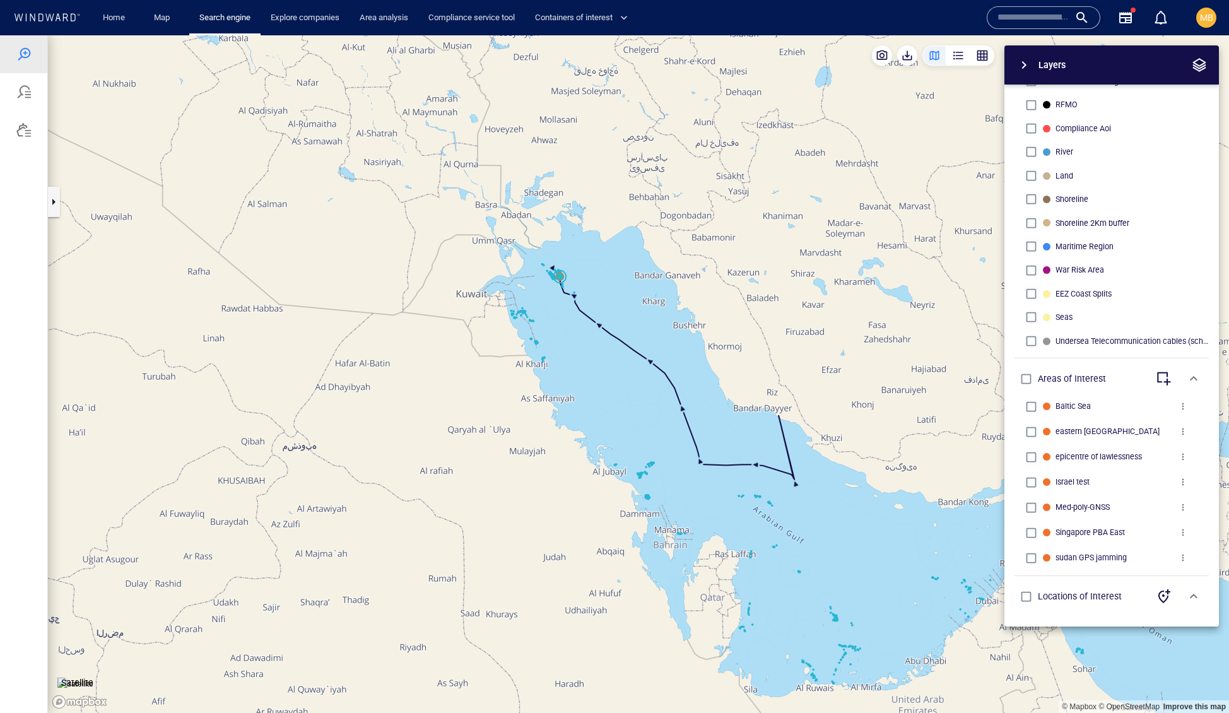
drag, startPoint x: 788, startPoint y: 497, endPoint x: 695, endPoint y: 425, distance: 117.8
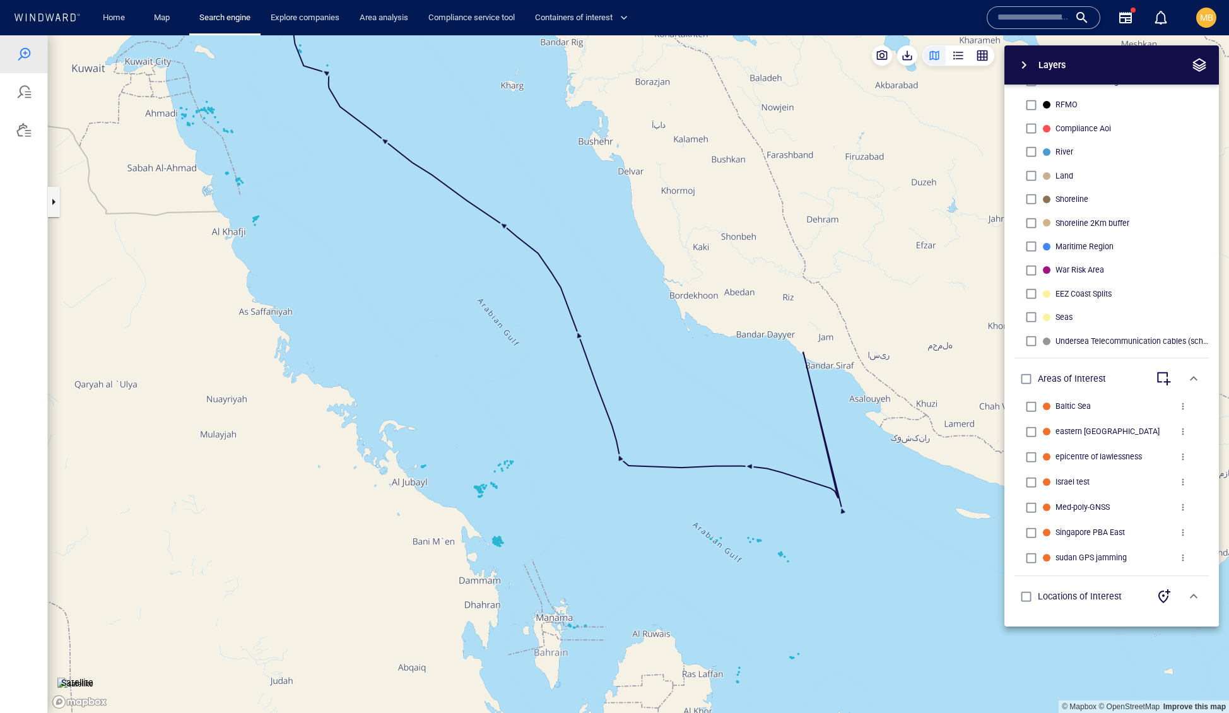
click at [696, 429] on canvas "Map" at bounding box center [639, 374] width 1182 height 678
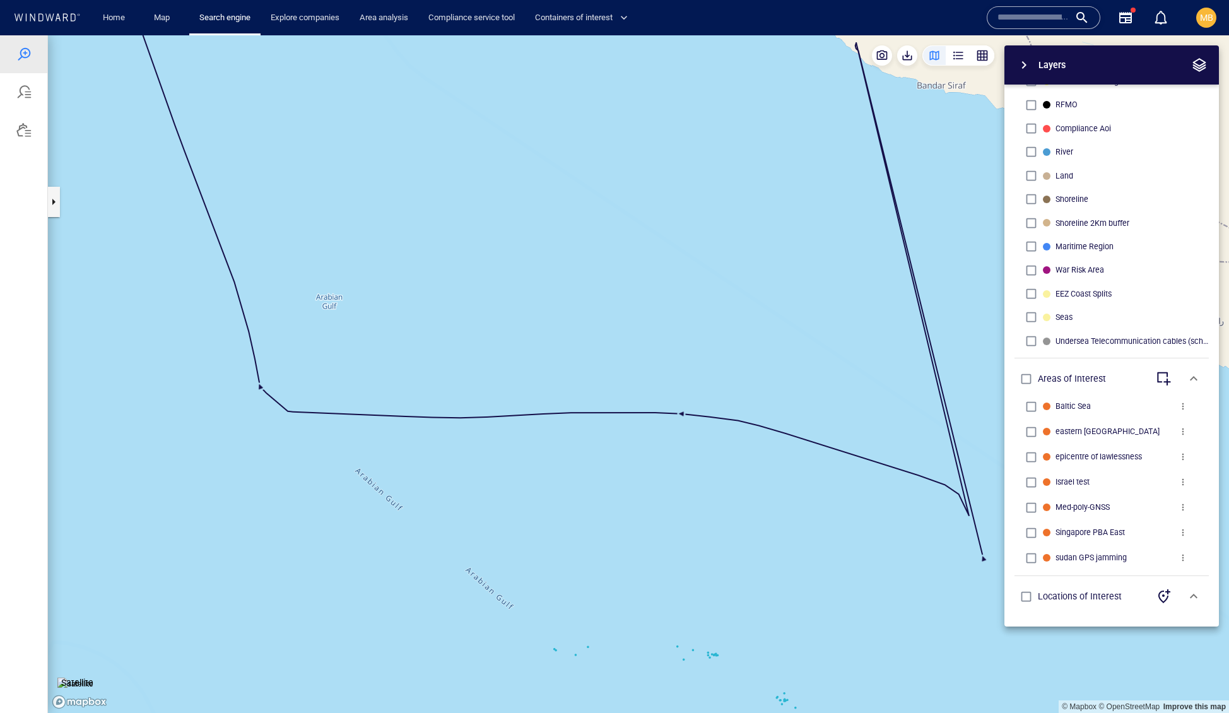
drag, startPoint x: 833, startPoint y: 455, endPoint x: 659, endPoint y: 453, distance: 174.2
click at [659, 453] on canvas "Map" at bounding box center [639, 374] width 1182 height 678
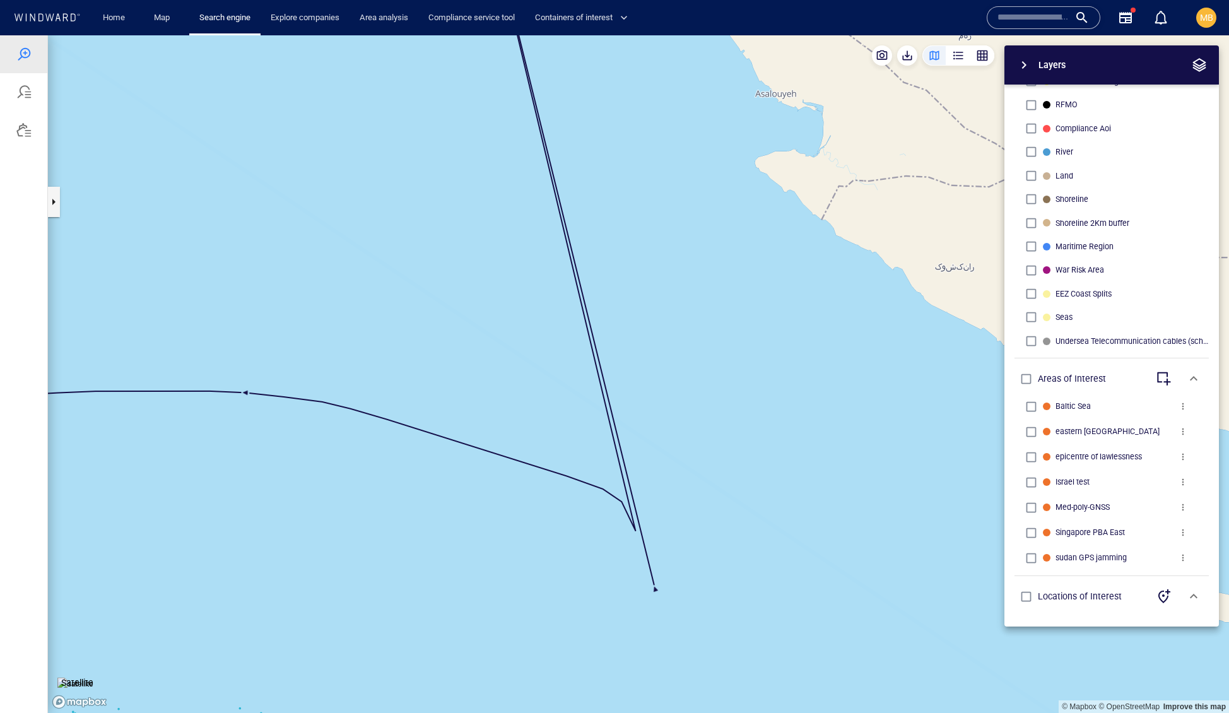
click at [659, 453] on canvas "Map" at bounding box center [639, 374] width 1182 height 678
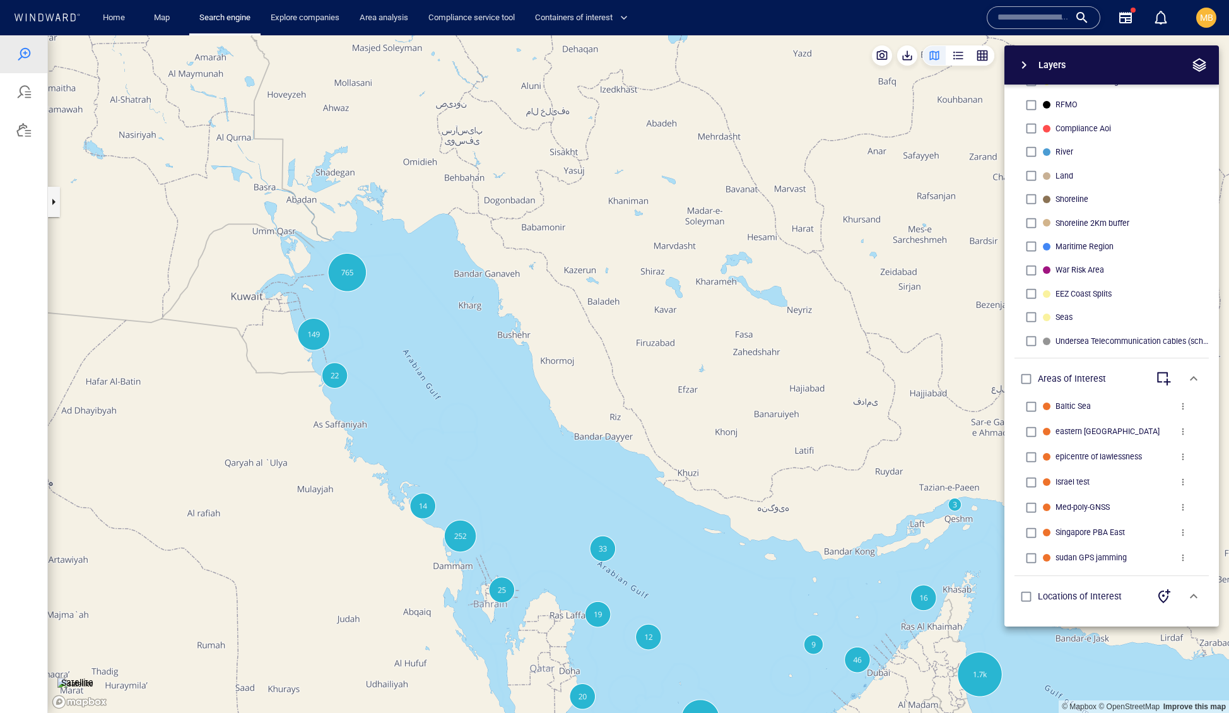
drag, startPoint x: 417, startPoint y: 437, endPoint x: 513, endPoint y: 548, distance: 147.2
click at [513, 548] on canvas "Map" at bounding box center [639, 374] width 1182 height 678
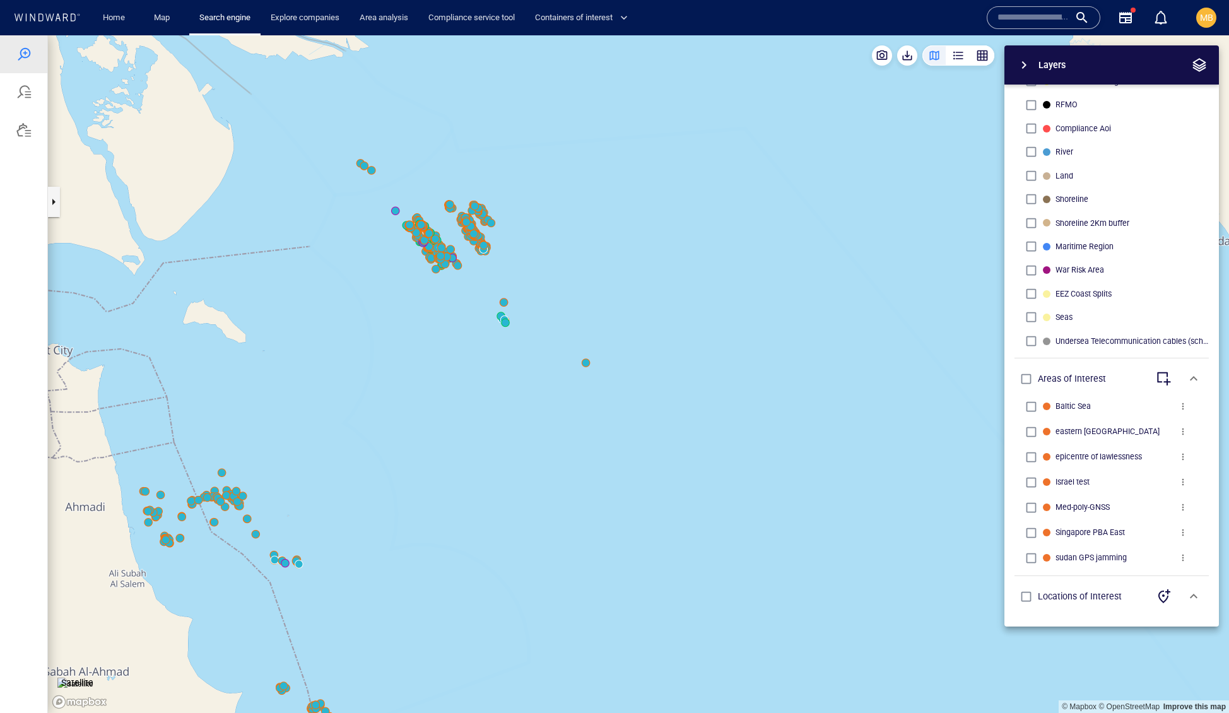
drag, startPoint x: 481, startPoint y: 379, endPoint x: 528, endPoint y: 547, distance: 173.8
click at [528, 547] on canvas "Map" at bounding box center [639, 374] width 1182 height 678
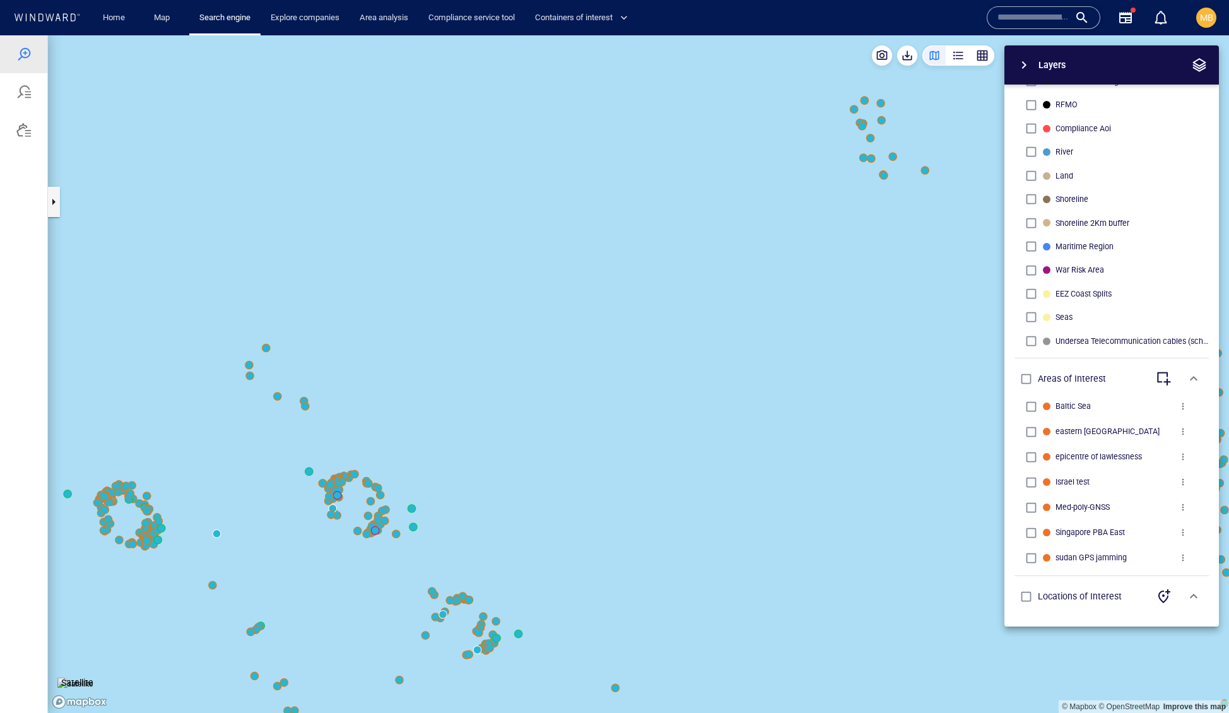
click at [379, 533] on canvas "Map" at bounding box center [639, 374] width 1182 height 678
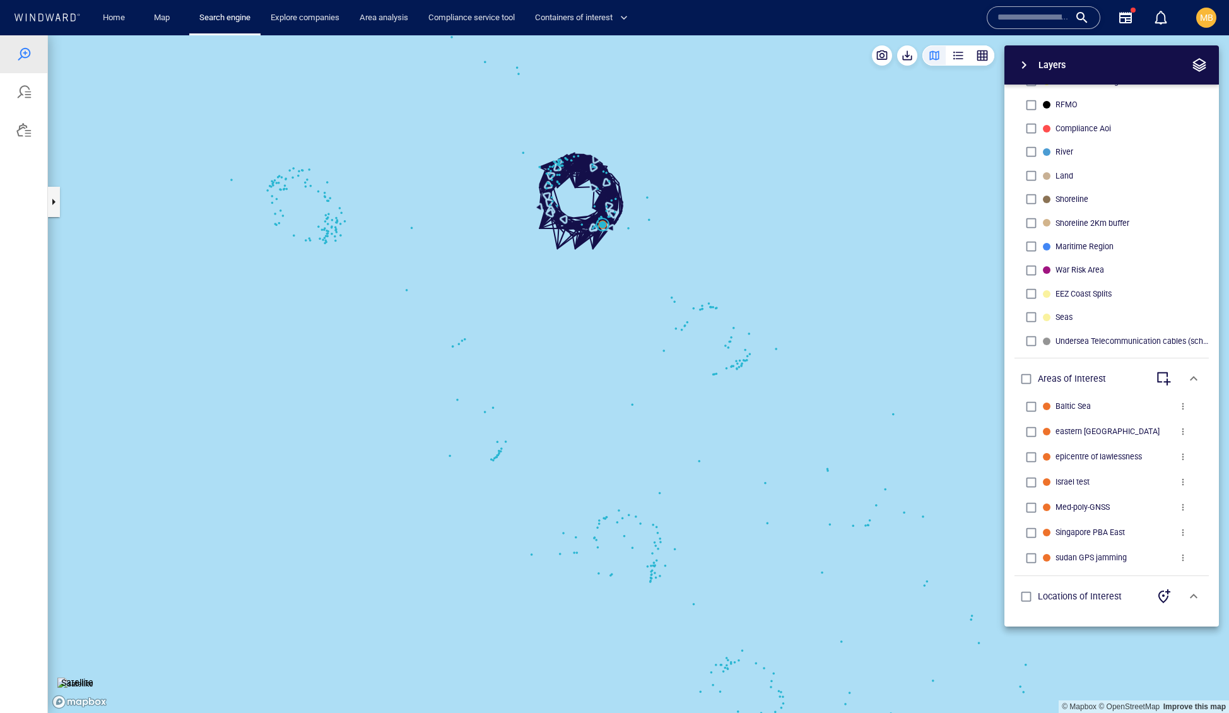
drag, startPoint x: 637, startPoint y: 331, endPoint x: 634, endPoint y: 492, distance: 161.6
click at [635, 492] on canvas "Map" at bounding box center [639, 374] width 1182 height 678
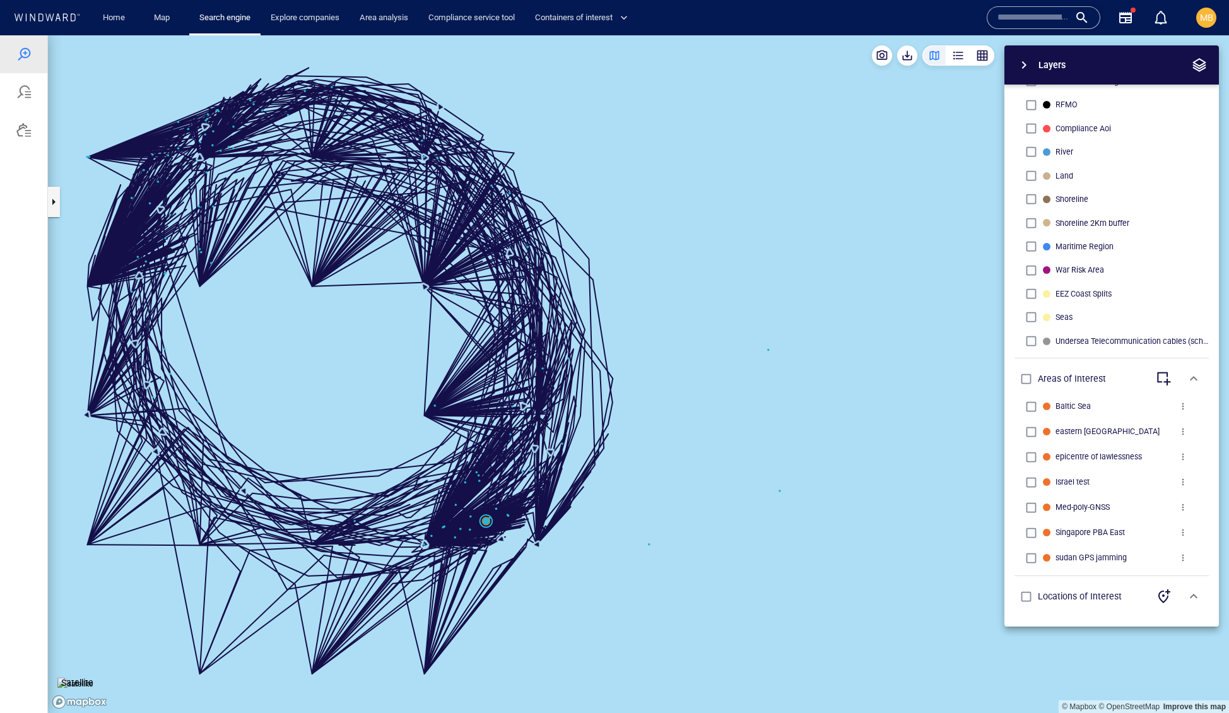
drag, startPoint x: 658, startPoint y: 487, endPoint x: 805, endPoint y: 487, distance: 147.7
click at [805, 488] on canvas "Map" at bounding box center [639, 374] width 1182 height 678
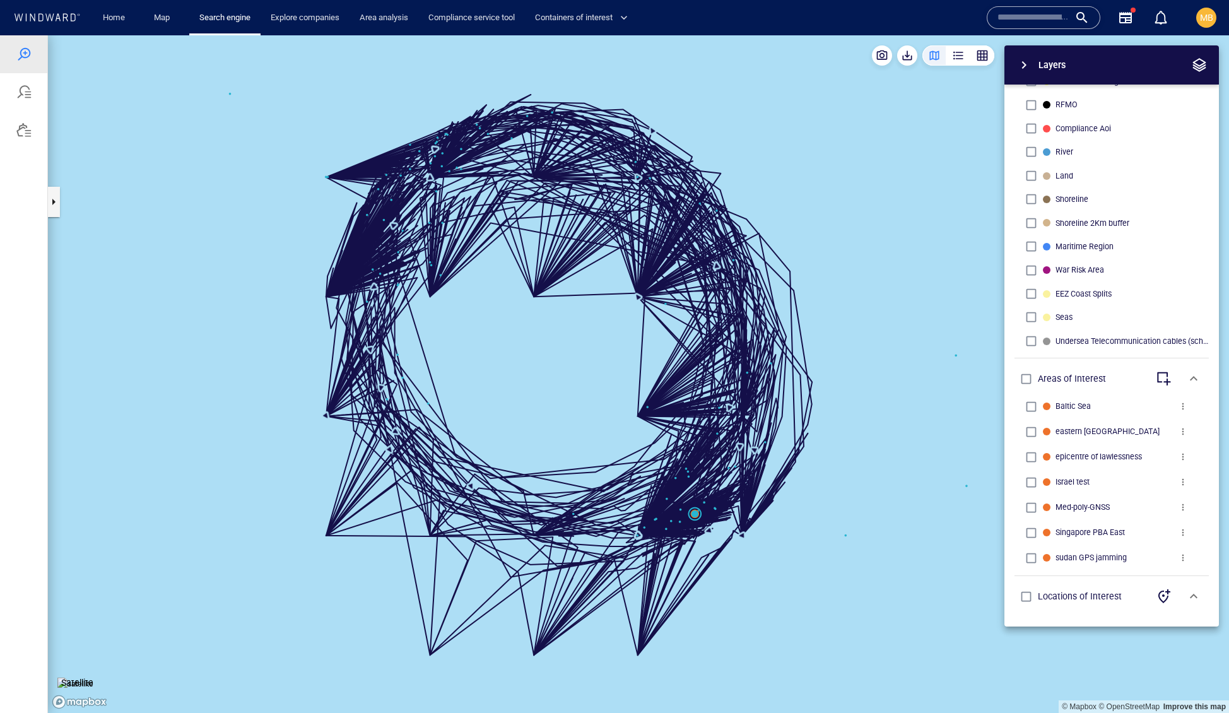
drag, startPoint x: 548, startPoint y: 542, endPoint x: 690, endPoint y: 511, distance: 145.2
click at [690, 511] on canvas "Map" at bounding box center [639, 374] width 1182 height 678
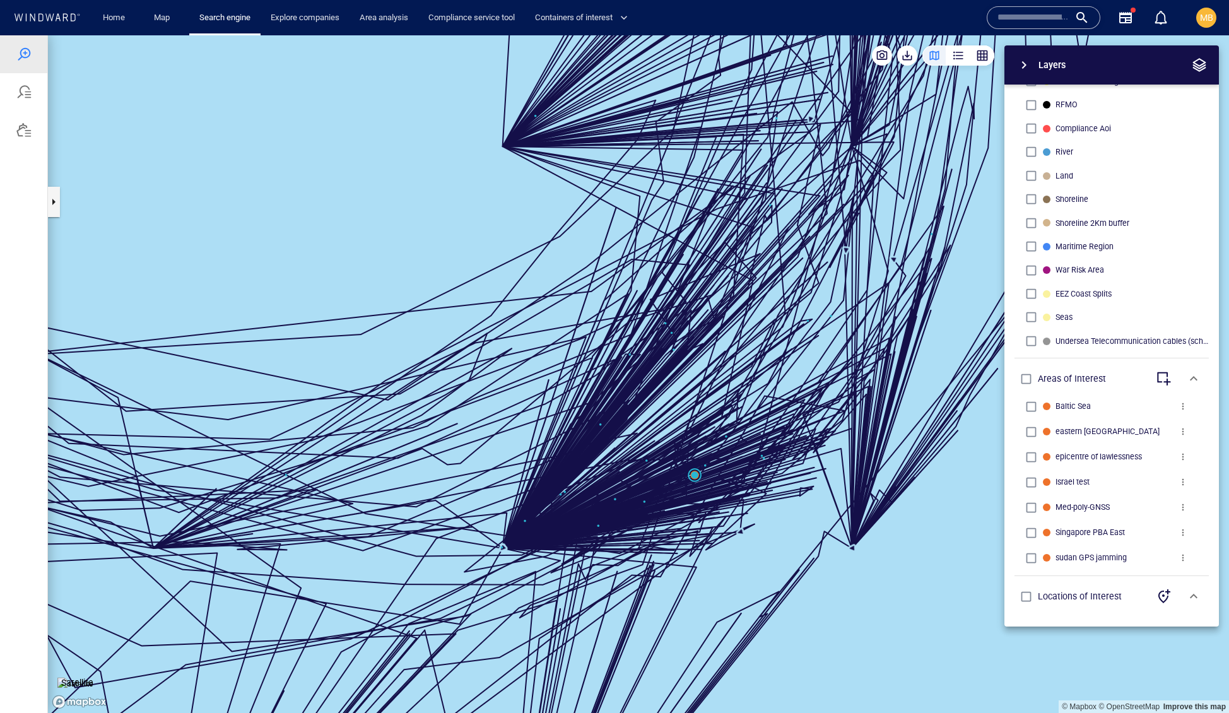
click at [696, 482] on canvas "Map" at bounding box center [639, 374] width 1182 height 678
click at [470, 463] on canvas "Map" at bounding box center [639, 374] width 1182 height 678
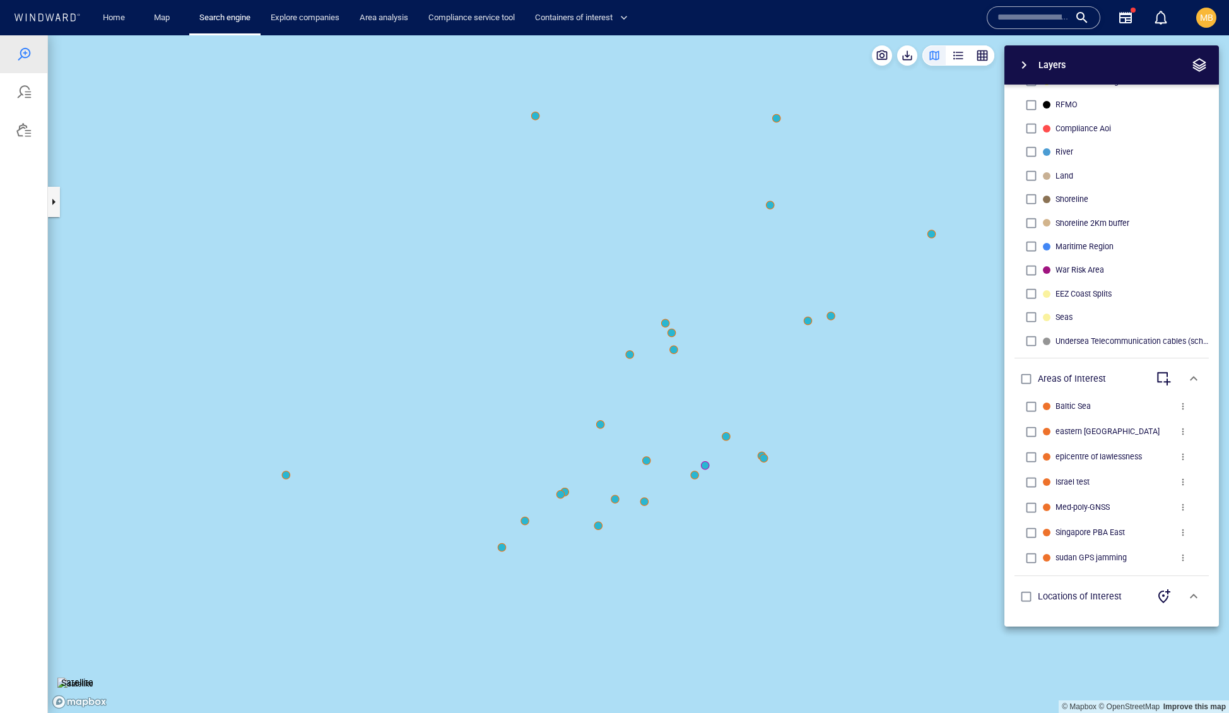
click at [648, 460] on canvas "Map" at bounding box center [639, 374] width 1182 height 678
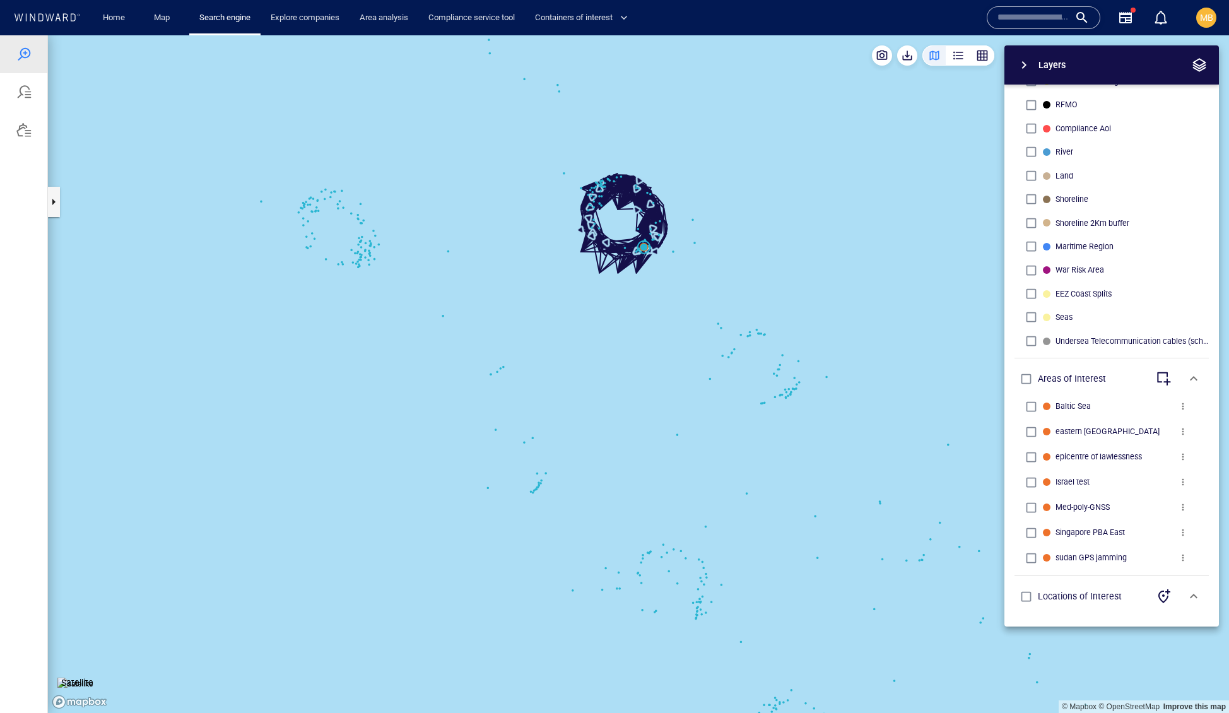
drag, startPoint x: 632, startPoint y: 410, endPoint x: 687, endPoint y: 468, distance: 79.9
click at [687, 468] on canvas "Map" at bounding box center [639, 374] width 1182 height 678
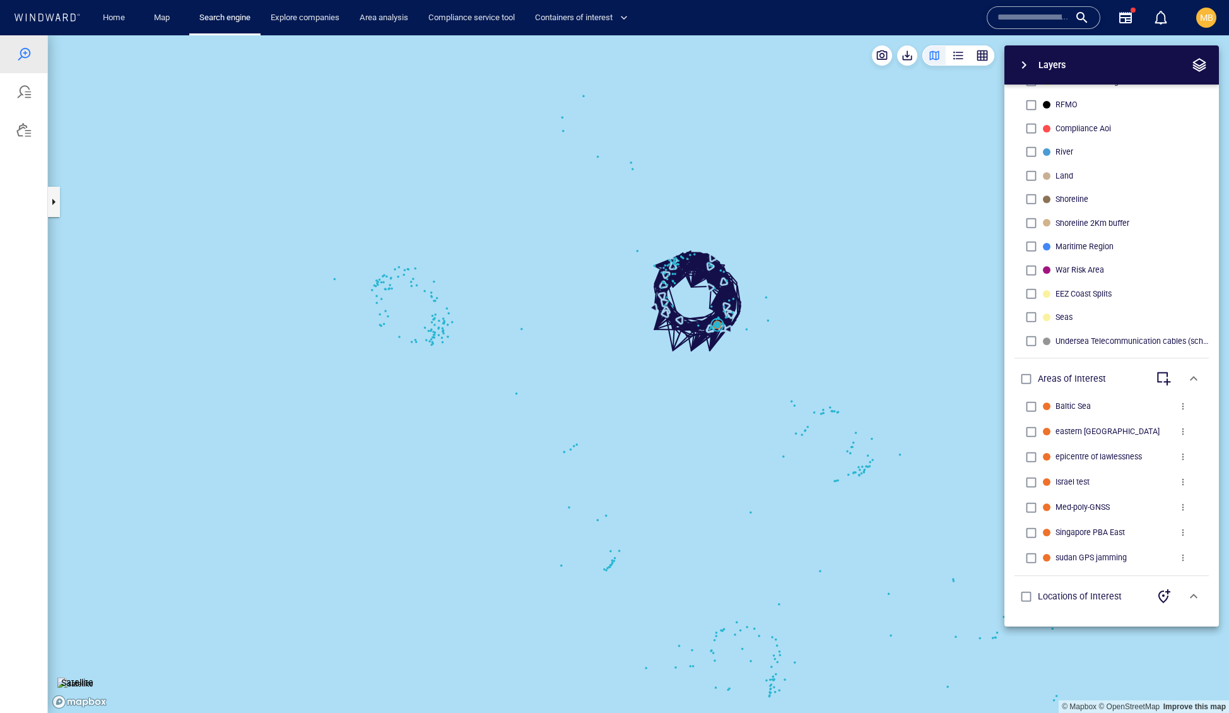
drag, startPoint x: 478, startPoint y: 367, endPoint x: 513, endPoint y: 446, distance: 85.6
click at [513, 446] on canvas "Map" at bounding box center [639, 374] width 1182 height 678
click at [453, 371] on canvas "Map" at bounding box center [639, 374] width 1182 height 678
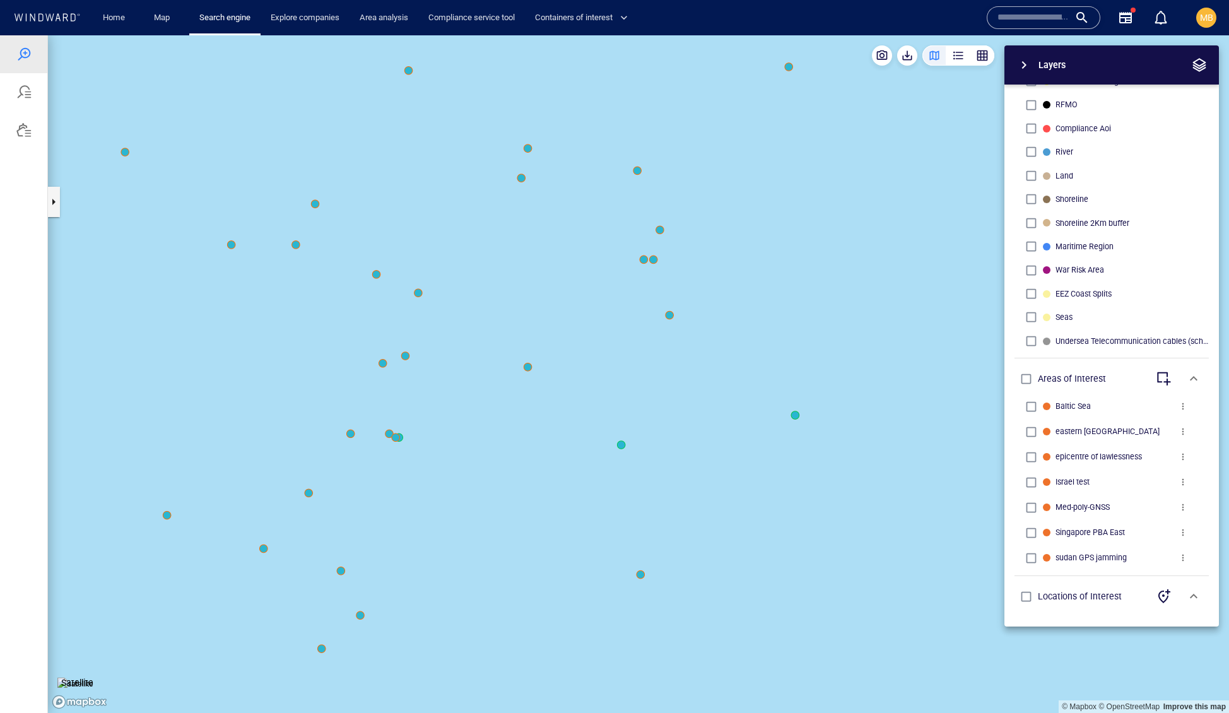
click at [528, 367] on canvas "Map" at bounding box center [639, 374] width 1182 height 678
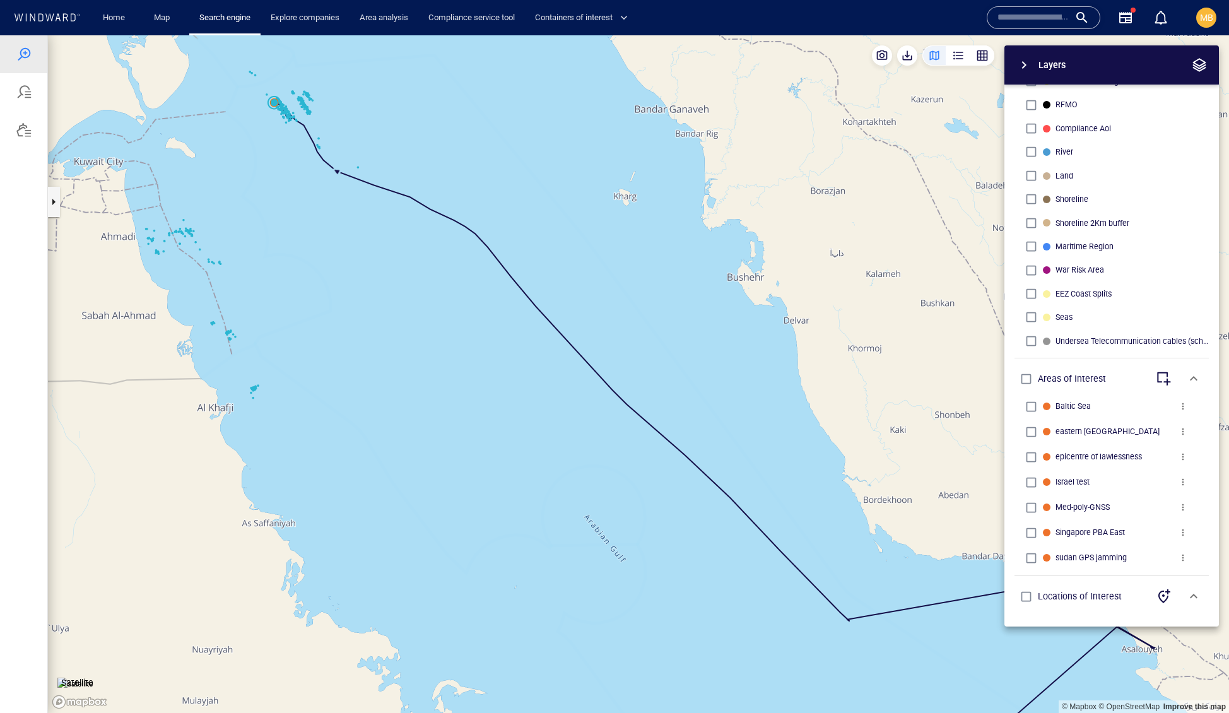
drag, startPoint x: 427, startPoint y: 352, endPoint x: 581, endPoint y: 480, distance: 200.8
click at [581, 480] on canvas "Map" at bounding box center [639, 374] width 1182 height 678
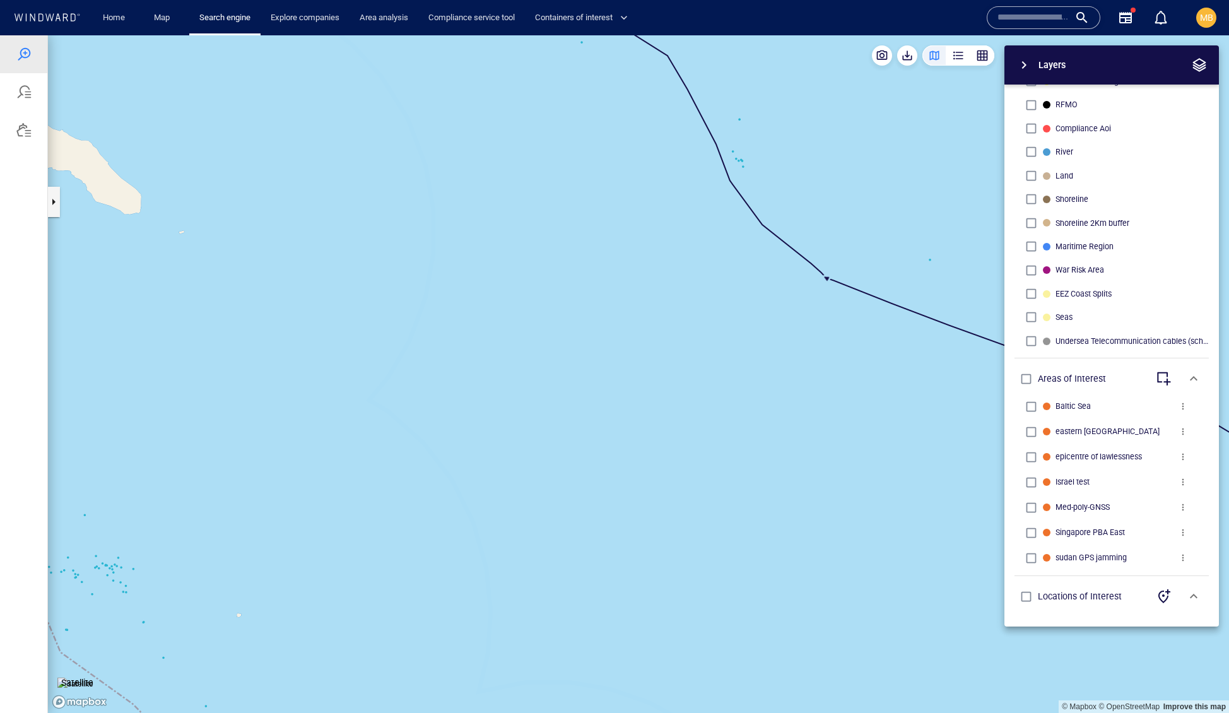
click at [827, 283] on canvas "Map" at bounding box center [639, 374] width 1182 height 678
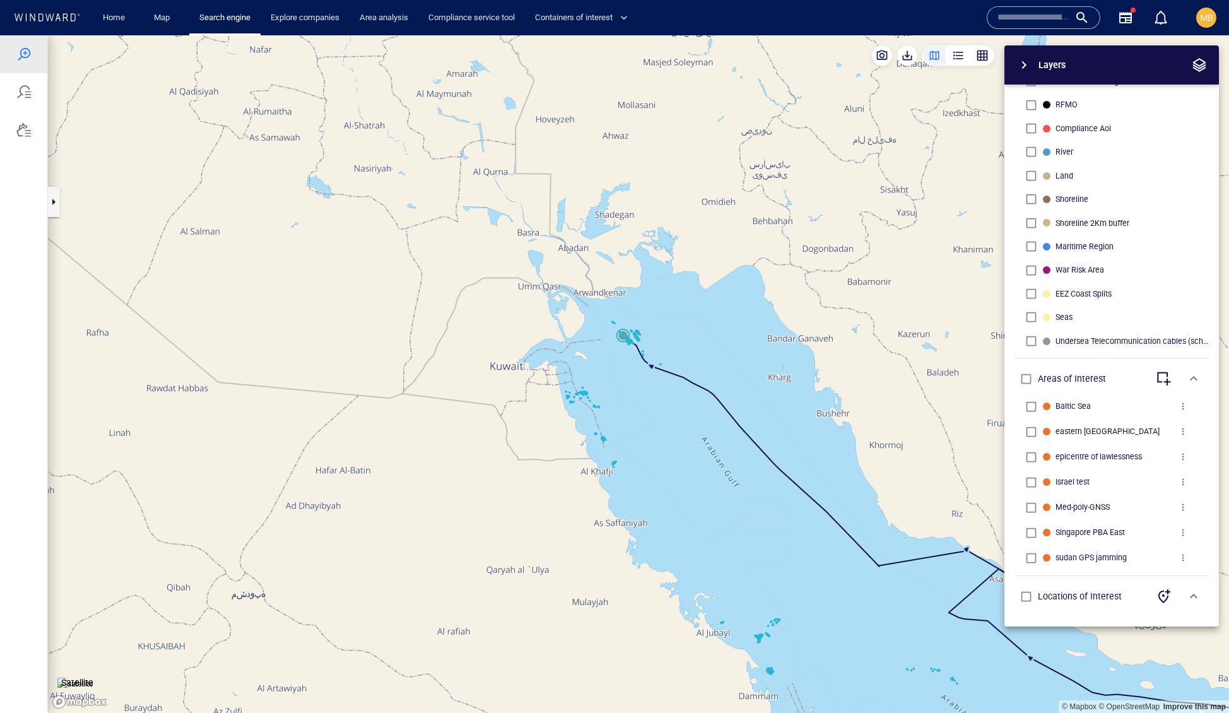
drag, startPoint x: 766, startPoint y: 458, endPoint x: 644, endPoint y: 374, distance: 148.1
click at [645, 379] on canvas "Map" at bounding box center [639, 374] width 1182 height 678
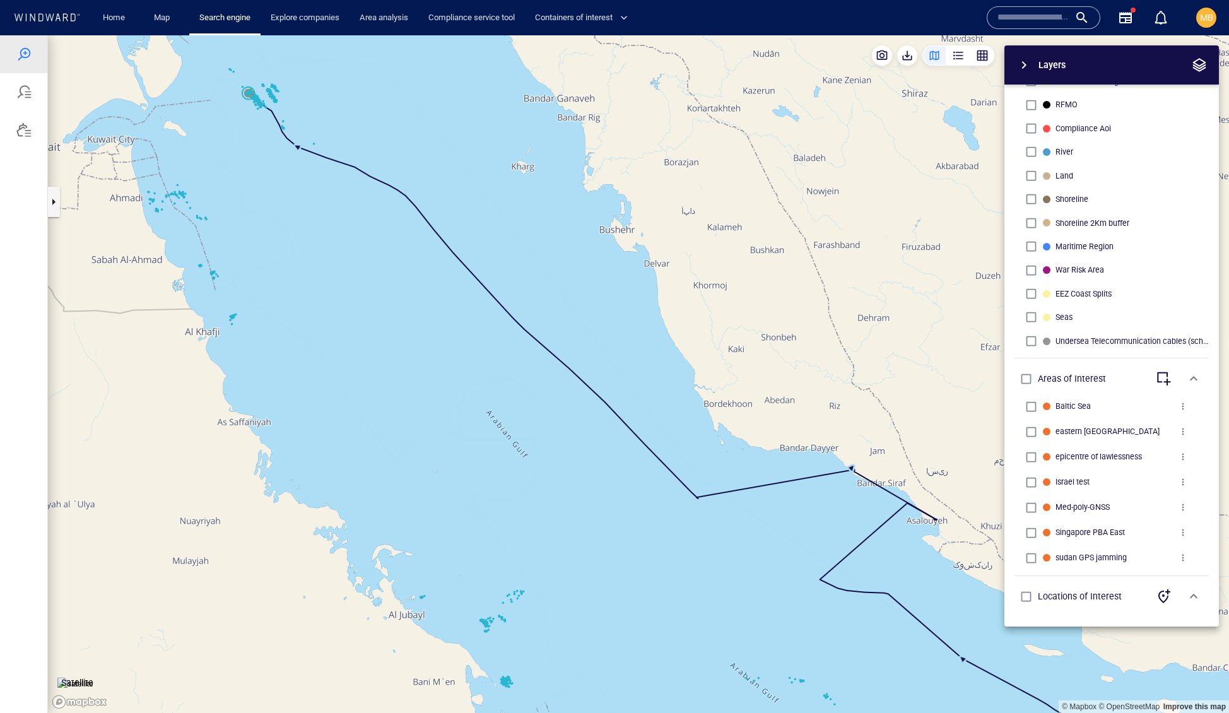
drag, startPoint x: 769, startPoint y: 428, endPoint x: 685, endPoint y: 347, distance: 116.5
click at [685, 347] on canvas "Map" at bounding box center [639, 374] width 1182 height 678
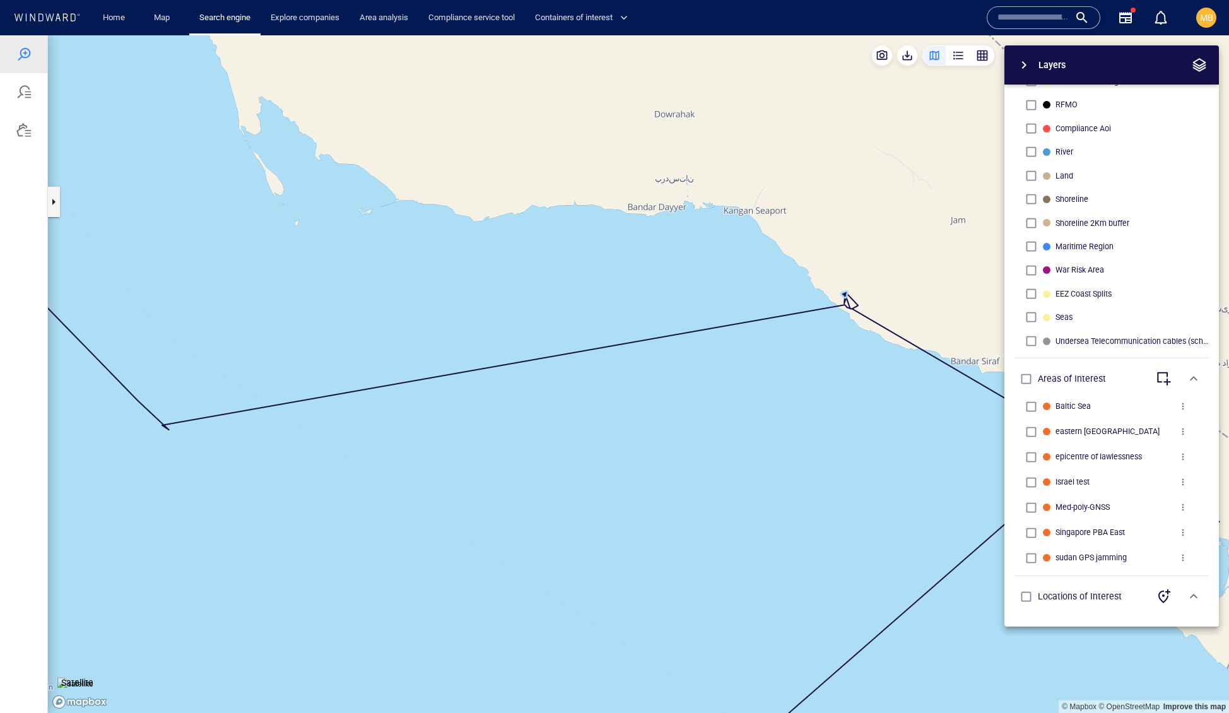
drag, startPoint x: 811, startPoint y: 405, endPoint x: 567, endPoint y: 283, distance: 273.2
click at [567, 283] on canvas "Map" at bounding box center [639, 374] width 1182 height 678
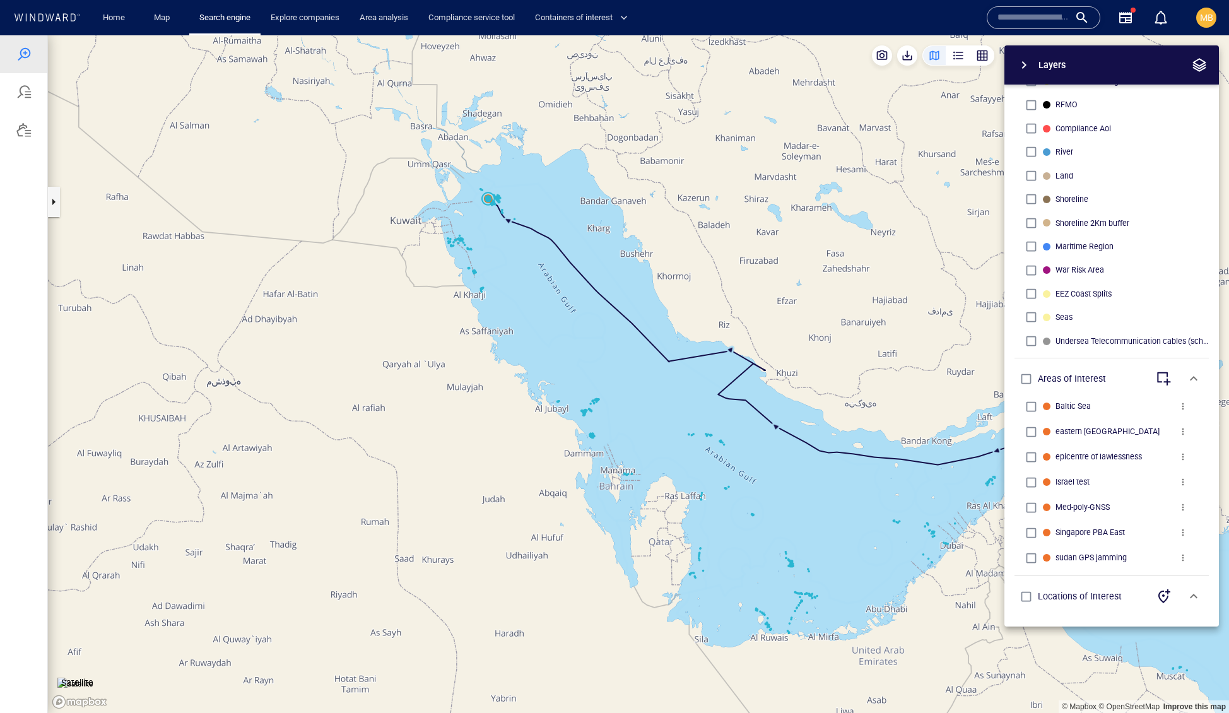
drag, startPoint x: 761, startPoint y: 374, endPoint x: 559, endPoint y: 328, distance: 207.2
click at [559, 327] on canvas "Map" at bounding box center [639, 374] width 1182 height 678
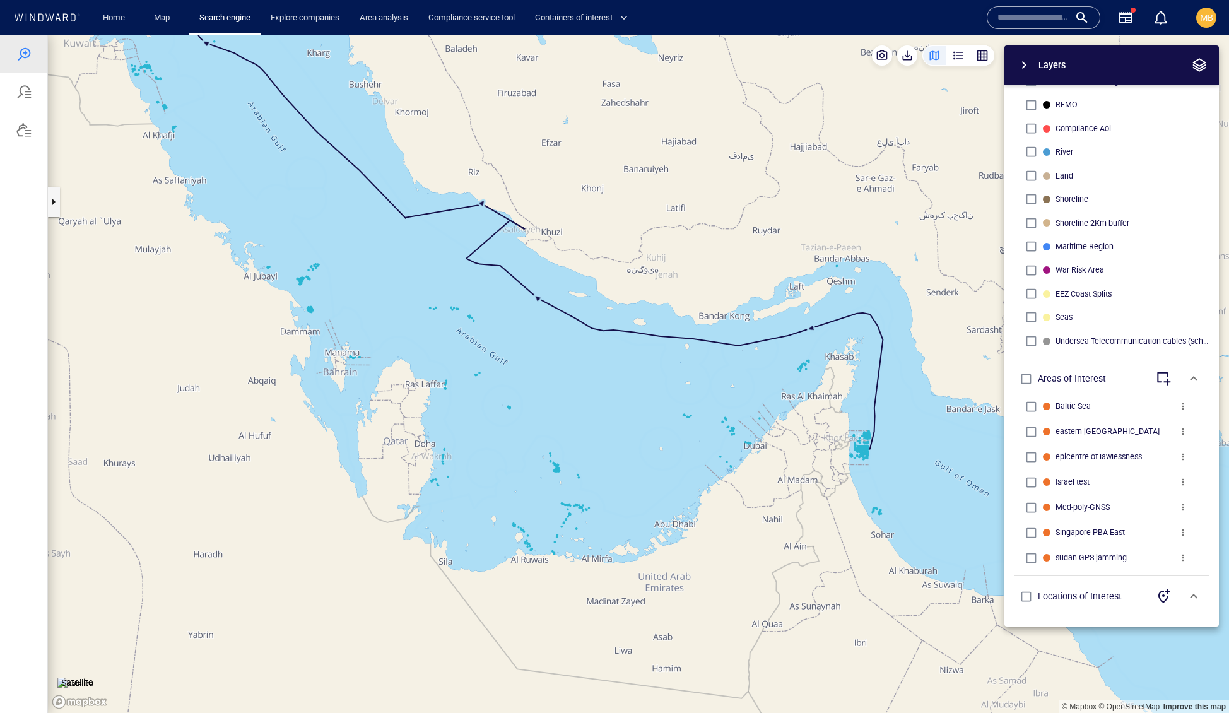
drag, startPoint x: 412, startPoint y: 297, endPoint x: 505, endPoint y: 401, distance: 140.4
click at [505, 401] on canvas "Map" at bounding box center [639, 374] width 1182 height 678
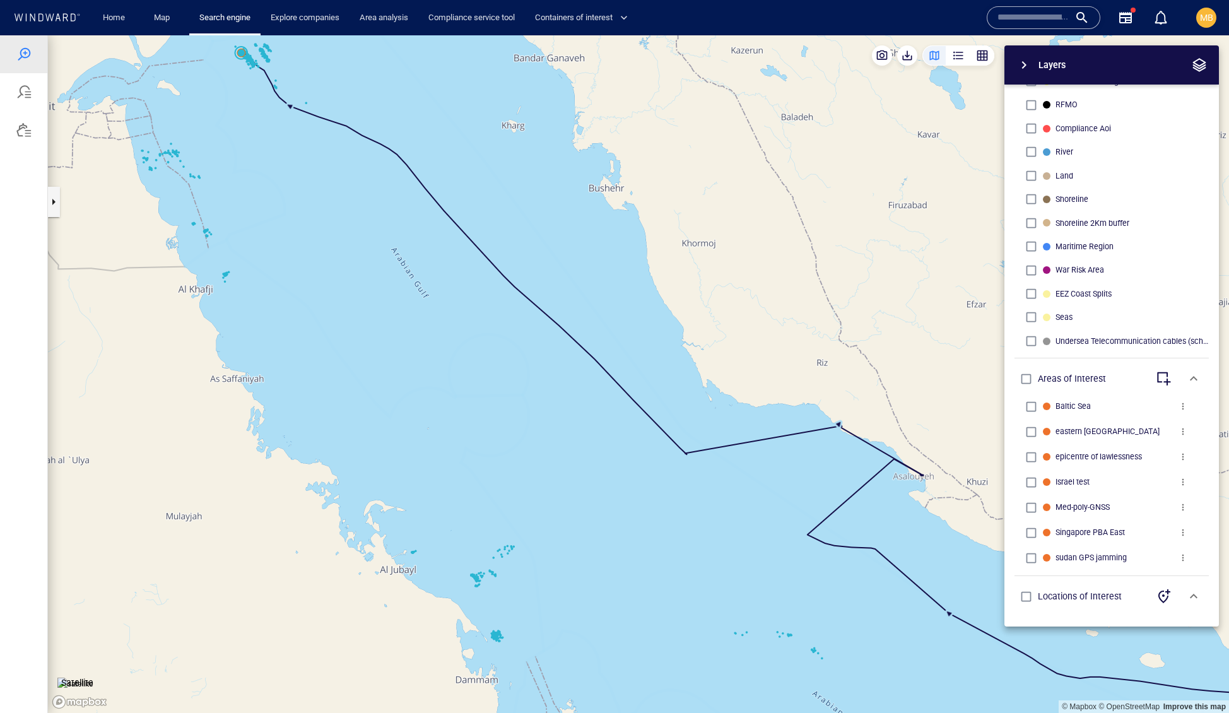
drag, startPoint x: 318, startPoint y: 218, endPoint x: 428, endPoint y: 405, distance: 217.3
click at [428, 405] on canvas "Map" at bounding box center [639, 374] width 1182 height 678
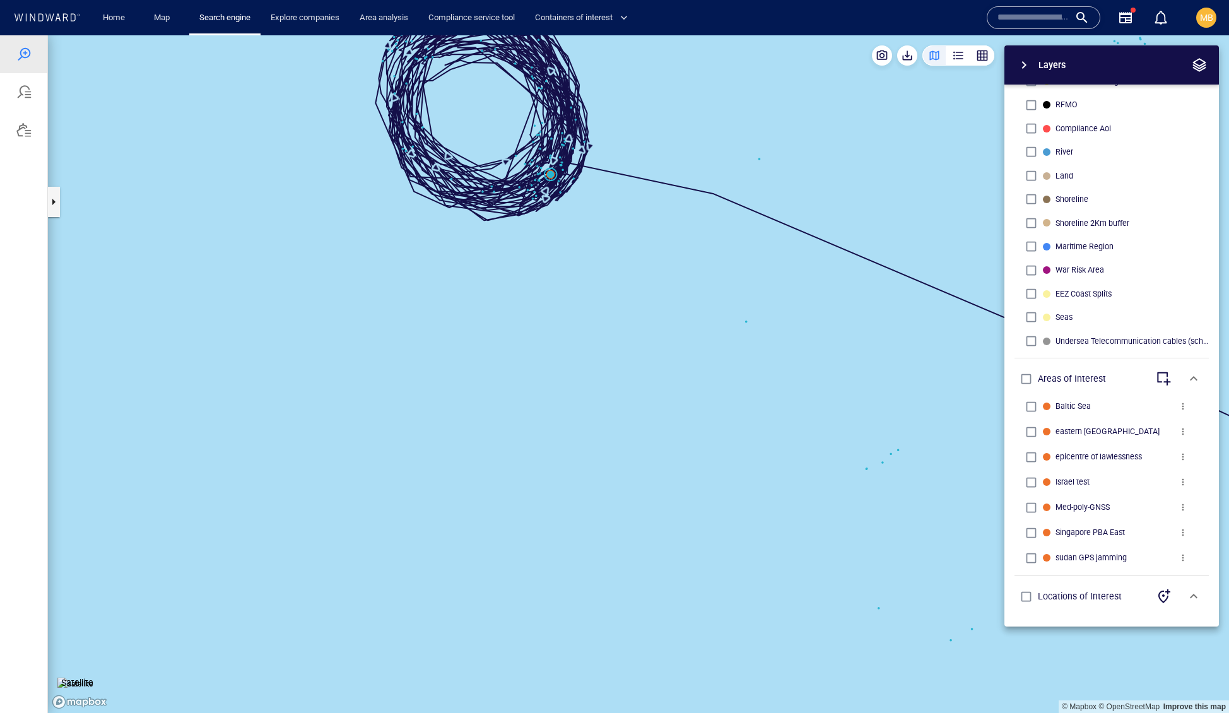
drag, startPoint x: 605, startPoint y: 360, endPoint x: 584, endPoint y: 535, distance: 176.7
click at [584, 535] on canvas "Map" at bounding box center [639, 374] width 1182 height 678
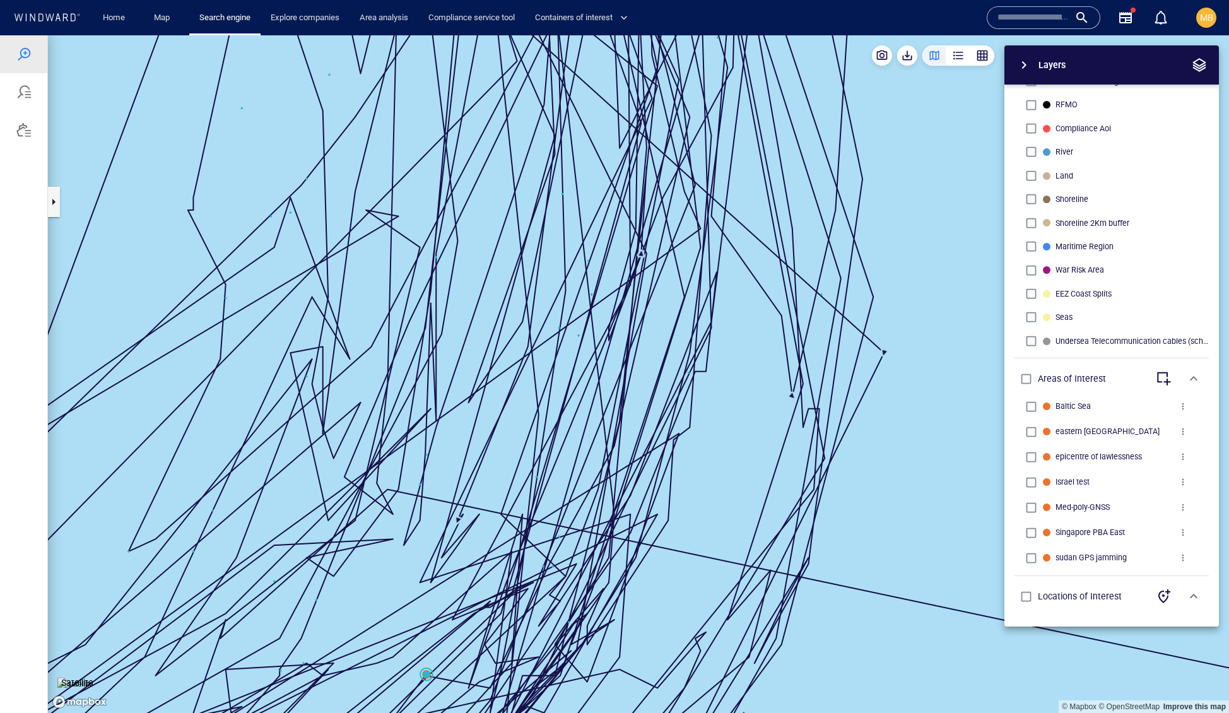
click at [526, 425] on canvas "Map" at bounding box center [639, 374] width 1182 height 678
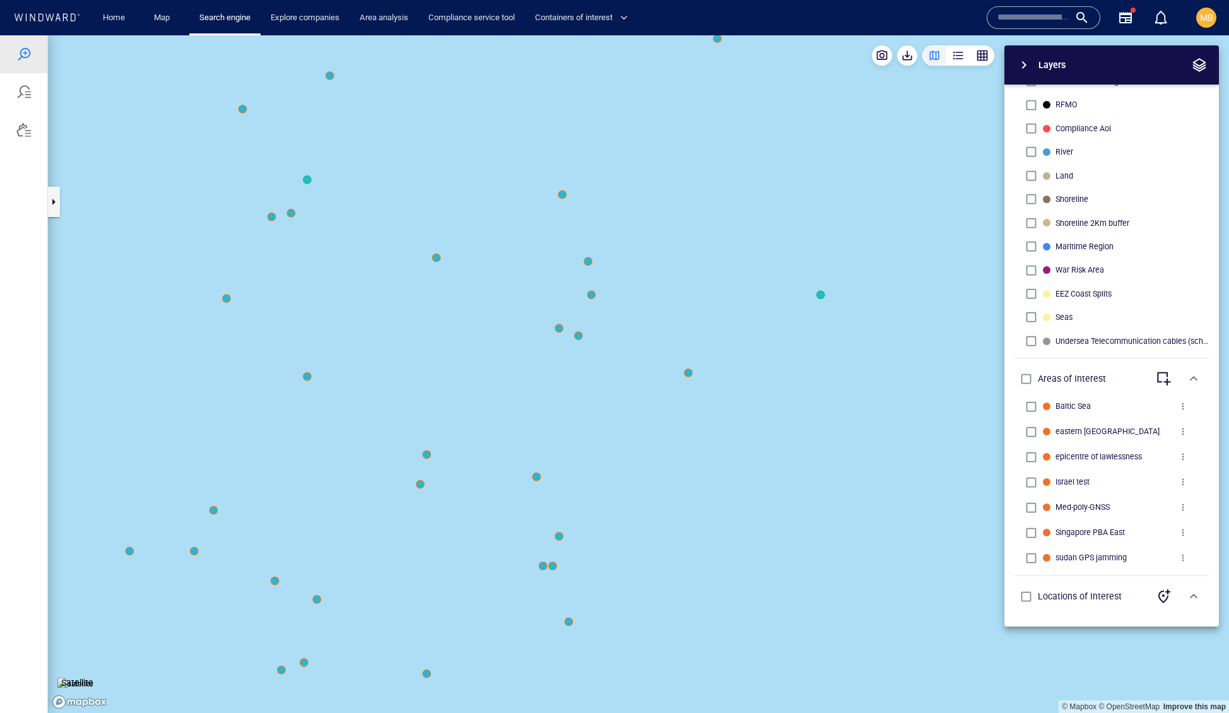
click at [427, 455] on canvas "Map" at bounding box center [639, 374] width 1182 height 678
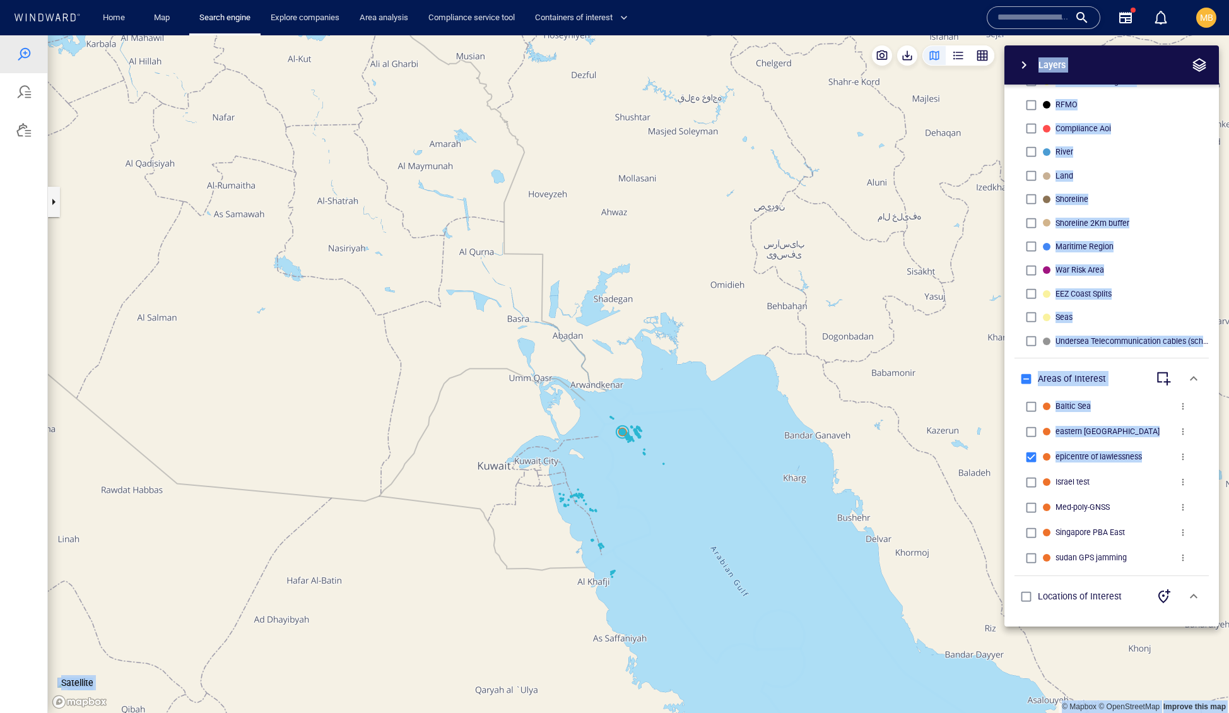
drag, startPoint x: 862, startPoint y: 460, endPoint x: 688, endPoint y: 374, distance: 194.2
click at [688, 374] on div "© Mapbox © OpenStreetMap Improve this map Satellite Layers System Areas Interna…" at bounding box center [639, 374] width 1182 height 678
click at [798, 447] on canvas "Map" at bounding box center [639, 374] width 1182 height 678
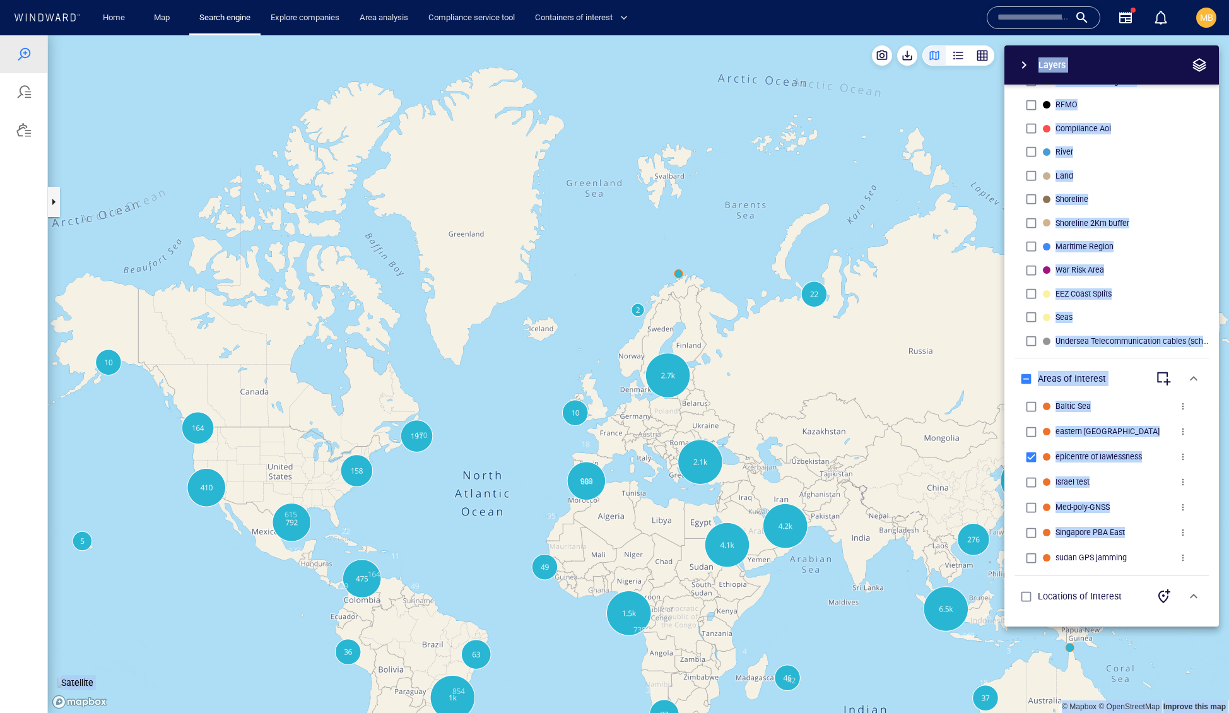
drag, startPoint x: 882, startPoint y: 543, endPoint x: 765, endPoint y: 404, distance: 181.8
click at [765, 404] on div "© Mapbox © OpenStreetMap Improve this map Satellite Layers System Areas Interna…" at bounding box center [639, 374] width 1182 height 678
drag, startPoint x: 761, startPoint y: 463, endPoint x: 385, endPoint y: 174, distance: 473.9
click at [391, 174] on canvas "Map" at bounding box center [639, 374] width 1182 height 678
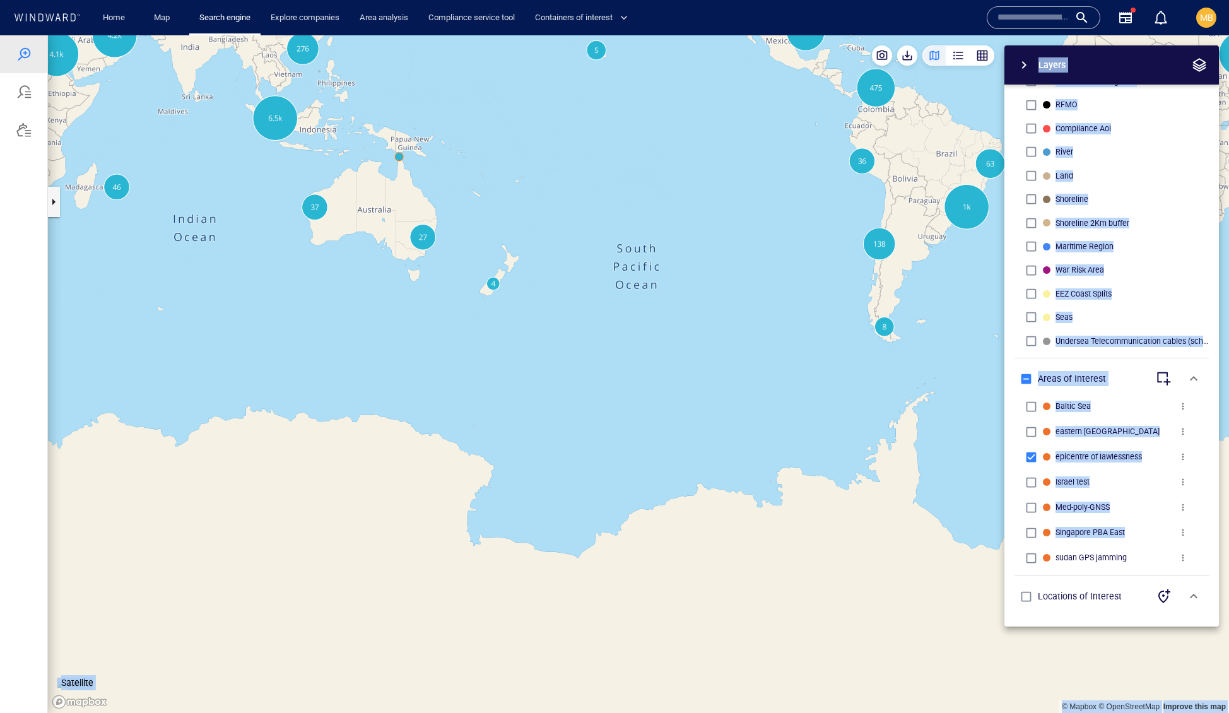
drag, startPoint x: 635, startPoint y: 390, endPoint x: 655, endPoint y: 417, distance: 33.3
click at [655, 415] on canvas "Map" at bounding box center [639, 374] width 1182 height 678
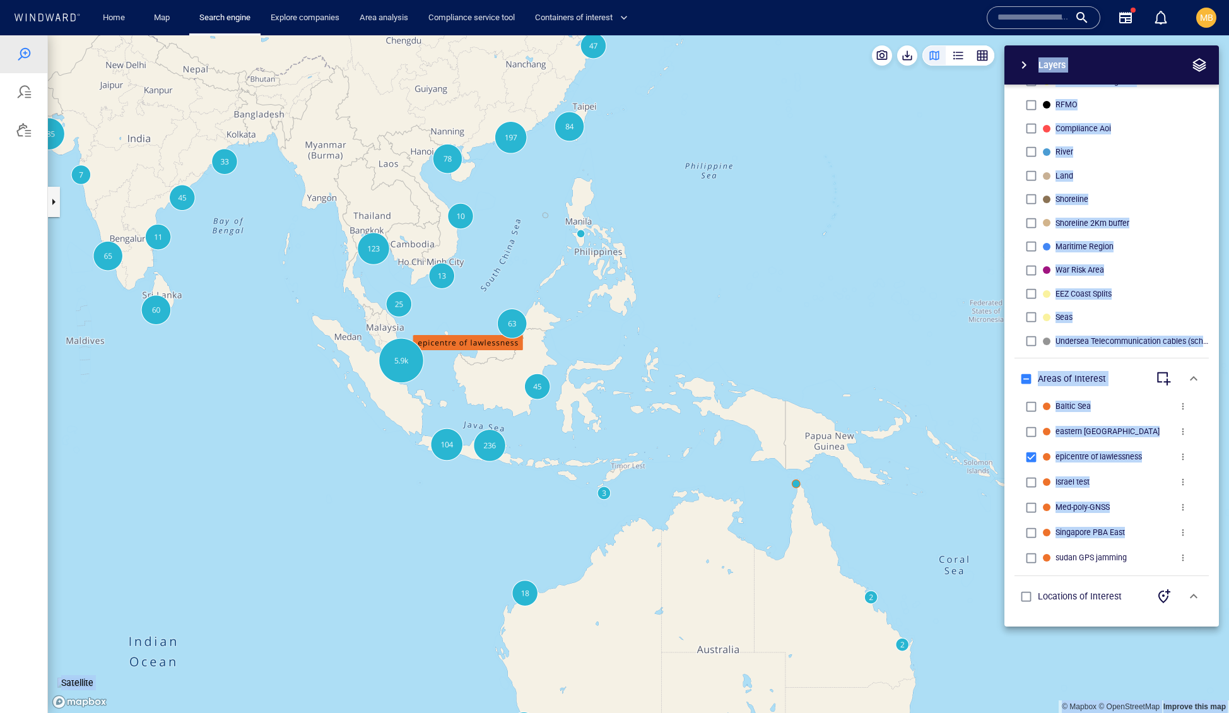
drag, startPoint x: 348, startPoint y: 433, endPoint x: 422, endPoint y: 468, distance: 81.9
click at [422, 468] on canvas "Map" at bounding box center [639, 374] width 1182 height 678
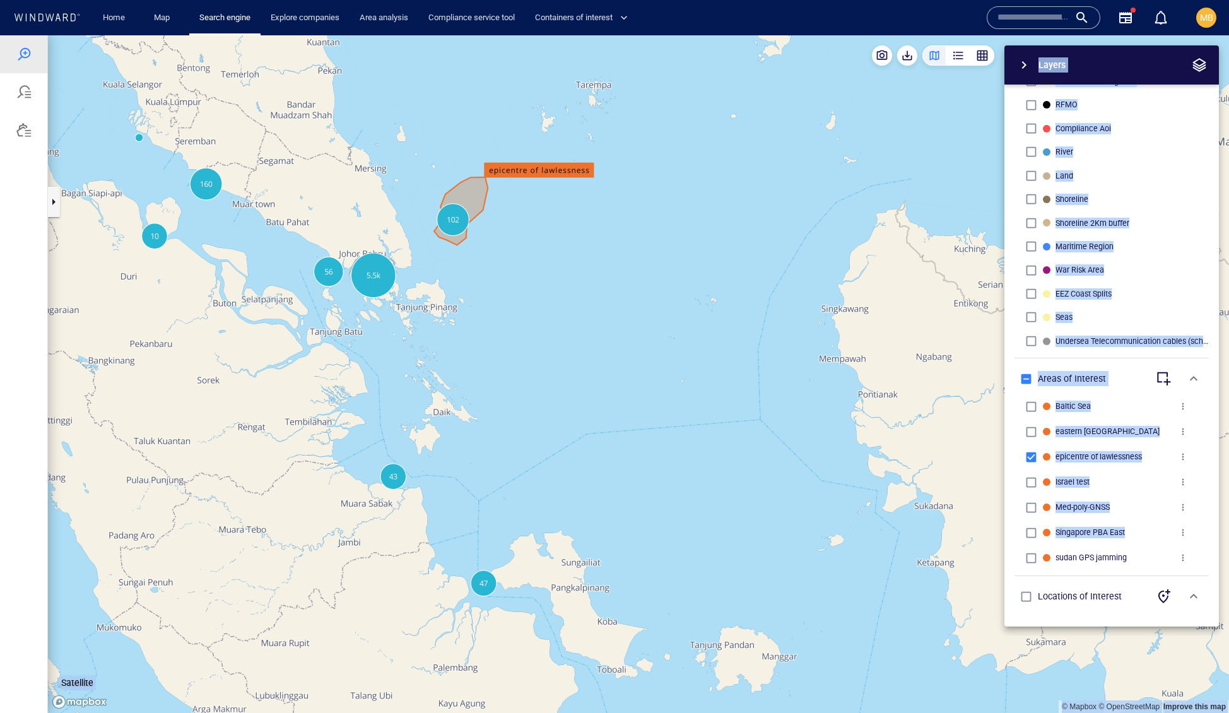
drag, startPoint x: 488, startPoint y: 388, endPoint x: 492, endPoint y: 518, distance: 130.1
click at [492, 516] on canvas "Map" at bounding box center [639, 374] width 1182 height 678
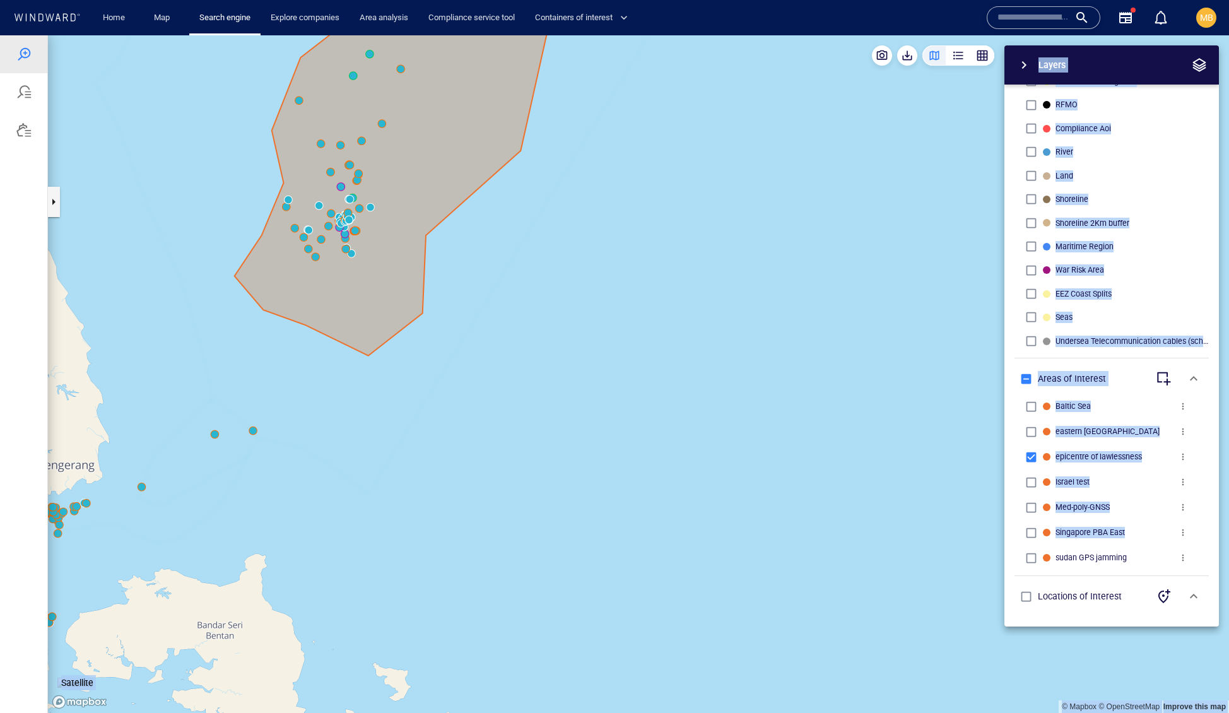
drag, startPoint x: 425, startPoint y: 459, endPoint x: 887, endPoint y: 412, distance: 465.1
click at [887, 412] on div "© Mapbox © OpenStreetMap Improve this map Satellite Layers System Areas Interna…" at bounding box center [639, 374] width 1182 height 678
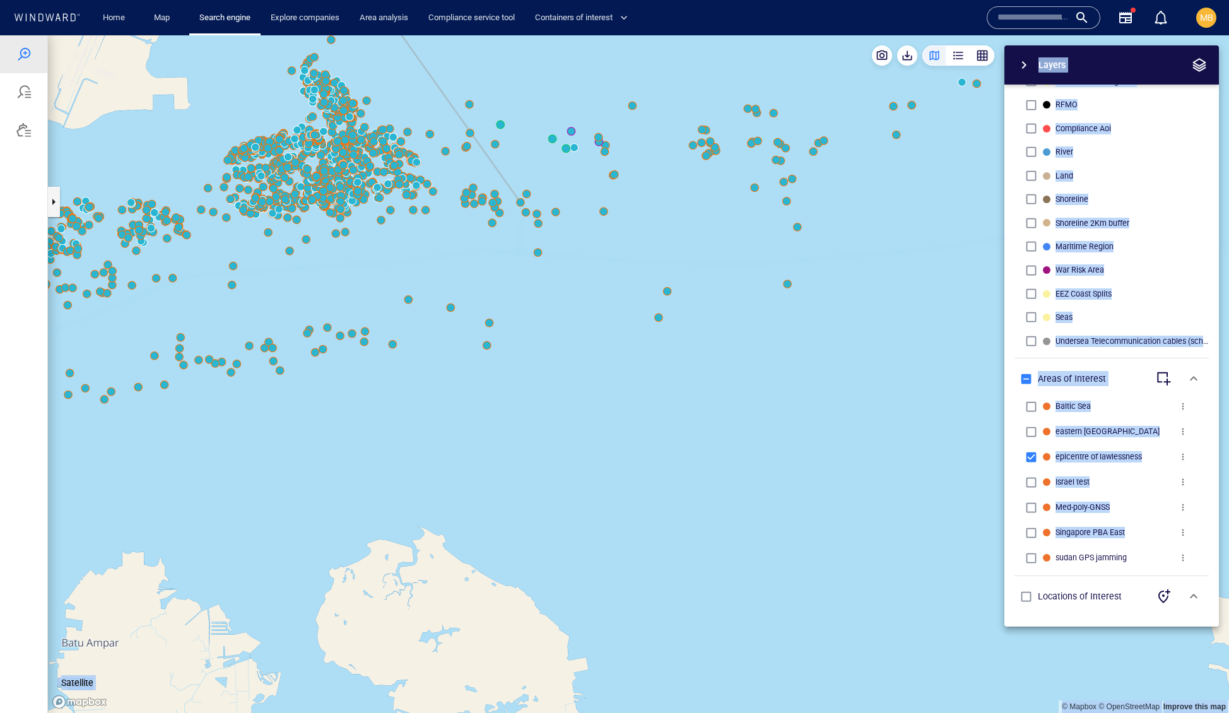
drag, startPoint x: 447, startPoint y: 405, endPoint x: 564, endPoint y: 482, distance: 139.9
click at [564, 482] on canvas "Map" at bounding box center [639, 374] width 1182 height 678
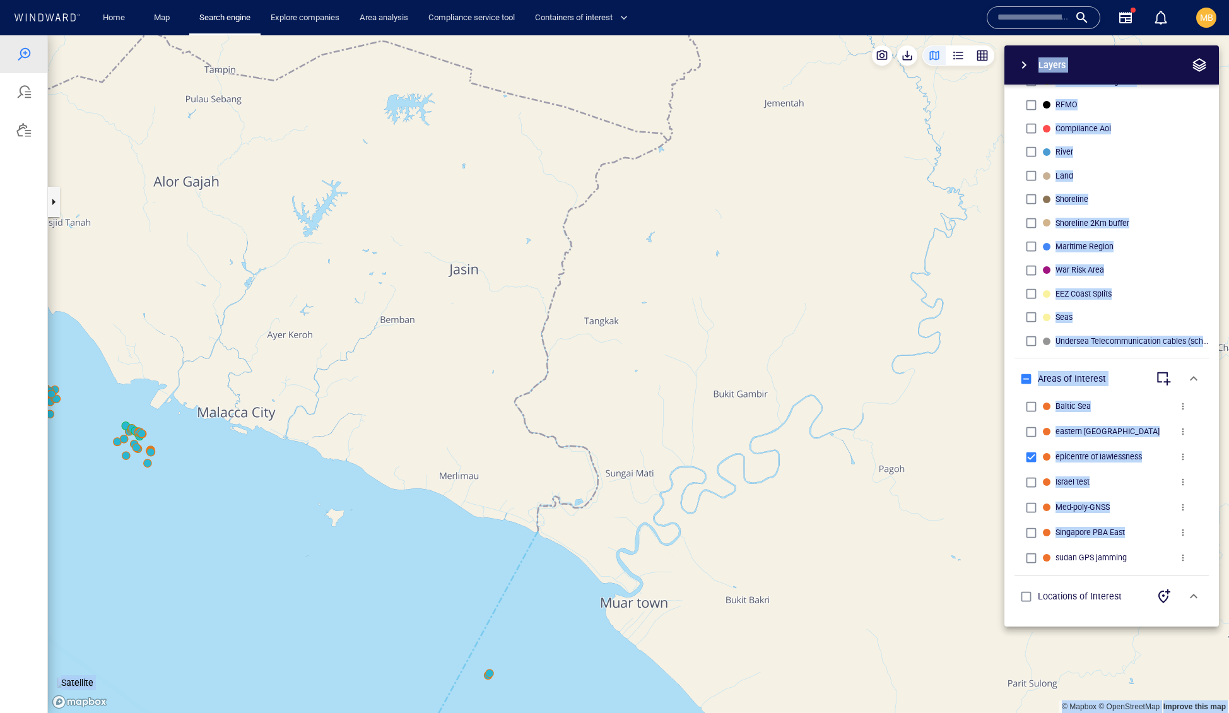
drag, startPoint x: 266, startPoint y: 377, endPoint x: 534, endPoint y: 377, distance: 268.2
click at [534, 377] on canvas "Map" at bounding box center [639, 374] width 1182 height 678
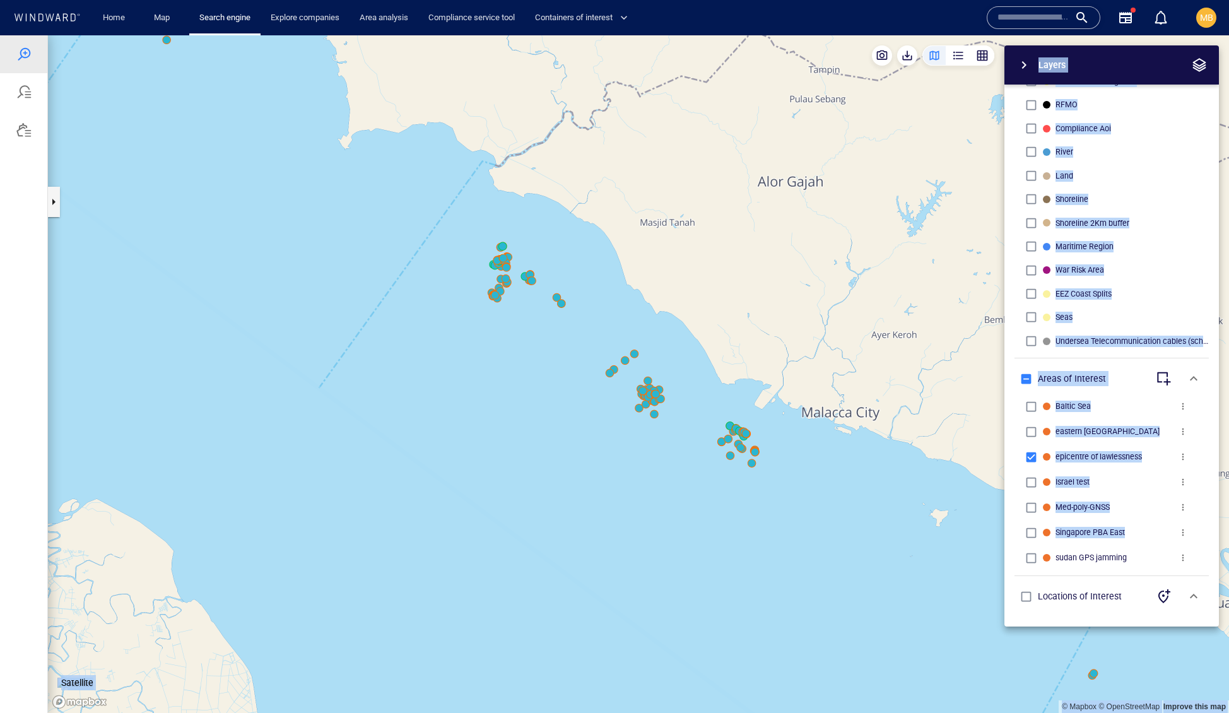
click at [408, 382] on canvas "Map" at bounding box center [639, 374] width 1182 height 678
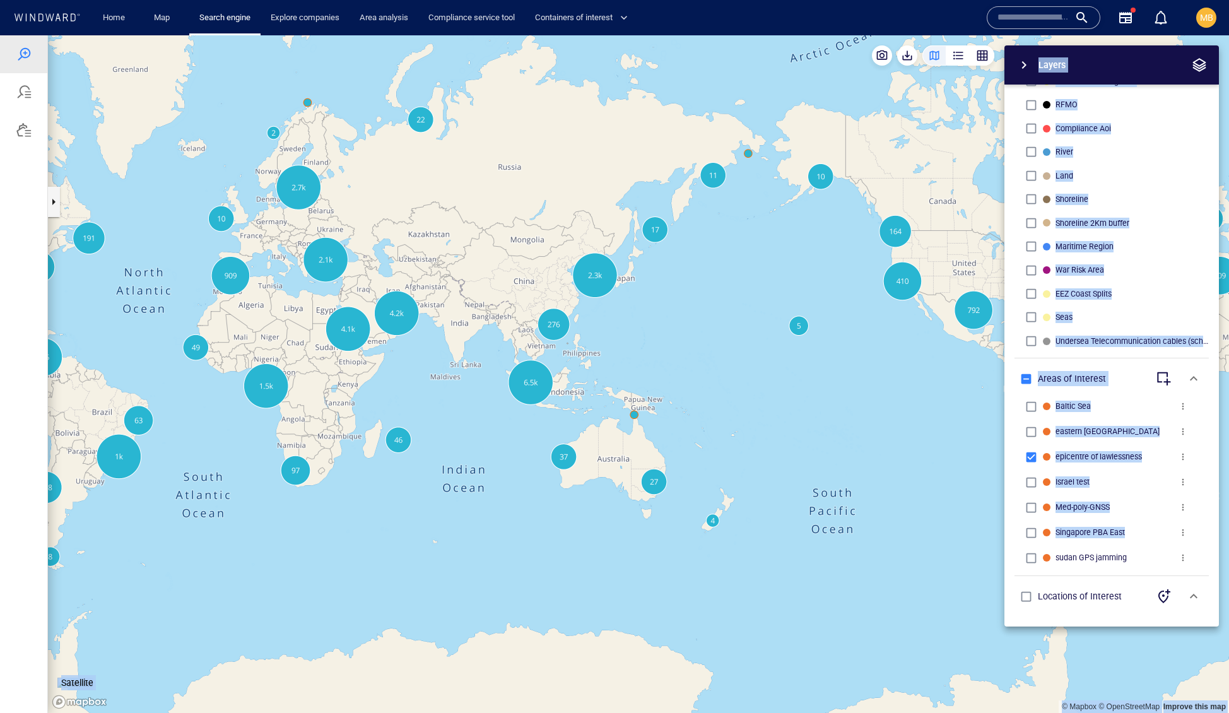
drag, startPoint x: 351, startPoint y: 357, endPoint x: 400, endPoint y: 420, distance: 79.2
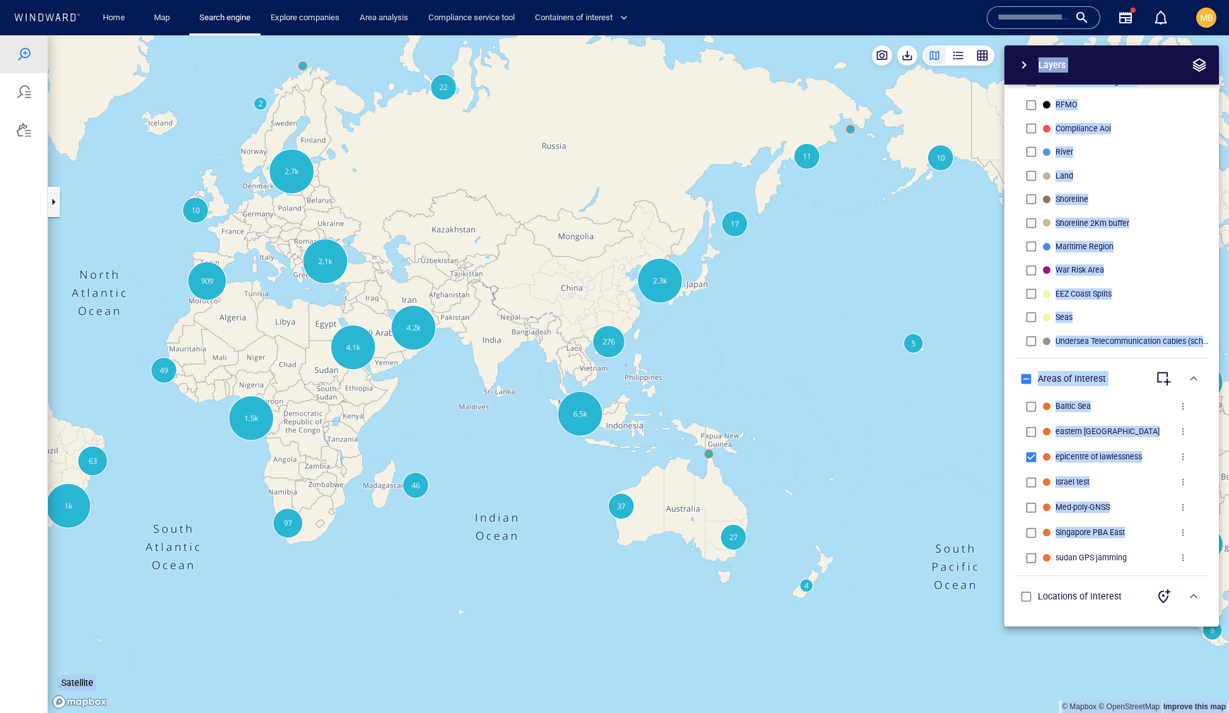
click at [400, 420] on canvas "Map" at bounding box center [639, 374] width 1182 height 678
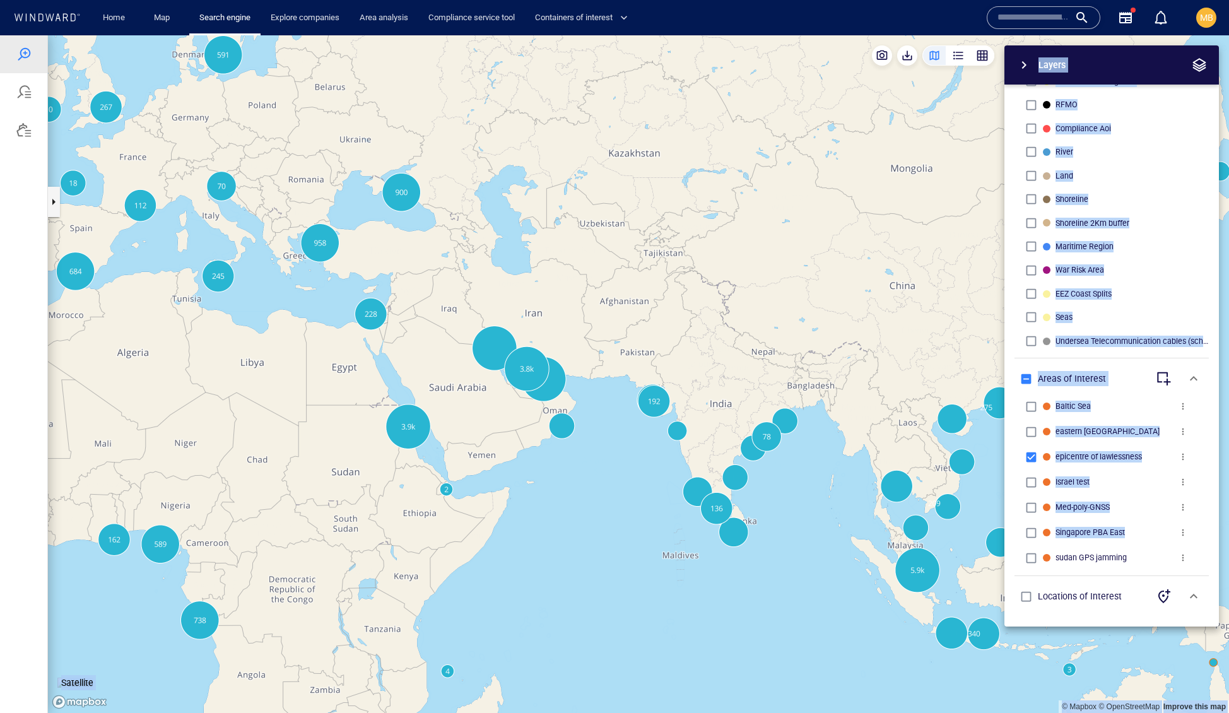
drag, startPoint x: 329, startPoint y: 362, endPoint x: 375, endPoint y: 403, distance: 61.7
click at [375, 403] on canvas "Map" at bounding box center [639, 374] width 1182 height 678
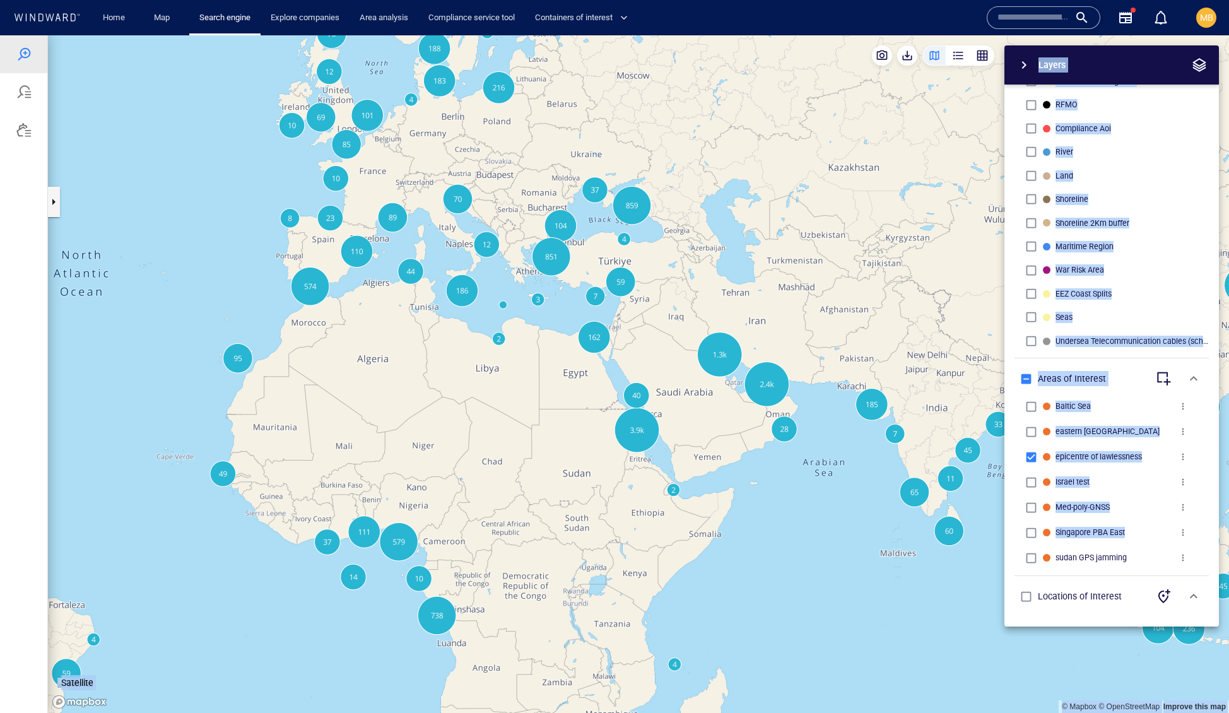
drag, startPoint x: 801, startPoint y: 439, endPoint x: 685, endPoint y: 419, distance: 117.3
click at [685, 419] on canvas "Map" at bounding box center [639, 374] width 1182 height 678
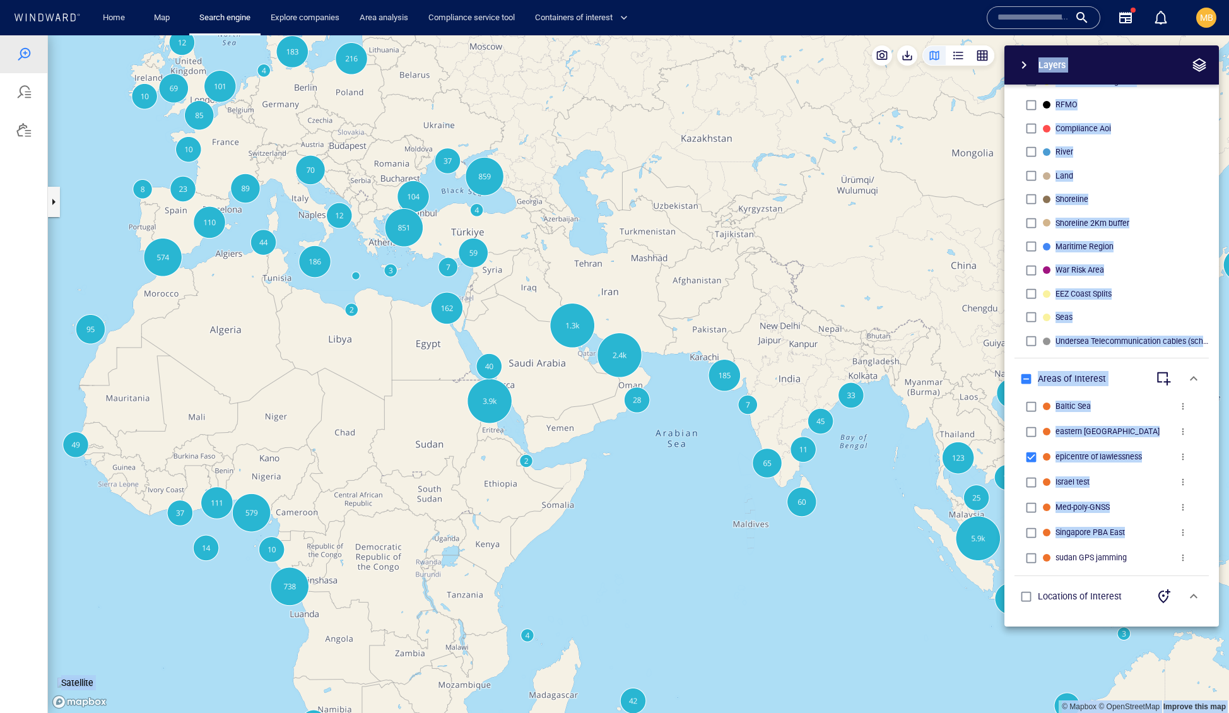
drag, startPoint x: 732, startPoint y: 425, endPoint x: 625, endPoint y: 422, distance: 107.3
click at [627, 422] on canvas "Map" at bounding box center [639, 374] width 1182 height 678
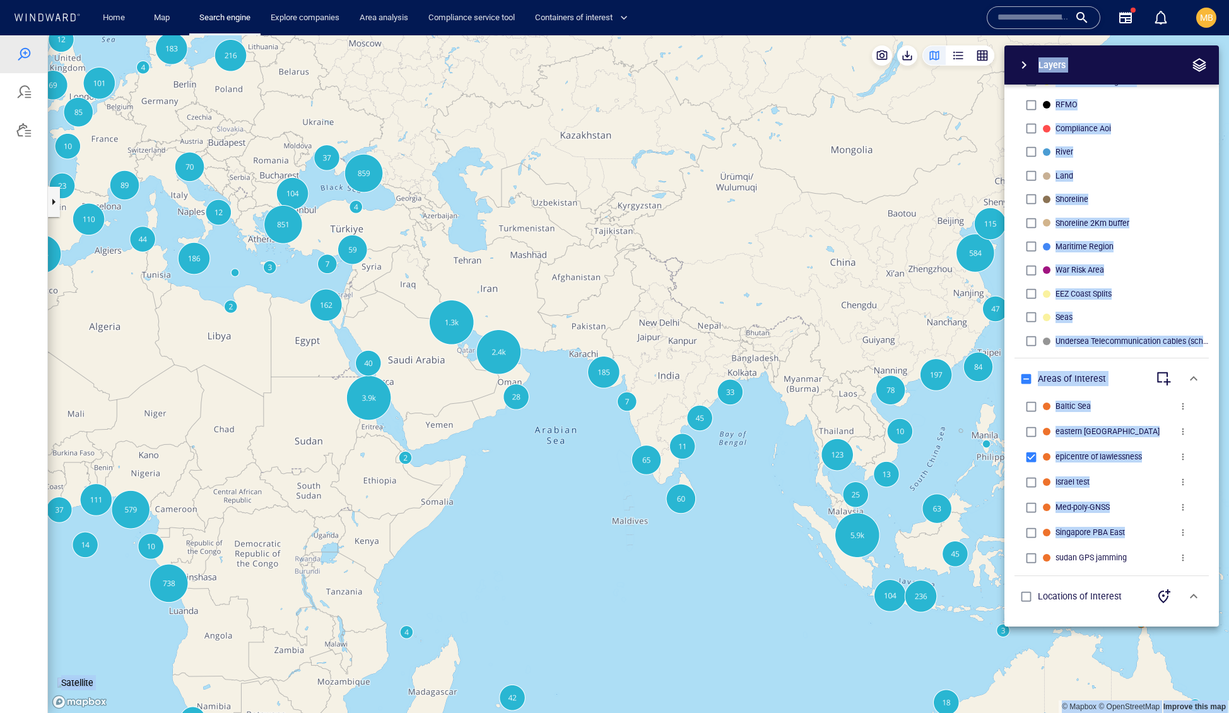
drag, startPoint x: 723, startPoint y: 430, endPoint x: 591, endPoint y: 414, distance: 132.9
click at [592, 415] on canvas "Map" at bounding box center [639, 374] width 1182 height 678
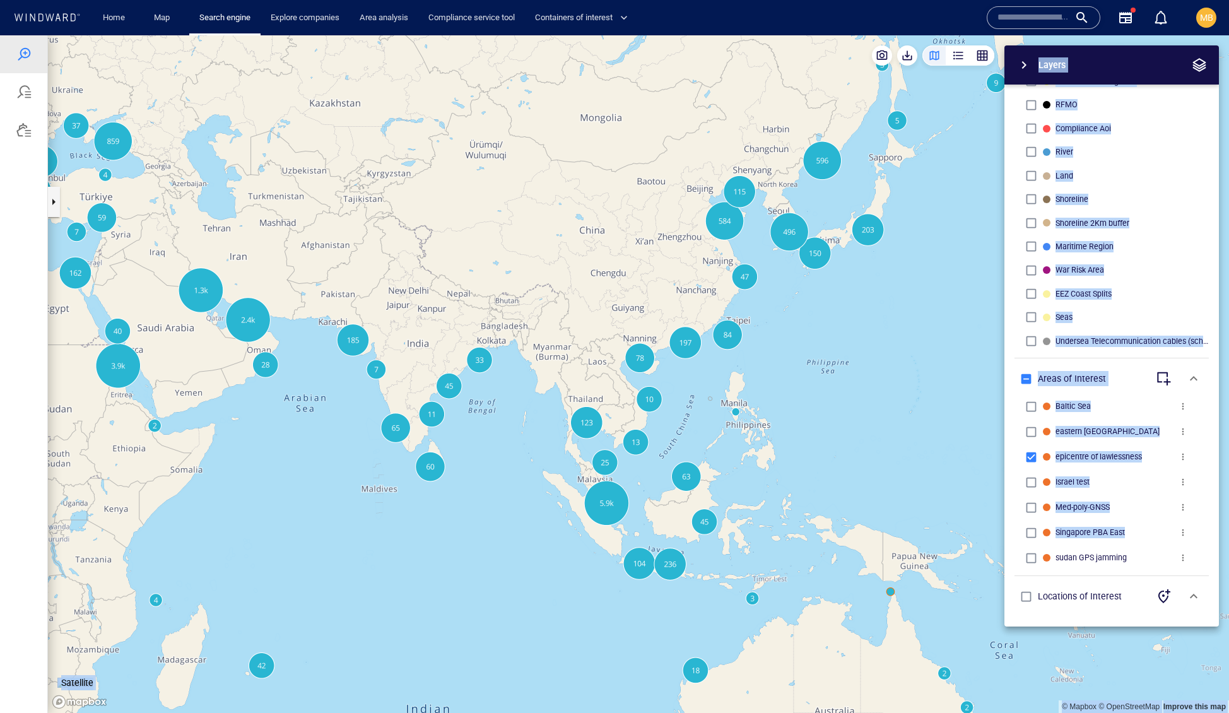
click at [834, 396] on canvas "Map" at bounding box center [639, 374] width 1182 height 678
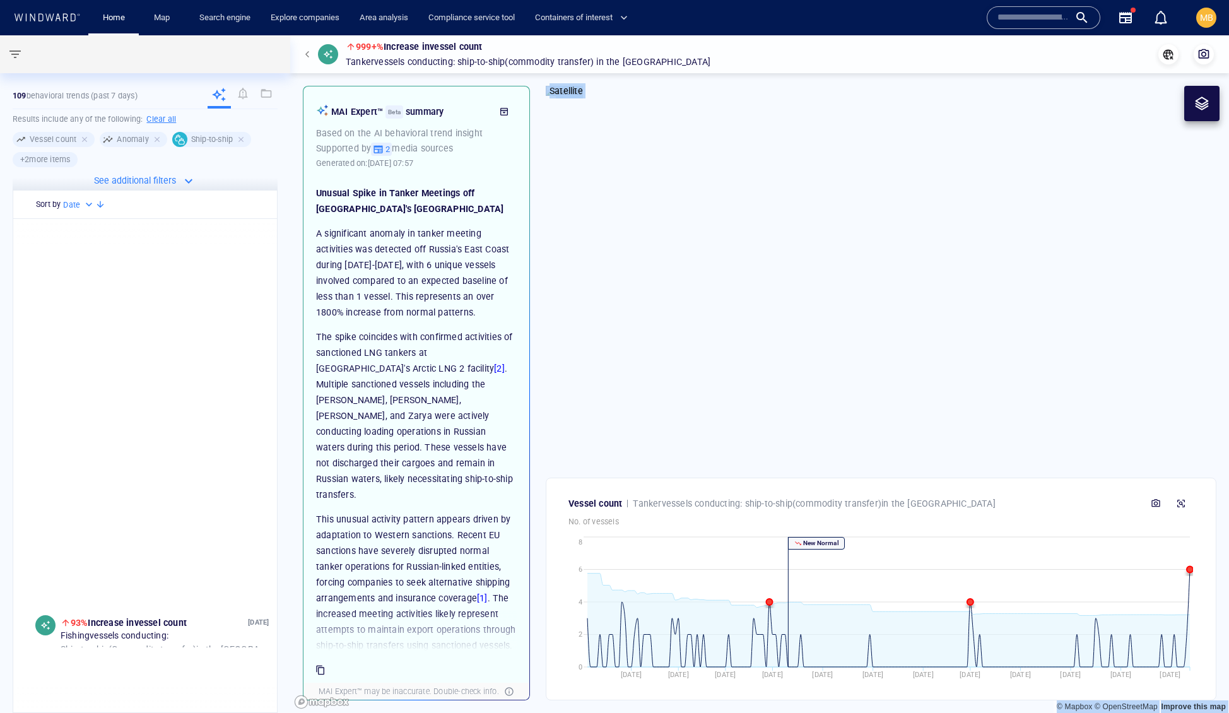
scroll to position [531, 0]
